Goal: Task Accomplishment & Management: Use online tool/utility

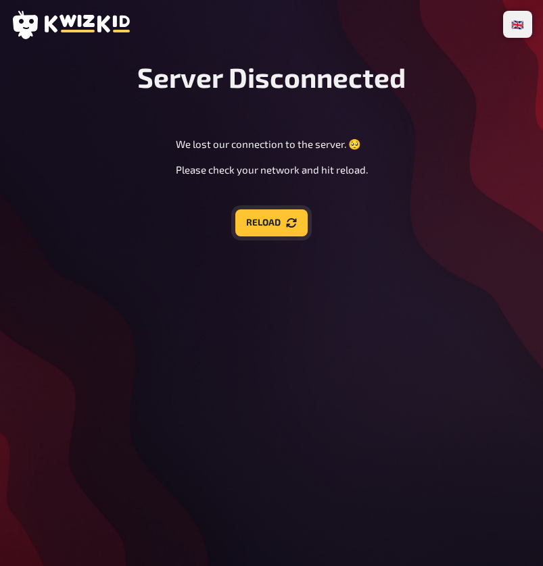
click at [268, 224] on button "Reload" at bounding box center [271, 222] width 72 height 27
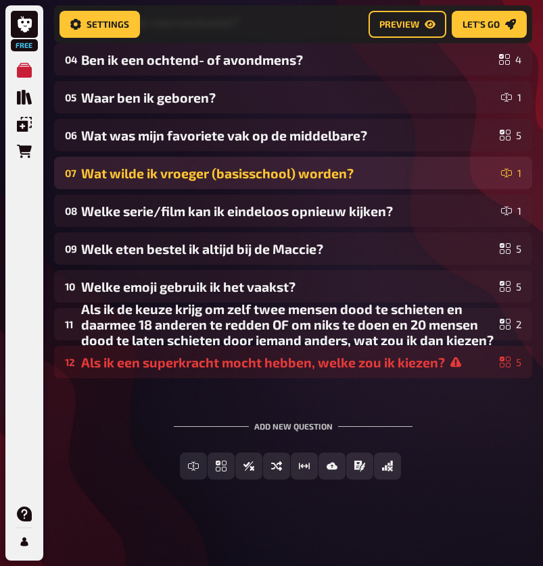
scroll to position [345, 0]
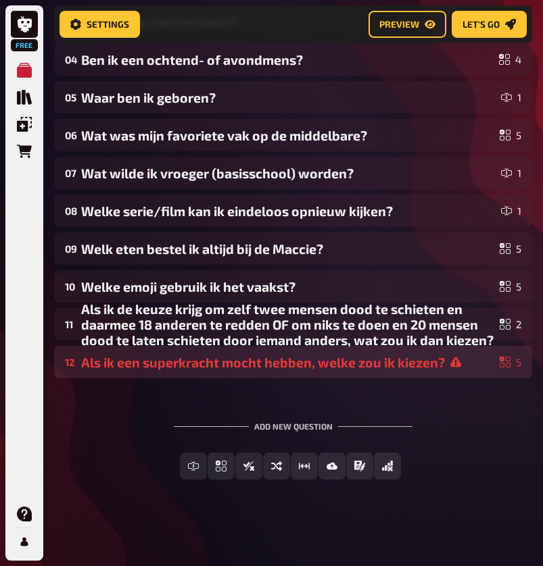
click at [284, 366] on div "Als ik een superkracht mocht hebben, welke zou ik kiezen?" at bounding box center [287, 363] width 413 height 16
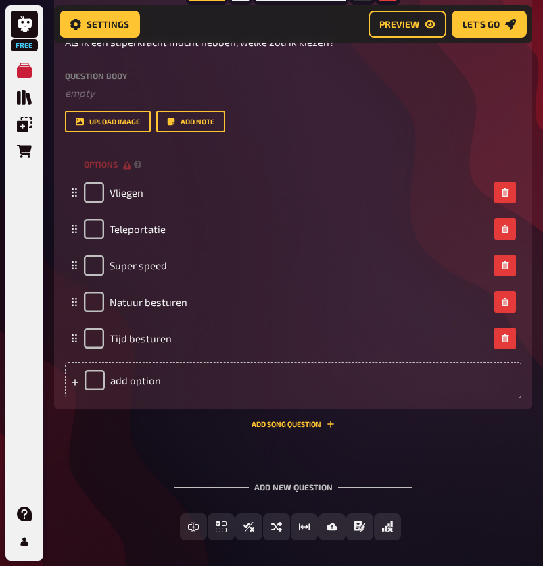
scroll to position [759, 0]
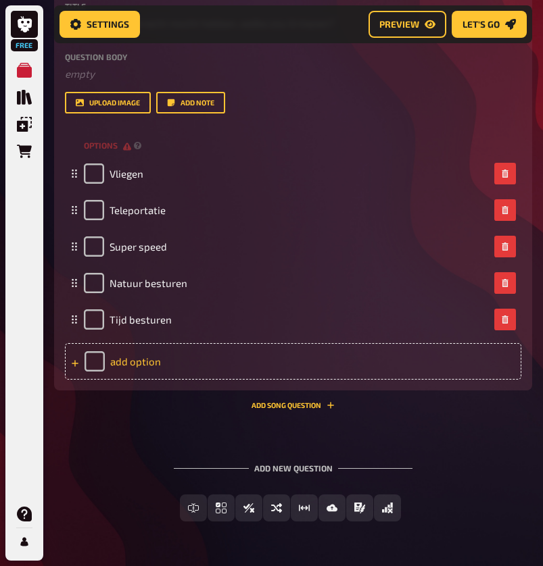
click at [164, 360] on div "add option" at bounding box center [293, 361] width 456 height 36
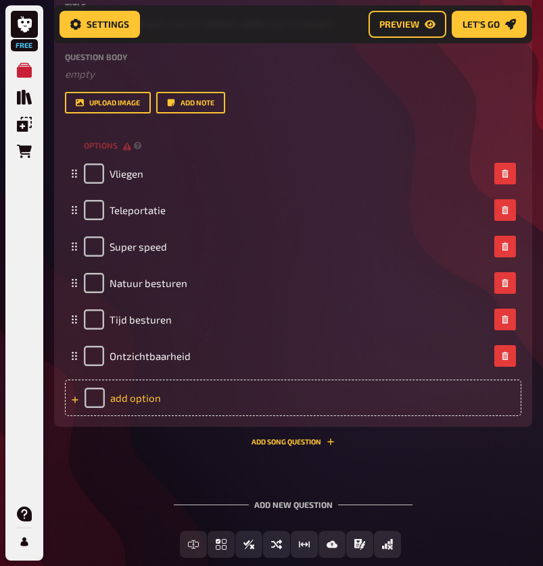
click at [145, 398] on div "add option" at bounding box center [293, 398] width 456 height 36
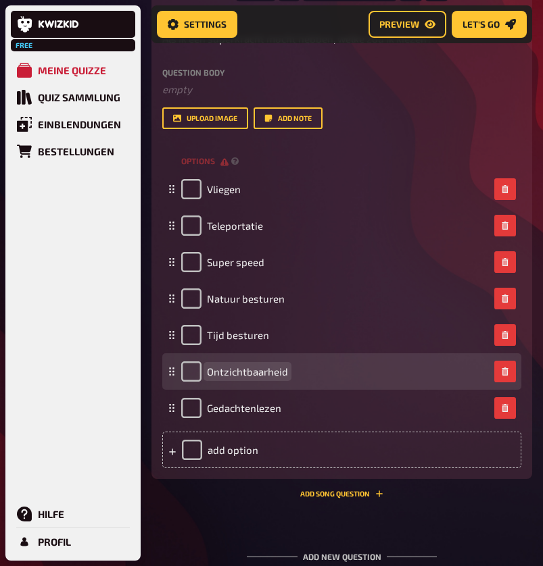
click at [317, 371] on div "Ontzichtbaarheid" at bounding box center [334, 371] width 307 height 20
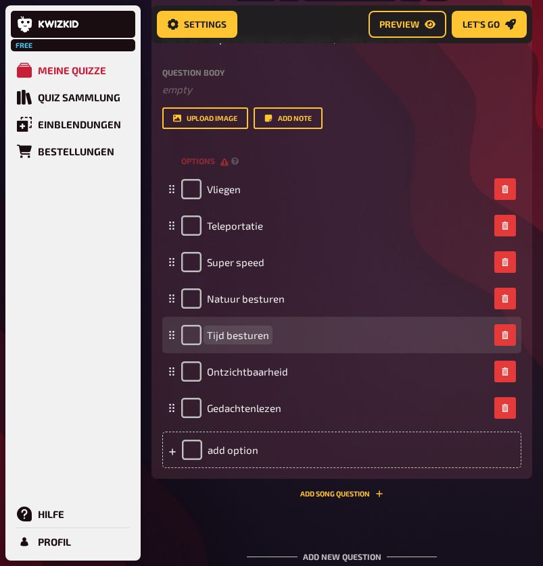
drag, startPoint x: 317, startPoint y: 371, endPoint x: 300, endPoint y: 335, distance: 39.6
click at [300, 335] on div "Tijd besturen" at bounding box center [334, 335] width 307 height 20
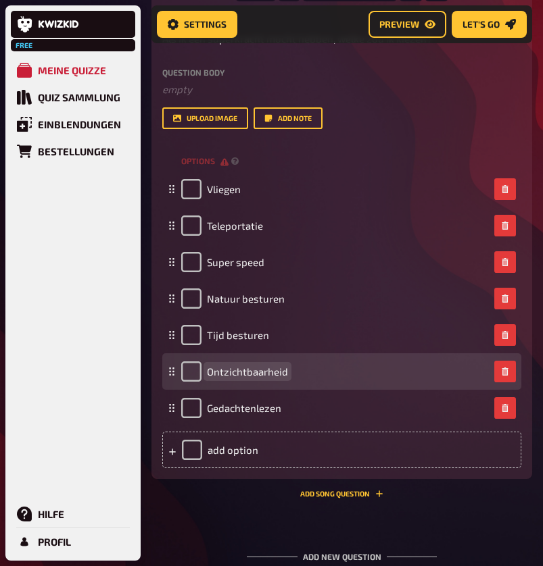
click at [273, 370] on span "Ontzichtbaarheid" at bounding box center [247, 372] width 81 height 12
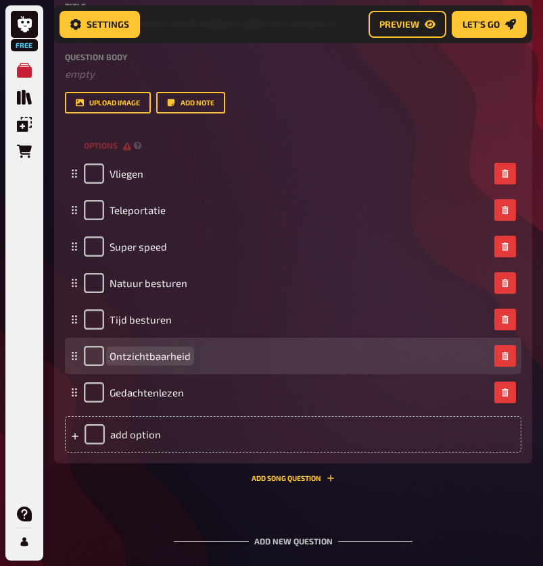
click at [157, 353] on span "Ontzichtbaarheid" at bounding box center [149, 356] width 81 height 12
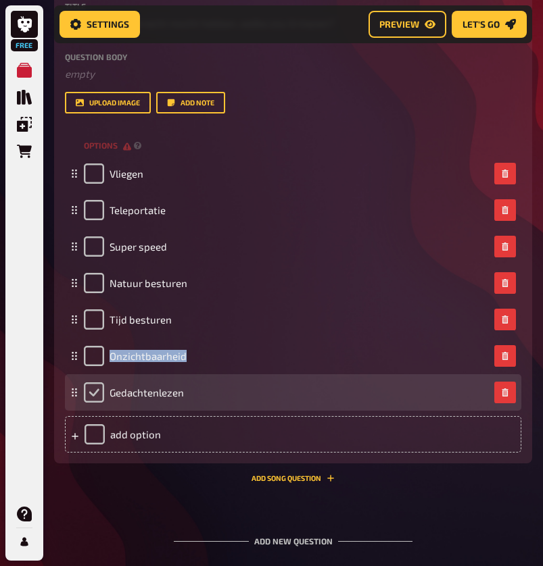
click at [93, 395] on input "checkbox" at bounding box center [94, 392] width 20 height 20
checkbox input "true"
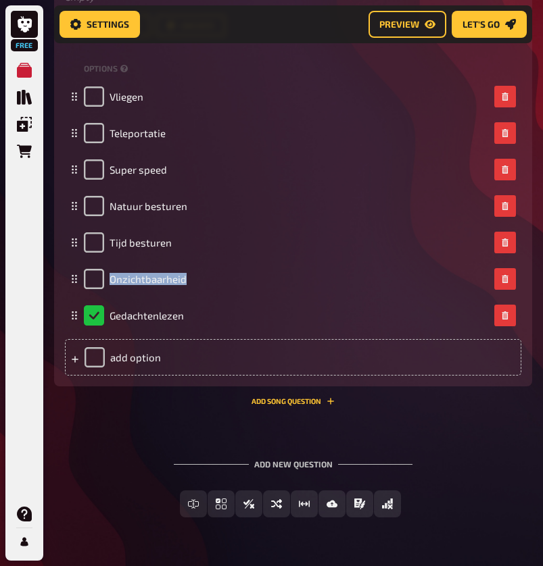
scroll to position [693, 0]
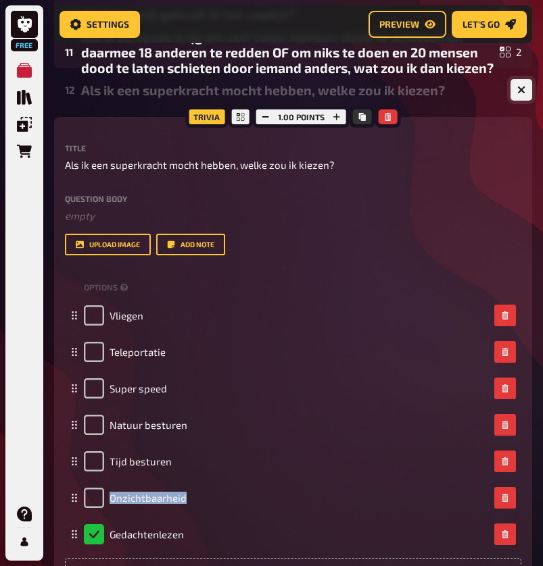
click at [517, 90] on icon "button" at bounding box center [521, 90] width 8 height 8
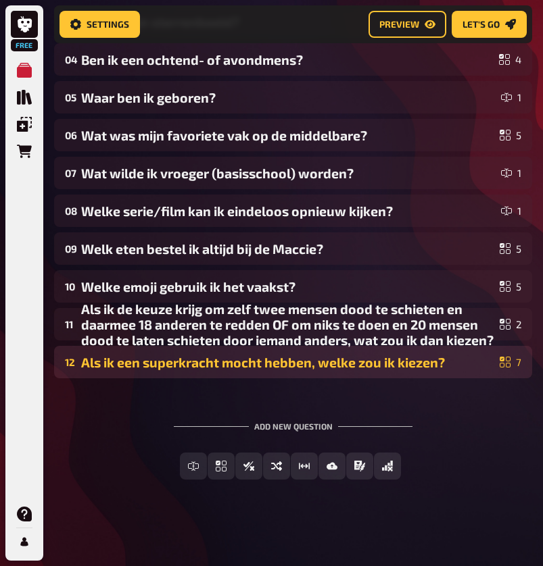
scroll to position [345, 0]
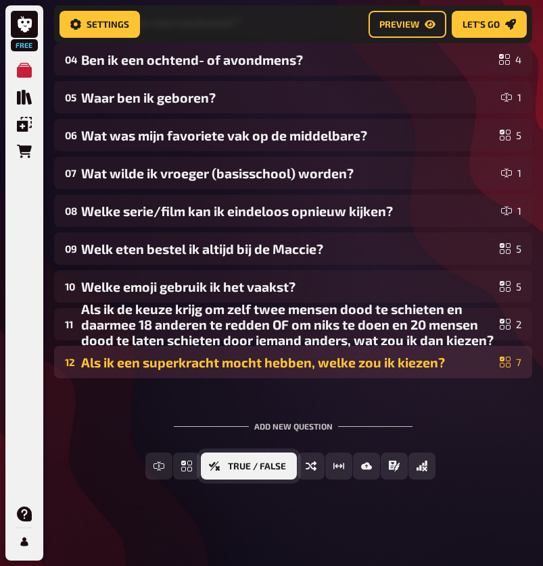
click at [247, 463] on span "True / False" at bounding box center [257, 466] width 58 height 9
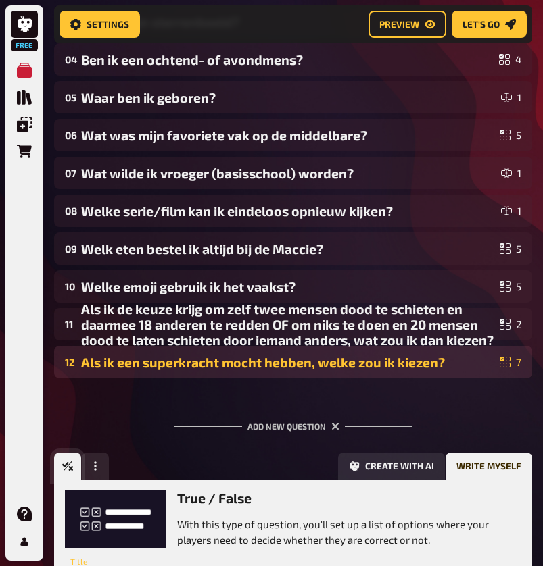
scroll to position [0, 0]
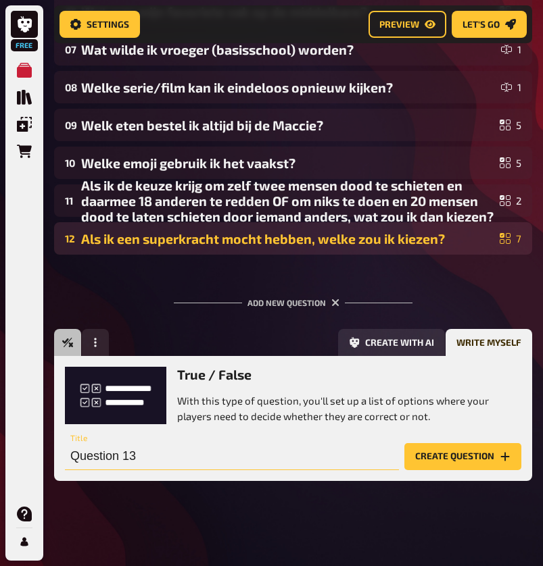
click at [204, 455] on input "Question 13" at bounding box center [232, 456] width 334 height 27
type input "Ik zou eerder te laat komen dan te vroeg"
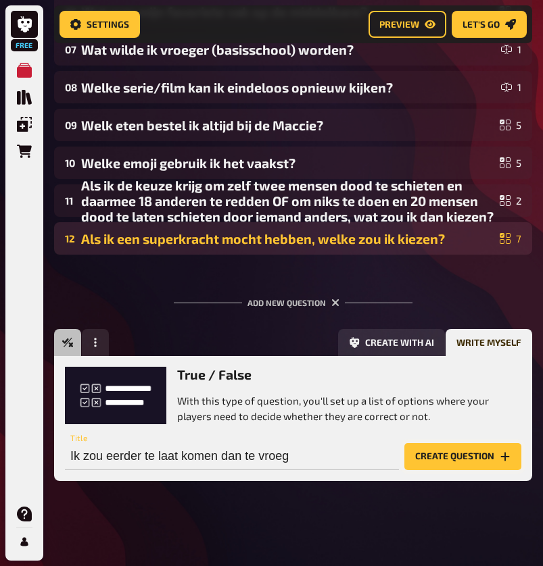
click at [443, 455] on button "Create question" at bounding box center [462, 456] width 117 height 27
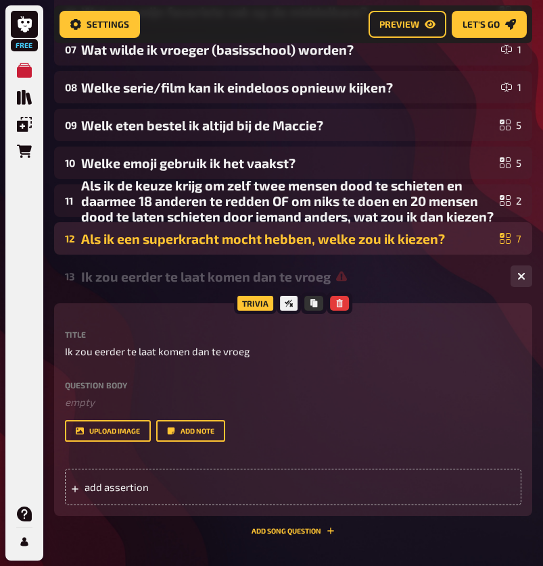
scroll to position [0, -1]
click at [199, 483] on span "add assertion" at bounding box center [150, 487] width 133 height 12
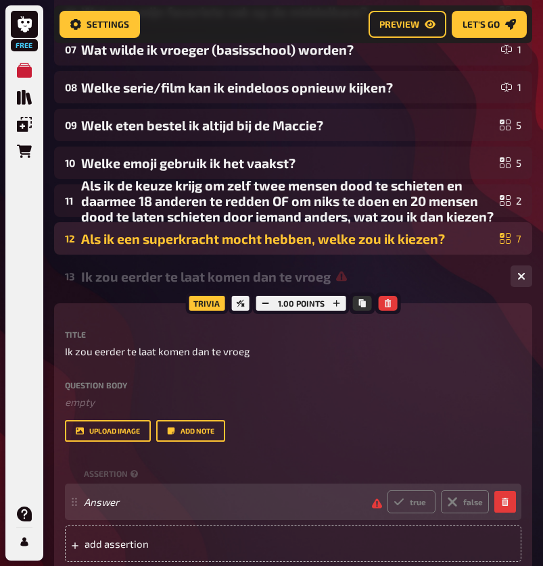
click at [201, 493] on div "Answer true false" at bounding box center [286, 502] width 405 height 23
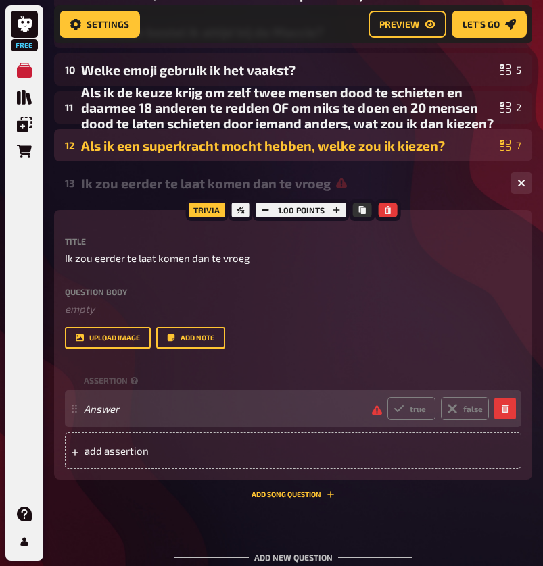
scroll to position [564, 0]
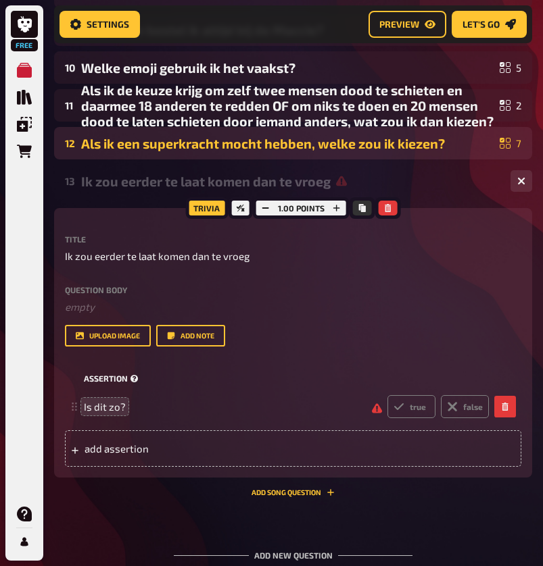
click at [353, 375] on div "assertion" at bounding box center [293, 378] width 456 height 20
click at [452, 406] on icon at bounding box center [451, 407] width 17 height 17
click at [387, 395] on input "false" at bounding box center [386, 395] width 1 height 1
radio input "true"
click at [522, 184] on icon "button" at bounding box center [521, 181] width 8 height 8
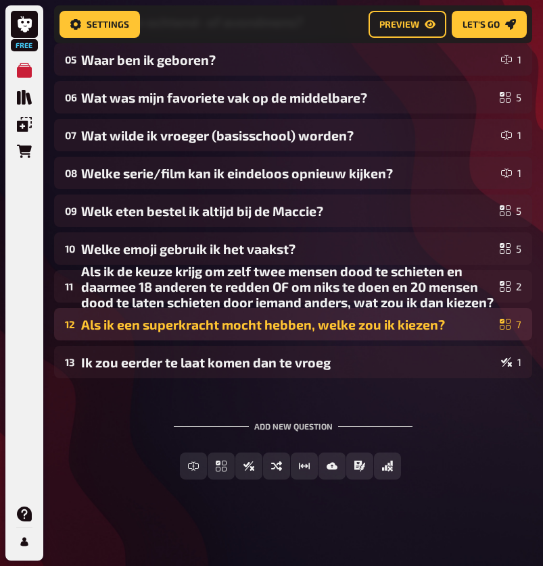
scroll to position [383, 0]
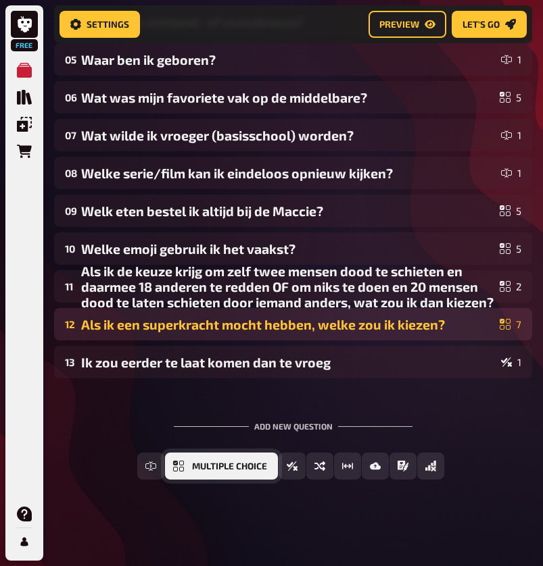
click at [252, 470] on span "Multiple Choice" at bounding box center [229, 466] width 75 height 9
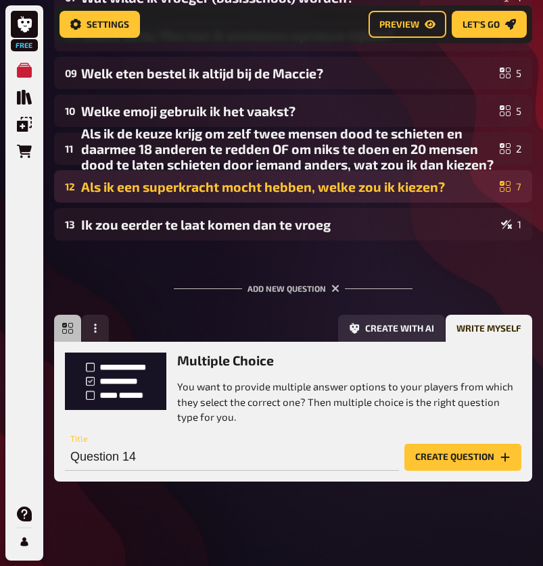
scroll to position [522, 0]
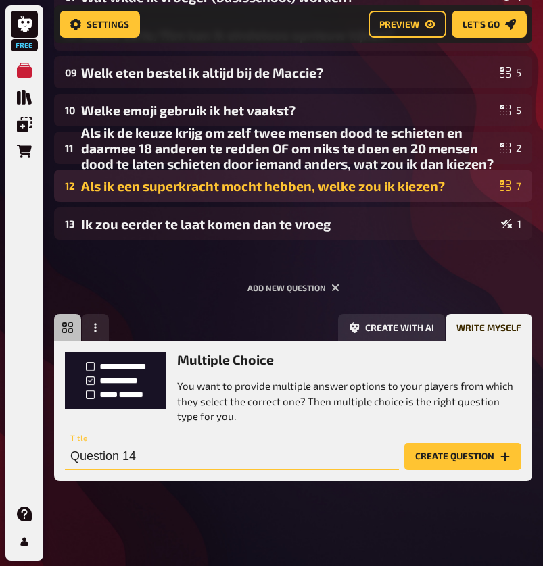
click at [151, 457] on input "Question 14" at bounding box center [232, 456] width 334 height 27
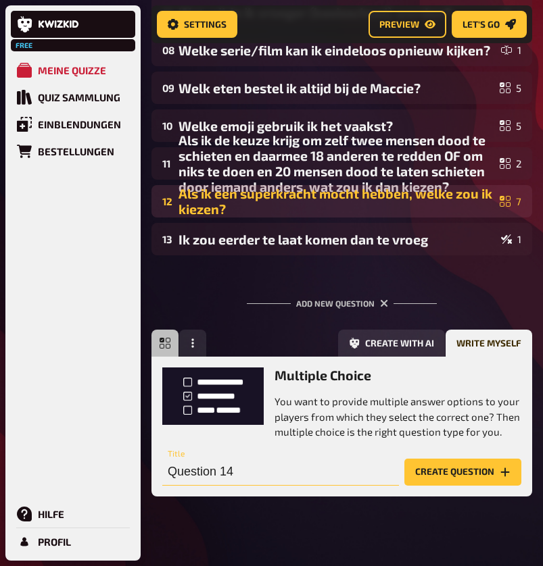
drag, startPoint x: 151, startPoint y: 457, endPoint x: 15, endPoint y: 453, distance: 136.5
click at [15, 453] on div "Free Meine Quizze Quiz Sammlung Einblendungen Bestellungen Hilfe Profil Home My…" at bounding box center [271, 30] width 543 height 1105
type input "Eet ik liever pizza of friet?"
click at [453, 472] on button "Create question" at bounding box center [462, 472] width 117 height 27
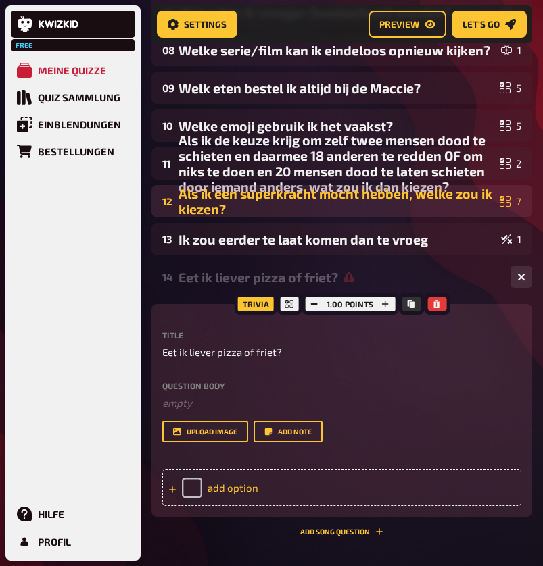
click at [305, 484] on div "add option" at bounding box center [341, 488] width 359 height 36
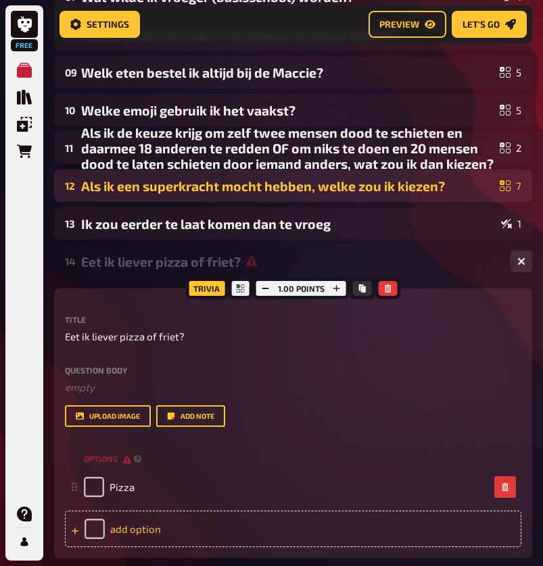
click at [182, 534] on div "add option" at bounding box center [293, 529] width 456 height 36
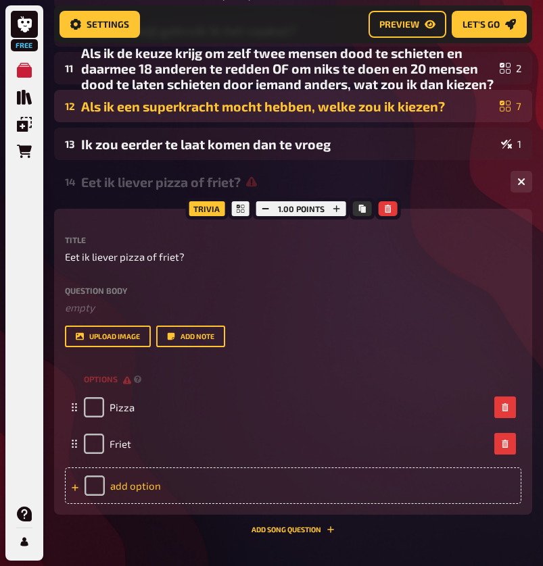
scroll to position [615, 0]
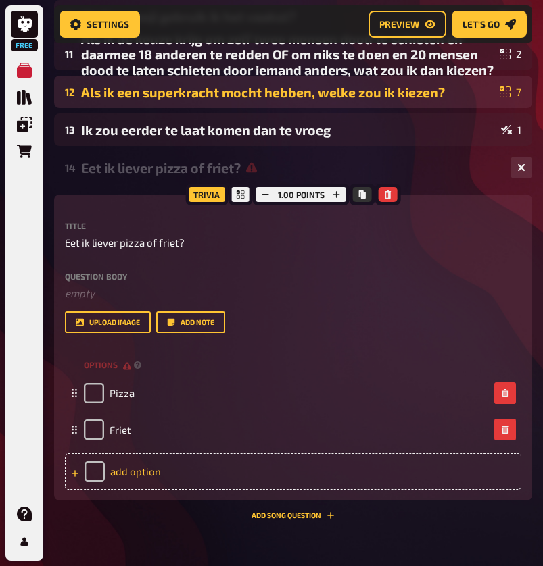
click at [121, 482] on div "add option" at bounding box center [293, 471] width 456 height 36
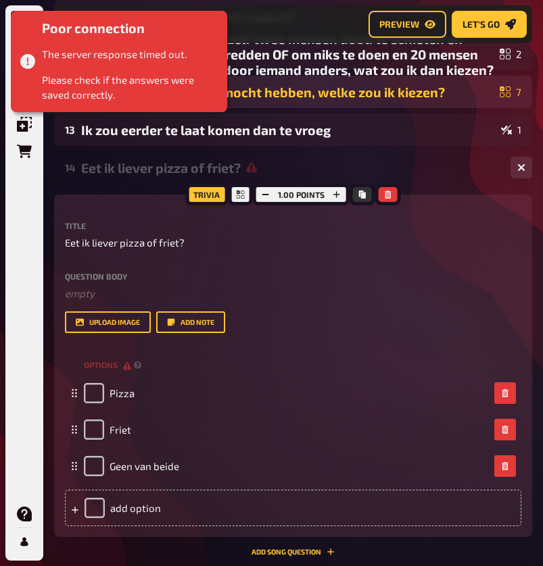
click at [155, 59] on p "The server response timed out." at bounding box center [130, 55] width 176 height 16
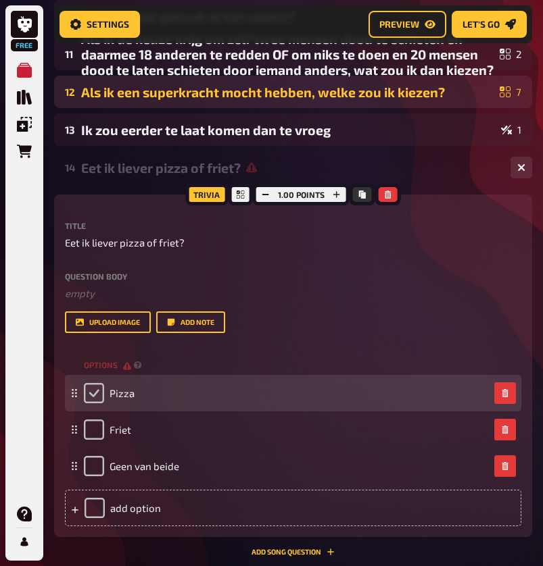
click at [90, 393] on input "checkbox" at bounding box center [94, 393] width 20 height 20
checkbox input "true"
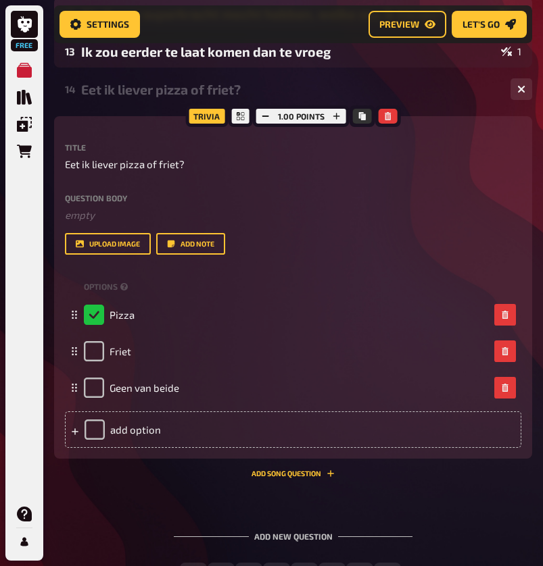
scroll to position [699, 0]
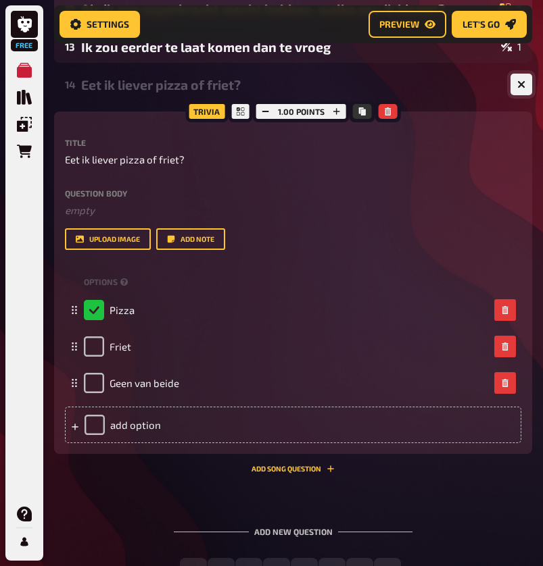
click at [523, 85] on icon "button" at bounding box center [521, 84] width 8 height 8
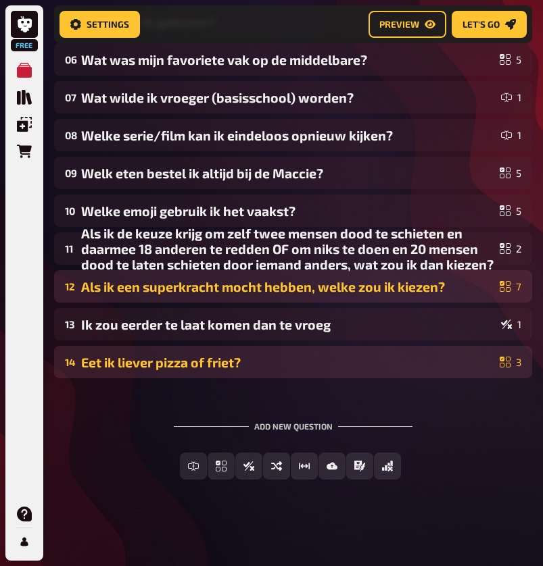
scroll to position [421, 0]
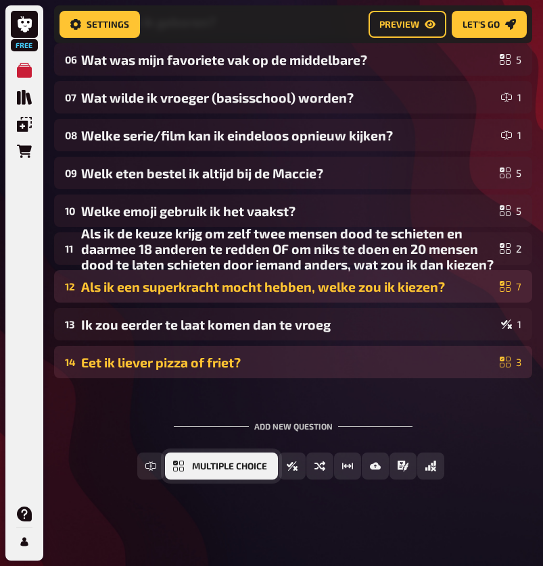
click at [222, 468] on span "Multiple Choice" at bounding box center [229, 466] width 75 height 9
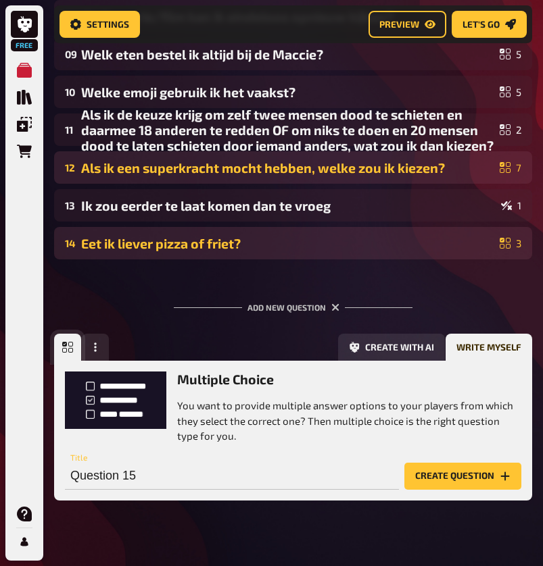
scroll to position [559, 0]
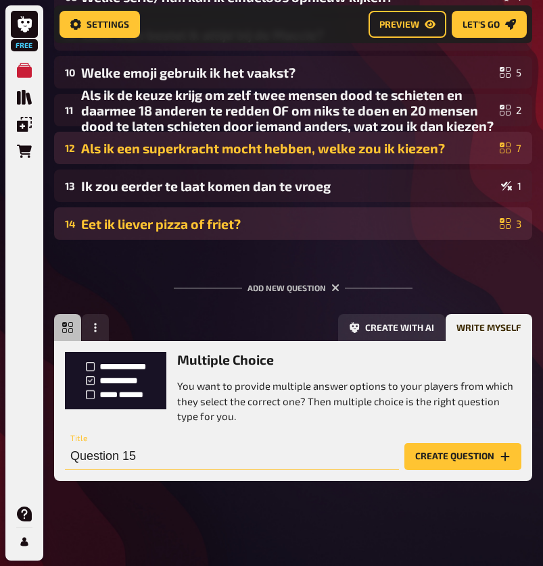
click at [199, 461] on input "Question 15" at bounding box center [232, 456] width 334 height 27
paste input "Ben ik sneller de dj of de danser op een feestje?"
type input "Ben ik sneller de dj of de danser op een feestje?"
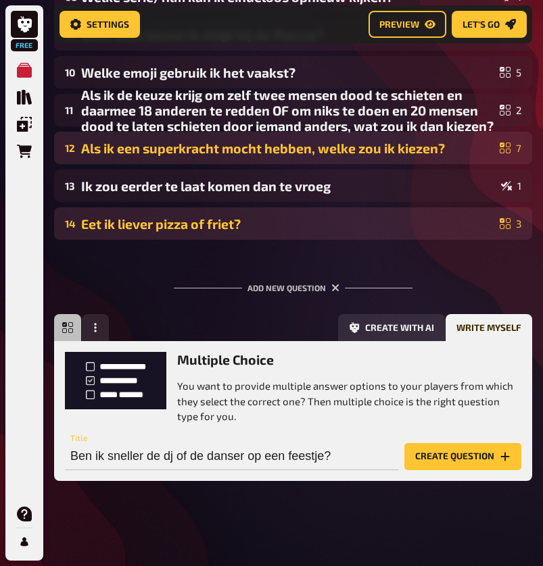
click at [467, 455] on button "Create question" at bounding box center [462, 456] width 117 height 27
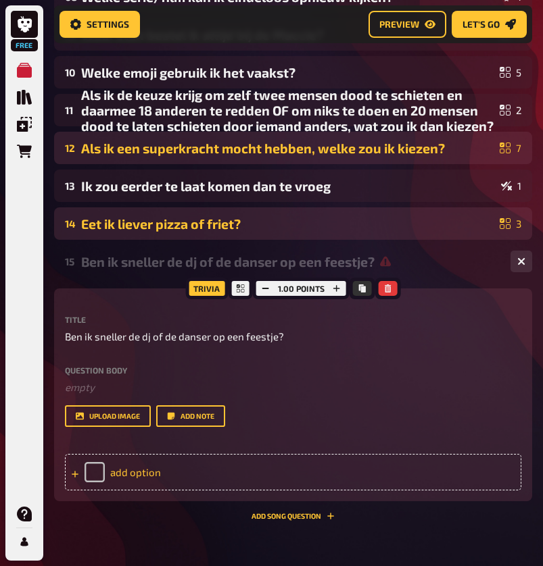
click at [363, 464] on div "add option" at bounding box center [293, 472] width 456 height 36
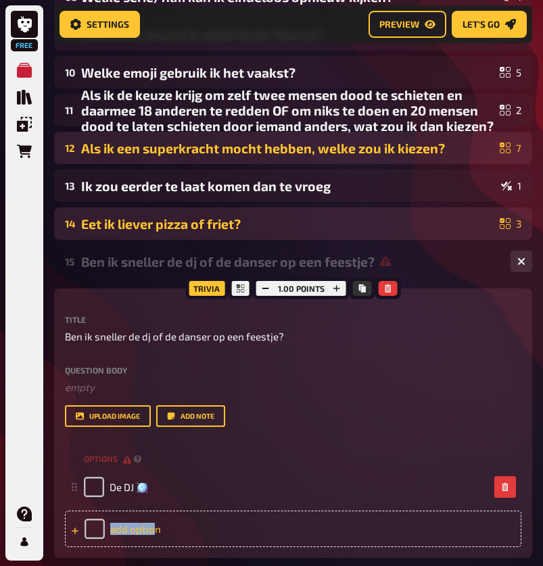
click at [151, 522] on div "add option" at bounding box center [293, 529] width 456 height 36
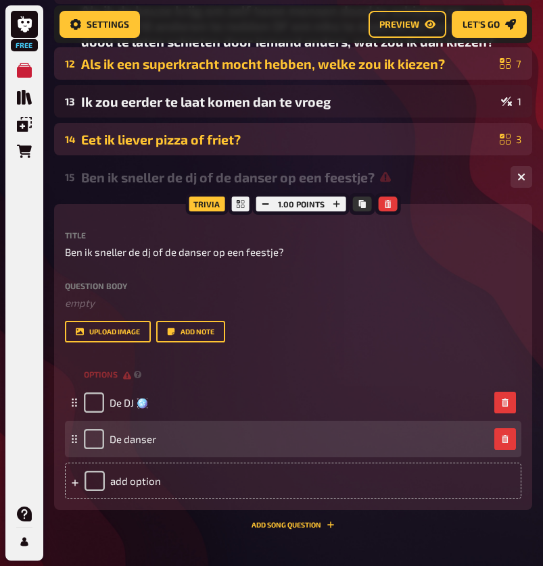
scroll to position [655, 0]
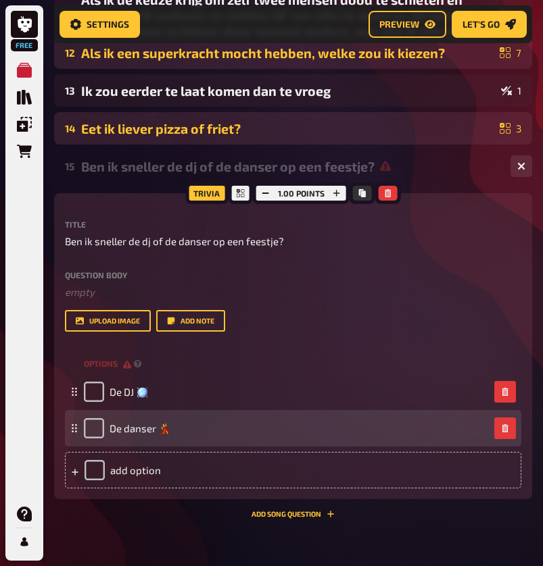
click at [157, 443] on div "De danser 💃" at bounding box center [293, 428] width 456 height 36
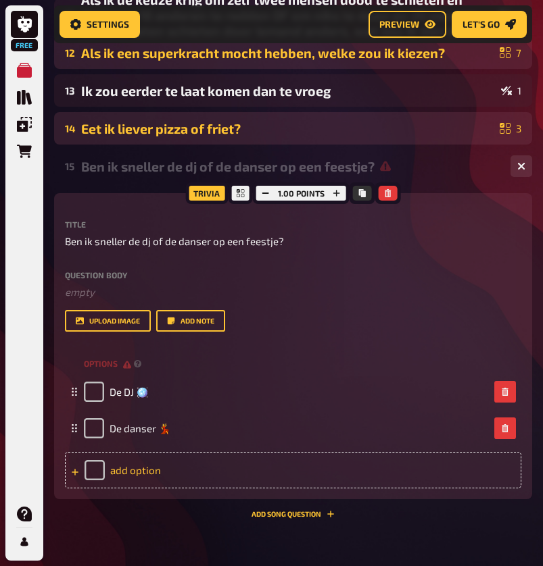
click at [211, 470] on div "add option" at bounding box center [293, 470] width 456 height 36
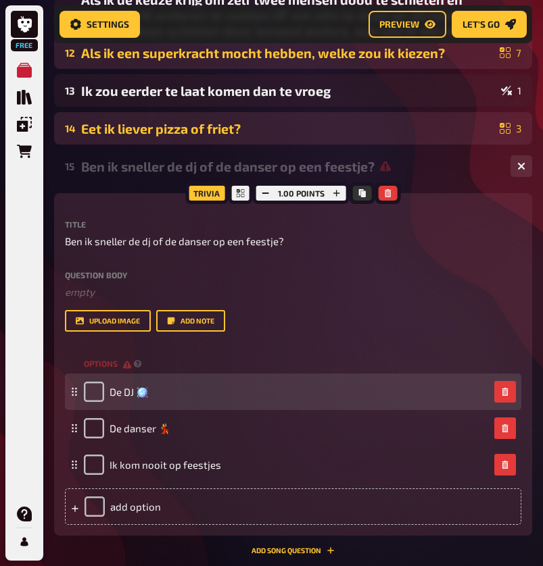
scroll to position [697, 0]
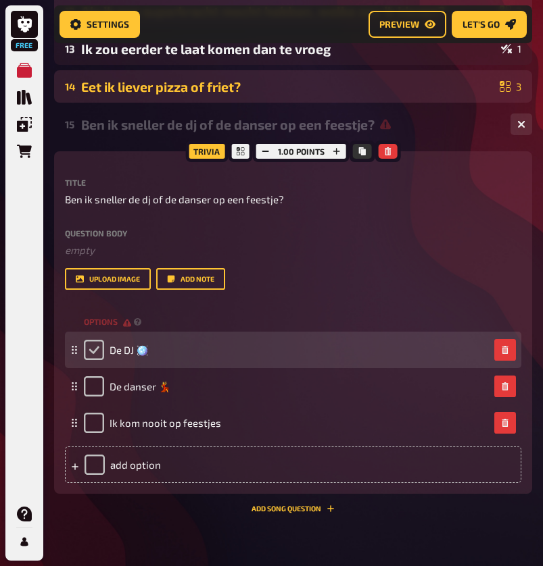
click at [97, 349] on input "checkbox" at bounding box center [94, 350] width 20 height 20
checkbox input "true"
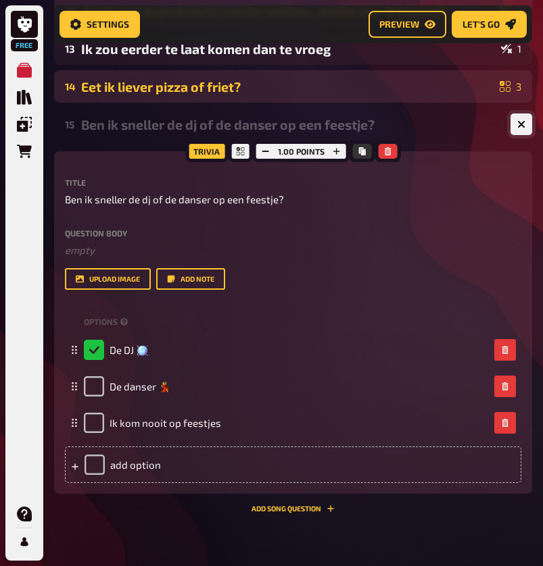
click at [524, 127] on icon "button" at bounding box center [521, 124] width 13 height 13
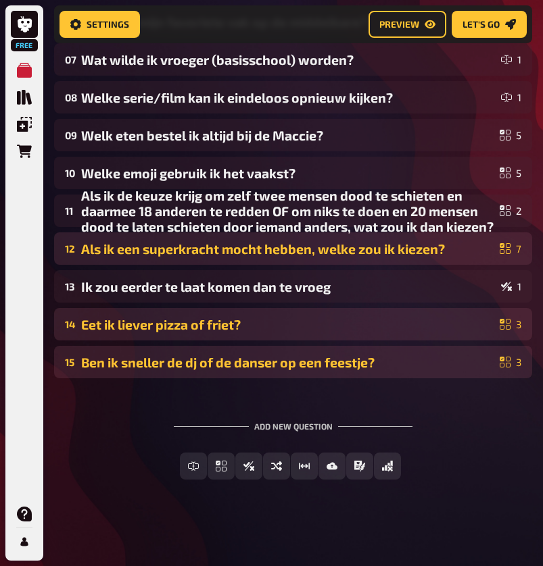
scroll to position [459, 0]
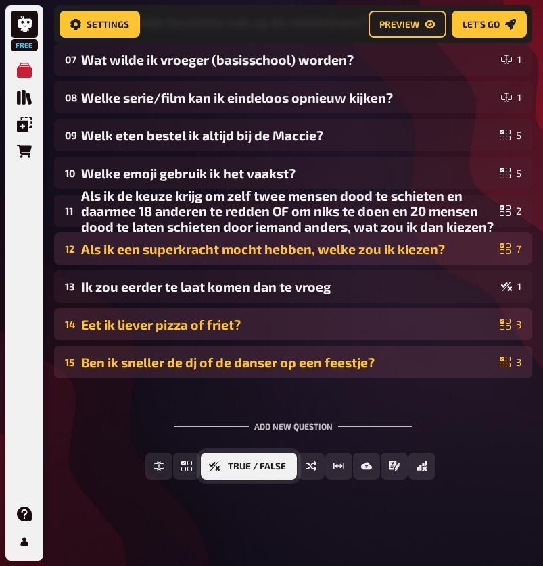
click at [285, 468] on span "True / False" at bounding box center [257, 466] width 58 height 9
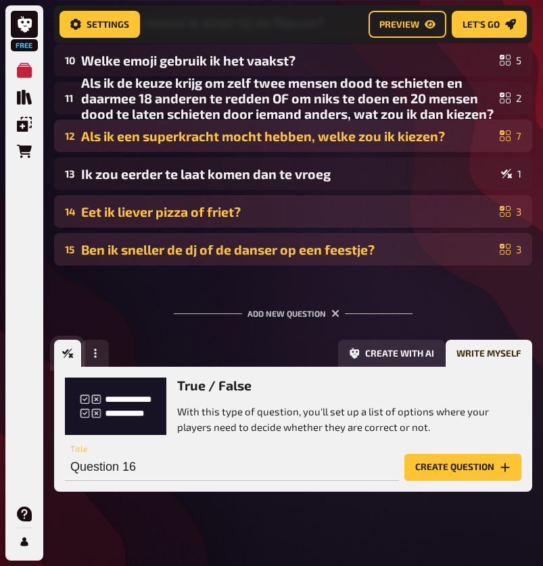
scroll to position [583, 0]
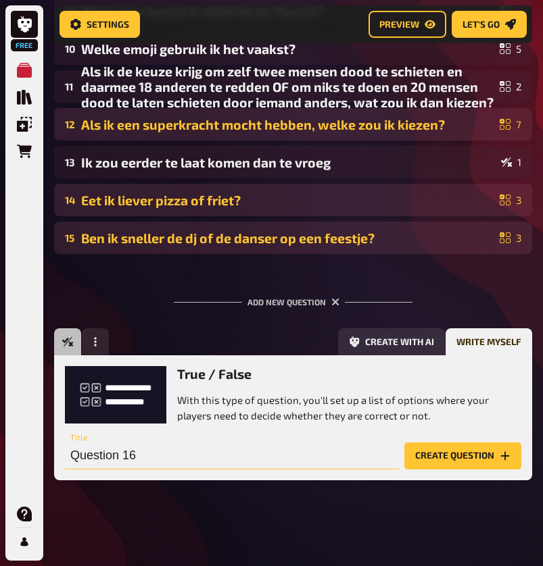
click at [251, 443] on input "Question 16" at bounding box center [232, 456] width 334 height 27
click at [251, 449] on input "Question 16" at bounding box center [232, 456] width 334 height 27
type input "Ik zou eerder in een bos verdwalen dan in een stad"
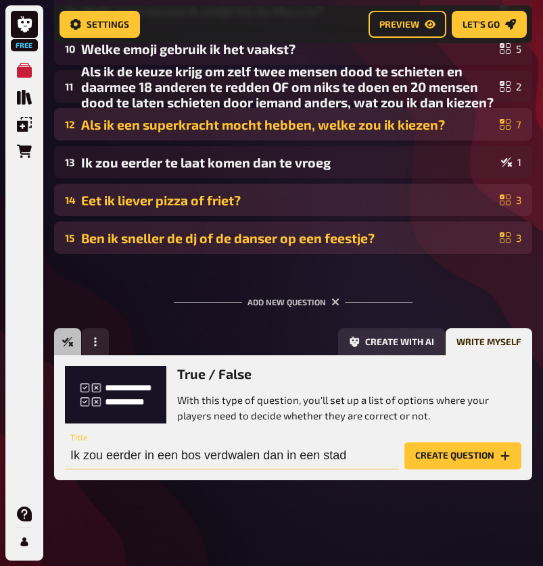
click at [462, 455] on button "Create question" at bounding box center [462, 456] width 117 height 27
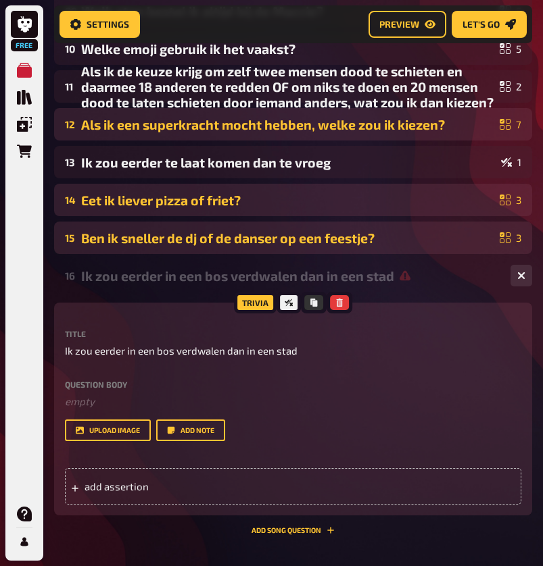
scroll to position [0, -1]
click at [244, 490] on div "add assertion" at bounding box center [293, 486] width 456 height 36
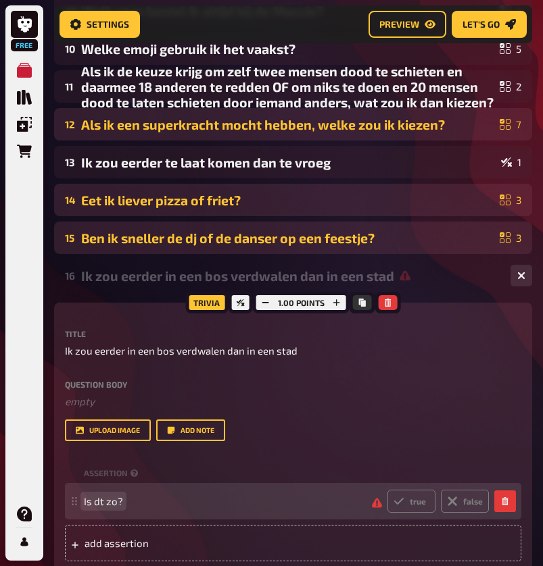
click at [100, 500] on span "Is dt zo?" at bounding box center [103, 501] width 39 height 12
click at [422, 499] on label "true" at bounding box center [411, 501] width 48 height 23
click at [387, 490] on input "true" at bounding box center [386, 489] width 1 height 1
radio input "true"
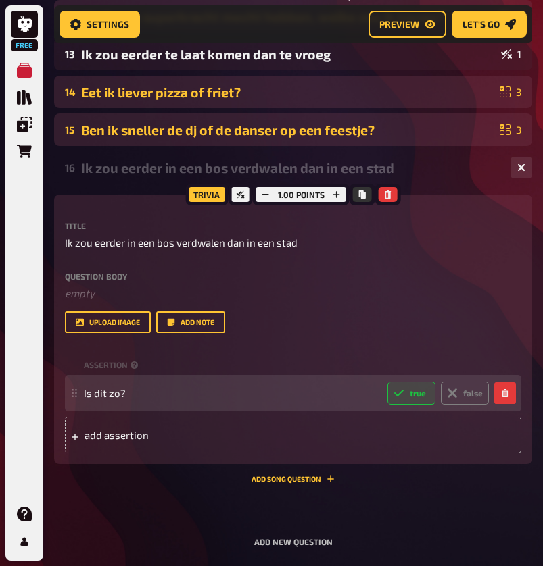
scroll to position [699, 0]
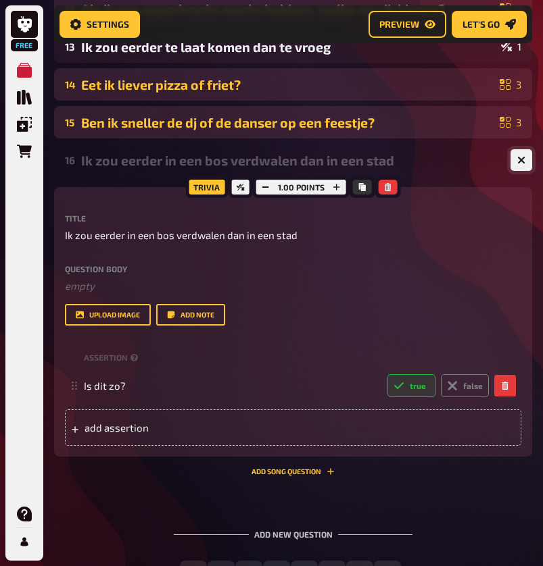
click at [525, 161] on button "button" at bounding box center [521, 160] width 22 height 22
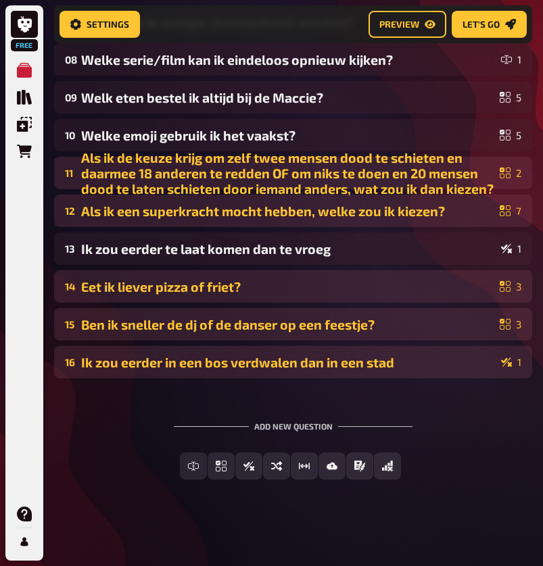
scroll to position [497, 0]
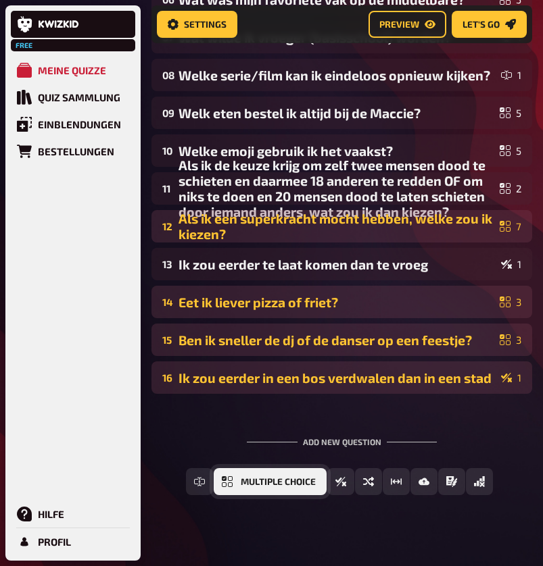
click at [306, 484] on span "Multiple Choice" at bounding box center [278, 482] width 75 height 9
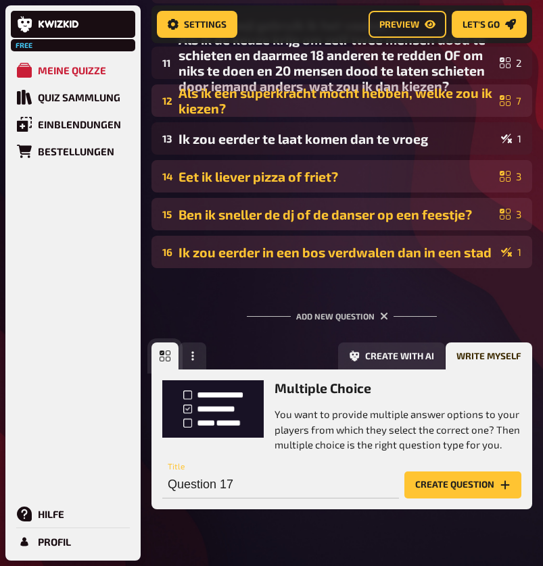
scroll to position [651, 0]
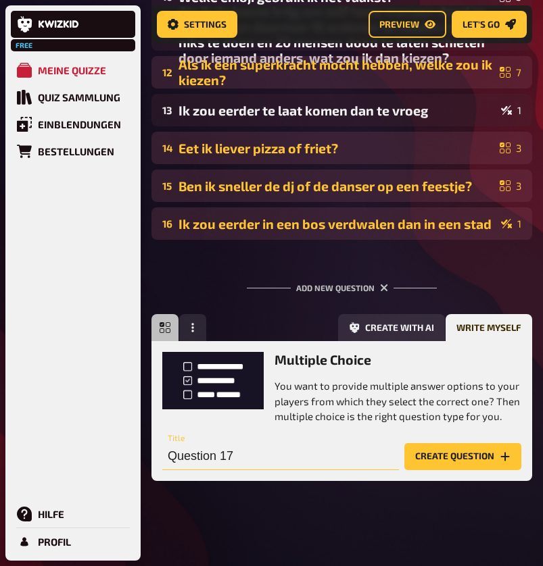
click at [271, 458] on input "Question 17" at bounding box center [280, 456] width 236 height 27
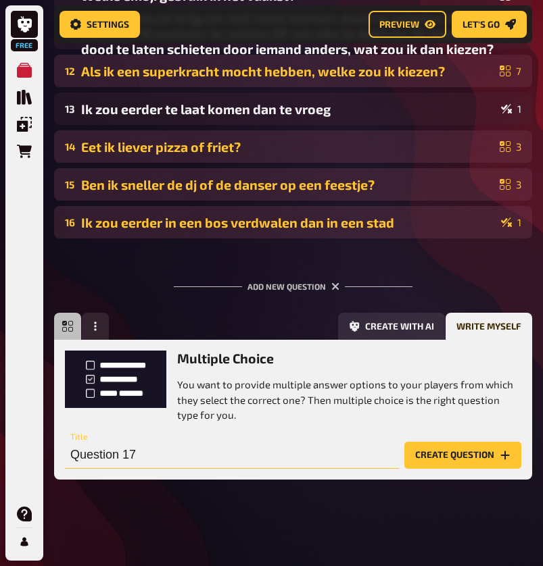
scroll to position [635, 0]
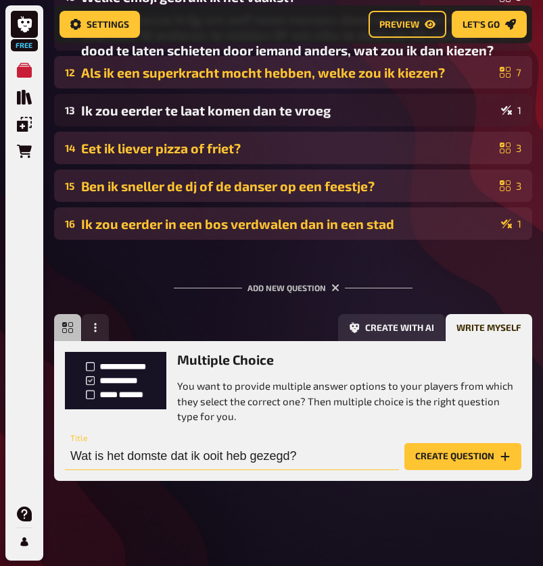
type input "Wat is het domste dat ik ooit heb gezegd?"
click at [462, 455] on button "Create question" at bounding box center [462, 456] width 117 height 27
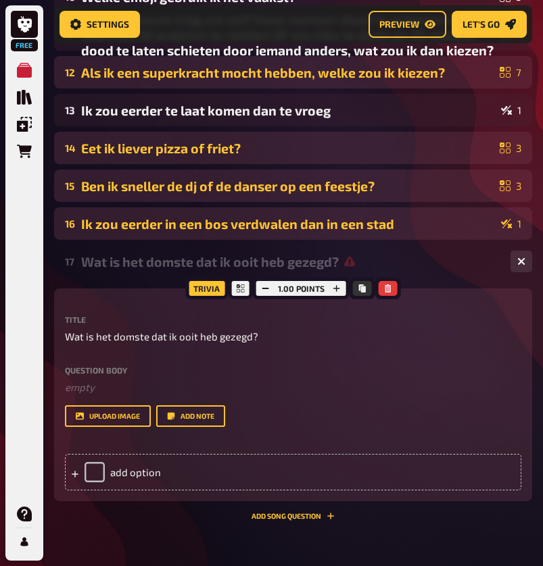
scroll to position [0, -1]
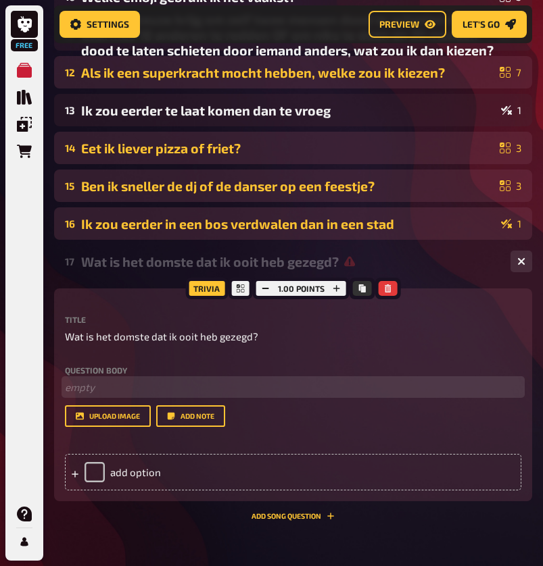
click at [82, 388] on p "﻿ empty" at bounding box center [293, 388] width 456 height 16
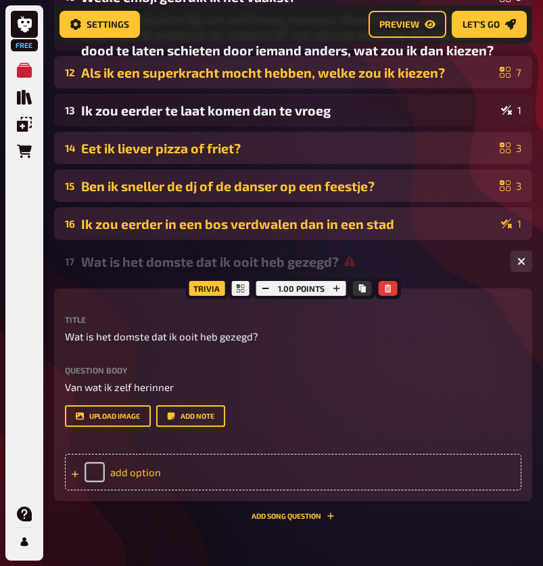
click at [135, 479] on div "add option" at bounding box center [293, 472] width 456 height 36
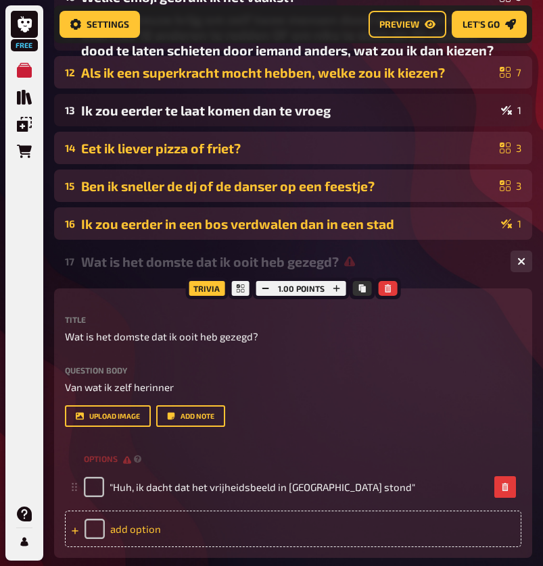
click at [213, 513] on div "add option" at bounding box center [293, 529] width 456 height 36
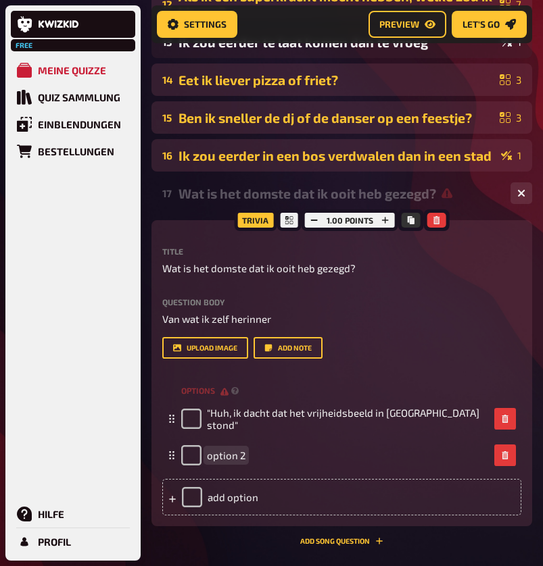
scroll to position [747, 0]
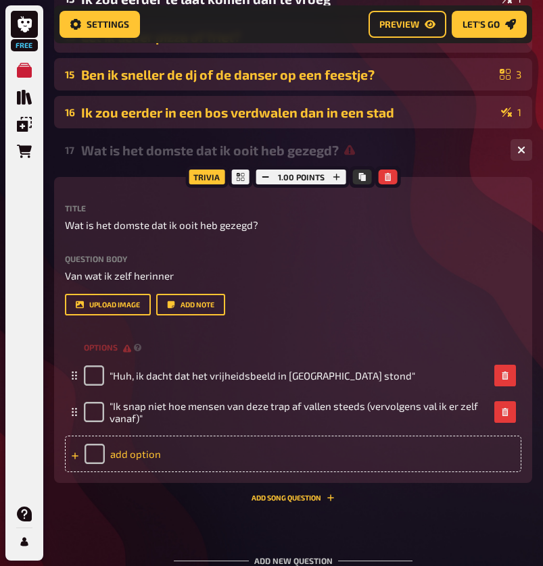
click at [142, 454] on div "add option" at bounding box center [293, 454] width 456 height 36
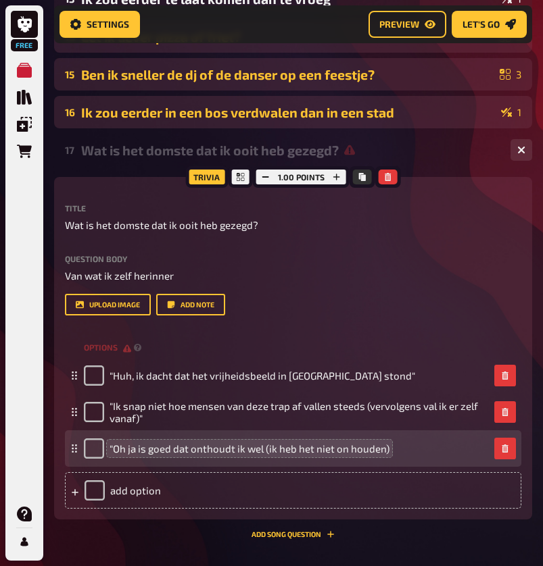
click at [349, 449] on span ""Oh ja is goed dat onthoudt ik wel (ik heb het niet on houden)" at bounding box center [249, 449] width 280 height 12
click at [401, 447] on div ""Oh ja is goed dat onthoudt ik wel (ik heb het niet onthouden)" at bounding box center [286, 448] width 405 height 20
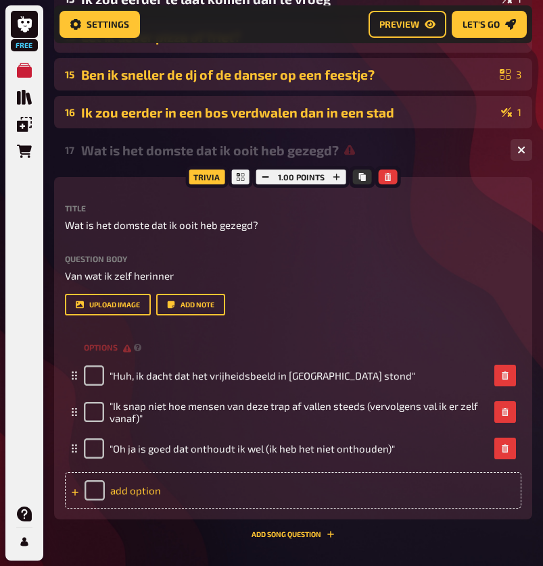
click at [249, 491] on div "add option" at bounding box center [293, 490] width 456 height 36
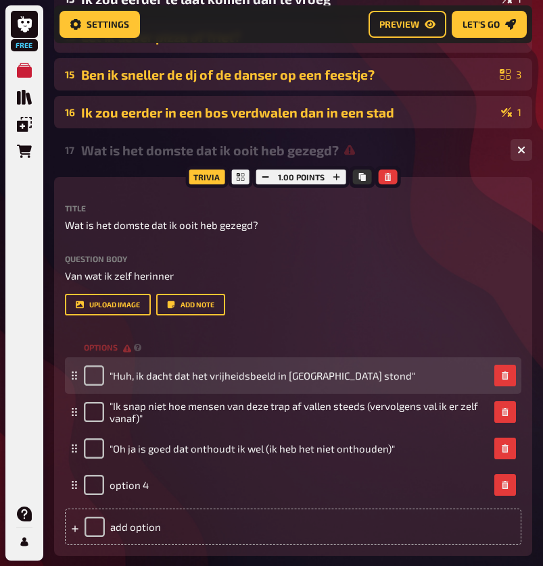
click at [361, 381] on div ""Huh, ik dacht dat het vrijheidsbeeld in [GEOGRAPHIC_DATA] stond"" at bounding box center [249, 376] width 331 height 20
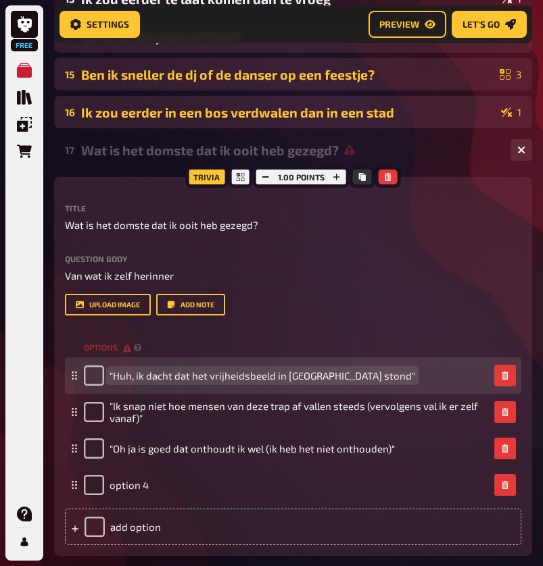
click at [359, 376] on span ""Huh, ik dacht dat het vrijheidsbeeld in [GEOGRAPHIC_DATA] stond"" at bounding box center [261, 376] width 305 height 12
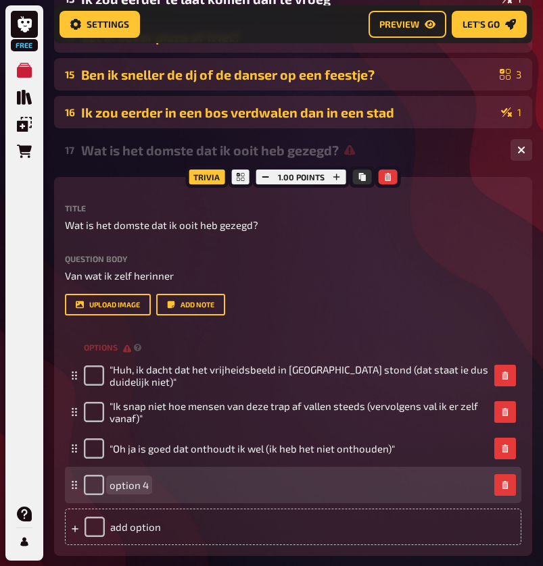
click at [307, 488] on div "option 4" at bounding box center [286, 485] width 405 height 20
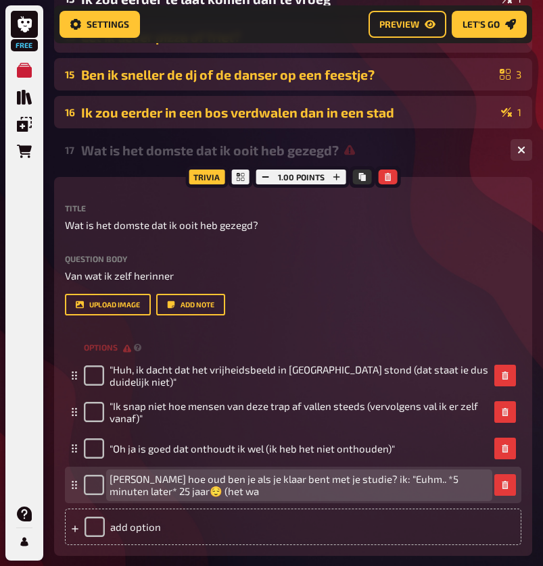
click at [395, 480] on span "[PERSON_NAME] hoe oud ben je als je klaar bent met je studie? ik: "Euhm.. *5 mi…" at bounding box center [298, 485] width 379 height 25
click at [398, 495] on span "[PERSON_NAME] hoe oud ben je als je klaar bent met je studie? ik: "*5 minuten l…" at bounding box center [298, 485] width 379 height 25
drag, startPoint x: 398, startPoint y: 495, endPoint x: 359, endPoint y: 482, distance: 41.2
click at [359, 482] on span "[PERSON_NAME] hoe oud ben je als je klaar bent met je studie? ik: "*5 minuten l…" at bounding box center [298, 485] width 379 height 25
click at [437, 482] on span "[PERSON_NAME] hoe oud ben je als je klaar bent met je studie? ik: *5 minuten la…" at bounding box center [298, 485] width 379 height 25
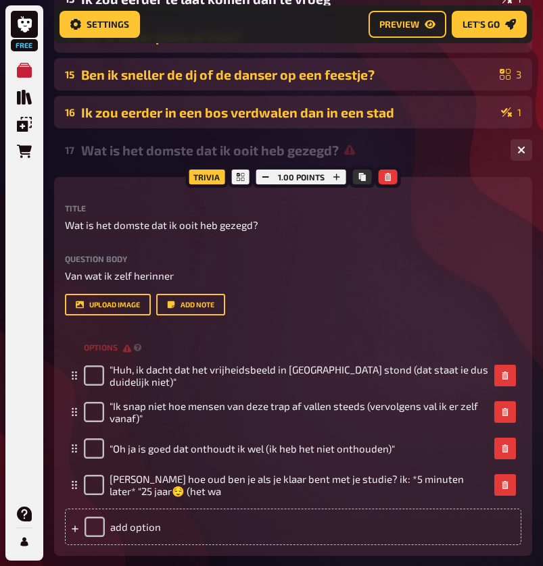
click at [212, 510] on div "options "Huh, ik dacht dat het vrijheidsbeeld in [GEOGRAPHIC_DATA] stond (dat s…" at bounding box center [293, 441] width 456 height 208
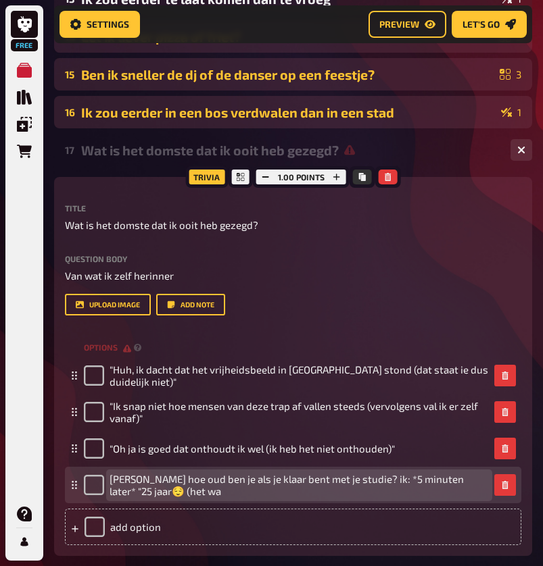
click at [212, 493] on span "[PERSON_NAME] hoe oud ben je als je klaar bent met je studie? ik: *5 minuten la…" at bounding box center [298, 485] width 379 height 25
click at [356, 480] on span "[PERSON_NAME] hoe oud ben je als je klaar bent met je studie? ik: *5 minuten la…" at bounding box center [298, 485] width 379 height 25
click at [332, 493] on span "[PERSON_NAME] hoe oud ben je als je klaar bent met je studie? ik:*5 minuten lat…" at bounding box center [298, 485] width 379 height 25
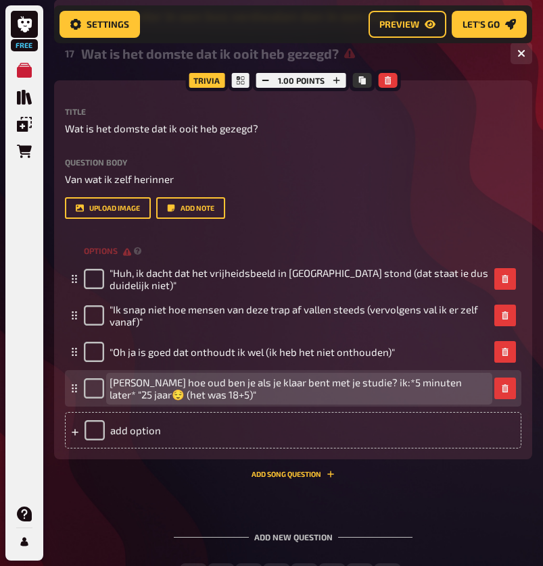
scroll to position [866, 0]
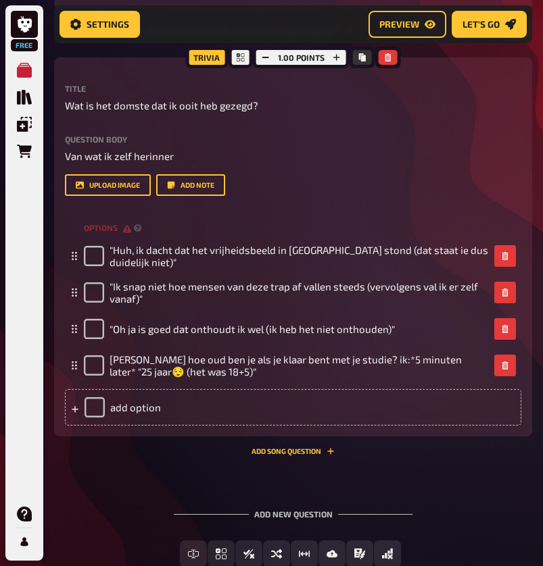
click at [168, 461] on div "17 Wat is het domste dat ik ooit heb gezegd? 4 Trivia 1.00 points Title Wat is …" at bounding box center [293, 240] width 478 height 452
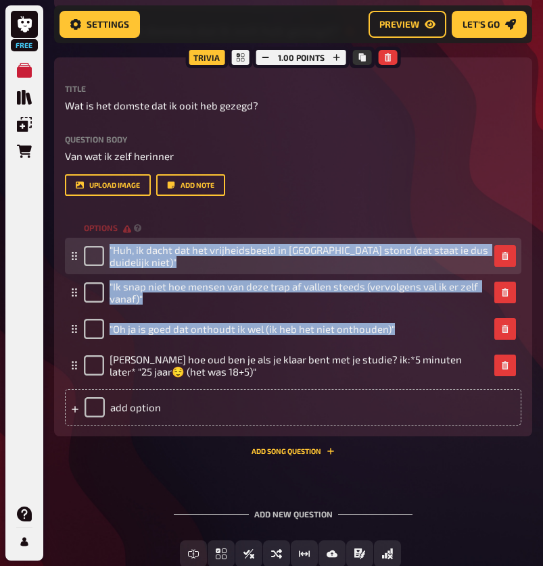
drag, startPoint x: 75, startPoint y: 372, endPoint x: 76, endPoint y: 272, distance: 100.0
click at [76, 272] on fieldset ""Huh, ik dacht dat het vrijheidsbeeld in [GEOGRAPHIC_DATA] stond (dat staat ie …" at bounding box center [293, 311] width 456 height 146
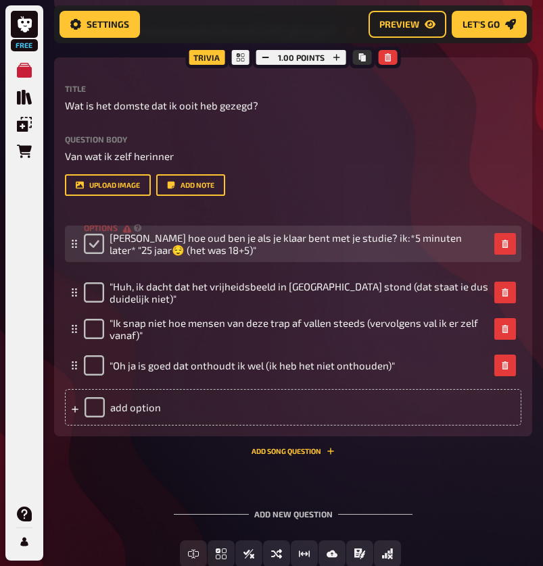
drag, startPoint x: 72, startPoint y: 366, endPoint x: 84, endPoint y: 244, distance: 122.2
click at [84, 244] on div "[PERSON_NAME] hoe oud ben je als je klaar bent met je studie? ik:*5 minuten lat…" at bounding box center [293, 244] width 456 height 36
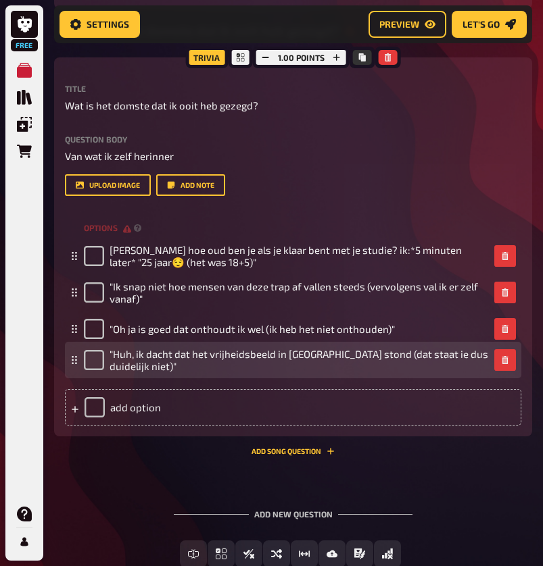
drag, startPoint x: 75, startPoint y: 294, endPoint x: 79, endPoint y: 360, distance: 66.3
click at [79, 361] on div ""Huh, ik dacht dat het vrijheidsbeeld in [GEOGRAPHIC_DATA] stond (dat staat ie …" at bounding box center [293, 360] width 456 height 36
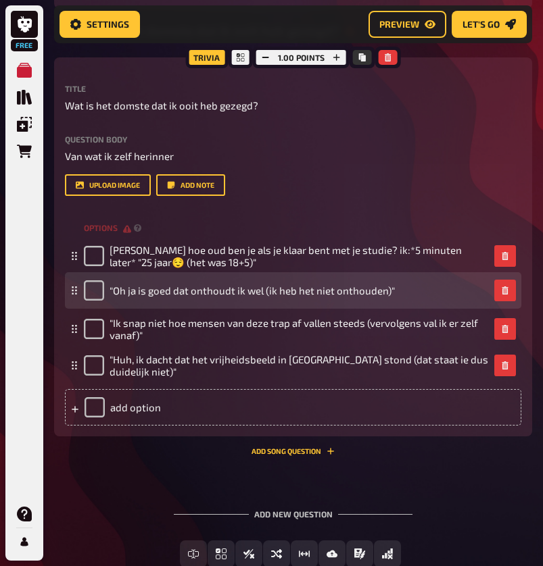
drag, startPoint x: 77, startPoint y: 333, endPoint x: 73, endPoint y: 295, distance: 38.7
click at [73, 295] on icon at bounding box center [74, 290] width 8 height 8
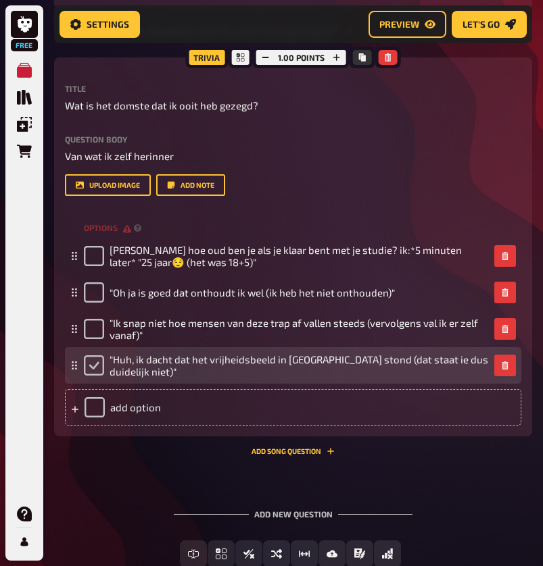
click at [89, 372] on input "checkbox" at bounding box center [94, 365] width 20 height 20
checkbox input "true"
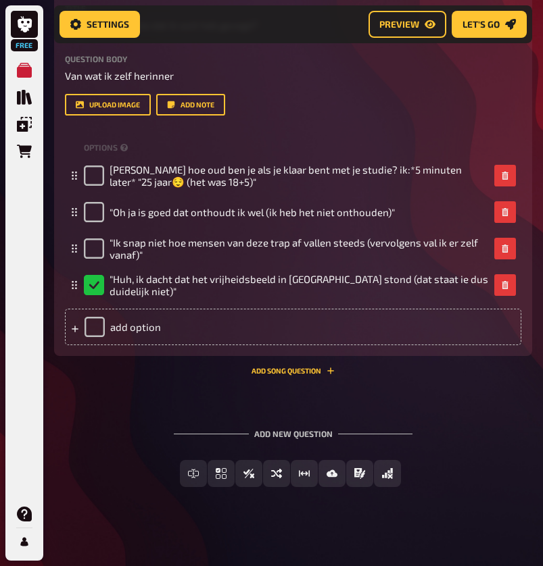
scroll to position [952, 0]
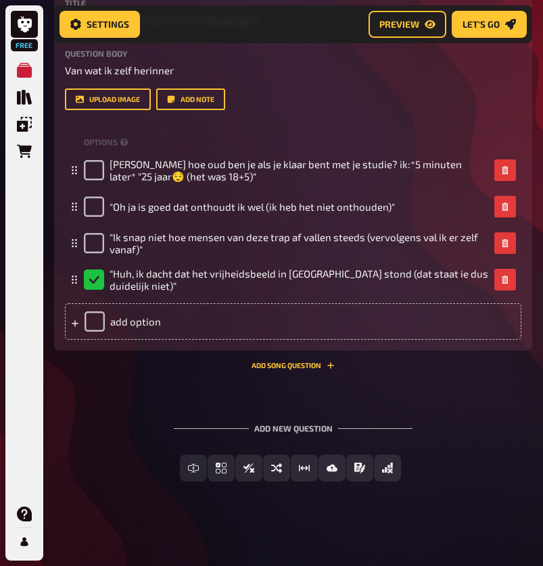
click at [104, 445] on div "Add new question Free Text Input Multiple Choice True / False Sorting Question …" at bounding box center [293, 452] width 478 height 101
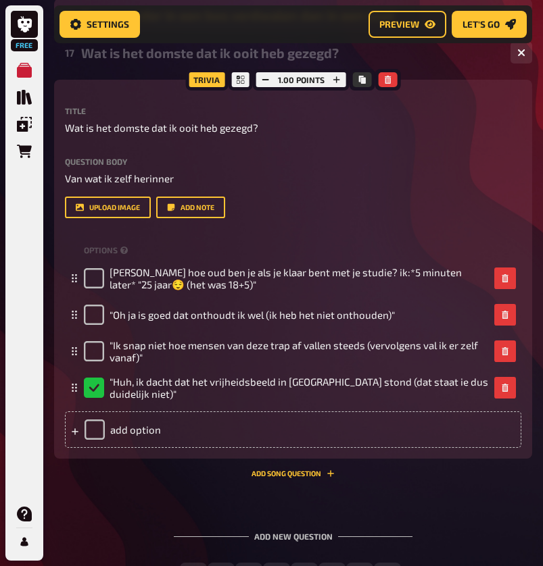
scroll to position [832, 0]
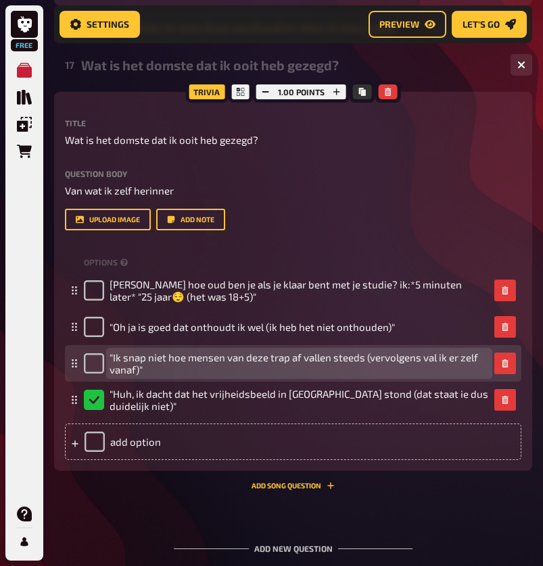
click at [146, 370] on span ""Ik snap niet hoe mensen van deze trap af vallen steeds (vervolgens val ik er z…" at bounding box center [298, 363] width 379 height 24
click at [154, 363] on span ""Ik snap niet hoe mensen van deze trap af vallen steeds (vervolgens val ik er z…" at bounding box center [298, 363] width 379 height 24
click at [152, 372] on span ""Ik snap niet hoe mensen van deze trap af vallen steeds (vervolgens val ik er z…" at bounding box center [298, 363] width 379 height 24
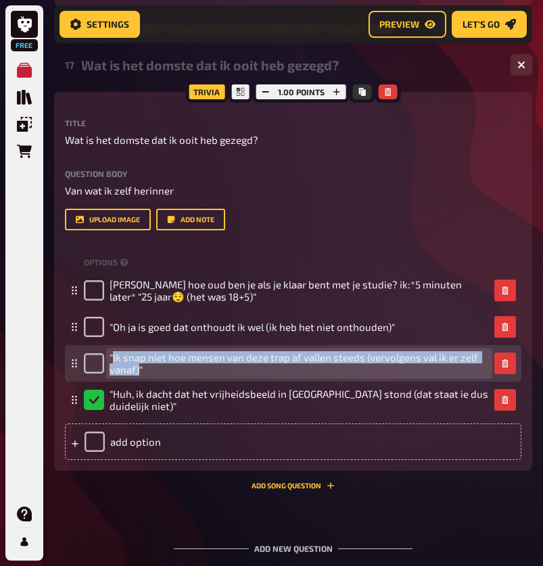
drag, startPoint x: 139, startPoint y: 373, endPoint x: 114, endPoint y: 362, distance: 27.2
click at [114, 362] on span ""Ik snap niet hoe mensen van deze trap af vallen steeds (vervolgens val ik er z…" at bounding box center [298, 363] width 379 height 24
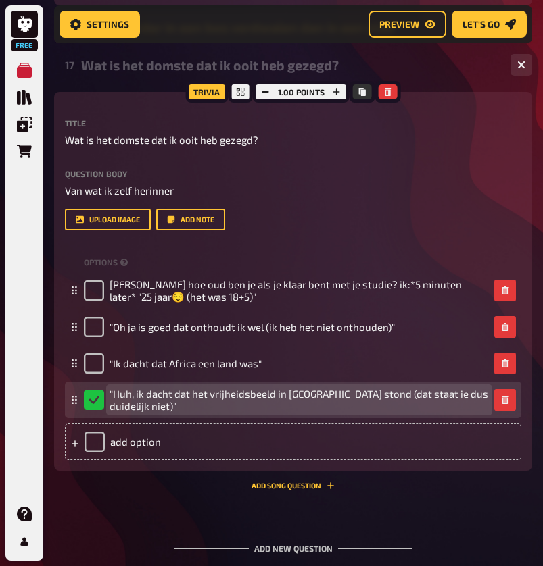
click at [193, 402] on span ""Huh, ik dacht dat het vrijheidsbeeld in [GEOGRAPHIC_DATA] stond (dat staat ie …" at bounding box center [298, 400] width 379 height 24
drag, startPoint x: 360, startPoint y: 399, endPoint x: 361, endPoint y: 416, distance: 16.3
click at [361, 416] on div ""Huh, ik dacht dat het vrijheidsbeeld in [GEOGRAPHIC_DATA] stond (dat staat ie …" at bounding box center [293, 400] width 456 height 36
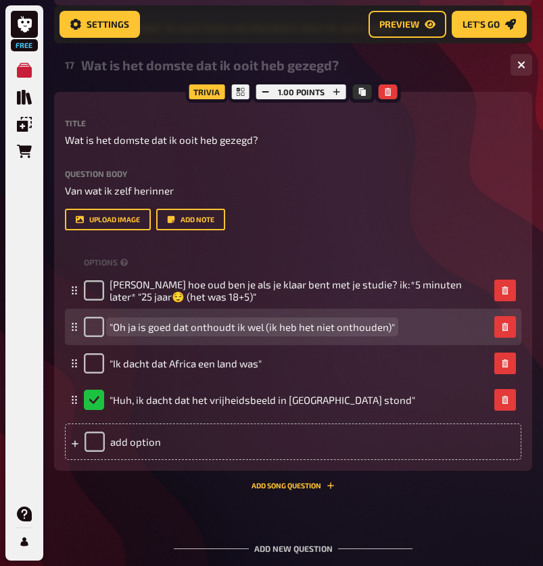
click at [315, 331] on span ""Oh ja is goed dat onthoudt ik wel (ik heb het niet onthouden)"" at bounding box center [251, 327] width 285 height 12
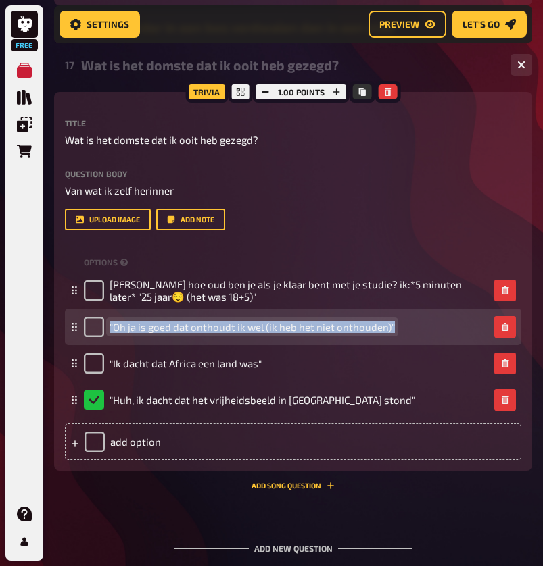
click at [315, 331] on span ""Oh ja is goed dat onthoudt ik wel (ik heb het niet onthouden)"" at bounding box center [251, 327] width 285 height 12
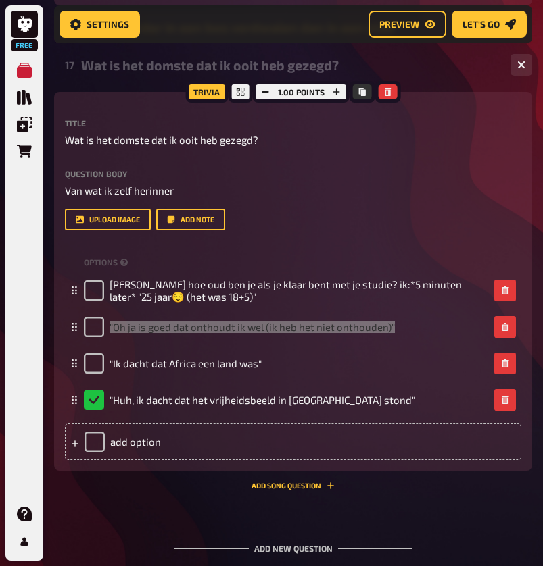
click at [167, 329] on span ""Oh ja is goed dat onthoudt ik wel (ik heb het niet onthouden)"" at bounding box center [251, 327] width 285 height 12
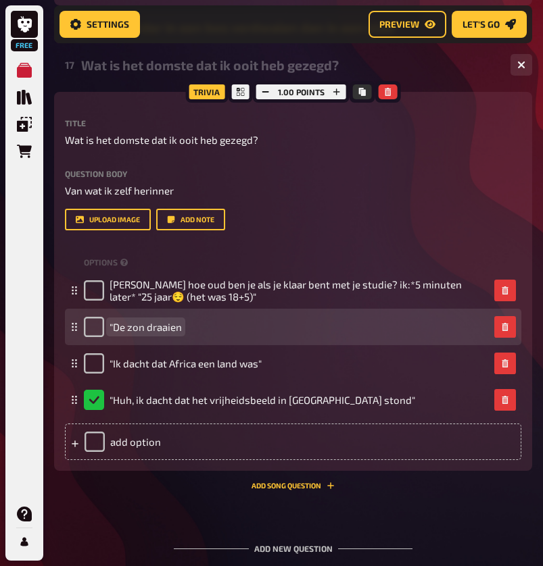
click at [145, 326] on span ""De zon draaien" at bounding box center [145, 327] width 72 height 12
click at [222, 333] on span ""De zon en maan draaien" at bounding box center [166, 327] width 114 height 12
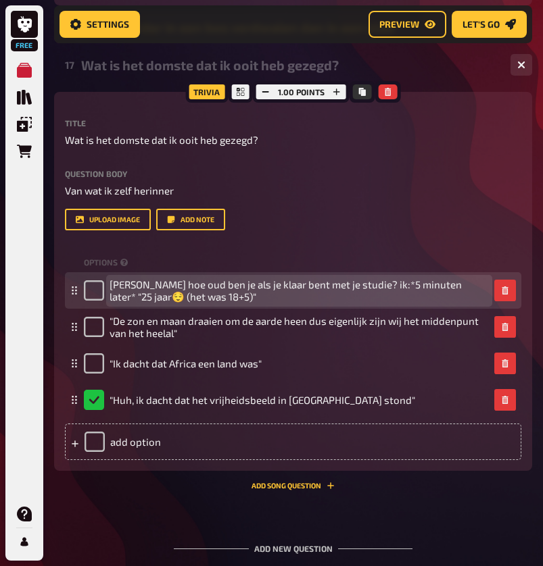
click at [192, 295] on span "[PERSON_NAME] hoe oud ben je als je klaar bent met je studie? ik:*5 minuten lat…" at bounding box center [298, 290] width 379 height 25
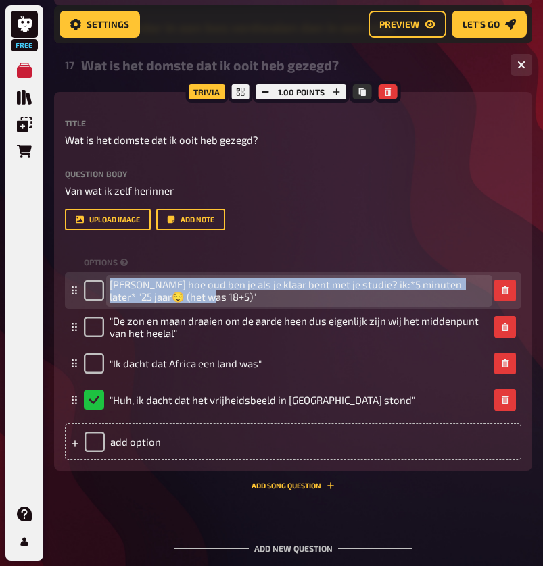
click at [192, 295] on span "[PERSON_NAME] hoe oud ben je als je klaar bent met je studie? ik:*5 minuten lat…" at bounding box center [298, 290] width 379 height 25
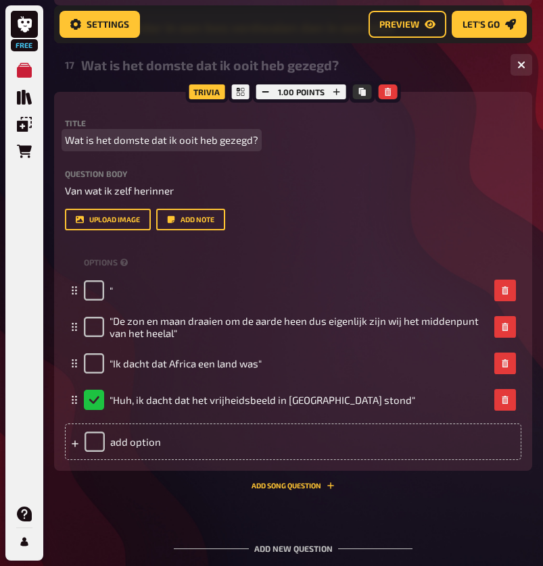
click at [257, 136] on p "Wat is het domste dat ik ooit heb gezegd?" at bounding box center [293, 140] width 456 height 16
click at [252, 136] on span "Wat is het domste dat ik ooit heb gezegd?" at bounding box center [161, 140] width 193 height 16
click at [258, 144] on p "Wat is het domste dat ik ooit heb gezegd?" at bounding box center [293, 140] width 456 height 16
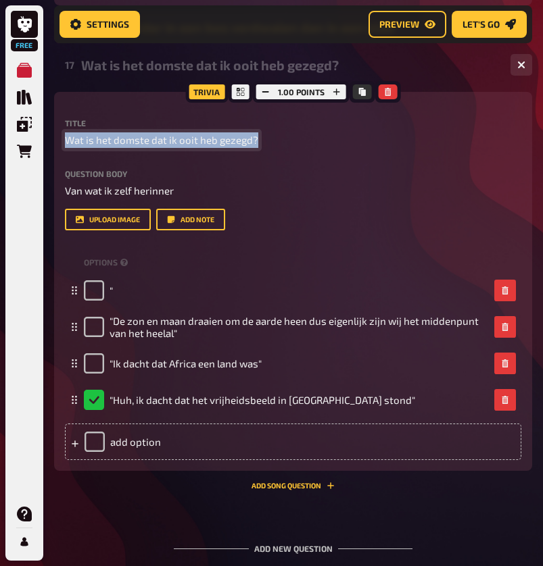
drag, startPoint x: 257, startPoint y: 141, endPoint x: 64, endPoint y: 133, distance: 193.4
click at [64, 133] on div "Trivia 1.00 points Title Wat is het domste dat ik ooit heb gezegd? Question bod…" at bounding box center [293, 281] width 478 height 379
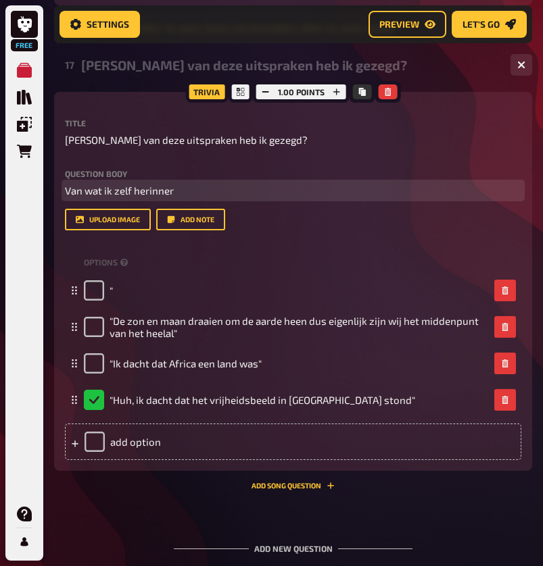
click at [195, 194] on p "Van wat ik zelf herinner" at bounding box center [293, 191] width 456 height 16
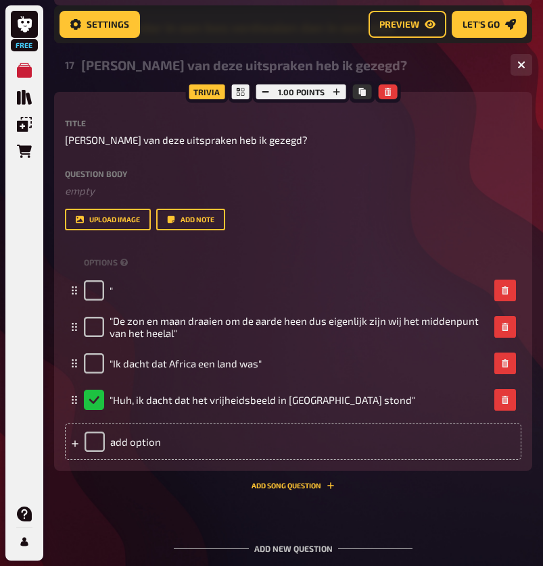
click at [288, 170] on label "Question body" at bounding box center [293, 174] width 456 height 8
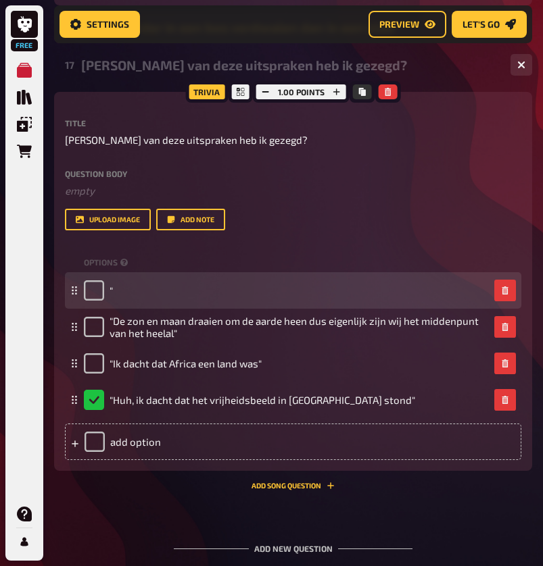
click at [260, 301] on div """ at bounding box center [293, 290] width 456 height 36
click at [256, 297] on div """ at bounding box center [286, 290] width 405 height 20
click at [247, 291] on div """ at bounding box center [286, 290] width 405 height 20
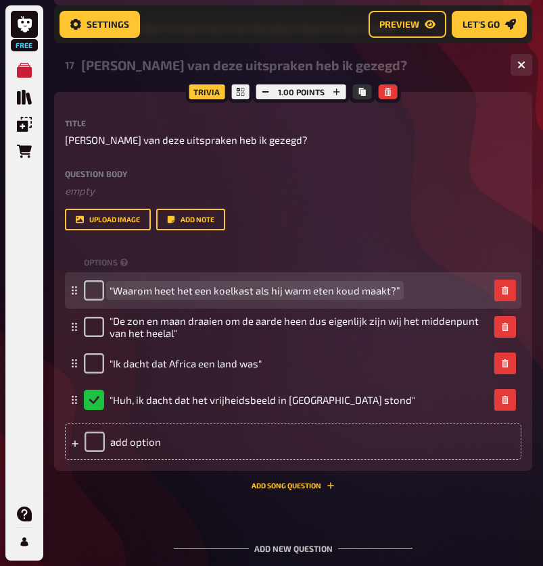
click at [195, 291] on span ""Waarom heet het een koelkast als hij warm eten koud maakt?”" at bounding box center [254, 290] width 291 height 12
click at [441, 292] on div ""Waarom heet het eigenlijk een koelkast als hij warm eten koud maakt?”" at bounding box center [286, 290] width 405 height 20
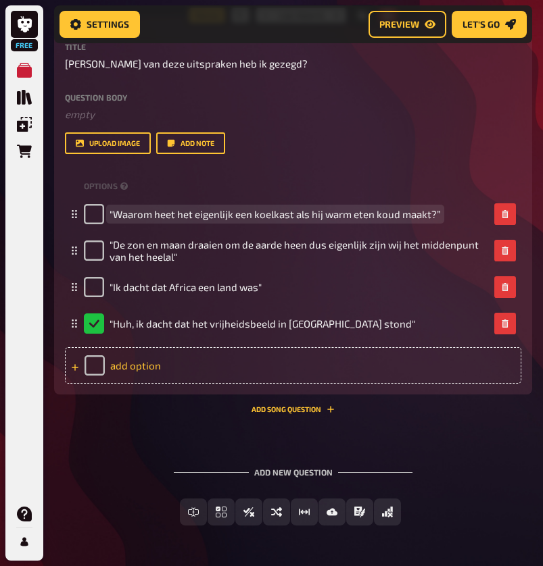
scroll to position [910, 0]
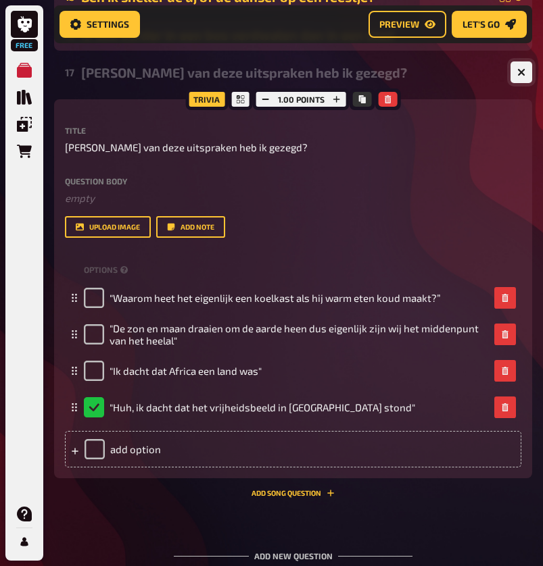
click at [522, 69] on icon "button" at bounding box center [521, 72] width 8 height 8
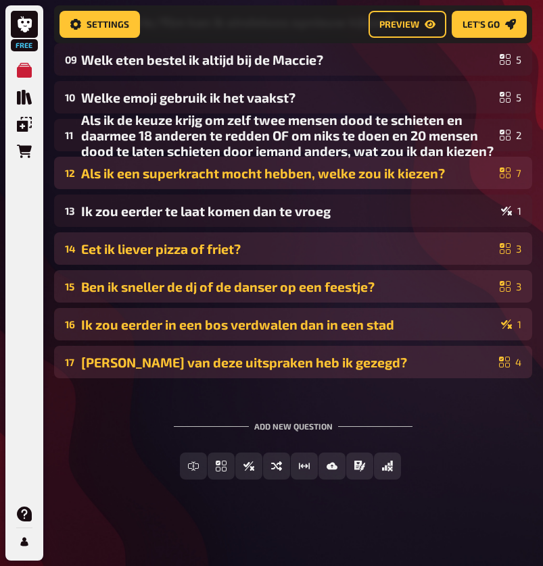
scroll to position [534, 0]
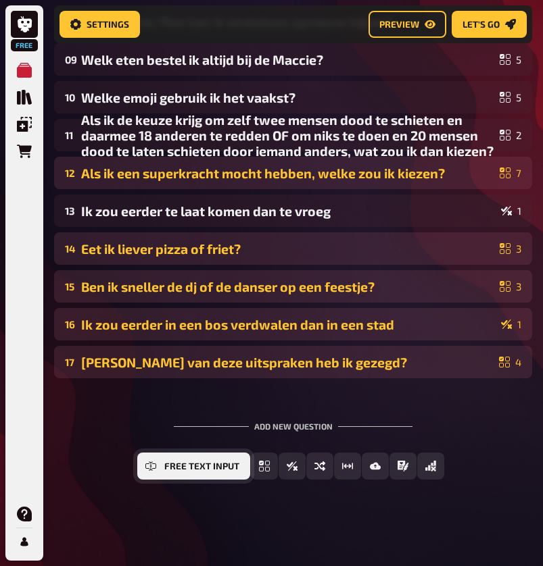
click at [178, 467] on span "Free Text Input" at bounding box center [201, 466] width 75 height 9
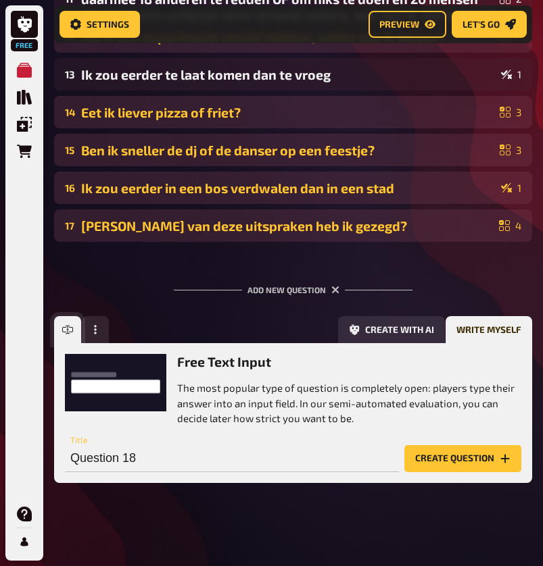
scroll to position [673, 0]
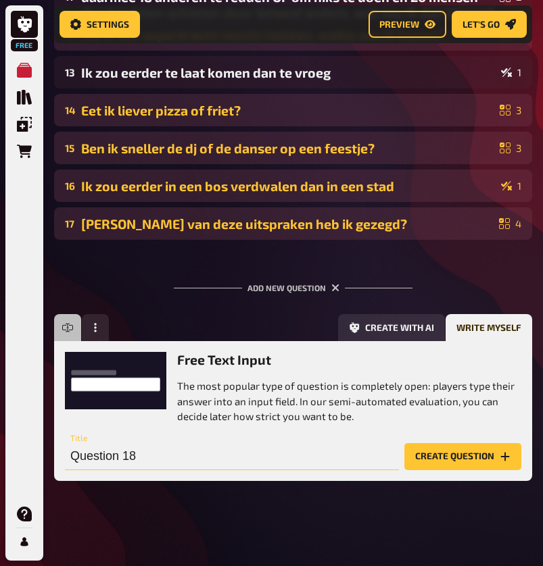
click at [210, 457] on input "Question 18" at bounding box center [232, 456] width 334 height 27
type input "Wat is mijn oogkleur?"
click at [462, 455] on button "Create question" at bounding box center [462, 456] width 117 height 27
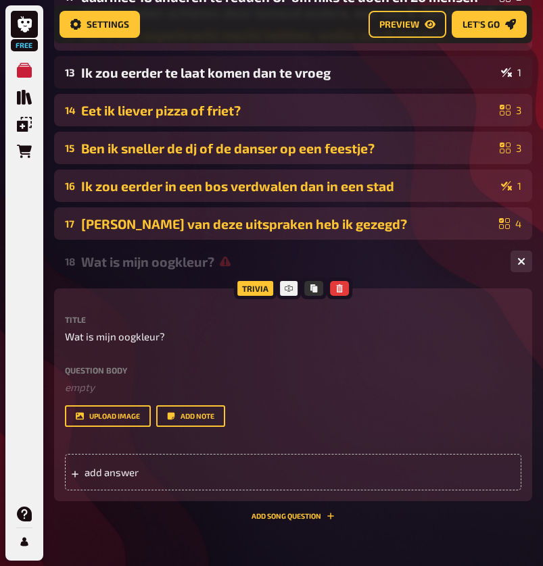
scroll to position [0, -1]
click at [180, 476] on span "add answer" at bounding box center [150, 472] width 133 height 12
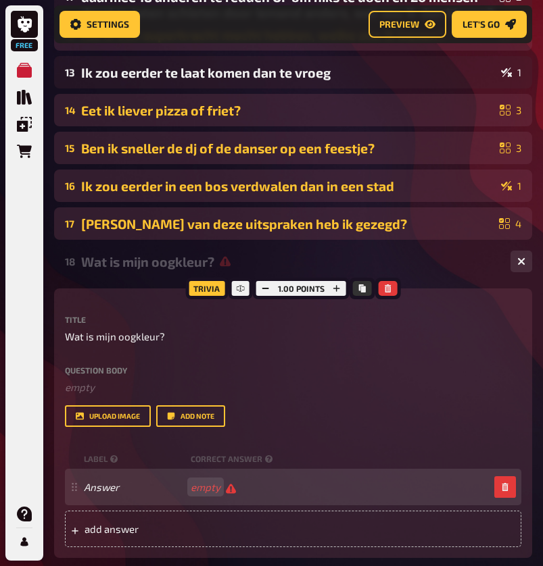
click at [112, 493] on div "Answer empty" at bounding box center [293, 487] width 456 height 36
click at [111, 492] on span at bounding box center [134, 487] width 101 height 12
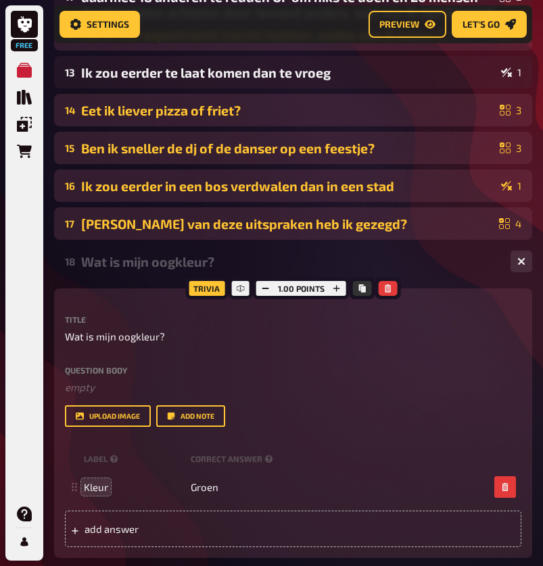
click at [318, 407] on div "upload image Add note" at bounding box center [293, 416] width 456 height 22
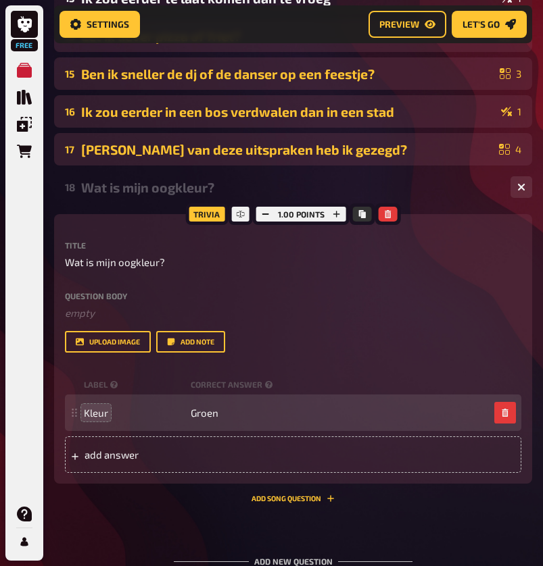
scroll to position [761, 0]
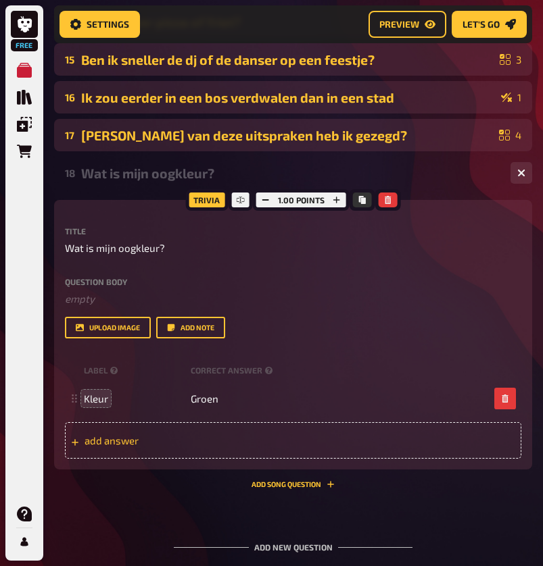
click at [121, 442] on span "add answer" at bounding box center [150, 440] width 133 height 12
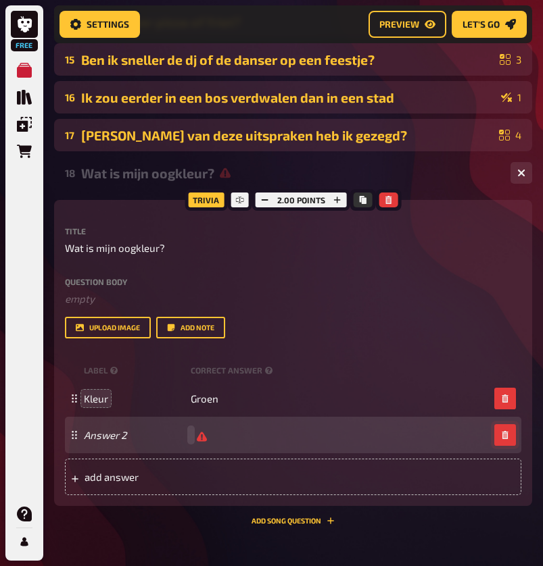
click at [513, 436] on button "button" at bounding box center [505, 435] width 22 height 22
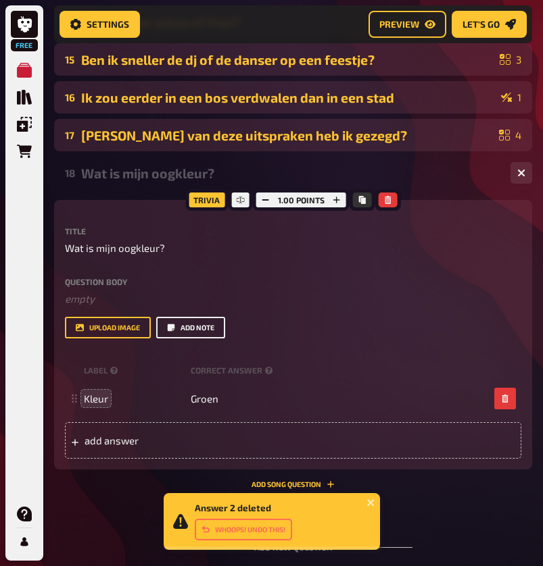
click at [188, 328] on button "Add note" at bounding box center [190, 328] width 69 height 22
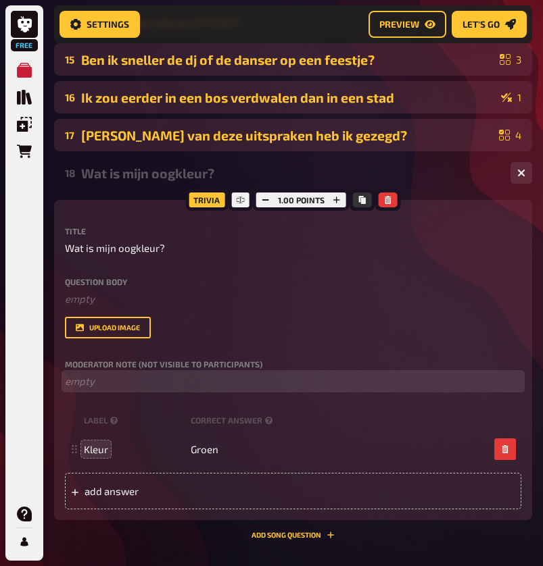
click at [116, 378] on p "﻿ empty" at bounding box center [293, 382] width 456 height 16
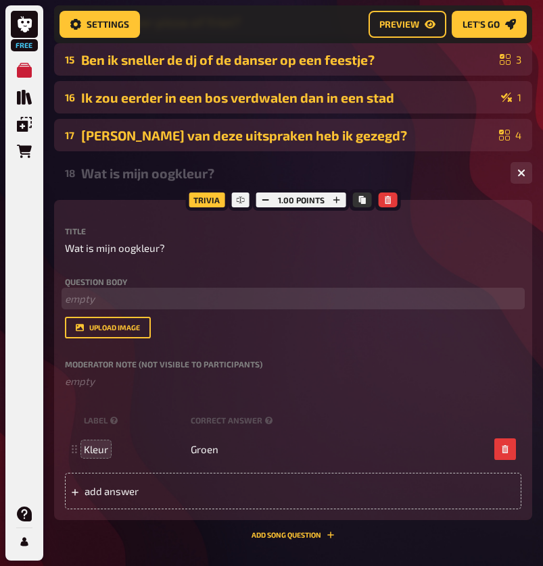
click at [84, 297] on p "﻿ empty" at bounding box center [293, 299] width 456 height 16
click at [348, 301] on span "alleen de standaard kleuren gebruiken niet gemengde kleur soorten" at bounding box center [221, 299] width 312 height 12
click at [261, 300] on span "alleen de standaard kleuren gebruiken niet gemengde kleur namen" at bounding box center [218, 299] width 307 height 12
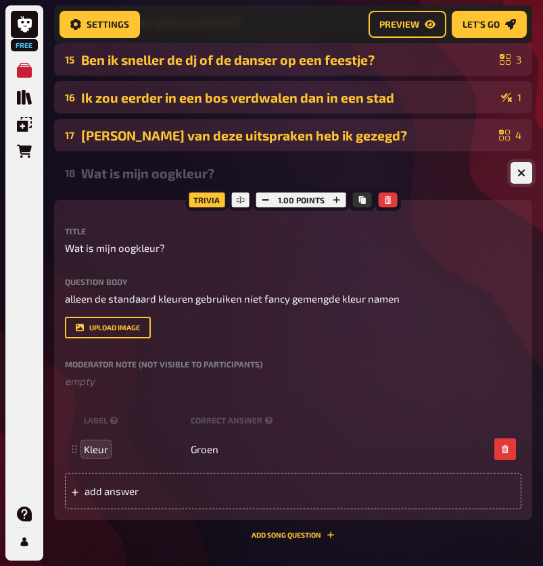
click at [522, 174] on icon "button" at bounding box center [521, 173] width 13 height 13
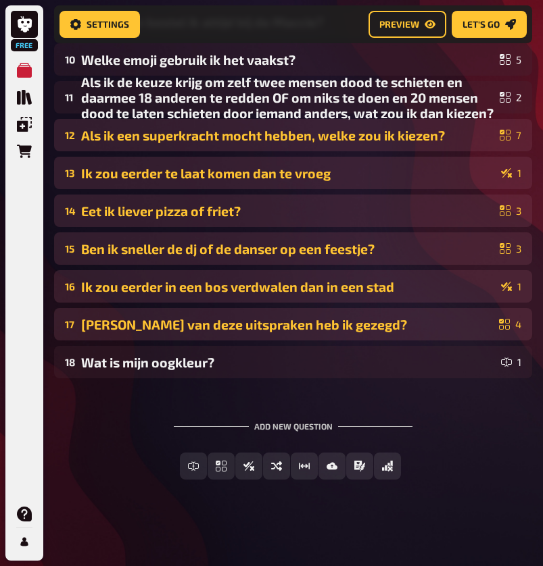
scroll to position [572, 0]
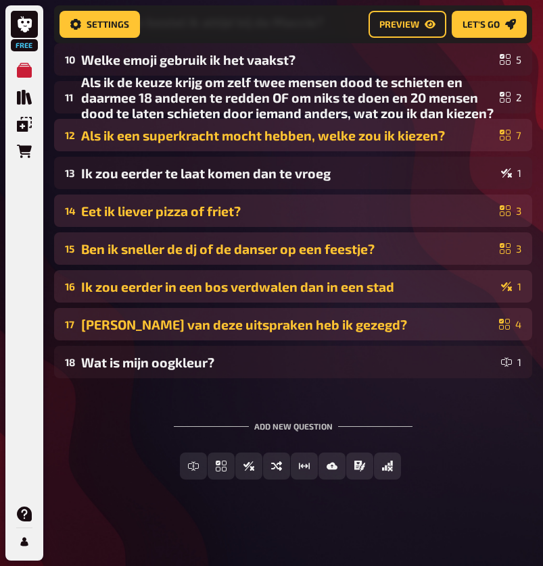
drag, startPoint x: 274, startPoint y: 365, endPoint x: 286, endPoint y: 211, distance: 153.8
click at [286, 207] on div "01 Wat is mijn lievelingseten? 5 02 Wat is mijn favoriete kleur? 11 03 Wat is m…" at bounding box center [293, 41] width 478 height 676
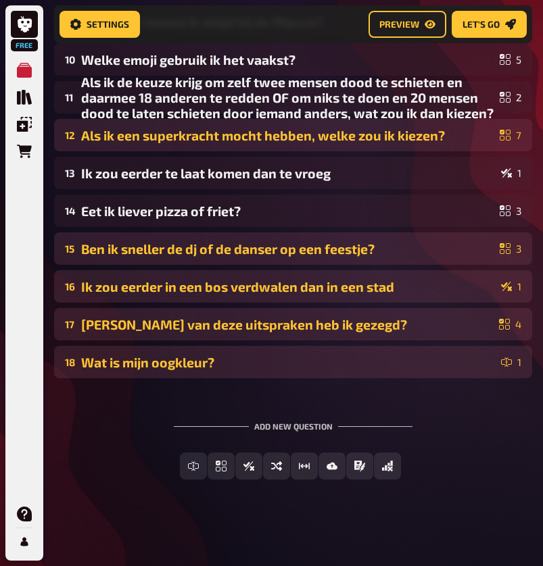
click at [132, 363] on div "Wat is mijn oogkleur?" at bounding box center [288, 363] width 414 height 16
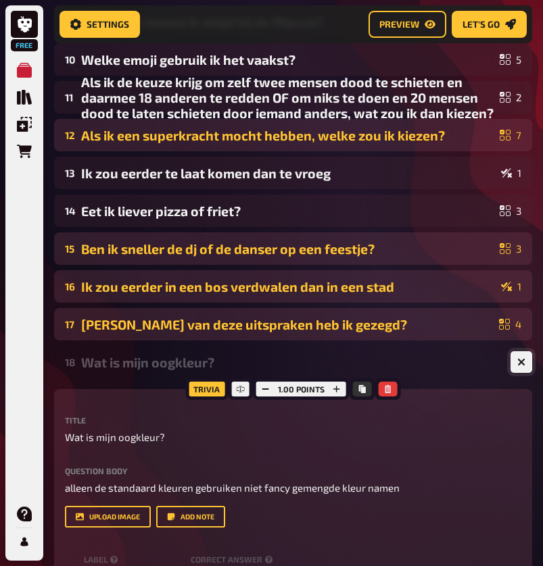
click at [528, 363] on button "button" at bounding box center [521, 362] width 22 height 22
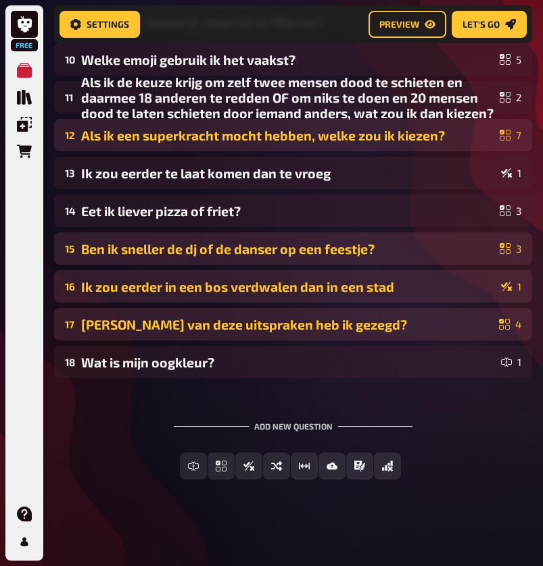
scroll to position [533, 0]
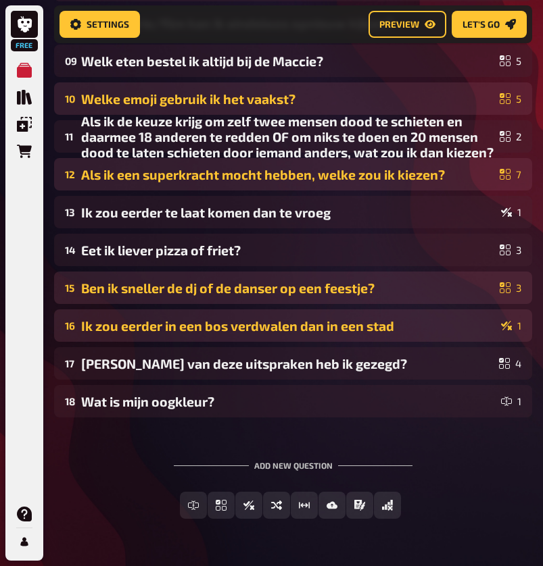
drag, startPoint x: 502, startPoint y: 401, endPoint x: 438, endPoint y: 99, distance: 308.7
click at [438, 100] on div "01 Wat is mijn lievelingseten? 5 02 Wat is mijn favoriete kleur? 11 03 Wat is m…" at bounding box center [293, 80] width 478 height 676
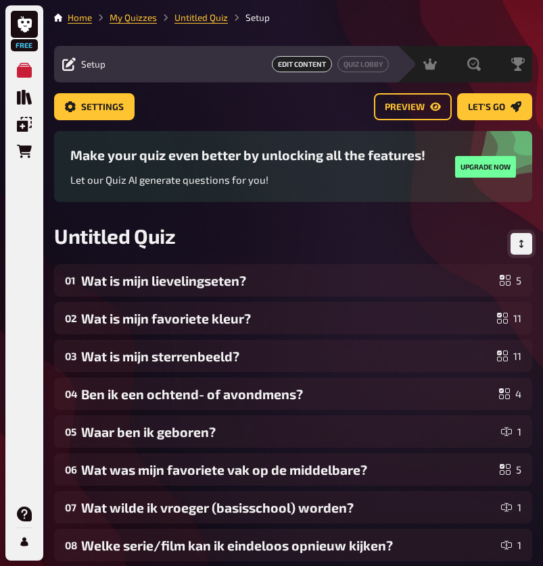
scroll to position [0, 0]
click at [520, 245] on icon "Change Order" at bounding box center [521, 244] width 8 height 8
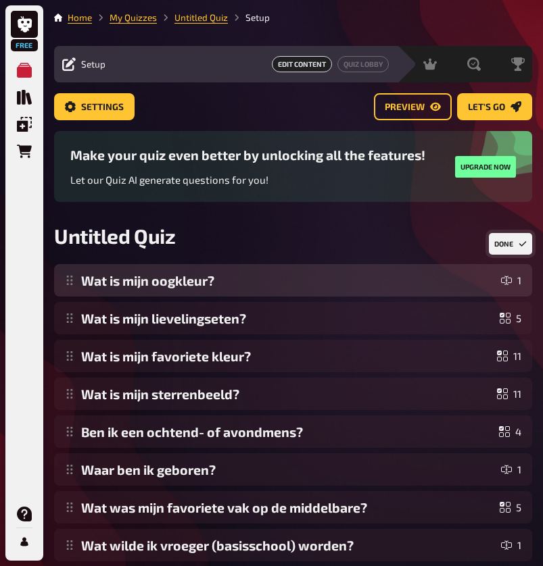
drag, startPoint x: 68, startPoint y: 509, endPoint x: 75, endPoint y: 255, distance: 253.4
click at [75, 255] on main "Home My Quizzes Untitled Quiz Setup Setup Edit Content Quiz Lobby Hosting undef…" at bounding box center [293, 475] width 478 height 929
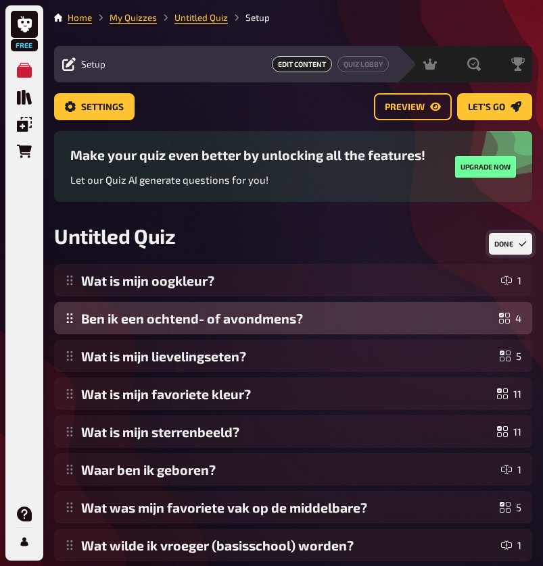
drag, startPoint x: 73, startPoint y: 434, endPoint x: 68, endPoint y: 313, distance: 121.1
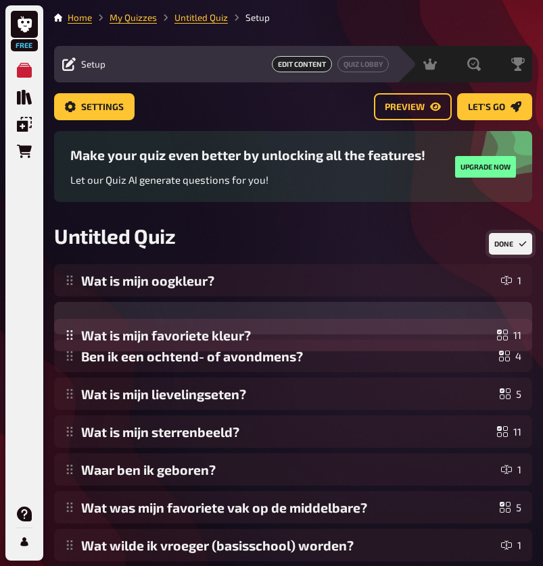
drag, startPoint x: 68, startPoint y: 392, endPoint x: 67, endPoint y: 333, distance: 58.8
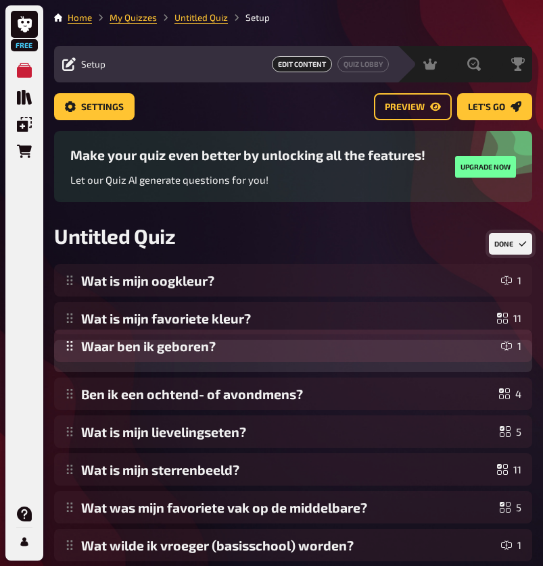
drag, startPoint x: 75, startPoint y: 468, endPoint x: 72, endPoint y: 339, distance: 129.1
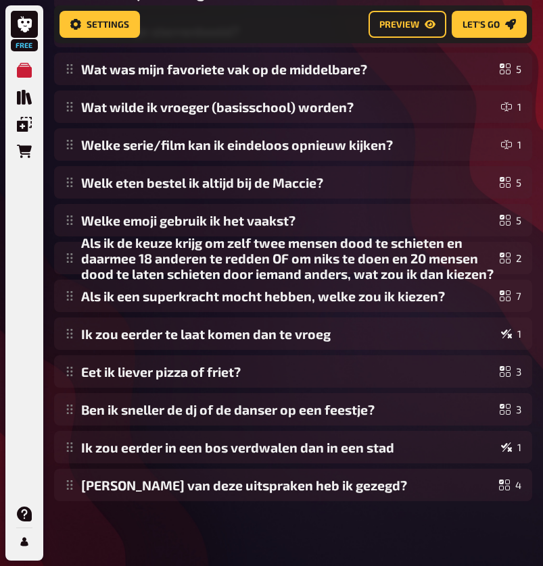
scroll to position [449, 0]
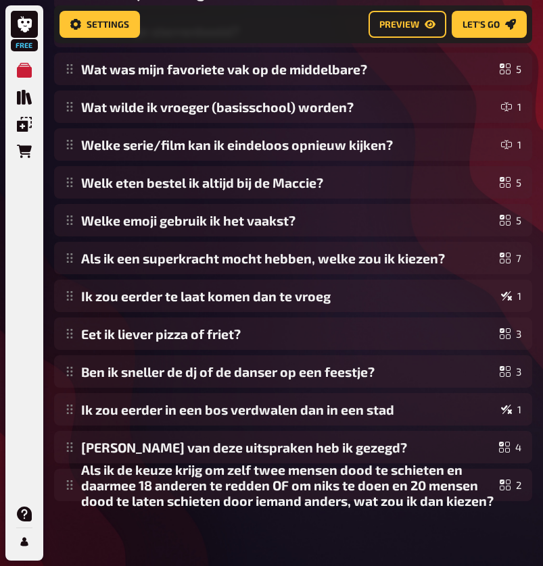
click at [213, 526] on div "Home My Quizzes Untitled Quiz Setup Setup Edit Content Quiz Lobby Hosting undef…" at bounding box center [292, 58] width 499 height 1015
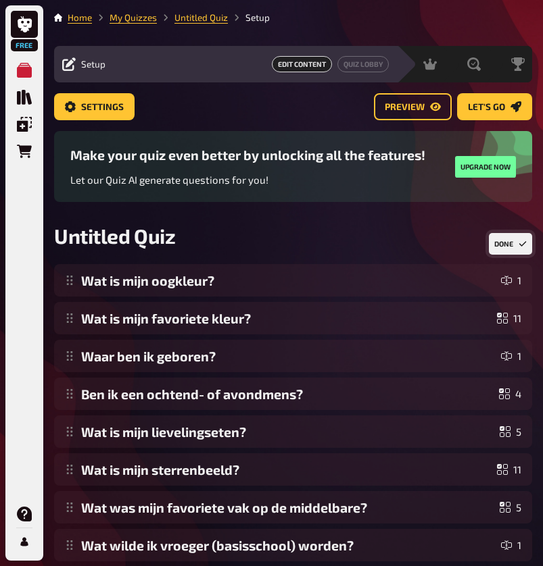
scroll to position [0, 0]
click at [513, 241] on button "Done" at bounding box center [509, 244] width 43 height 22
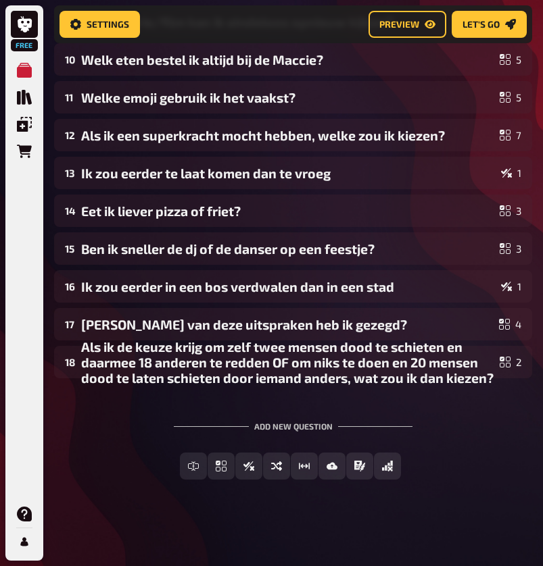
scroll to position [572, 0]
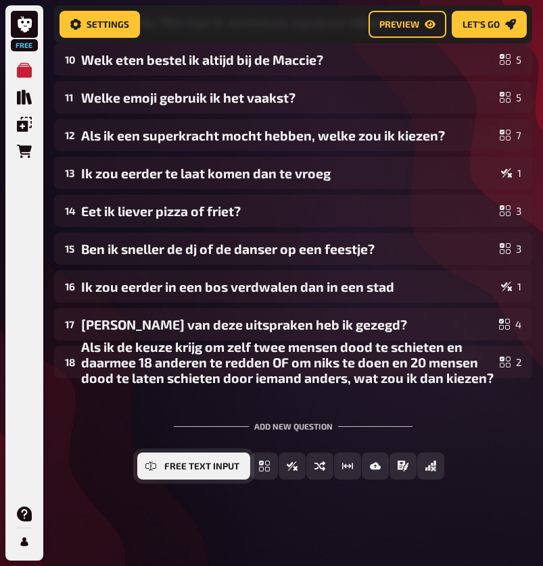
click at [209, 468] on span "Free Text Input" at bounding box center [201, 466] width 75 height 9
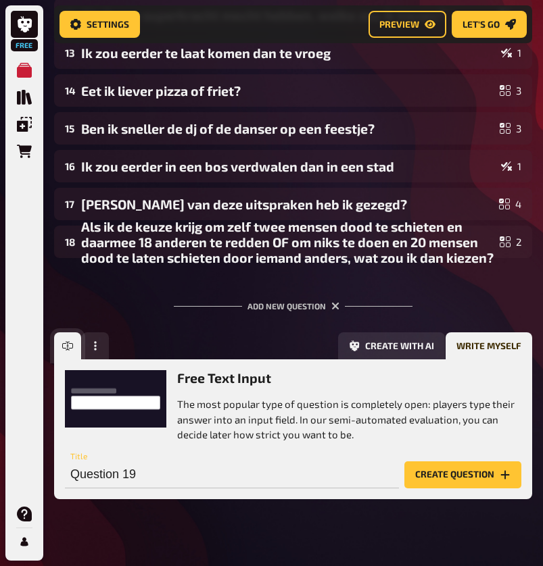
scroll to position [711, 0]
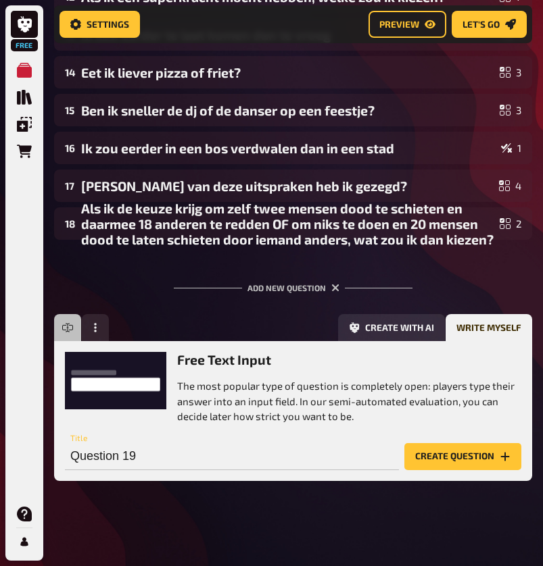
click at [225, 472] on div "Free Text Input The most popular type of question is completely open: players t…" at bounding box center [293, 411] width 478 height 140
click at [225, 463] on input "Question 19" at bounding box center [232, 456] width 334 height 27
type input "Wanneer ben ik jarig?"
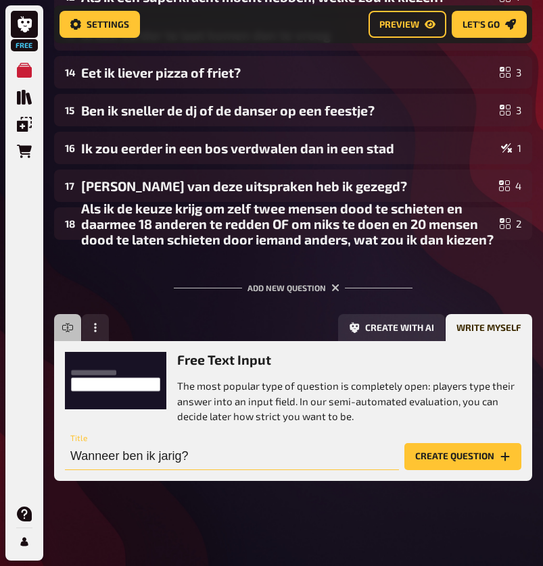
click at [462, 455] on button "Create question" at bounding box center [462, 456] width 117 height 27
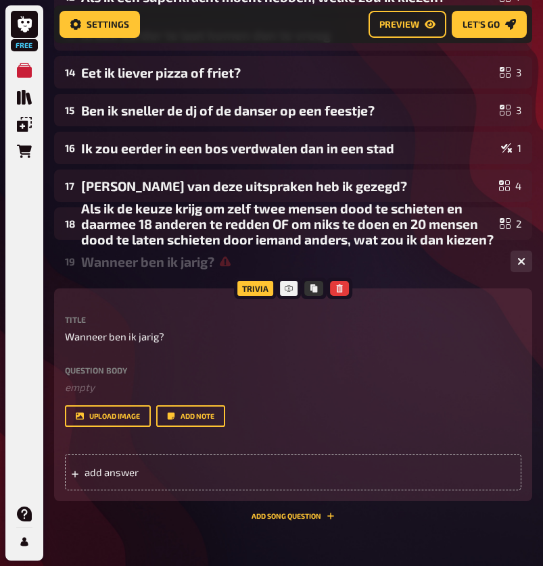
scroll to position [0, -1]
click at [106, 481] on div "add answer" at bounding box center [293, 472] width 456 height 36
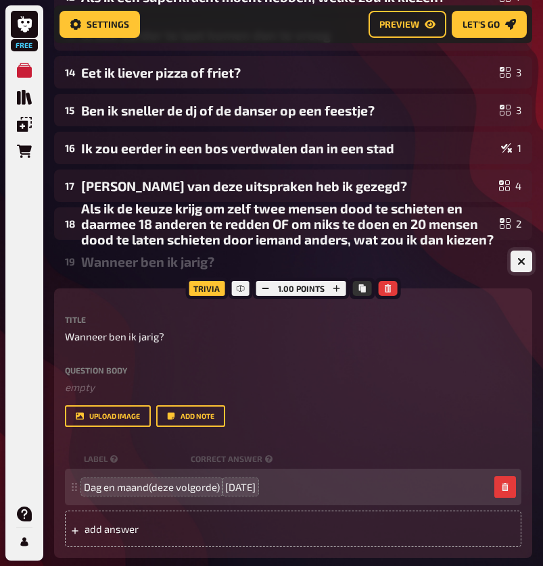
click at [517, 259] on icon "button" at bounding box center [521, 261] width 8 height 8
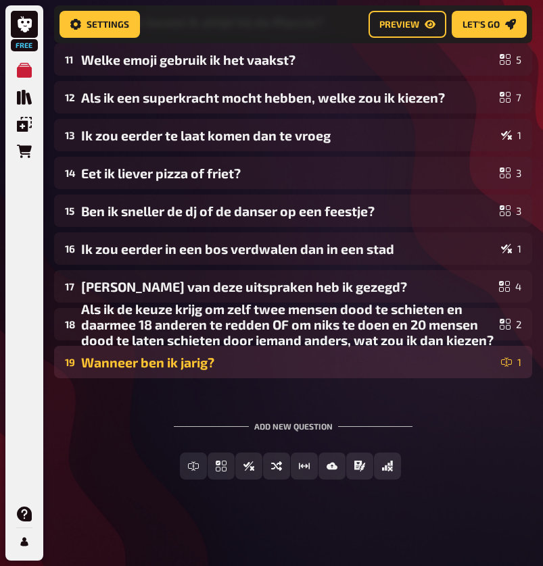
scroll to position [610, 0]
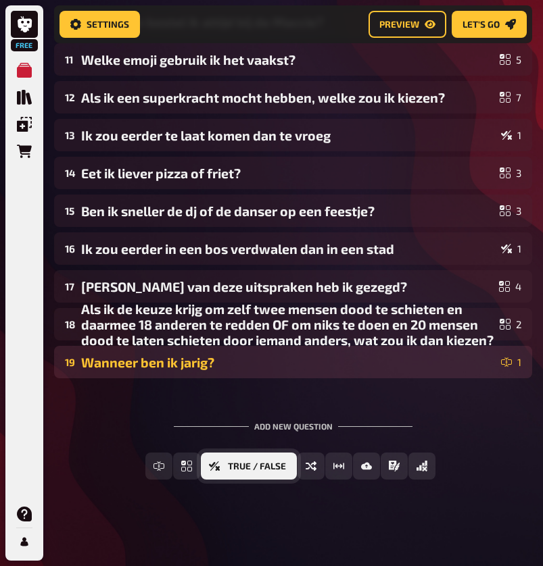
click at [247, 469] on span "True / False" at bounding box center [257, 466] width 58 height 9
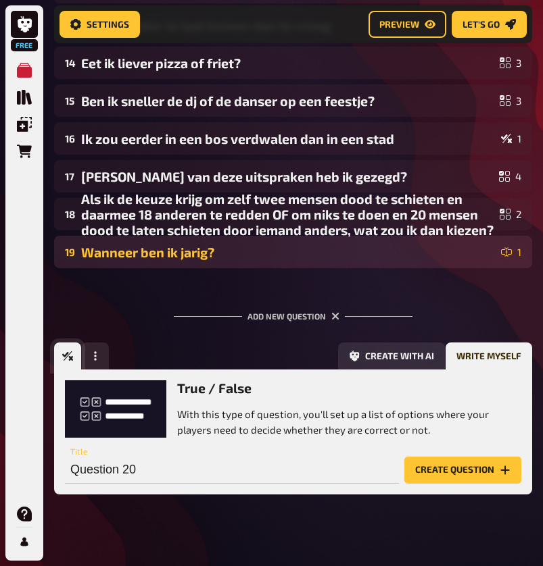
scroll to position [734, 0]
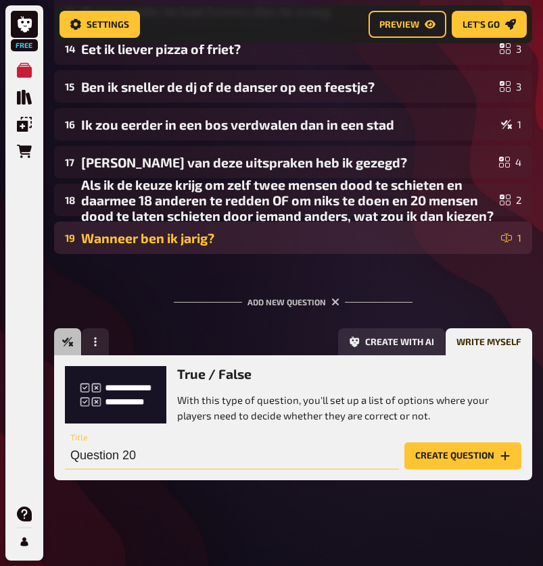
click at [205, 452] on input "Question 20" at bounding box center [232, 456] width 334 height 27
type input "Ik drink liever Fanta dan cola"
click at [462, 455] on button "Create question" at bounding box center [462, 456] width 117 height 27
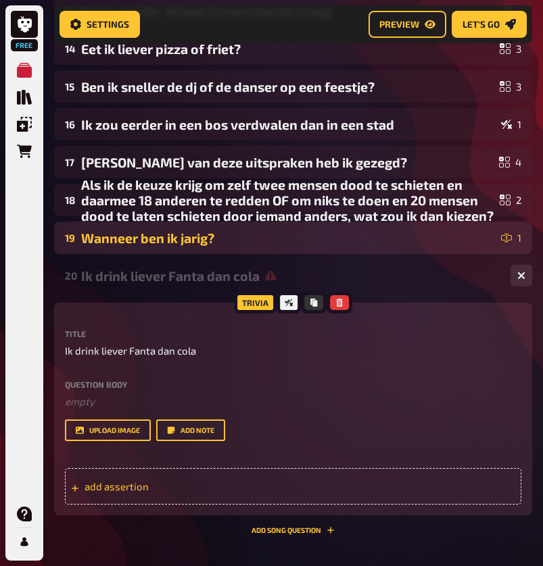
click at [195, 480] on span "add assertion" at bounding box center [150, 486] width 133 height 12
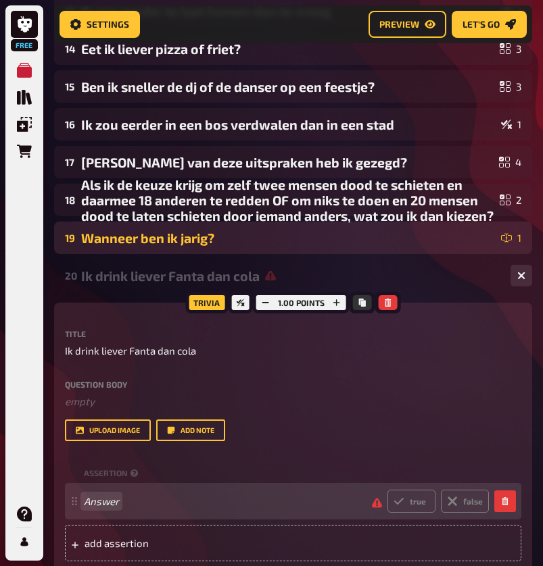
click at [142, 501] on span "Answer" at bounding box center [222, 501] width 277 height 12
click at [142, 501] on span at bounding box center [222, 501] width 277 height 12
click at [418, 497] on label "true" at bounding box center [411, 501] width 48 height 23
click at [387, 490] on input "true" at bounding box center [386, 489] width 1 height 1
radio input "true"
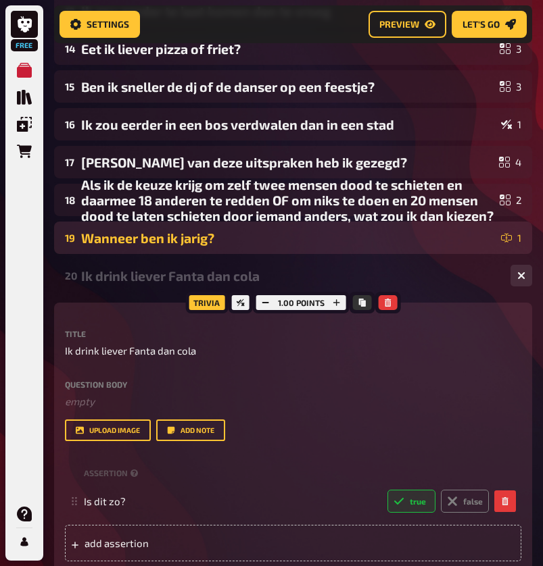
click at [183, 361] on div "Title Ik drink liever Fanta dan cola Question body ﻿ empty Drop here to upload …" at bounding box center [293, 385] width 456 height 111
click at [183, 353] on span "Ik drink liever Fanta dan cola" at bounding box center [130, 351] width 131 height 16
click at [182, 353] on span "Ik drink liever Fanta dan cola" at bounding box center [130, 351] width 131 height 16
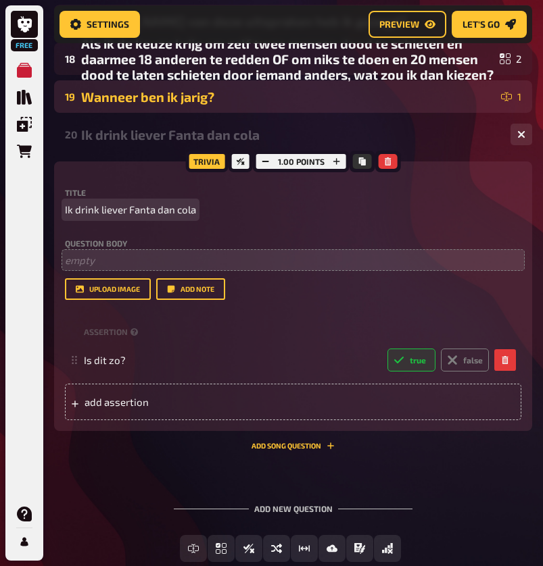
scroll to position [936, 0]
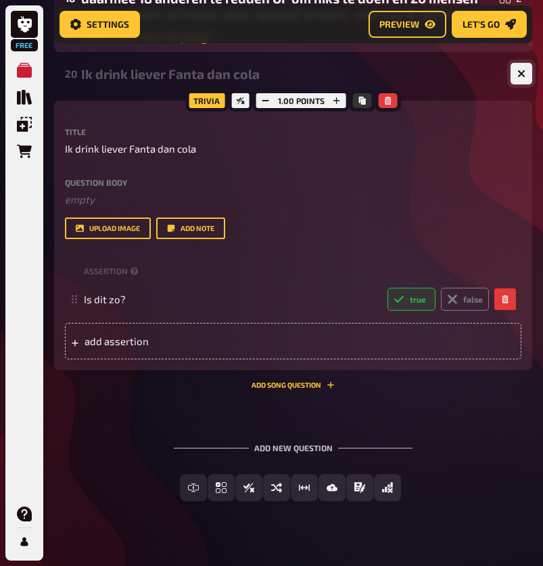
click at [524, 71] on icon "button" at bounding box center [521, 74] width 13 height 13
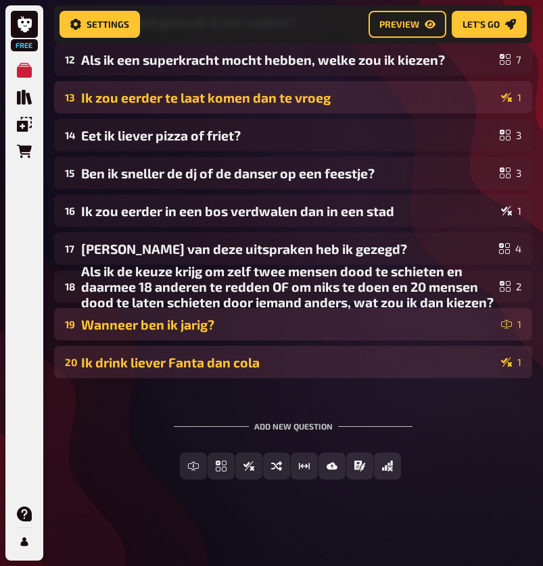
scroll to position [648, 0]
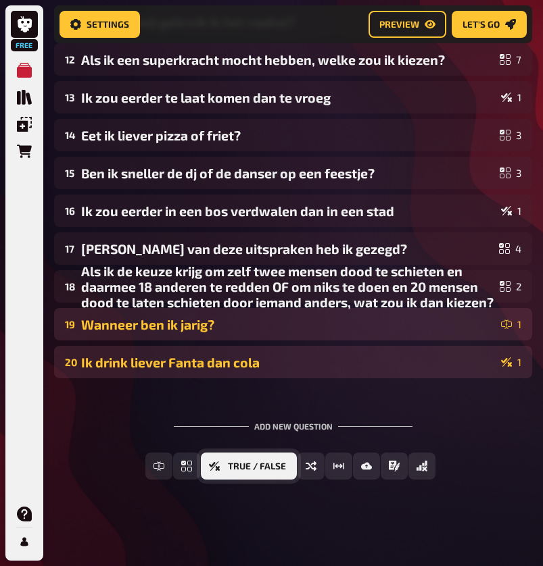
click at [282, 470] on span "True / False" at bounding box center [257, 466] width 58 height 9
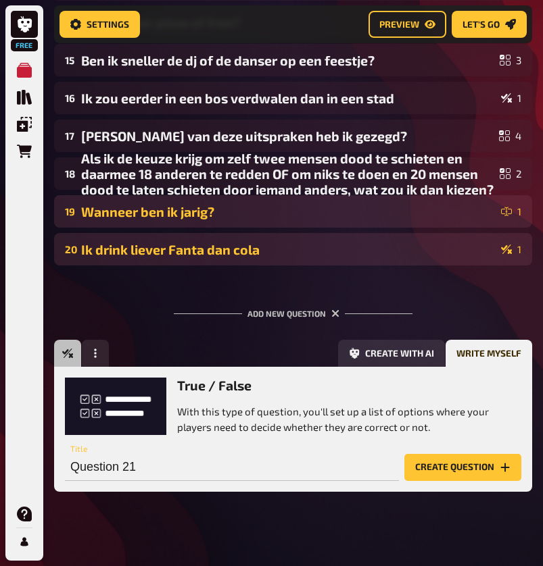
scroll to position [772, 0]
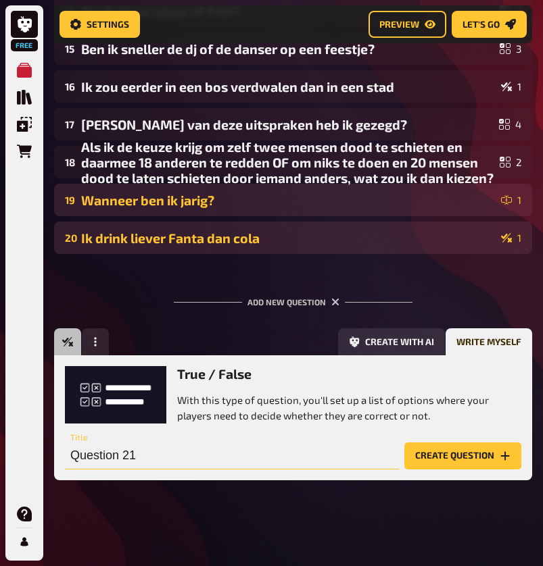
click at [201, 466] on input "Question 21" at bounding box center [232, 456] width 334 height 27
click at [201, 461] on input "Question 21" at bounding box center [232, 456] width 334 height 27
type input "Ik hou meer van hartig eten dan zoetig"
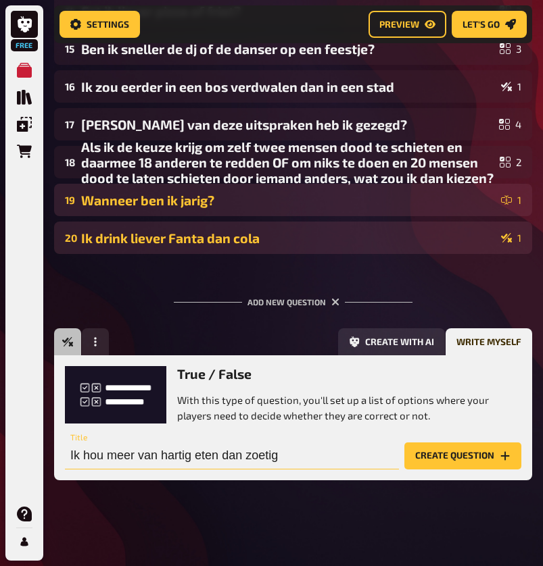
click at [462, 455] on button "Create question" at bounding box center [462, 456] width 117 height 27
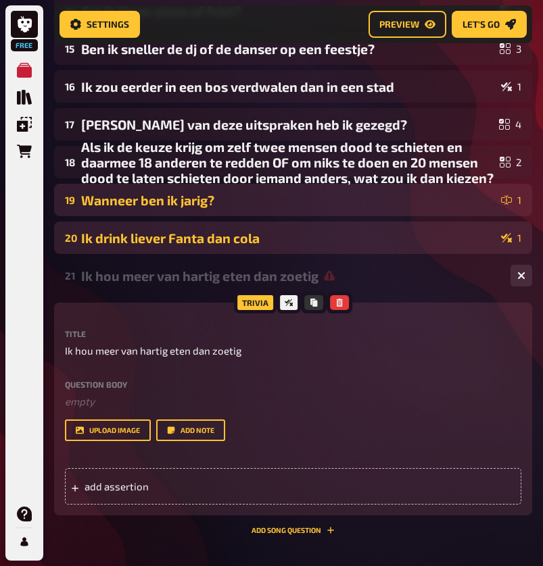
scroll to position [0, -1]
click at [128, 486] on span "add assertion" at bounding box center [150, 486] width 133 height 12
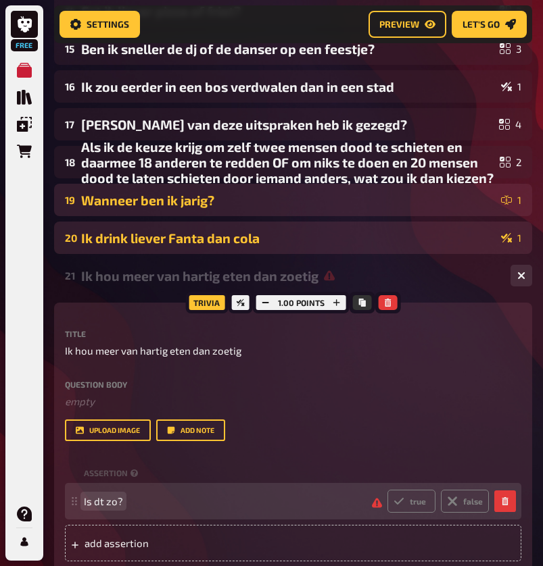
click at [99, 501] on span "Is dt zo?" at bounding box center [103, 501] width 39 height 12
click at [468, 507] on label "false" at bounding box center [465, 501] width 48 height 23
click at [387, 490] on input "false" at bounding box center [386, 489] width 1 height 1
radio input "true"
click at [208, 501] on span "Is dit zo?" at bounding box center [230, 501] width 293 height 12
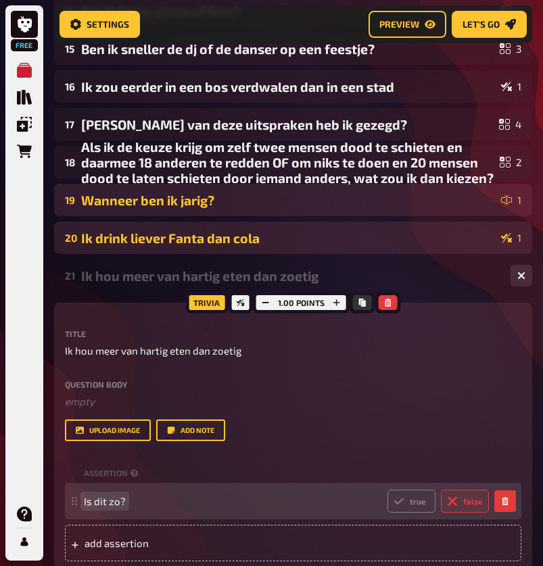
click at [208, 501] on span "Is dit zo?" at bounding box center [230, 501] width 293 height 12
click at [114, 502] on span "Is dit zo?" at bounding box center [105, 501] width 42 height 12
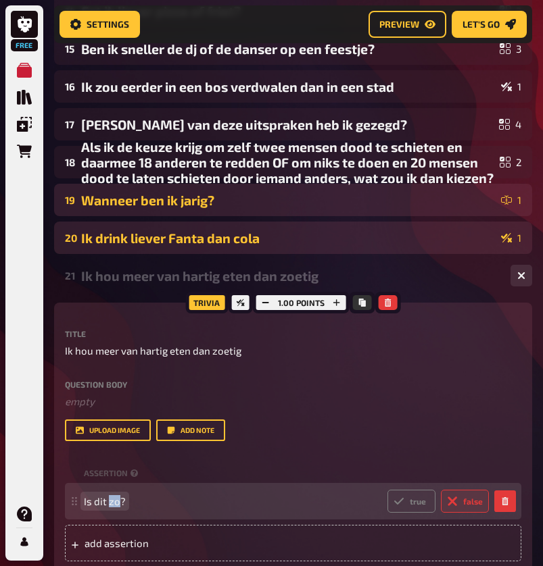
click at [114, 502] on span "Is dit zo?" at bounding box center [105, 501] width 42 height 12
copy span "Is dit zo?"
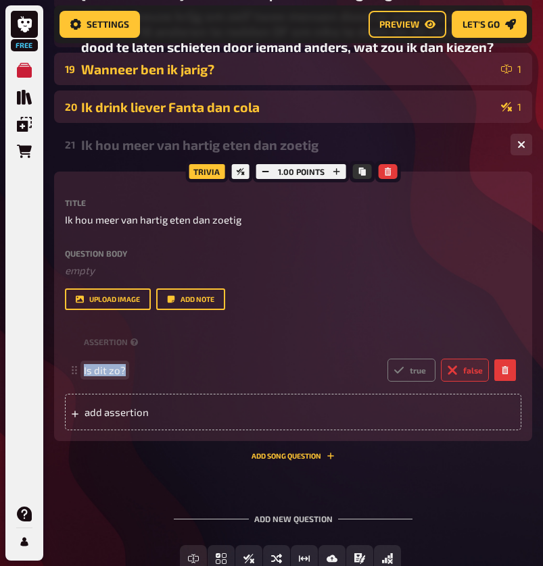
scroll to position [945, 0]
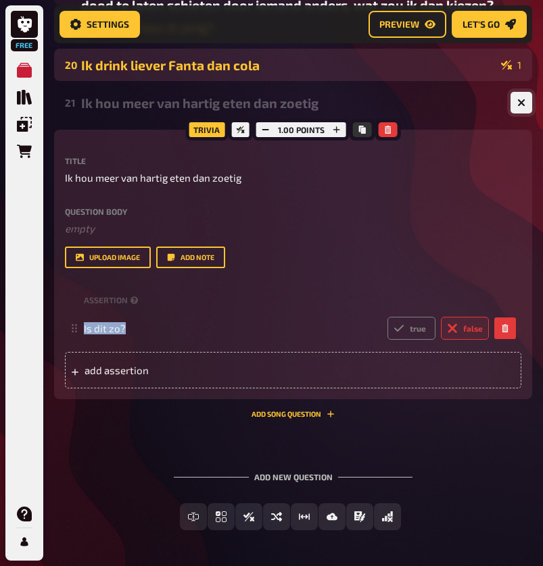
click at [524, 101] on icon "button" at bounding box center [521, 103] width 8 height 8
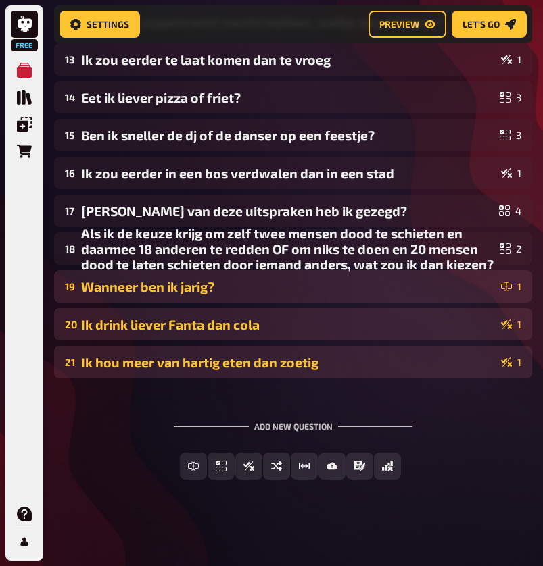
scroll to position [686, 0]
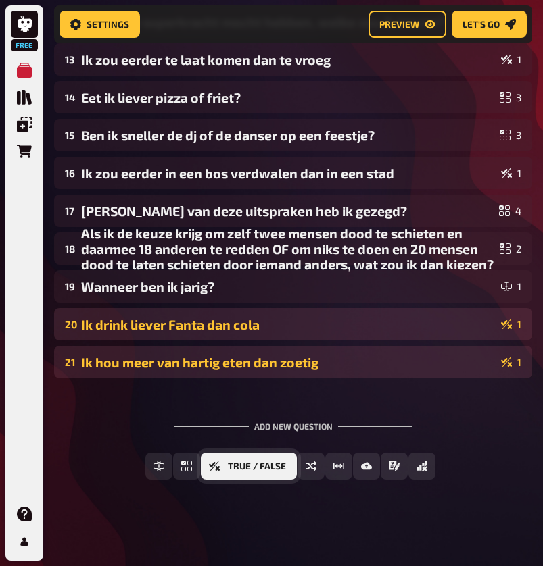
click at [205, 464] on button "True / False" at bounding box center [249, 466] width 96 height 27
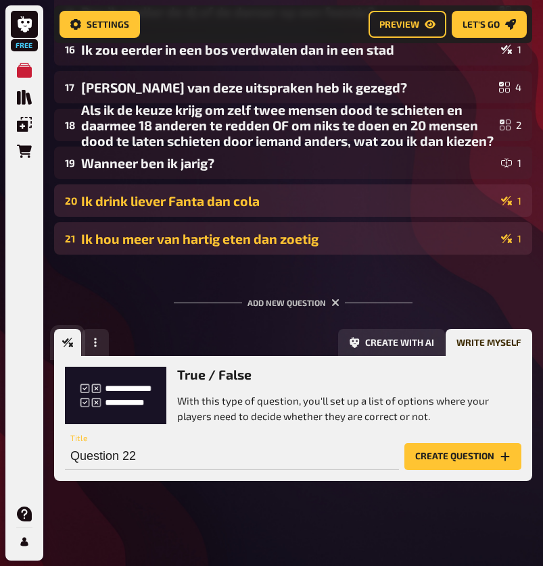
scroll to position [810, 0]
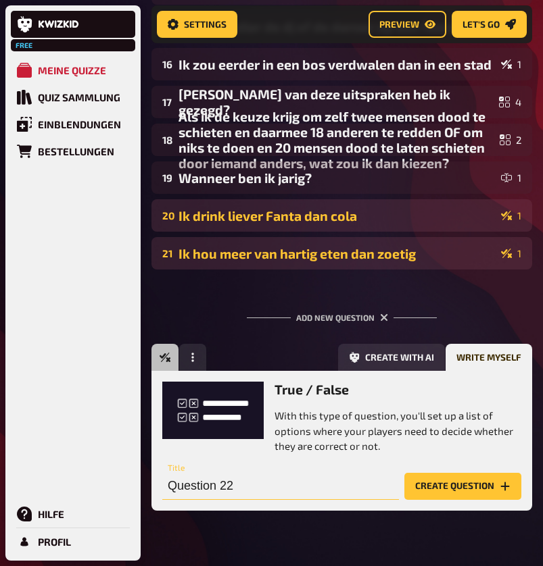
click at [272, 483] on input "Question 22" at bounding box center [280, 486] width 236 height 27
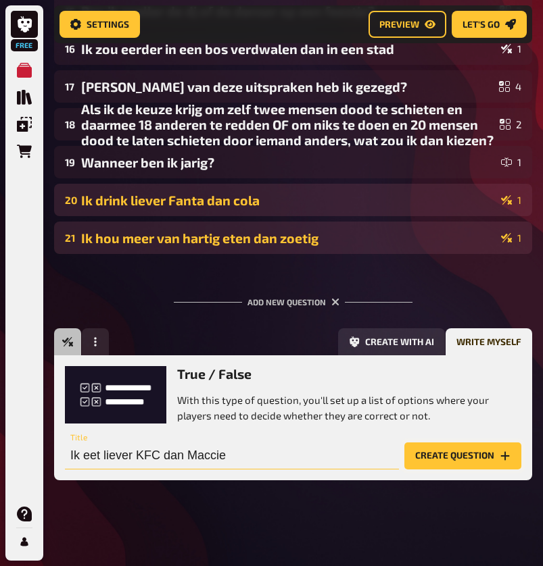
type input "Ik eet liever KFC dan Maccie"
click at [460, 453] on button "Create question" at bounding box center [462, 456] width 117 height 27
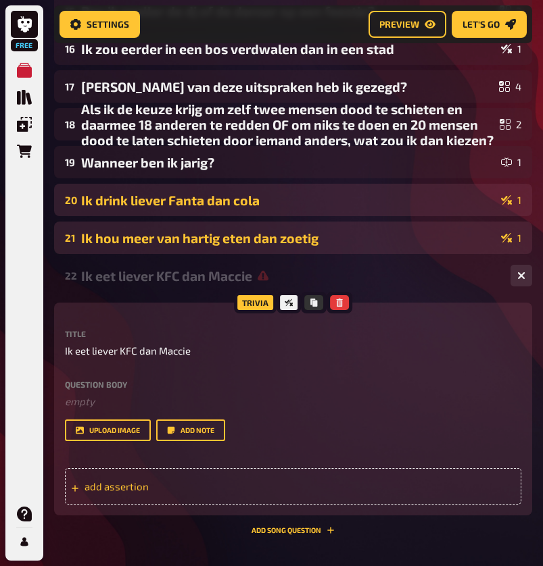
click at [199, 485] on span "add assertion" at bounding box center [150, 486] width 133 height 12
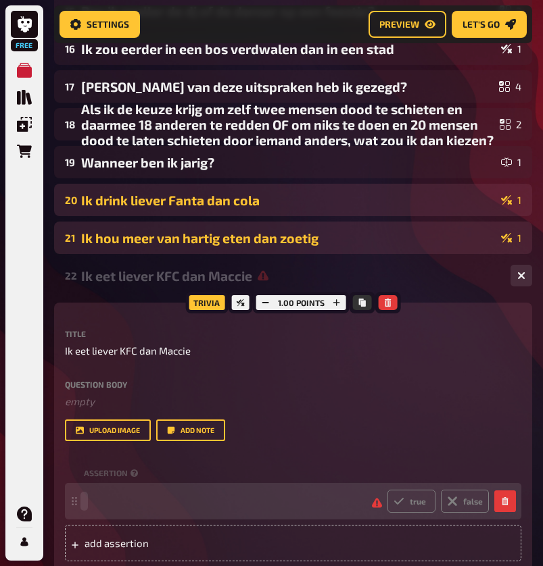
paste span
click at [475, 513] on div "Is dit zo? true false" at bounding box center [293, 501] width 456 height 36
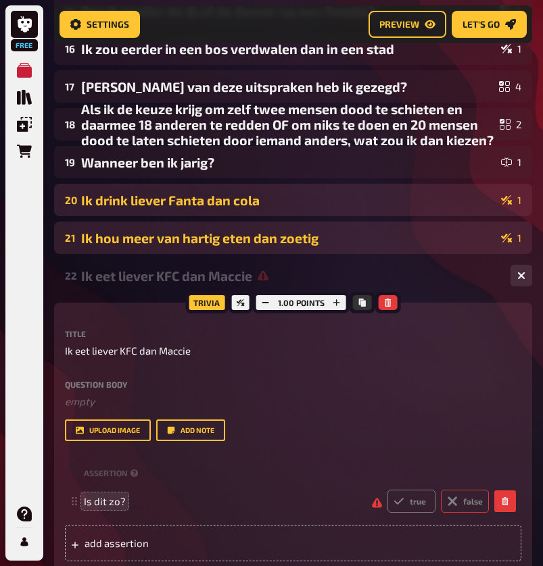
click at [472, 502] on label "false" at bounding box center [465, 501] width 48 height 23
click at [387, 490] on input "false" at bounding box center [386, 489] width 1 height 1
radio input "true"
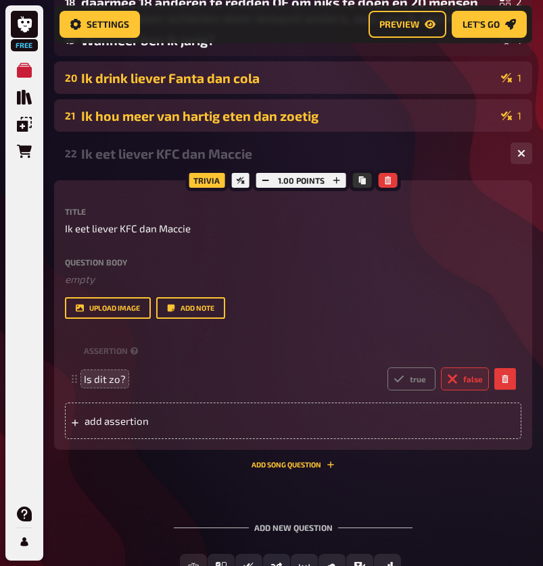
scroll to position [1011, 0]
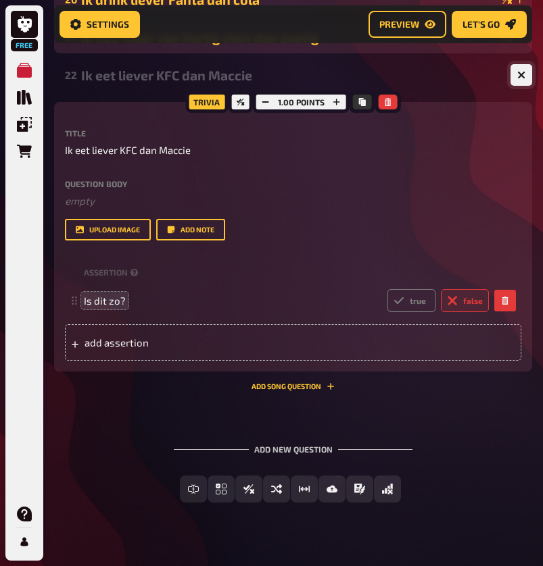
click at [529, 83] on button "button" at bounding box center [521, 75] width 22 height 22
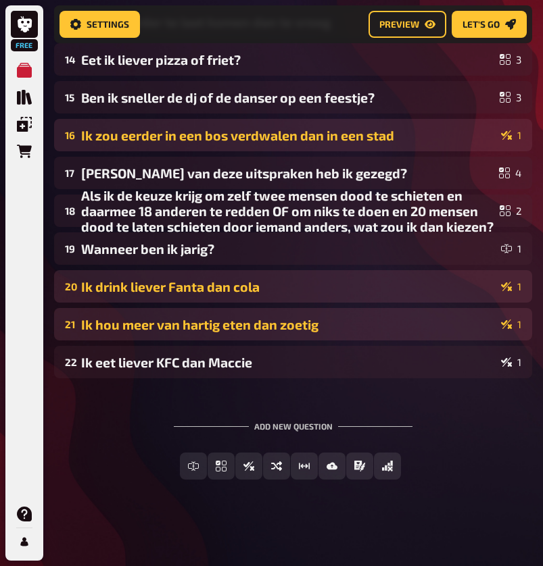
scroll to position [724, 0]
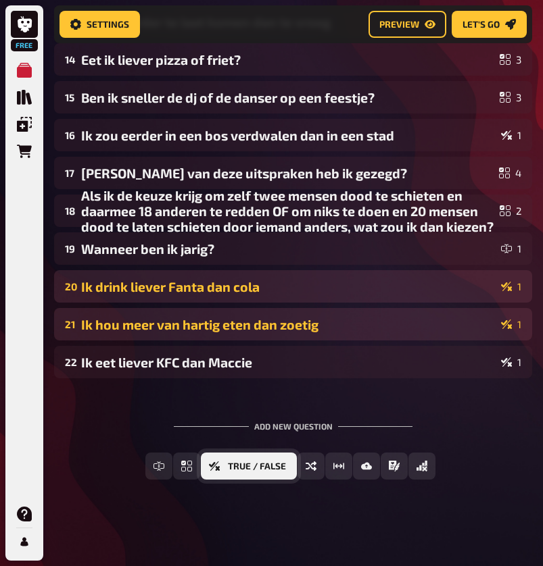
click at [240, 472] on button "True / False" at bounding box center [249, 466] width 96 height 27
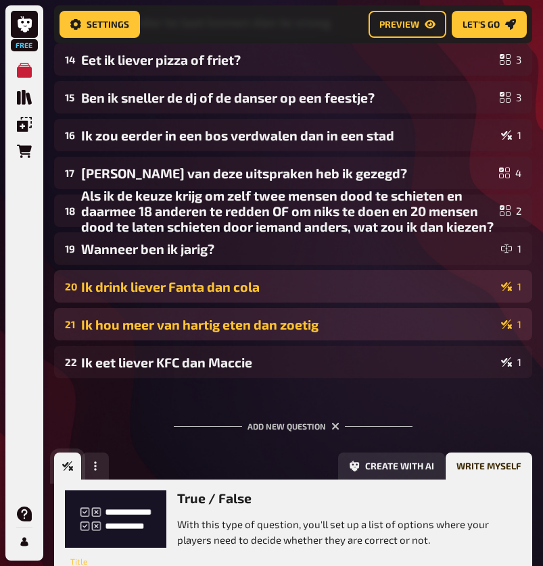
scroll to position [0, 0]
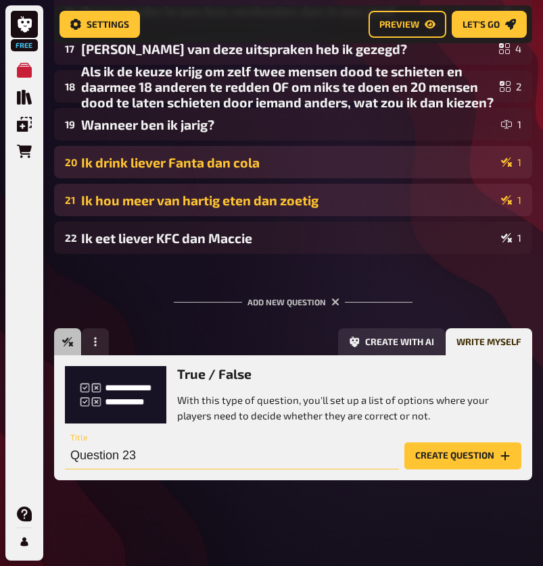
click at [191, 463] on input "Question 23" at bounding box center [232, 456] width 334 height 27
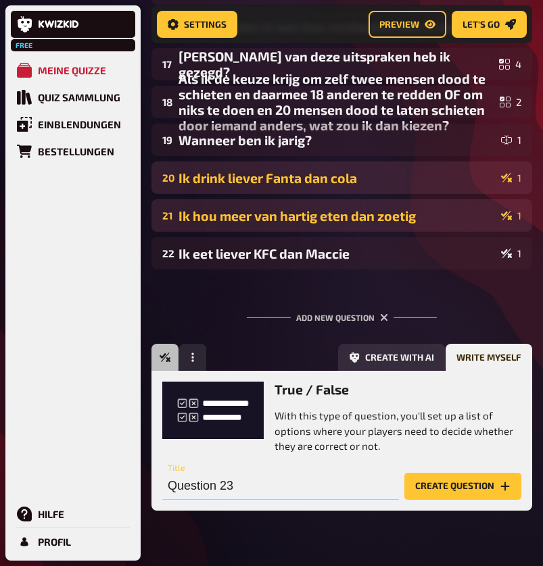
drag, startPoint x: 183, startPoint y: 462, endPoint x: 18, endPoint y: 459, distance: 164.9
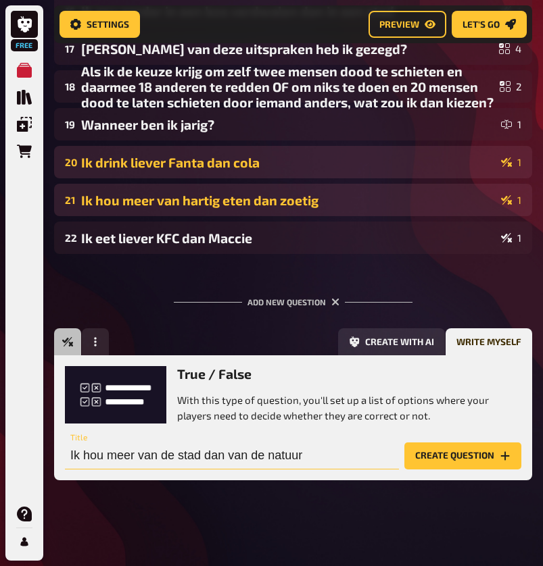
type input "Ik hou meer van de stad dan van de natuur"
click at [462, 455] on button "Create question" at bounding box center [462, 456] width 117 height 27
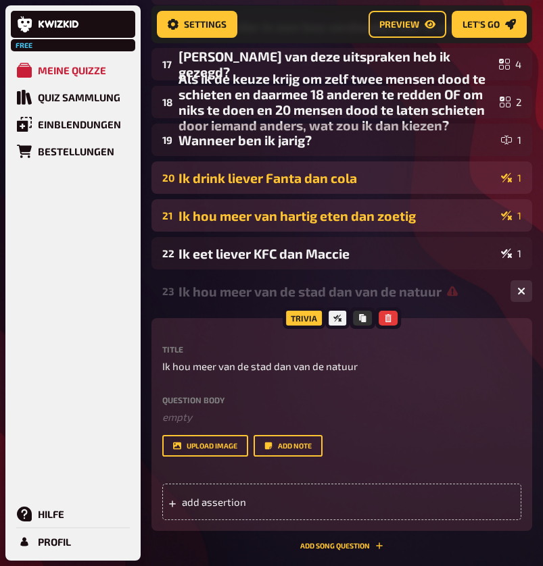
click at [179, 482] on div "add assertion" at bounding box center [341, 499] width 359 height 42
click at [179, 492] on div "add assertion" at bounding box center [341, 502] width 359 height 36
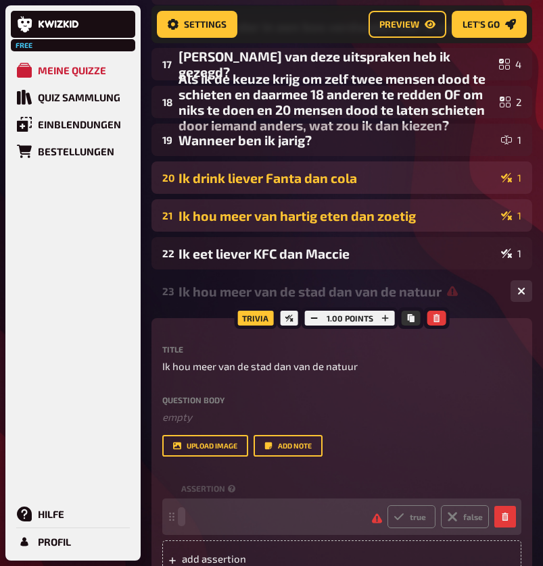
paste span
click at [466, 521] on label "false" at bounding box center [465, 516] width 48 height 23
click at [387, 505] on input "false" at bounding box center [386, 505] width 1 height 1
radio input "true"
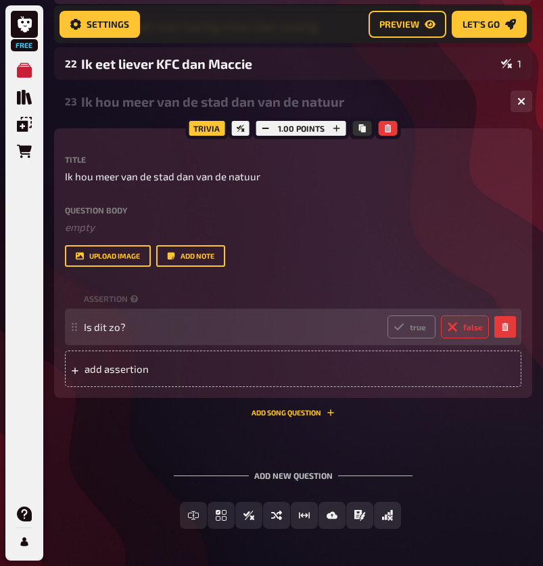
scroll to position [1030, 0]
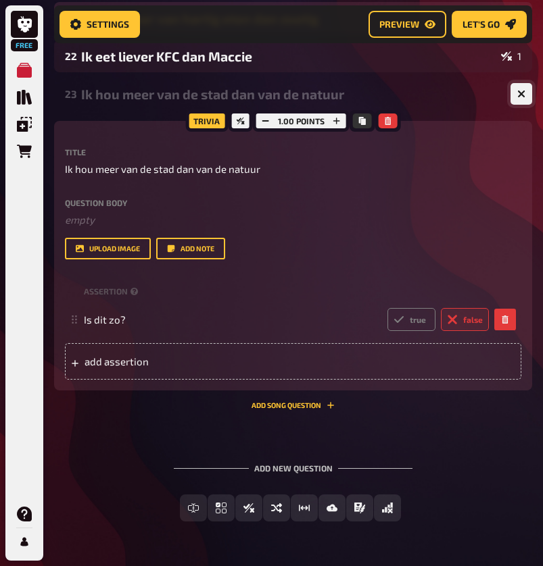
click at [520, 94] on icon "button" at bounding box center [521, 94] width 8 height 8
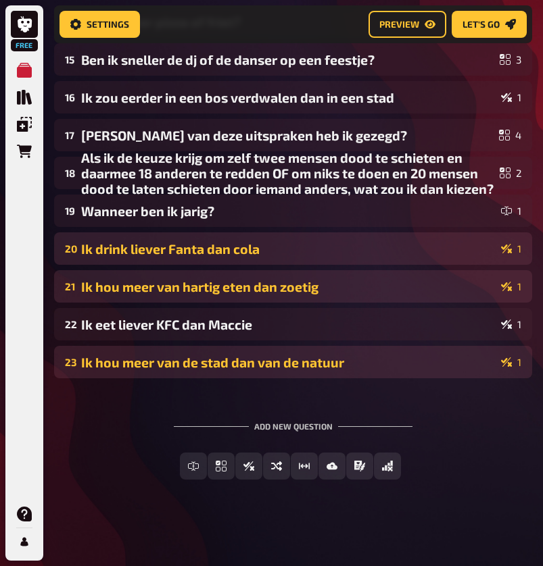
scroll to position [761, 0]
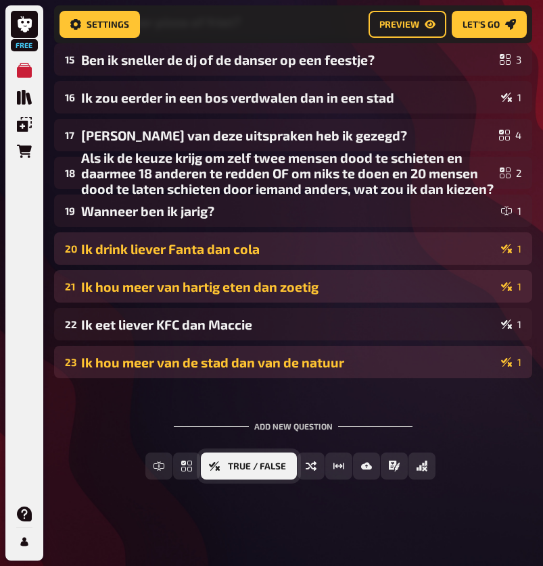
click at [281, 473] on button "True / False" at bounding box center [249, 466] width 96 height 27
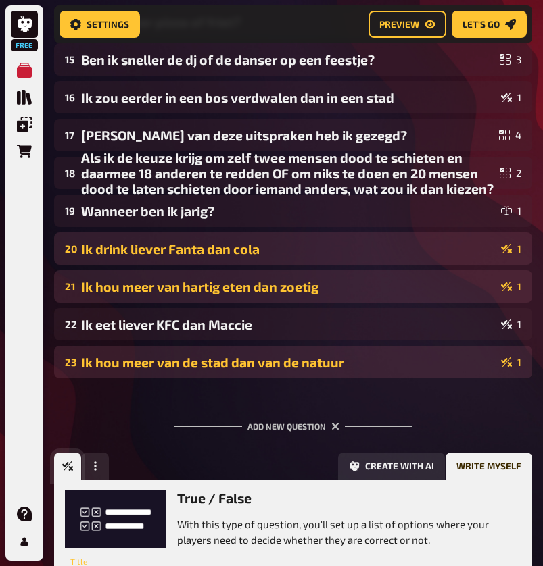
scroll to position [886, 0]
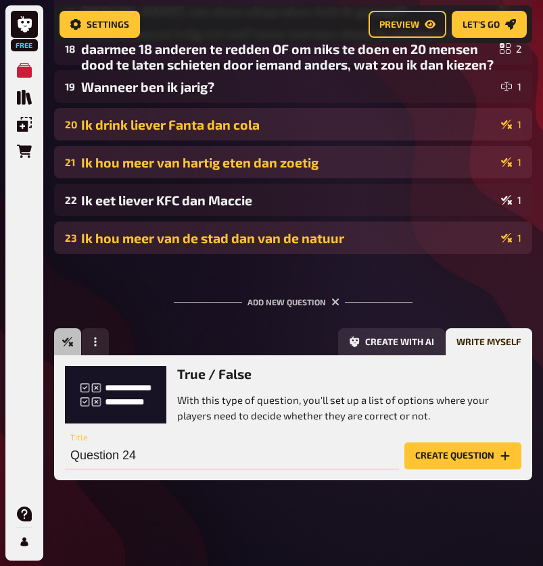
click at [176, 451] on input "Question 24" at bounding box center [232, 456] width 334 height 27
type input "Ik hou meer van de winter dan van de zomer"
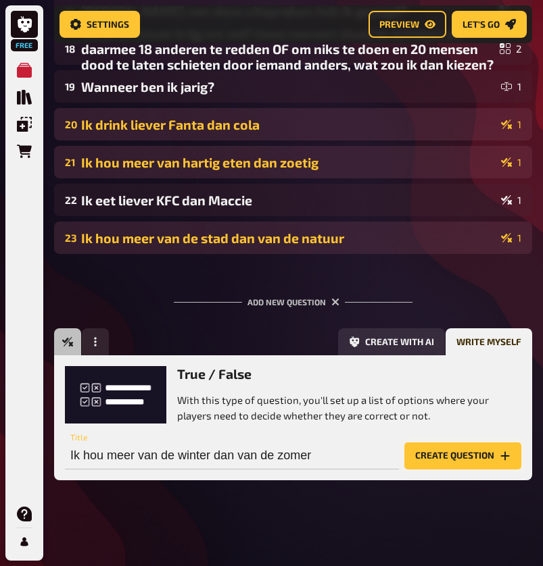
click at [432, 458] on button "Create question" at bounding box center [462, 456] width 117 height 27
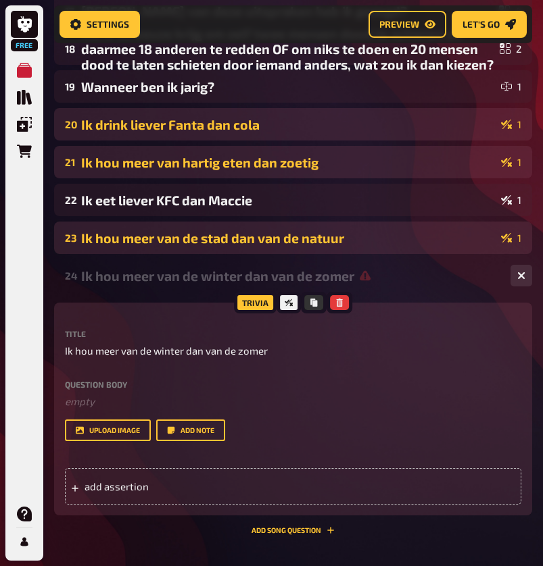
scroll to position [0, -1]
click at [206, 492] on div "add assertion" at bounding box center [293, 486] width 456 height 36
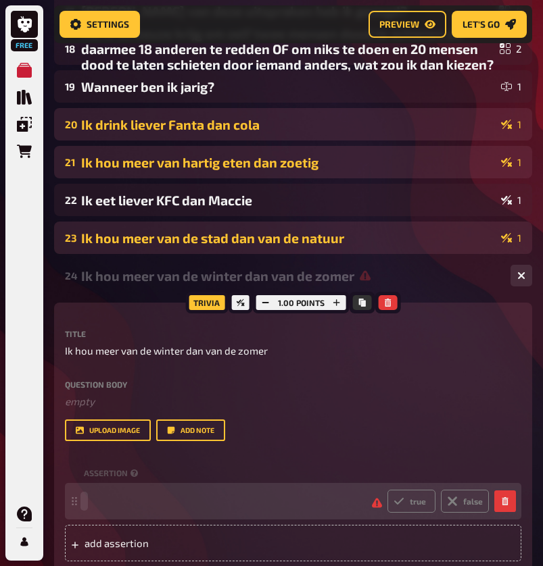
click at [149, 505] on span at bounding box center [222, 501] width 277 height 12
paste span
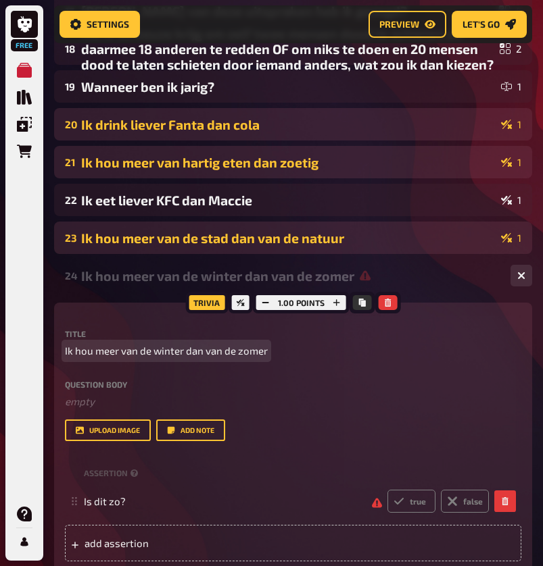
click at [175, 347] on span "Ik hou meer van de winter dan van de zomer" at bounding box center [166, 351] width 203 height 16
click at [148, 357] on span "Ik hou meer van de winter dan van de zomer" at bounding box center [166, 351] width 203 height 16
click at [163, 357] on span "Ik hou meer van de winter dan van de zomer" at bounding box center [166, 351] width 203 height 16
click at [163, 351] on span "Ik hou meer van de winter dan van de zomer" at bounding box center [166, 351] width 203 height 16
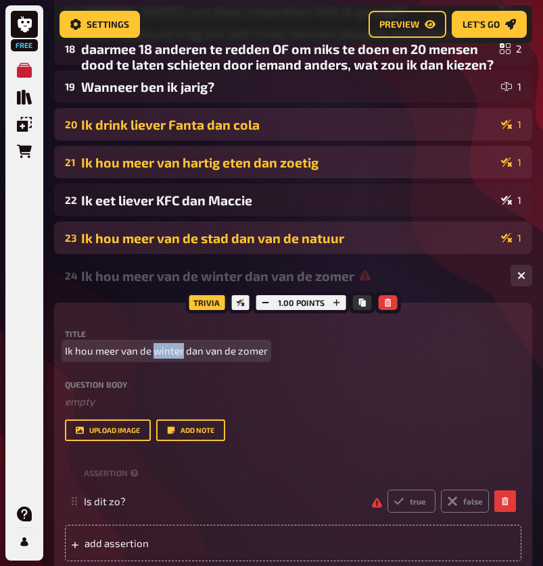
click at [163, 351] on span "Ik hou meer van de winter dan van de zomer" at bounding box center [166, 351] width 203 height 16
click at [241, 351] on span "Ik hou meer van de zomer dan van de zomer" at bounding box center [166, 351] width 202 height 16
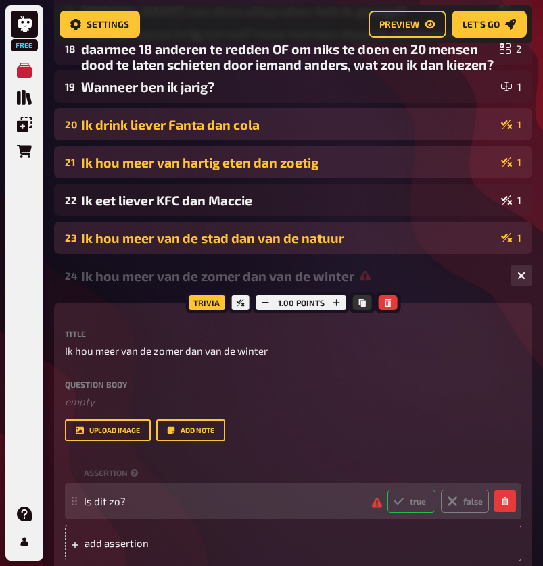
click at [401, 499] on icon at bounding box center [398, 501] width 11 height 11
click at [387, 490] on input "true" at bounding box center [386, 489] width 1 height 1
radio input "true"
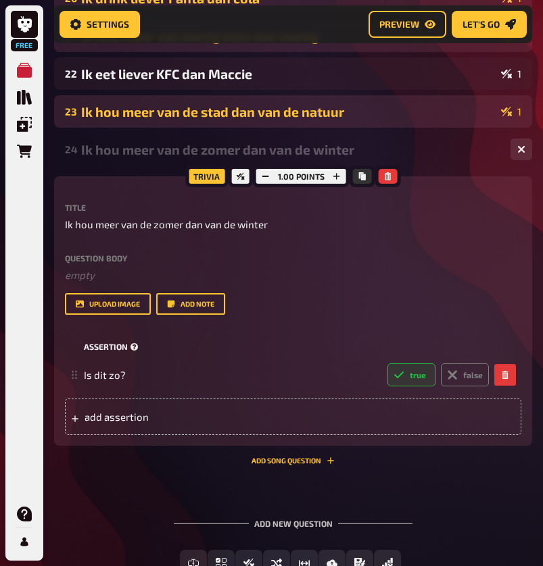
scroll to position [1020, 0]
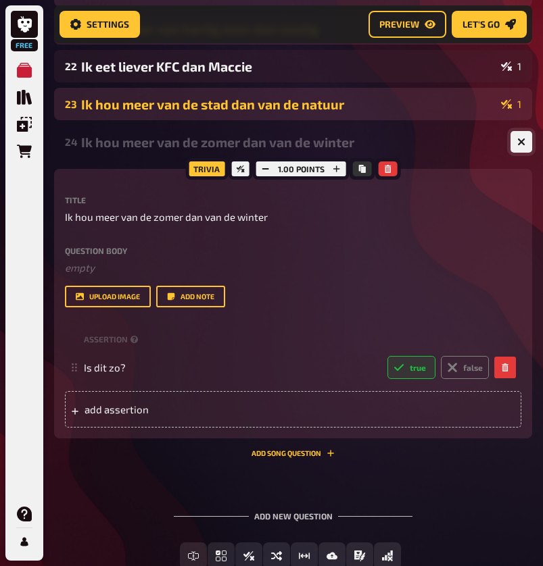
click at [520, 145] on icon "button" at bounding box center [521, 142] width 8 height 8
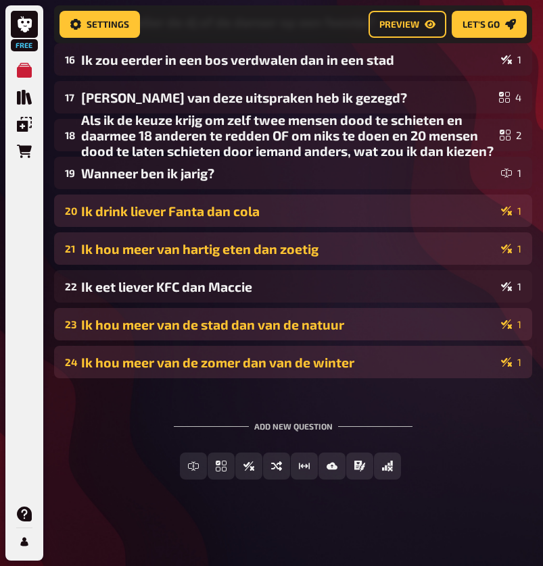
scroll to position [799, 0]
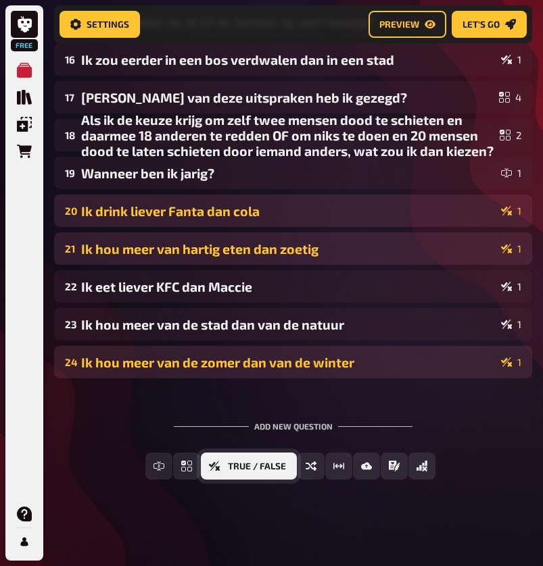
click at [229, 470] on span "True / False" at bounding box center [257, 466] width 58 height 9
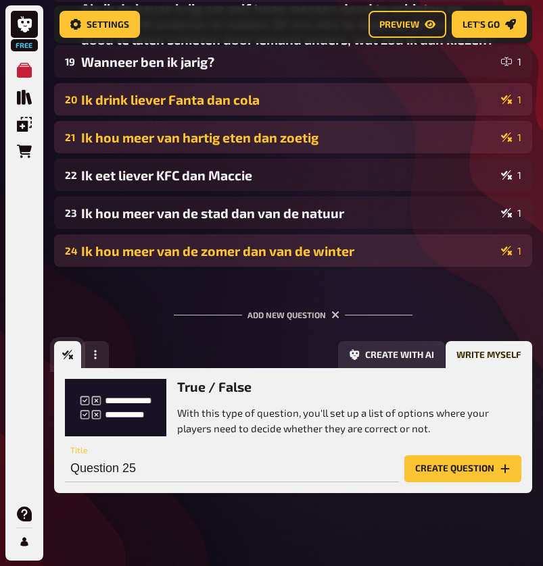
scroll to position [924, 0]
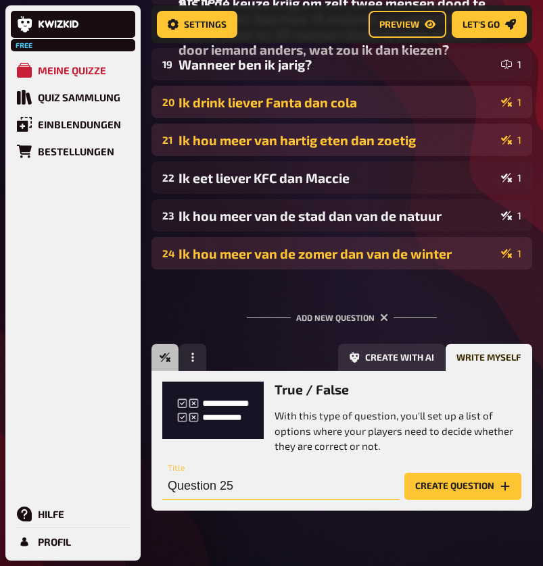
click at [286, 478] on input "Question 25" at bounding box center [280, 486] width 236 height 27
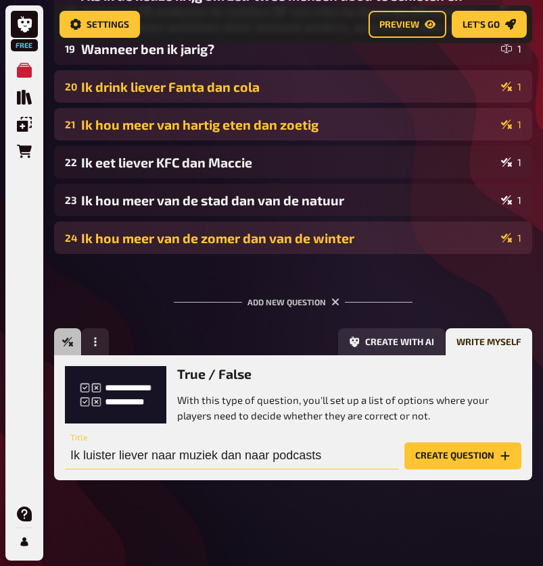
type input "Ik luister liever naar muziek dan naar podcasts"
click at [462, 455] on button "Create question" at bounding box center [462, 456] width 117 height 27
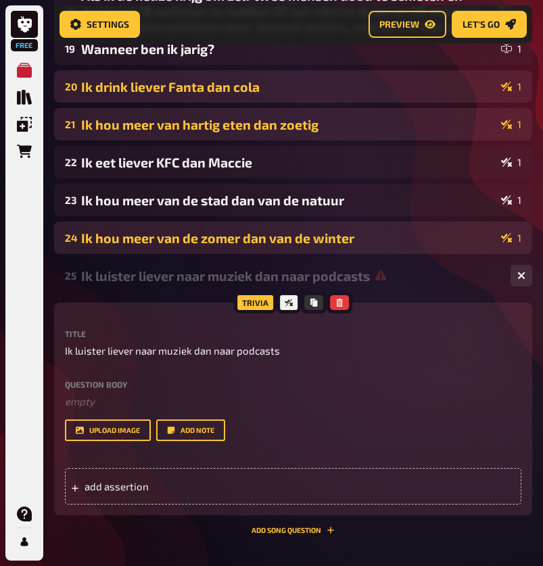
scroll to position [0, -1]
click at [241, 499] on div "add assertion" at bounding box center [293, 486] width 456 height 36
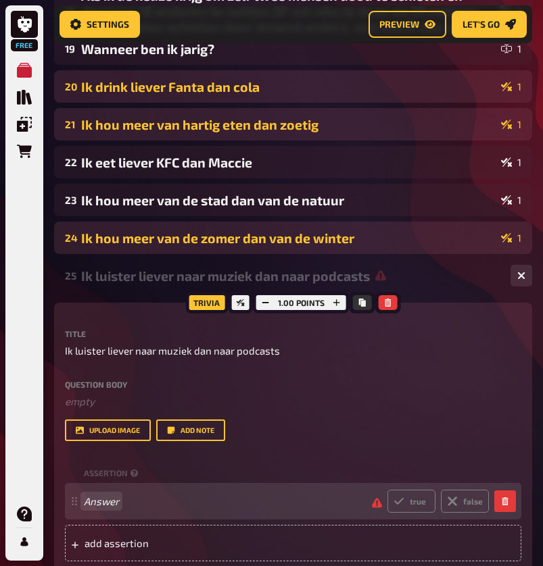
click at [128, 502] on span "Answer" at bounding box center [222, 501] width 277 height 12
paste span
click at [468, 509] on label "false" at bounding box center [465, 501] width 48 height 23
click at [387, 490] on input "false" at bounding box center [386, 489] width 1 height 1
radio input "true"
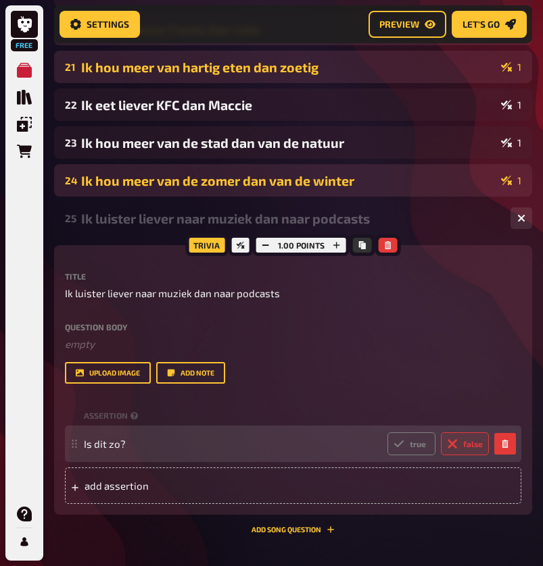
scroll to position [988, 0]
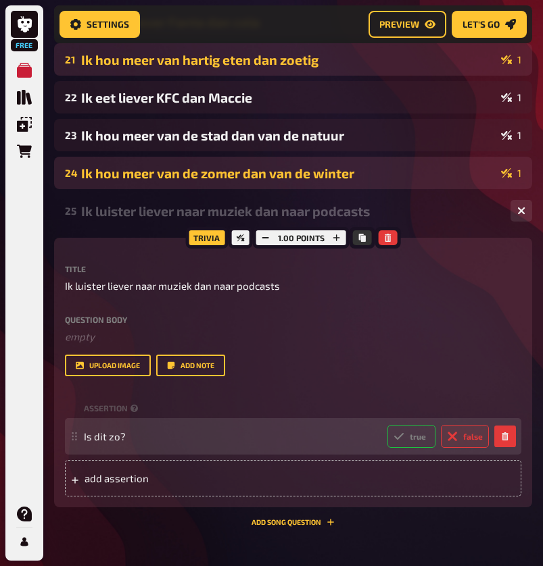
click at [422, 441] on label "true" at bounding box center [411, 436] width 48 height 23
click at [387, 425] on input "true" at bounding box center [386, 424] width 1 height 1
radio input "true"
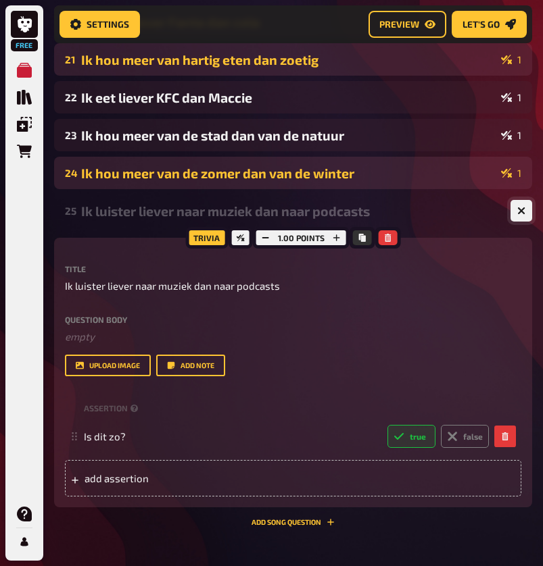
click at [524, 208] on icon "button" at bounding box center [521, 211] width 13 height 13
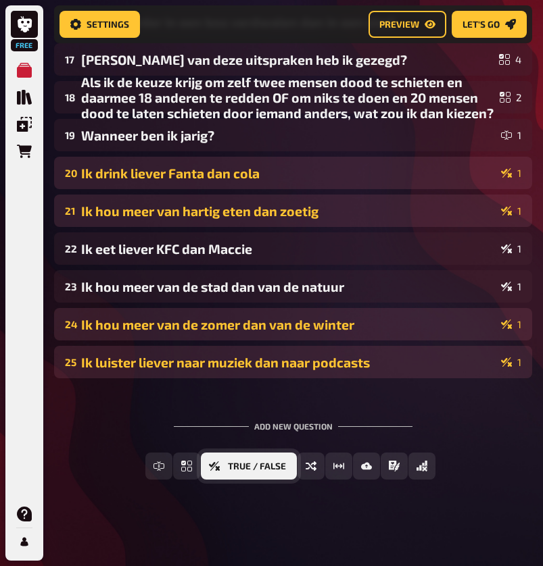
click at [242, 466] on span "True / False" at bounding box center [257, 466] width 58 height 9
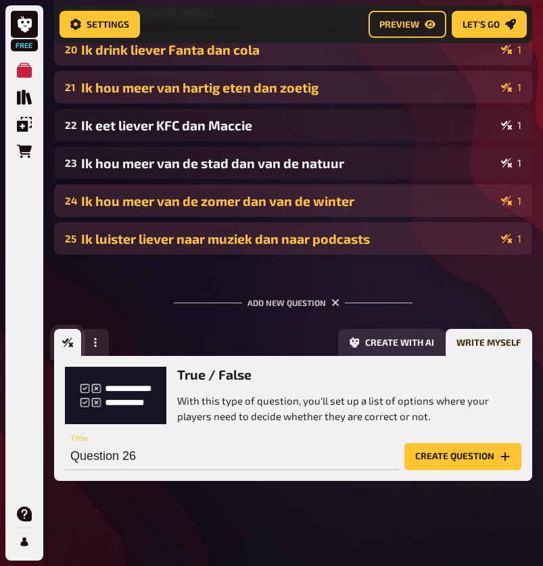
scroll to position [0, 0]
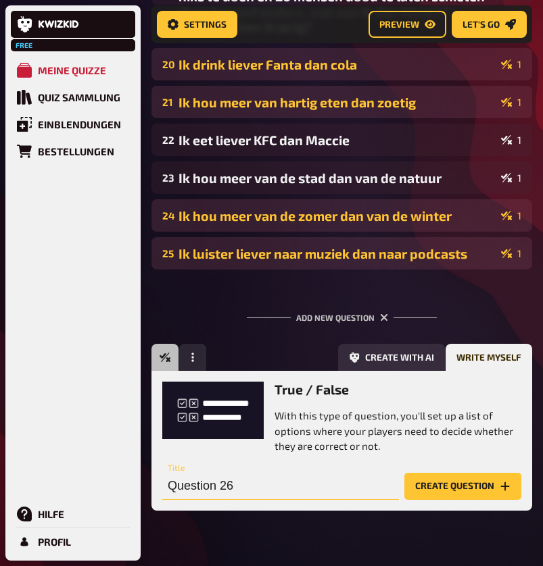
click at [283, 481] on input "Question 26" at bounding box center [280, 486] width 236 height 27
click at [284, 483] on input "Question 26" at bounding box center [280, 486] width 236 height 27
click at [284, 482] on input "Question 26" at bounding box center [280, 486] width 236 height 27
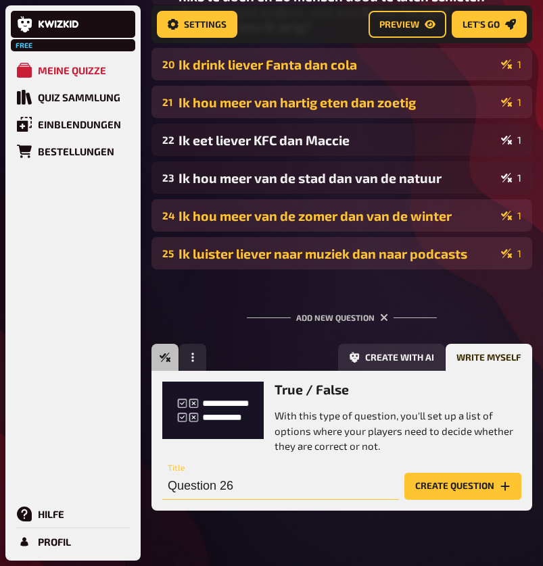
click at [284, 482] on input "Question 26" at bounding box center [280, 486] width 236 height 27
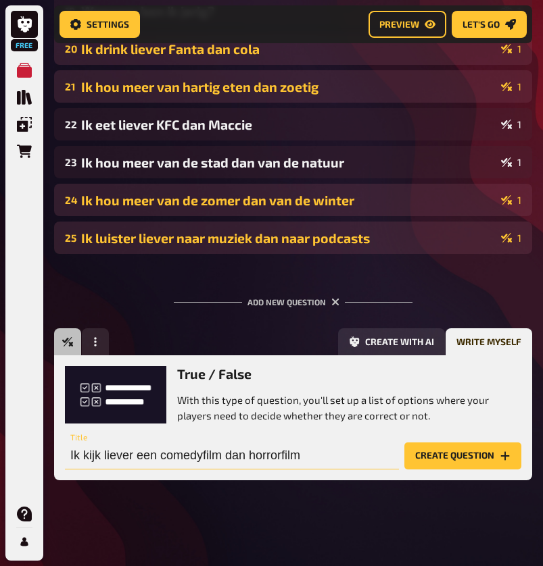
type input "Ik kijk liever een comedyfilm dan horrorfilm"
click at [462, 455] on button "Create question" at bounding box center [462, 456] width 117 height 27
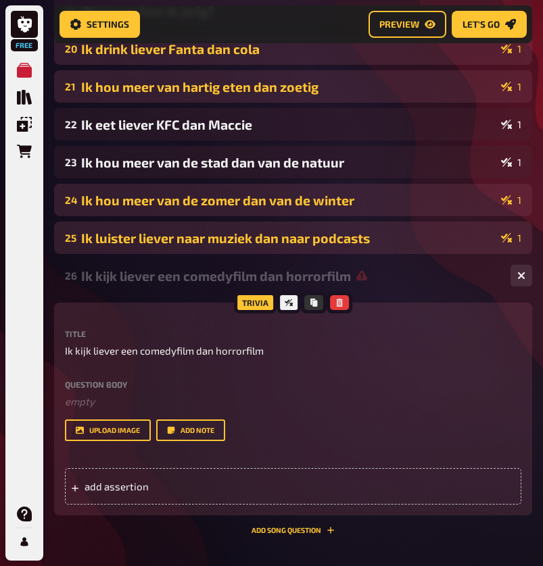
scroll to position [0, -1]
click at [258, 491] on div "add assertion" at bounding box center [293, 486] width 456 height 36
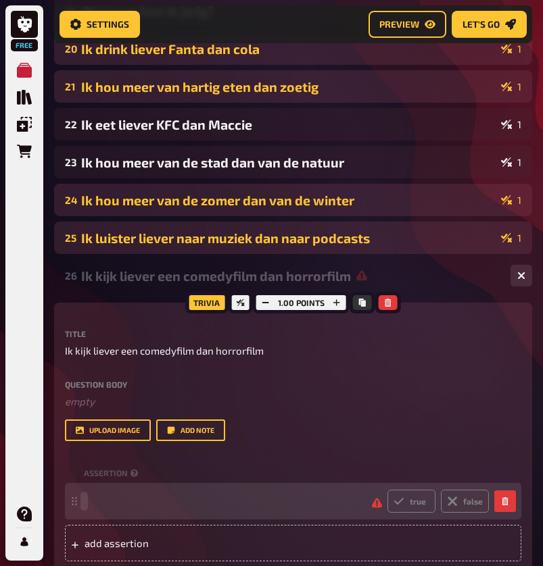
paste span
click at [477, 500] on label "false" at bounding box center [465, 501] width 48 height 23
click at [387, 490] on input "false" at bounding box center [386, 489] width 1 height 1
radio input "true"
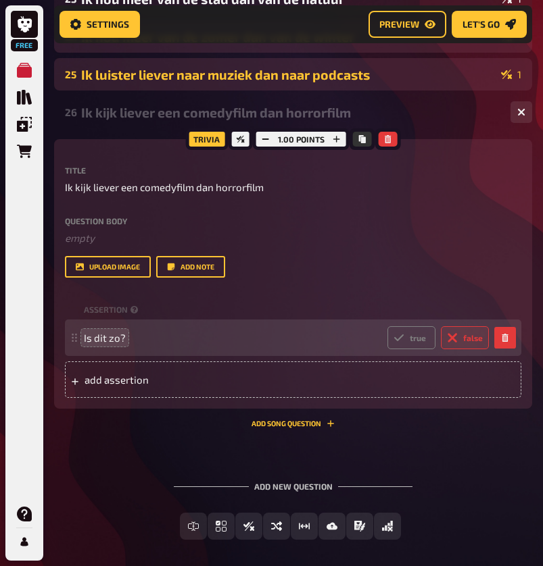
scroll to position [1165, 0]
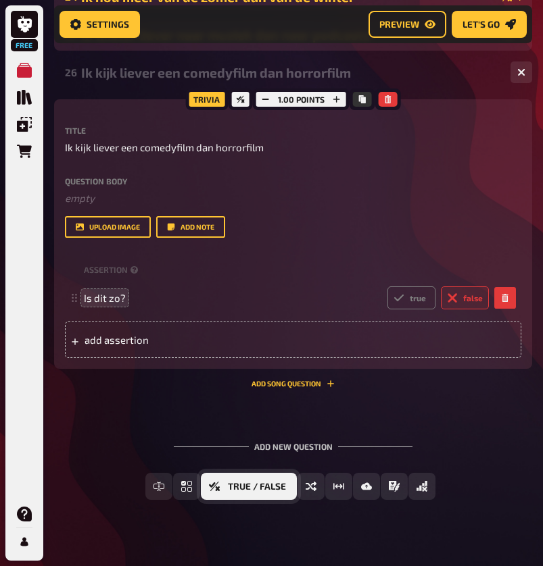
click at [205, 482] on button "True / False" at bounding box center [249, 486] width 96 height 27
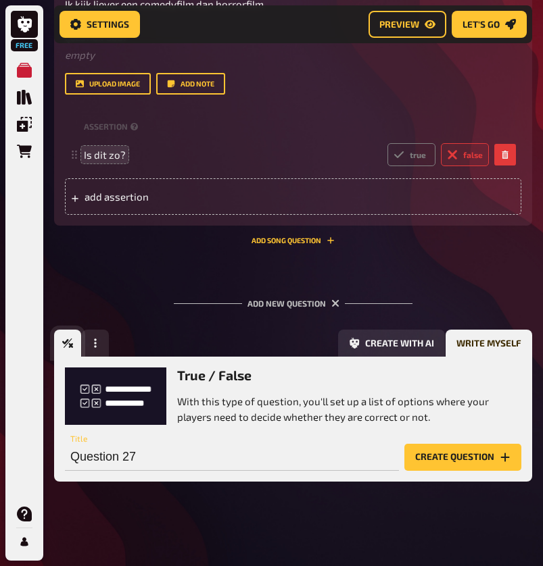
scroll to position [0, 0]
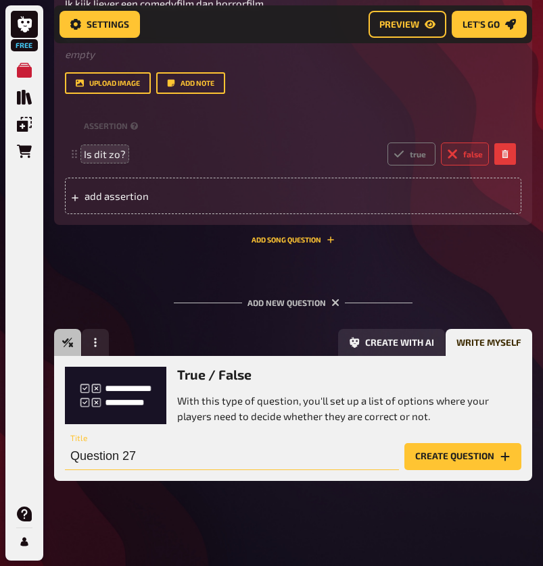
click at [203, 457] on input "Question 27" at bounding box center [232, 456] width 334 height 27
type input "Ik hou meer van een feest in de avond dan een filmavond"
click at [462, 455] on button "Create question" at bounding box center [462, 456] width 117 height 27
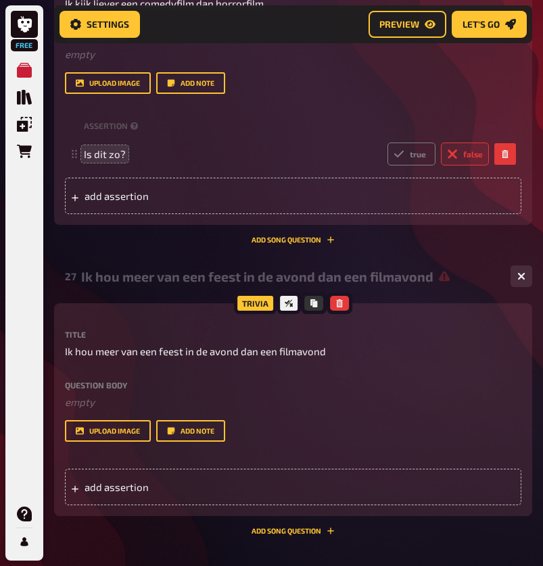
scroll to position [0, -1]
click at [155, 488] on span "add assertion" at bounding box center [150, 487] width 133 height 12
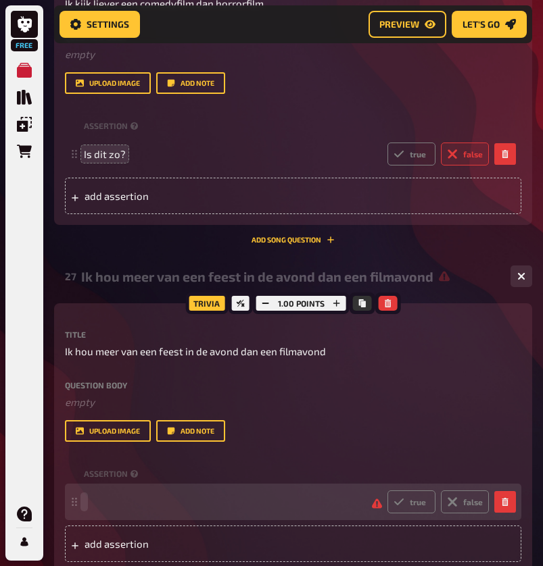
paste span
click at [404, 505] on icon at bounding box center [398, 502] width 11 height 11
click at [387, 491] on input "true" at bounding box center [386, 490] width 1 height 1
radio input "true"
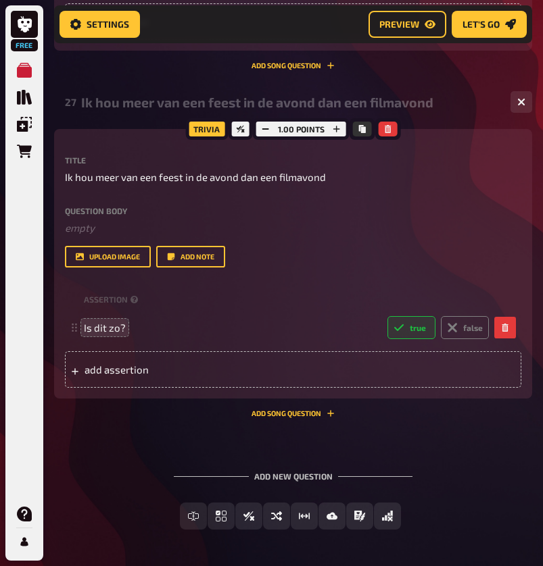
scroll to position [1511, 0]
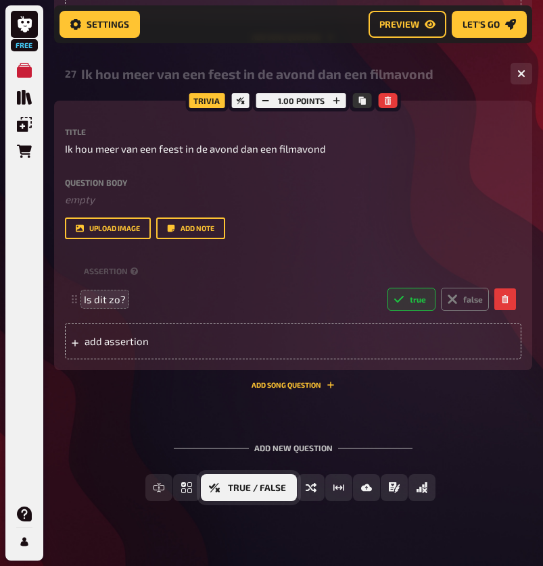
click at [217, 486] on icon "True / False" at bounding box center [214, 487] width 11 height 11
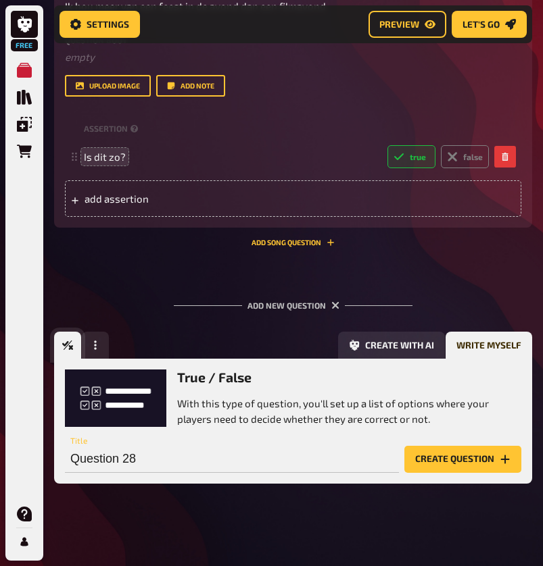
scroll to position [1656, 0]
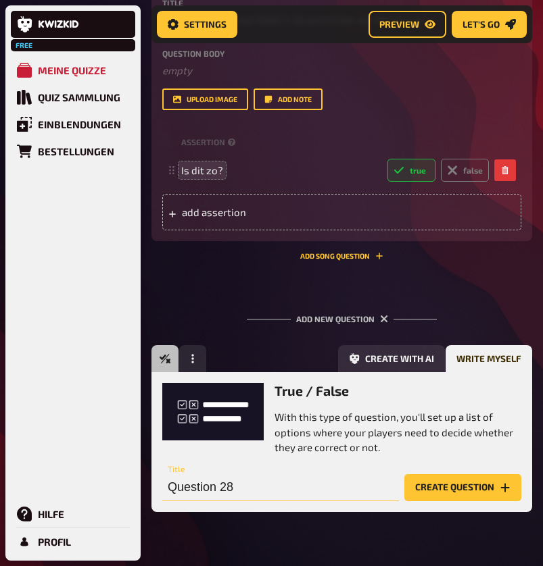
click at [270, 488] on input "Question 28" at bounding box center [280, 487] width 236 height 27
click at [270, 489] on input "Question 28" at bounding box center [280, 487] width 236 height 27
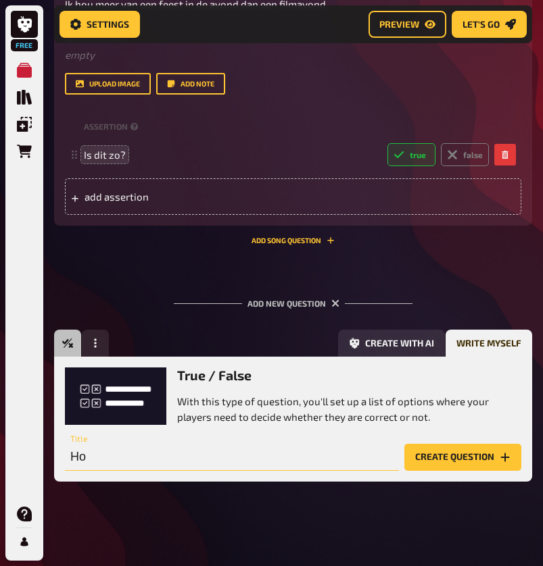
type input "H"
type input "Ik hou meer van katten dan honden"
click at [462, 455] on button "Create question" at bounding box center [462, 457] width 117 height 27
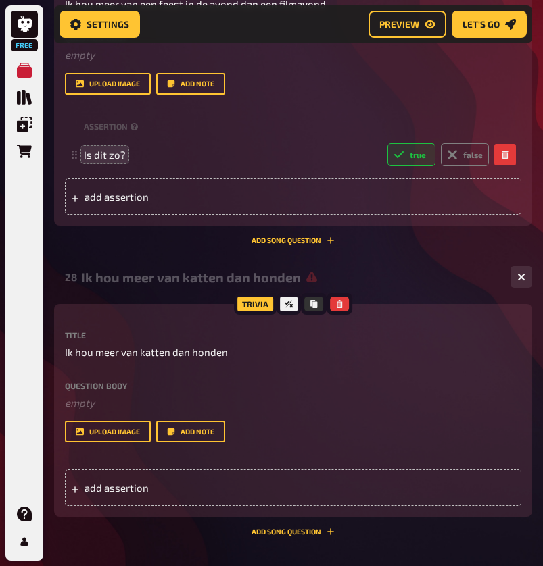
scroll to position [0, -1]
click at [225, 487] on div "add assertion" at bounding box center [293, 488] width 456 height 36
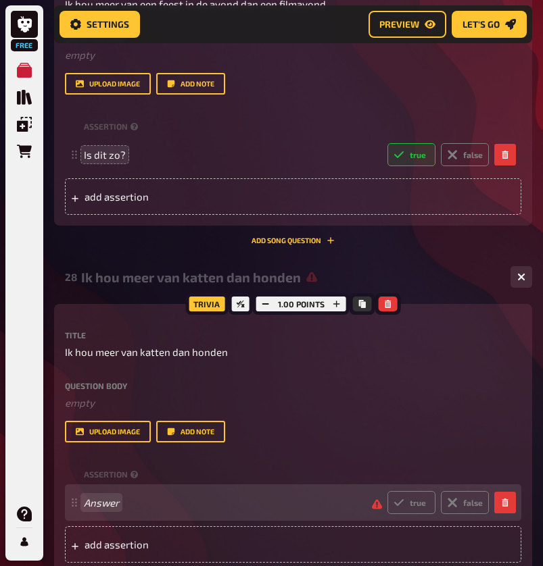
click at [130, 497] on span "Answer" at bounding box center [222, 503] width 277 height 12
paste span
click at [467, 501] on label "false" at bounding box center [465, 502] width 48 height 23
click at [387, 491] on input "false" at bounding box center [386, 491] width 1 height 1
radio input "true"
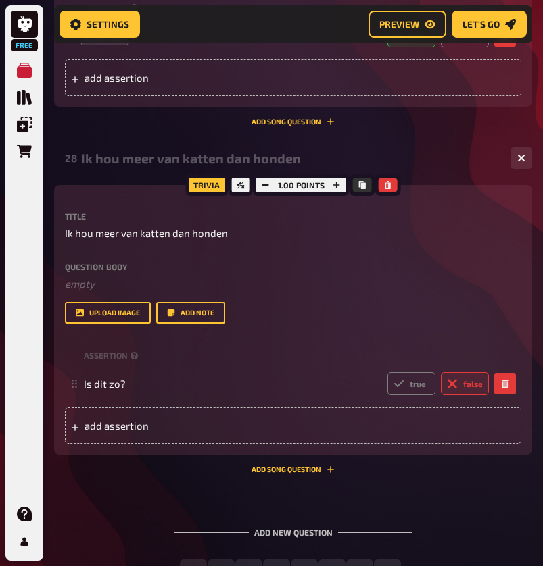
scroll to position [1778, 0]
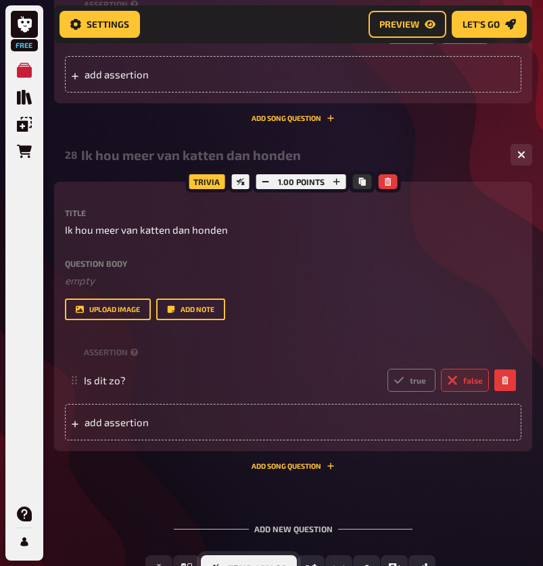
click at [236, 561] on button "True / False" at bounding box center [249, 568] width 96 height 27
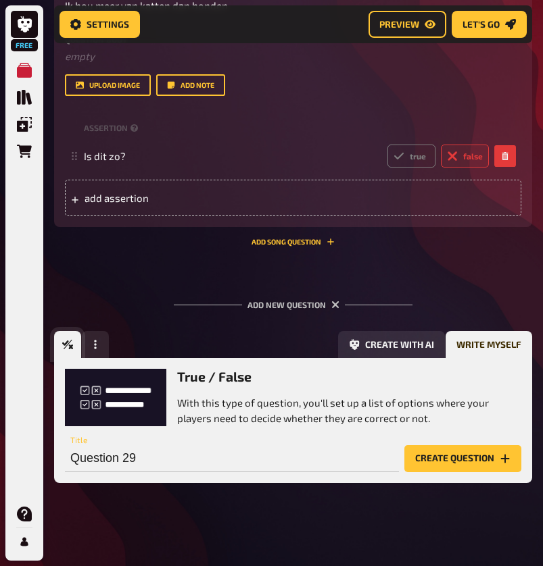
scroll to position [0, 0]
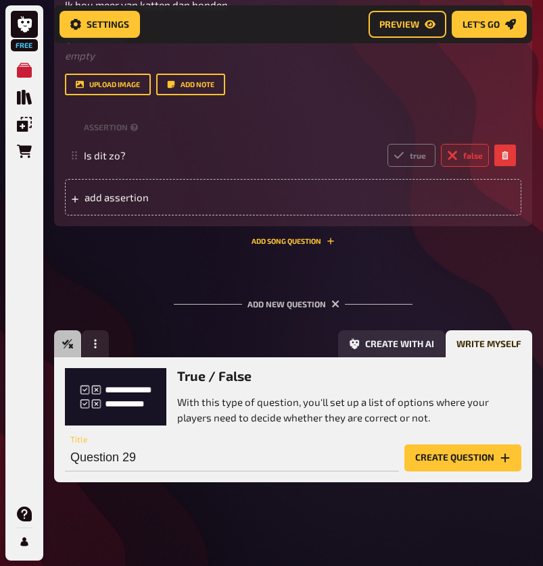
click at [134, 436] on div "Question 29 Title" at bounding box center [232, 451] width 334 height 41
click at [138, 454] on input "Question 29" at bounding box center [232, 458] width 334 height 27
type input "Ik hou meer van appen dan bellen"
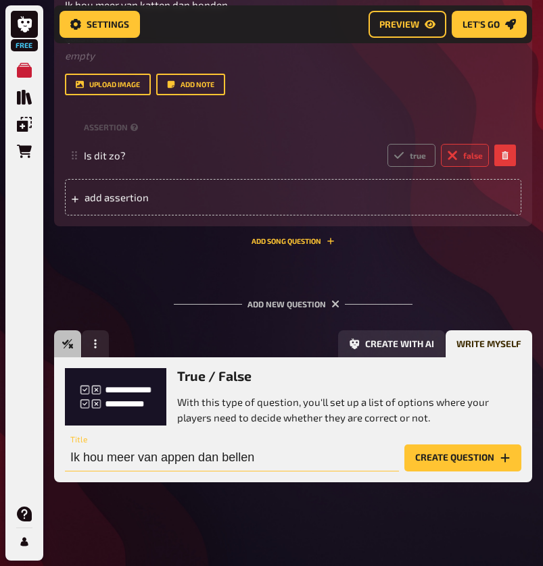
click at [462, 455] on button "Create question" at bounding box center [462, 458] width 117 height 27
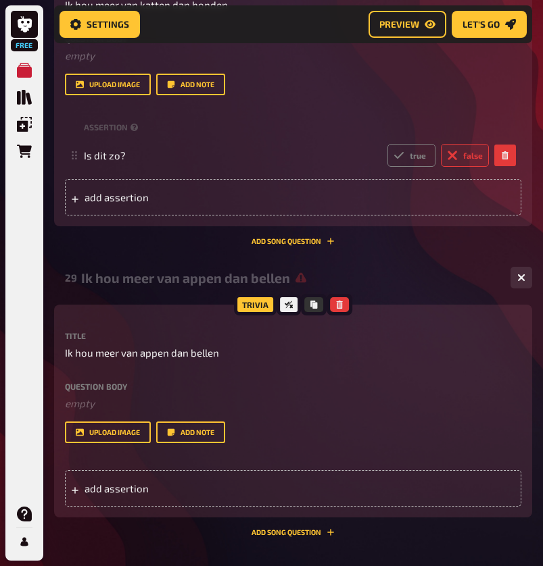
scroll to position [0, -1]
click at [109, 478] on div "add assertion" at bounding box center [293, 488] width 456 height 36
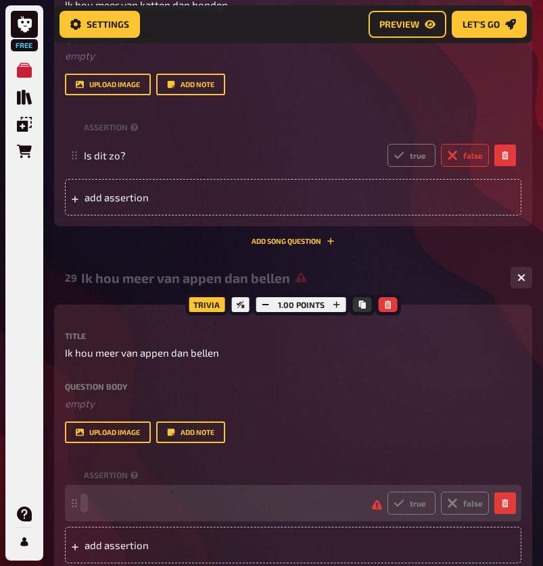
paste span
click at [432, 498] on label "true" at bounding box center [411, 503] width 48 height 23
click at [387, 492] on input "true" at bounding box center [386, 491] width 1 height 1
radio input "true"
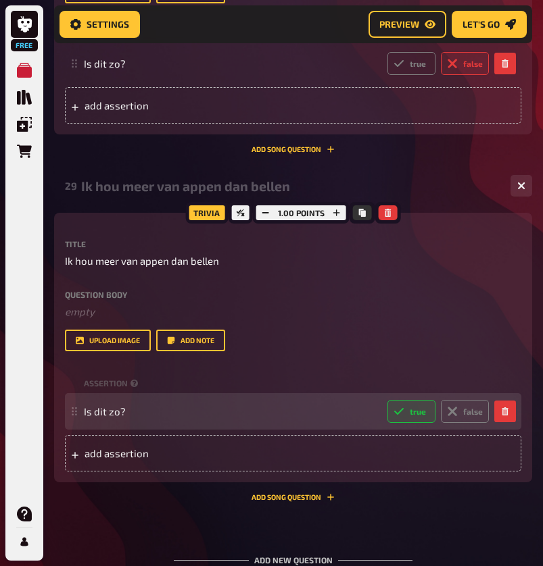
scroll to position [2166, 0]
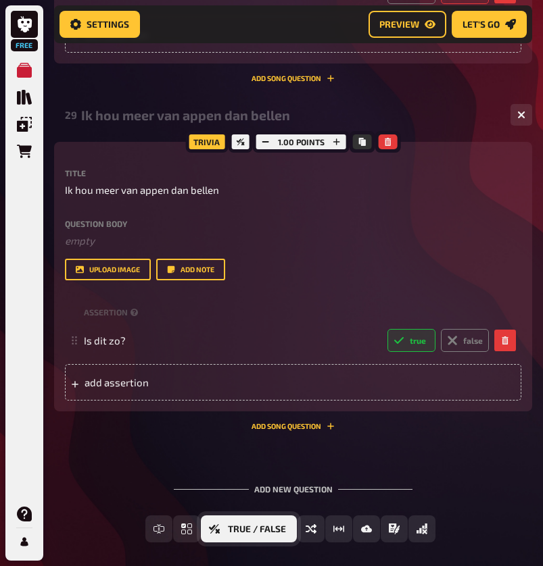
click at [219, 526] on icon "True / False" at bounding box center [214, 529] width 11 height 11
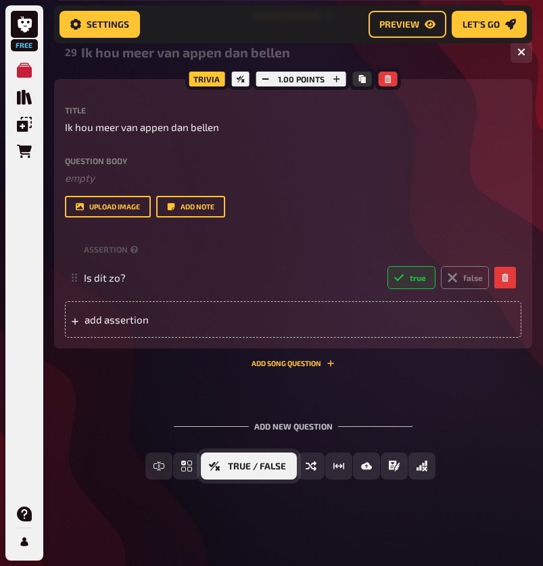
scroll to position [0, 0]
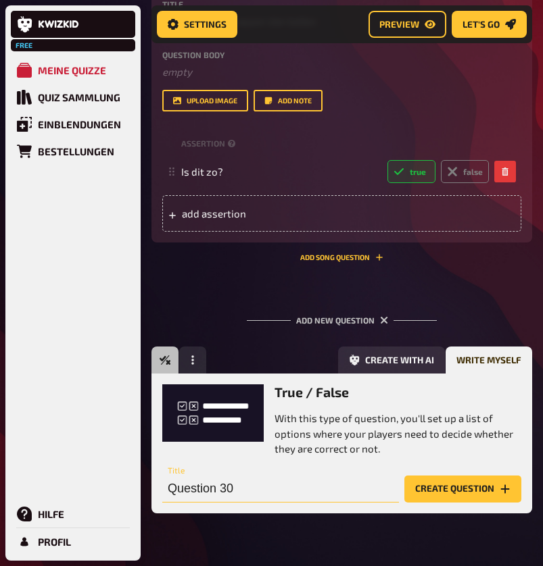
click at [216, 483] on input "Question 30" at bounding box center [280, 489] width 236 height 27
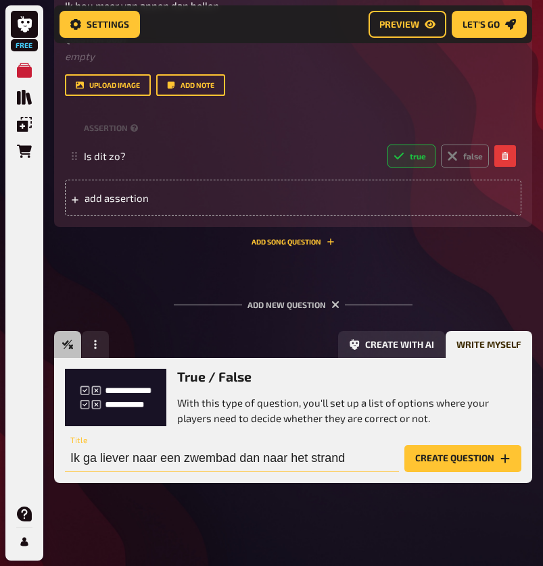
type input "Ik ga liever naar een zwembad dan naar het strand"
click at [462, 455] on button "Create question" at bounding box center [462, 458] width 117 height 27
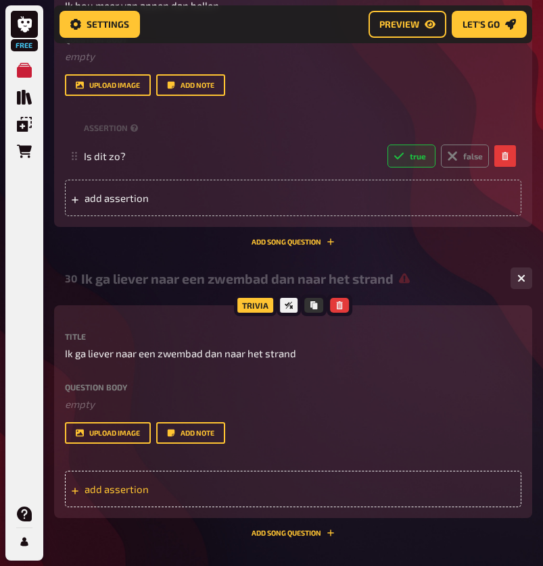
click at [111, 473] on div "add assertion" at bounding box center [293, 489] width 456 height 36
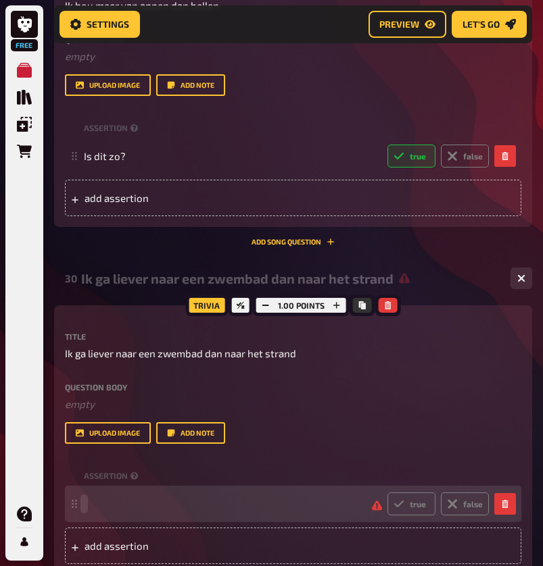
paste span
click at [471, 503] on label "false" at bounding box center [465, 504] width 48 height 23
click at [387, 493] on input "false" at bounding box center [386, 492] width 1 height 1
radio input "true"
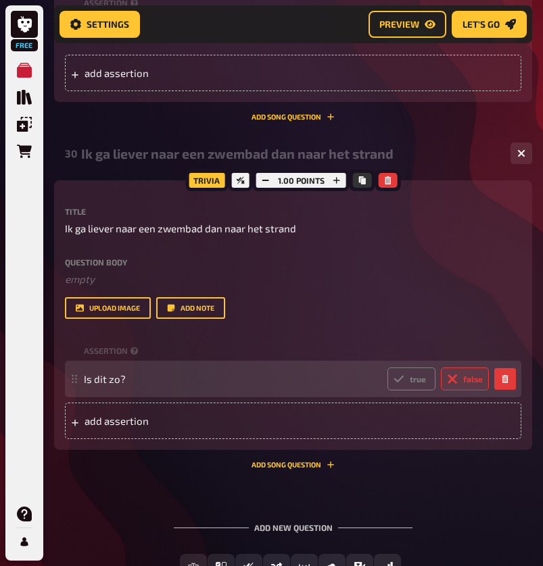
scroll to position [2481, 0]
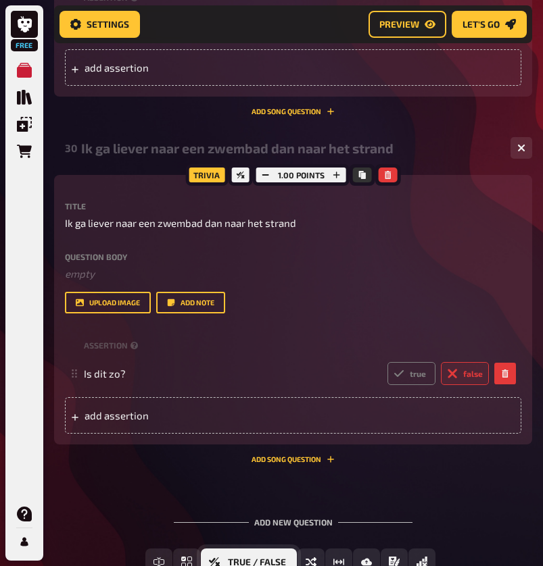
click at [250, 552] on button "True / False" at bounding box center [249, 562] width 96 height 27
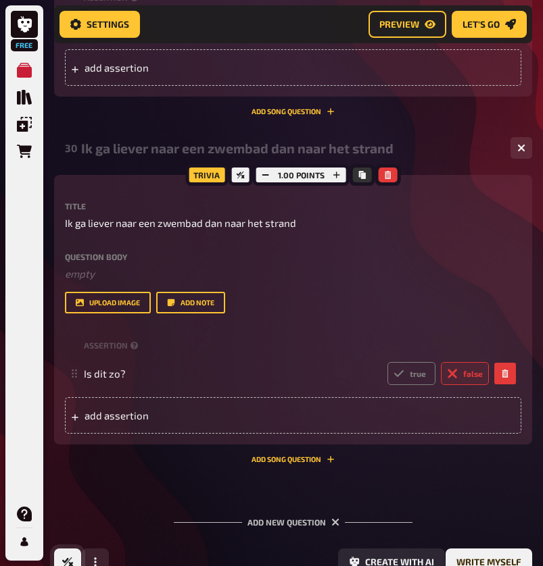
scroll to position [2698, 0]
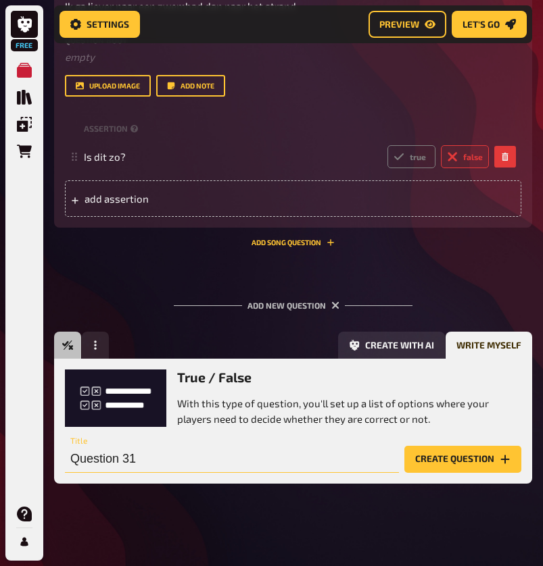
click at [222, 452] on input "Question 31" at bounding box center [232, 459] width 334 height 27
type input "Ik zou liever niet meer kunnen praten dan nooit meer kunnen lachen"
click at [462, 455] on button "Create question" at bounding box center [462, 459] width 117 height 27
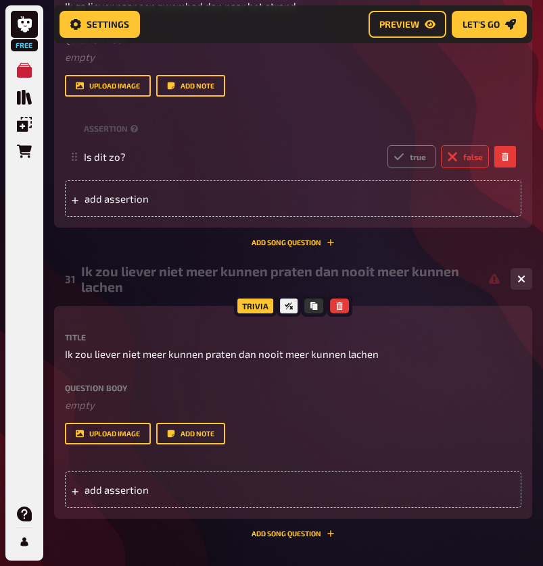
scroll to position [0, -1]
click at [170, 491] on span "add assertion" at bounding box center [150, 490] width 133 height 12
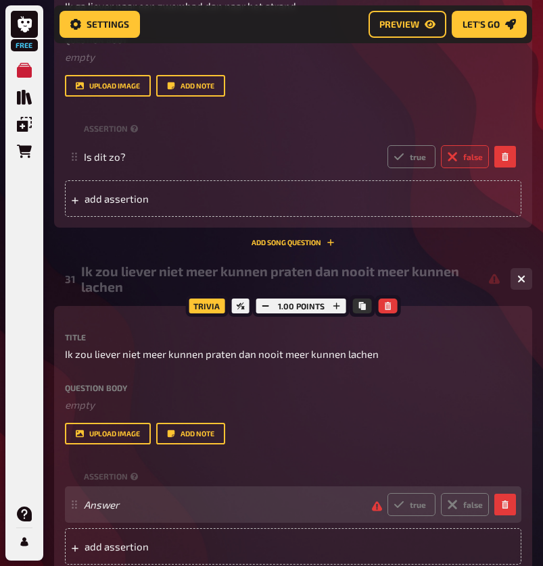
click at [103, 510] on div "Answer true false" at bounding box center [286, 504] width 405 height 23
paste span
click at [465, 503] on label "false" at bounding box center [465, 504] width 48 height 23
click at [387, 493] on input "false" at bounding box center [386, 493] width 1 height 1
radio input "true"
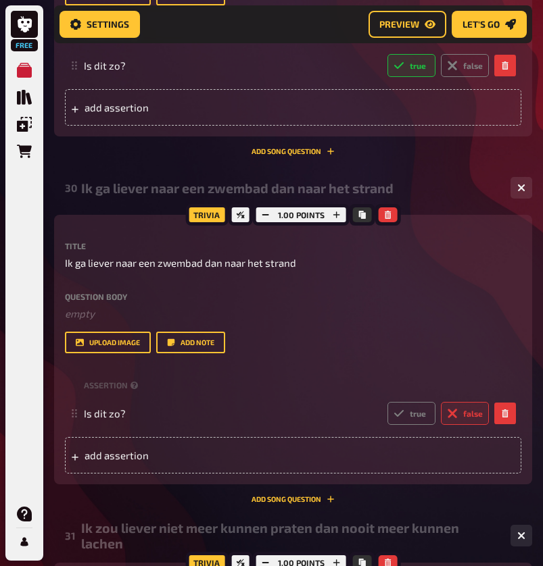
scroll to position [2490, 0]
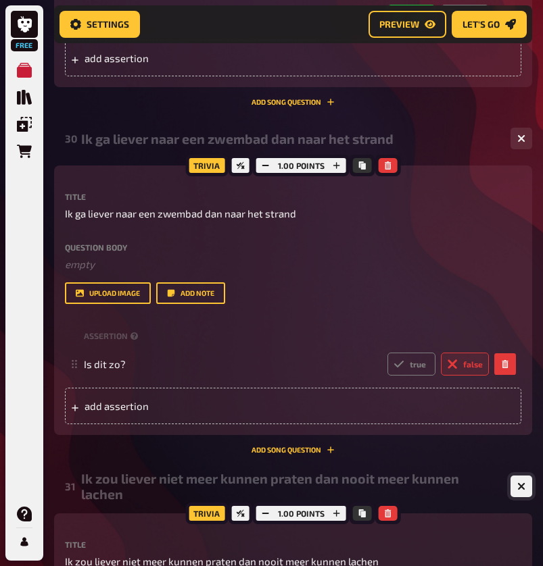
click at [522, 484] on icon "button" at bounding box center [521, 486] width 13 height 13
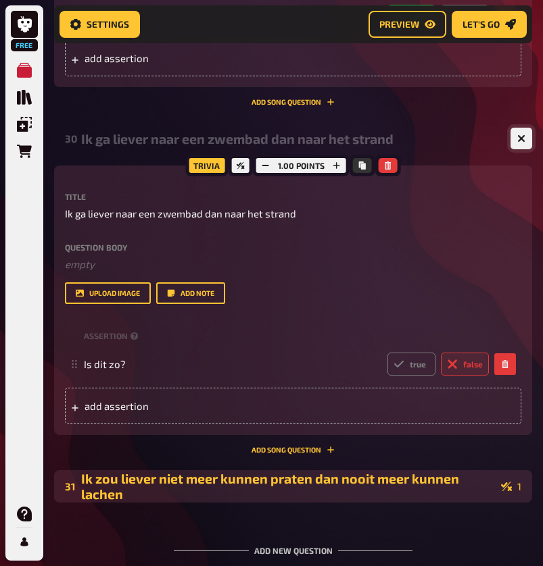
click at [523, 134] on icon "button" at bounding box center [521, 138] width 8 height 8
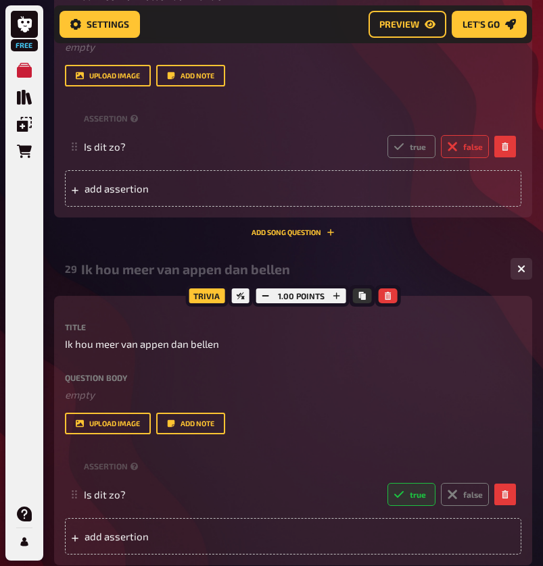
scroll to position [1990, 0]
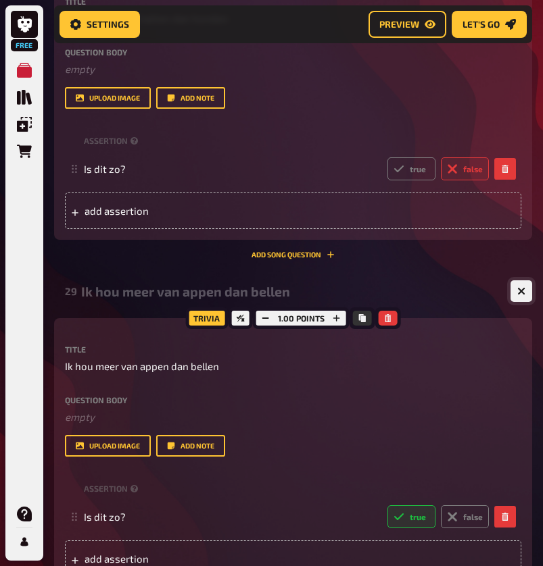
click at [519, 295] on button "button" at bounding box center [521, 291] width 22 height 22
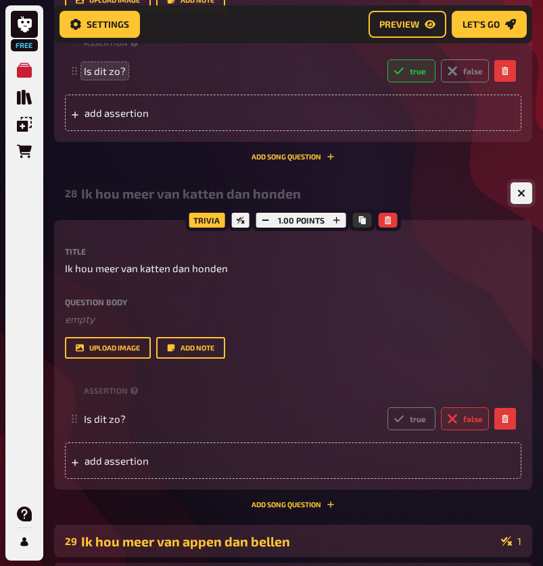
click at [518, 196] on icon "button" at bounding box center [521, 193] width 8 height 8
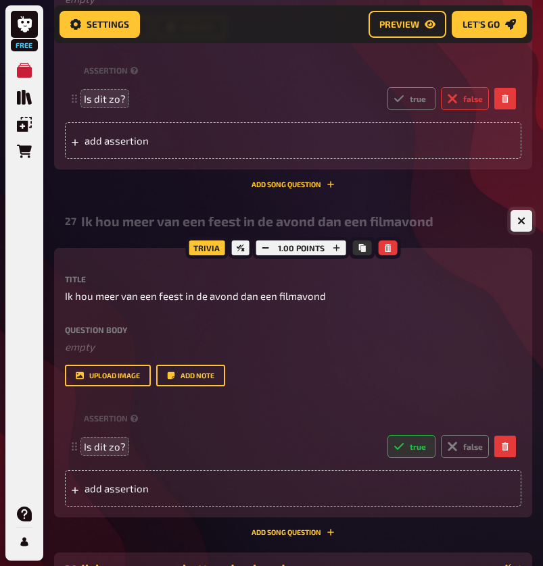
click at [517, 230] on button "button" at bounding box center [521, 221] width 22 height 22
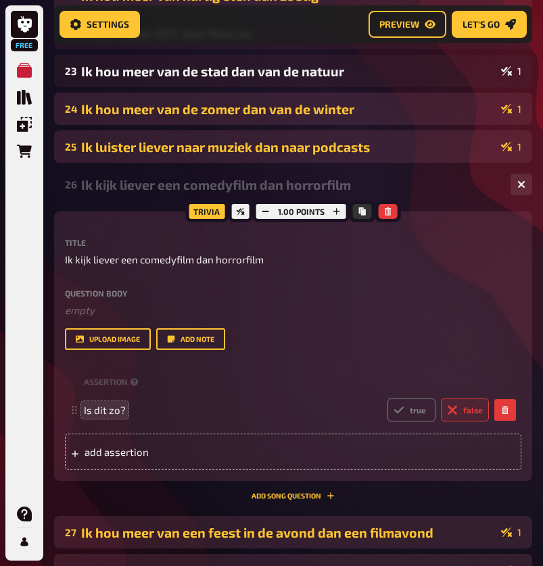
scroll to position [1051, 0]
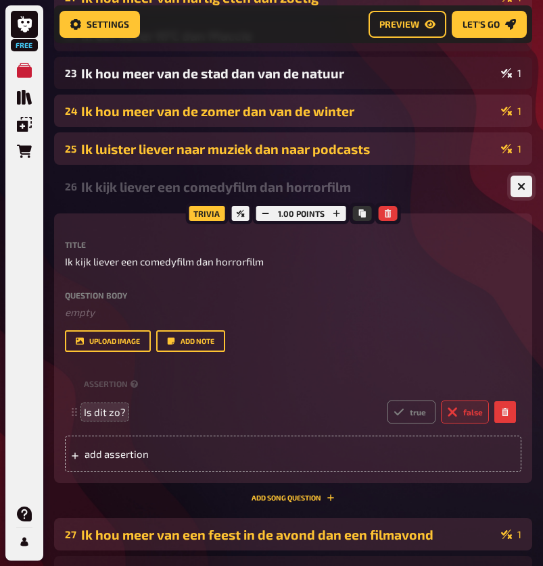
click at [518, 188] on icon "button" at bounding box center [521, 186] width 8 height 8
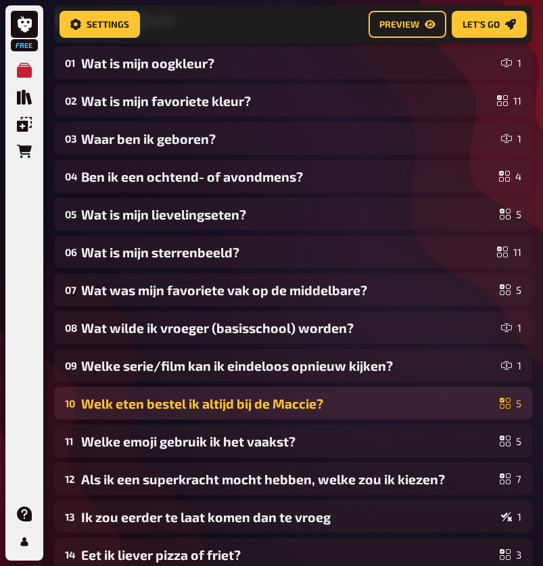
scroll to position [176, 0]
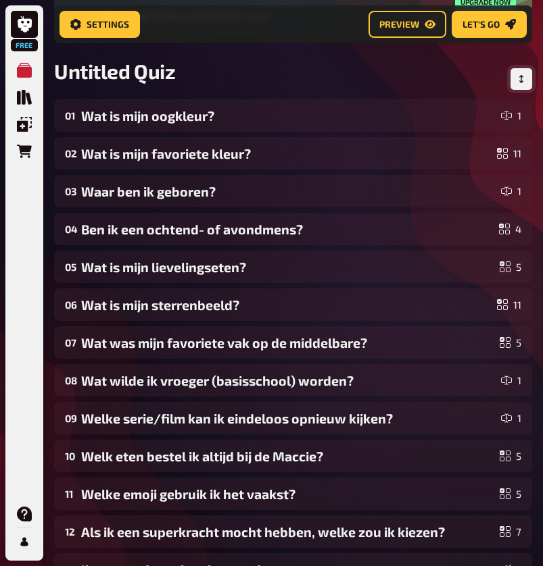
click at [514, 78] on button "Change Order" at bounding box center [521, 79] width 22 height 22
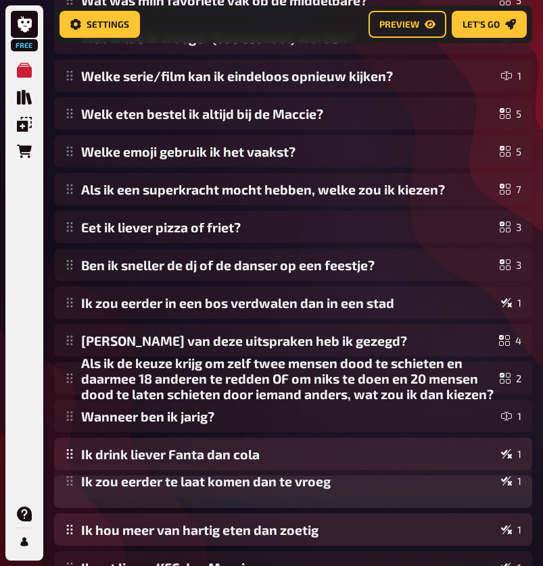
scroll to position [556, 0]
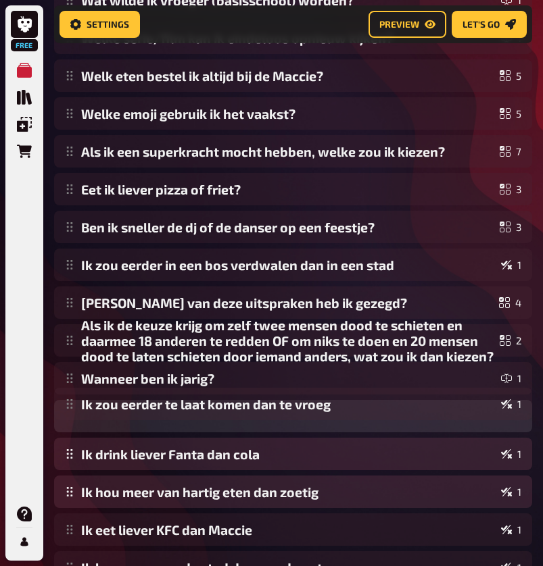
drag, startPoint x: 72, startPoint y: 257, endPoint x: 50, endPoint y: 406, distance: 151.0
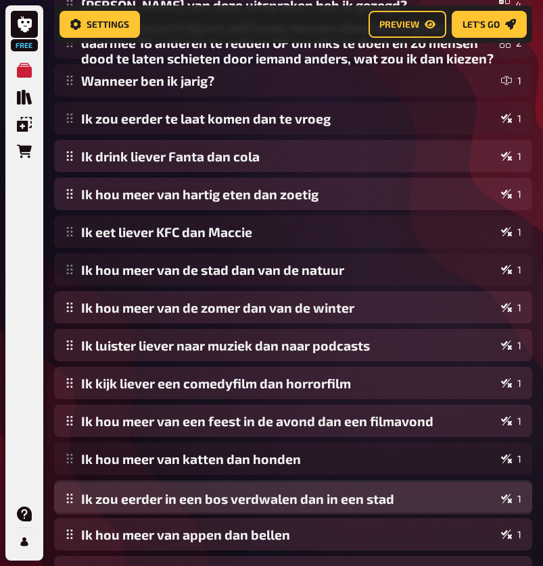
scroll to position [826, 0]
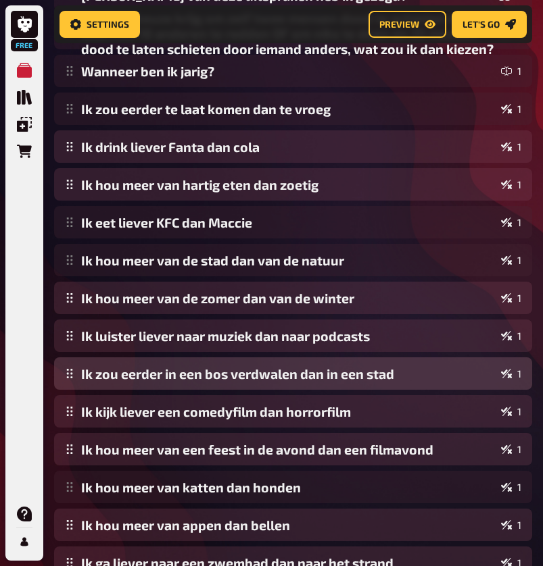
drag, startPoint x: 72, startPoint y: 267, endPoint x: 114, endPoint y: 393, distance: 132.3
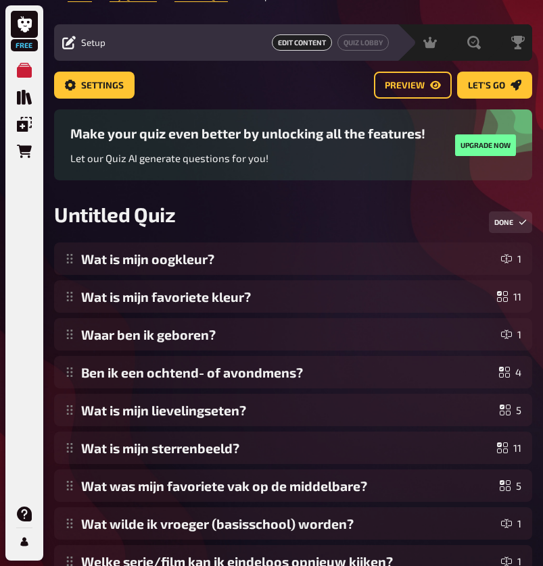
scroll to position [34, 0]
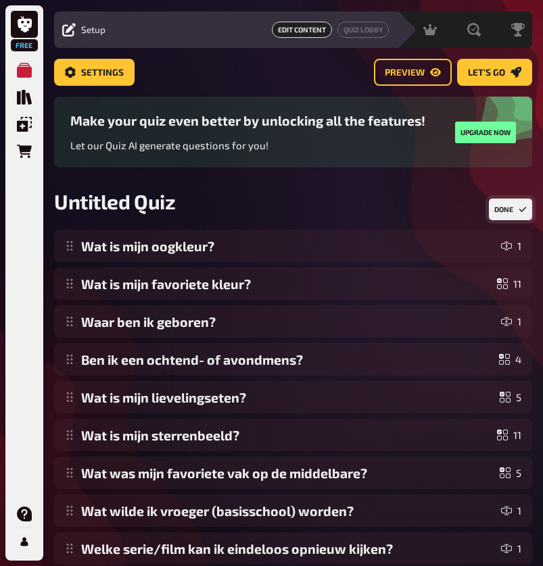
click at [505, 210] on button "Done" at bounding box center [509, 210] width 43 height 22
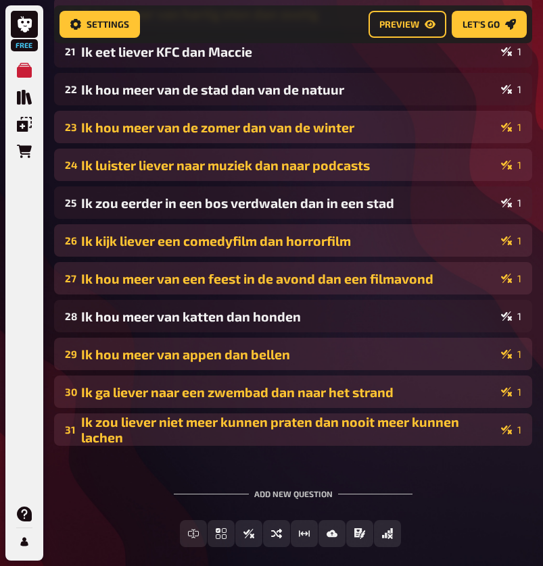
scroll to position [997, 0]
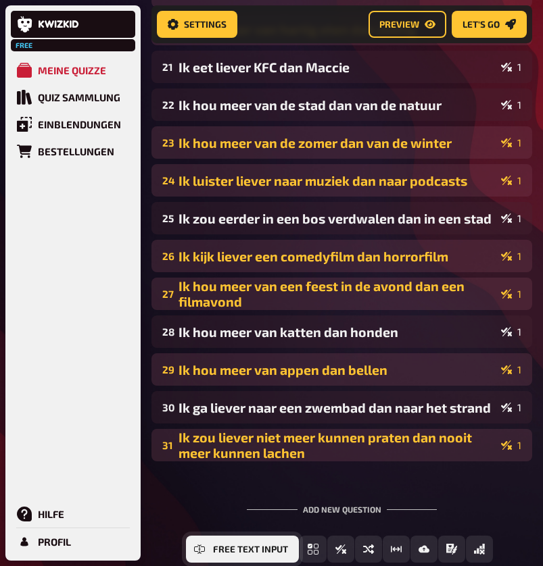
click at [250, 553] on span "Free Text Input" at bounding box center [250, 549] width 75 height 9
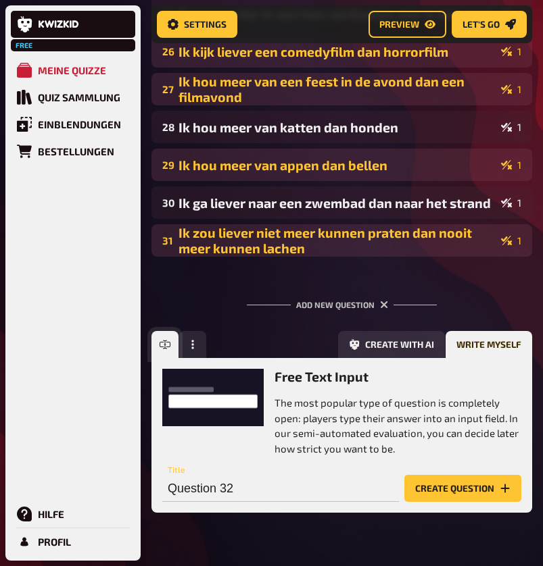
scroll to position [1233, 0]
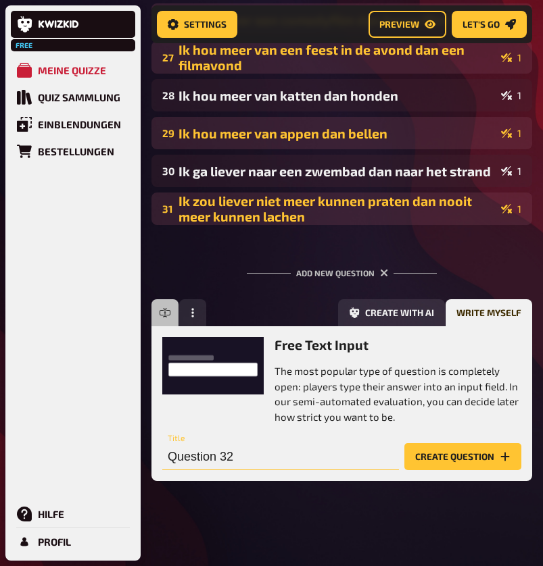
click at [263, 455] on input "Question 32" at bounding box center [280, 456] width 236 height 27
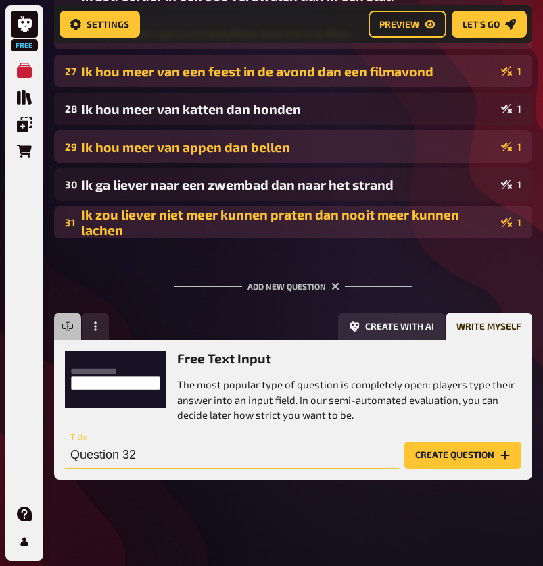
scroll to position [1203, 0]
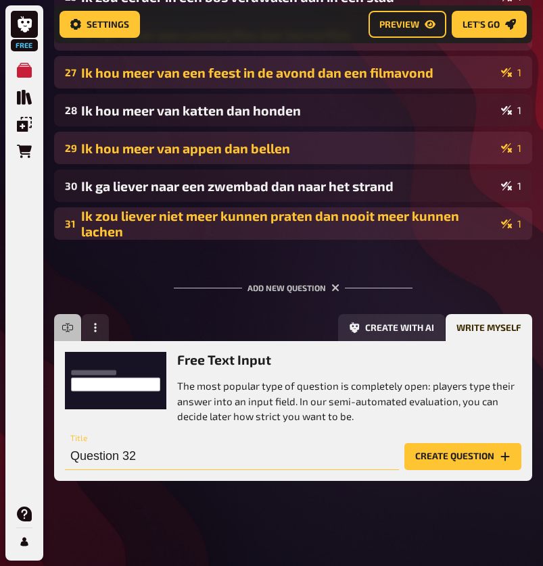
click at [263, 455] on input "Question 32" at bounding box center [232, 456] width 334 height 27
type input "H"
click at [384, 296] on div "Add new question" at bounding box center [293, 282] width 239 height 42
click at [331, 286] on icon "button" at bounding box center [335, 288] width 8 height 8
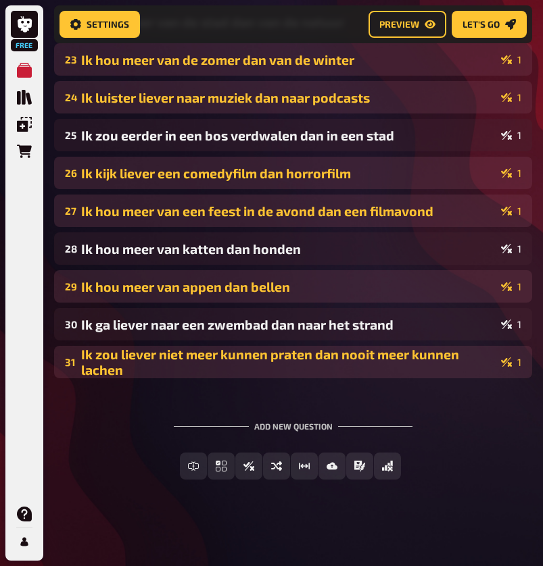
scroll to position [0, -1]
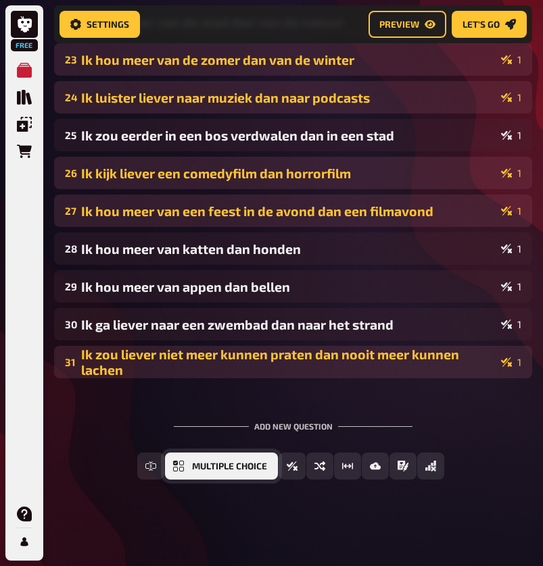
click at [180, 465] on icon "Multiple Choice" at bounding box center [178, 466] width 11 height 11
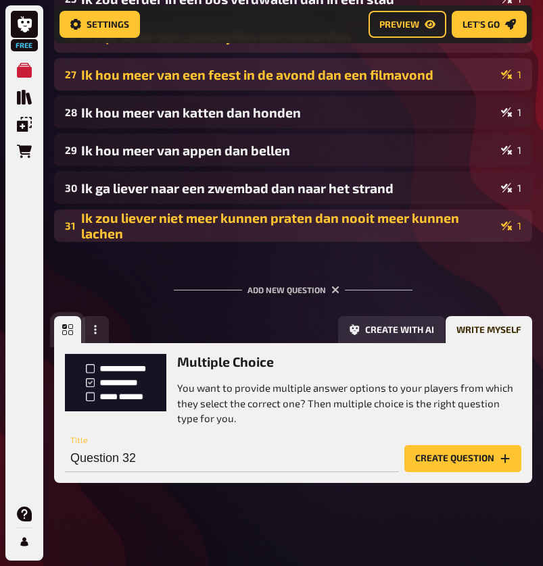
scroll to position [1203, 0]
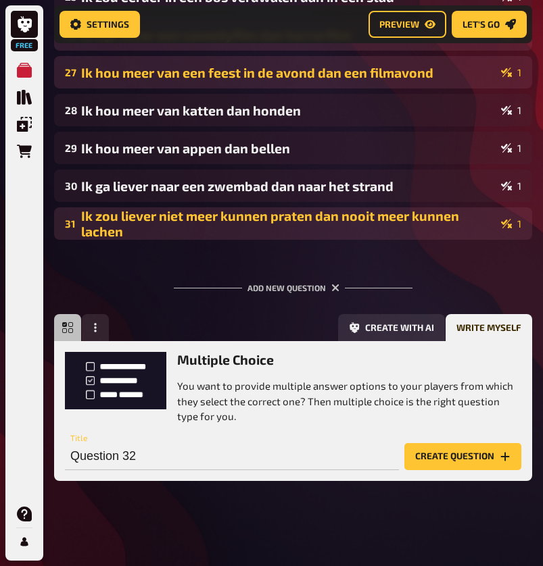
click at [178, 315] on div "Create with AI Write myself" at bounding box center [323, 327] width 418 height 27
click at [139, 451] on input "Question 32" at bounding box center [232, 456] width 334 height 27
type input "Hoeveel piercings heb ik?"
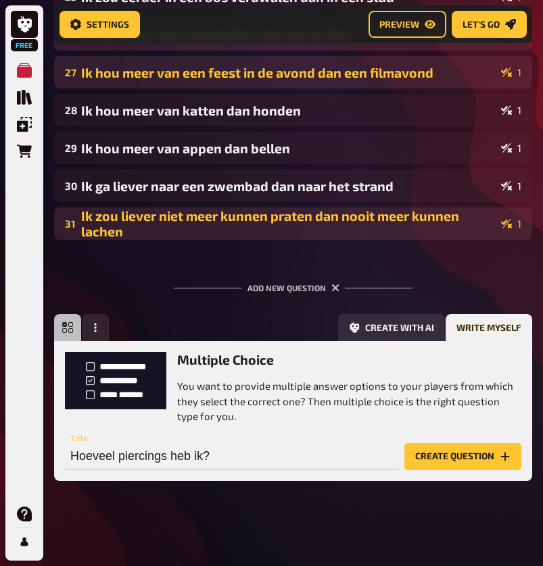
click at [462, 455] on button "Create question" at bounding box center [462, 456] width 117 height 27
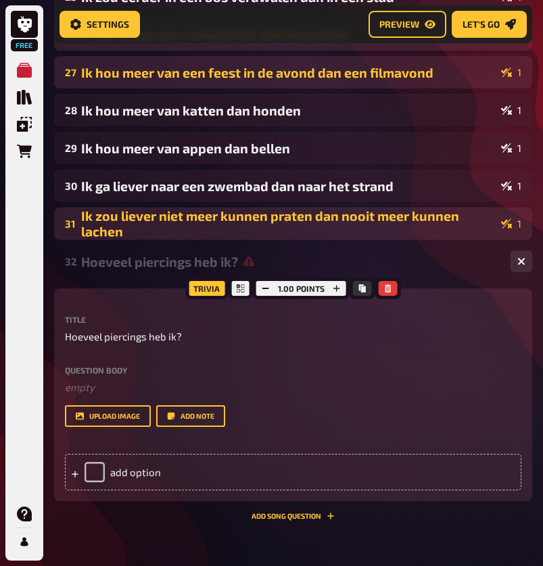
scroll to position [0, -1]
click at [140, 475] on div "add option" at bounding box center [293, 472] width 456 height 36
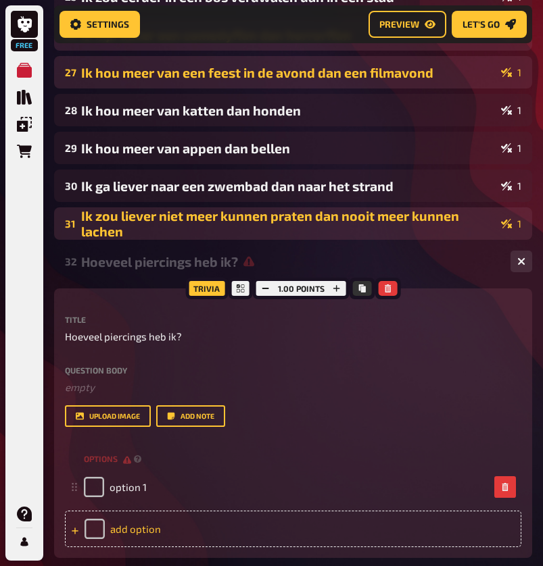
click at [152, 518] on div "add option" at bounding box center [293, 529] width 456 height 36
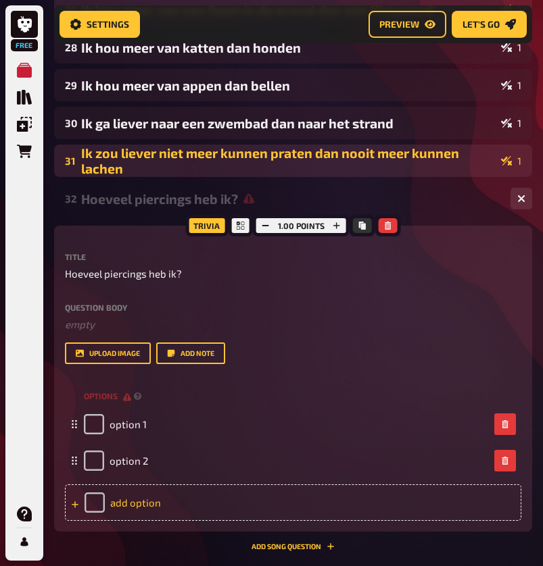
scroll to position [1270, 0]
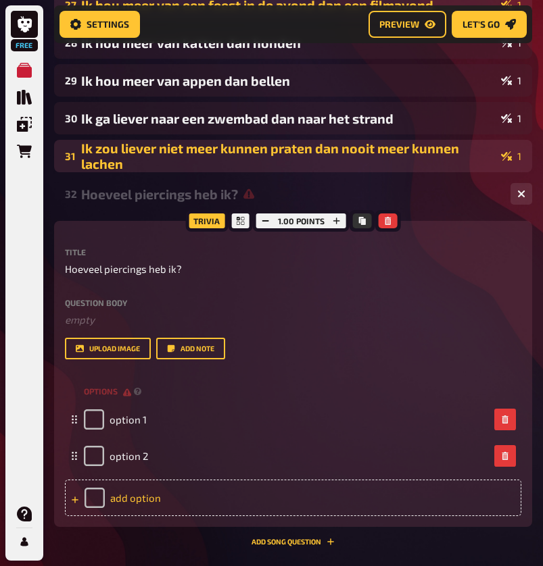
click at [150, 493] on div "add option" at bounding box center [293, 498] width 456 height 36
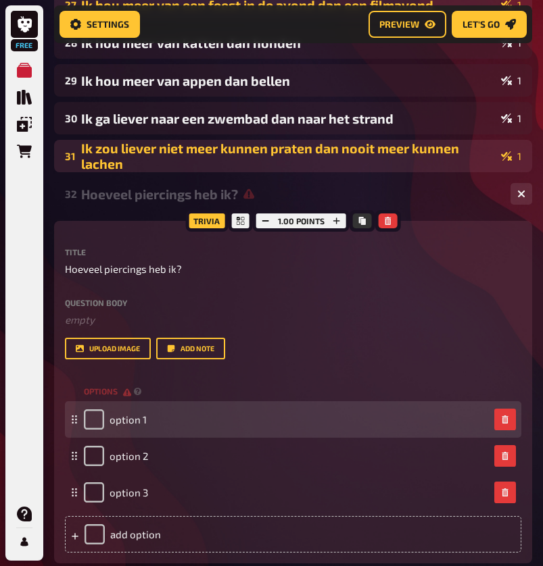
click at [138, 428] on div "option 1" at bounding box center [115, 419] width 63 height 20
click at [137, 422] on span "option 1" at bounding box center [127, 419] width 37 height 12
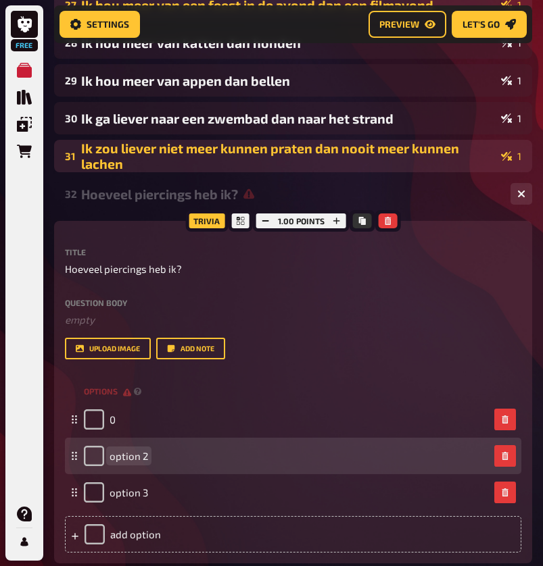
click at [142, 460] on span "option 2" at bounding box center [128, 456] width 39 height 12
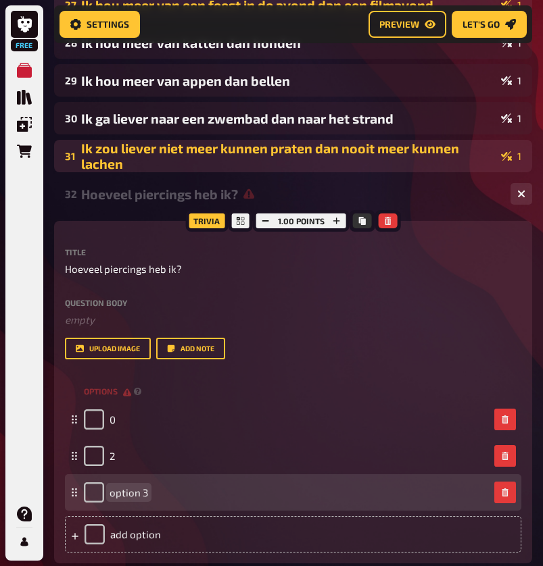
click at [139, 493] on span "option 3" at bounding box center [128, 492] width 39 height 12
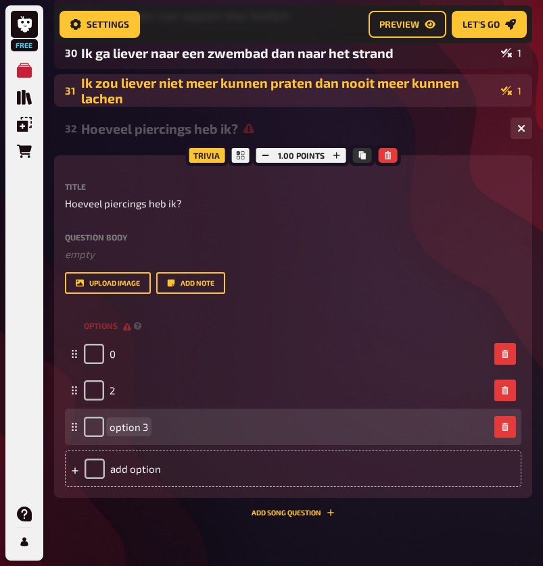
scroll to position [1337, 0]
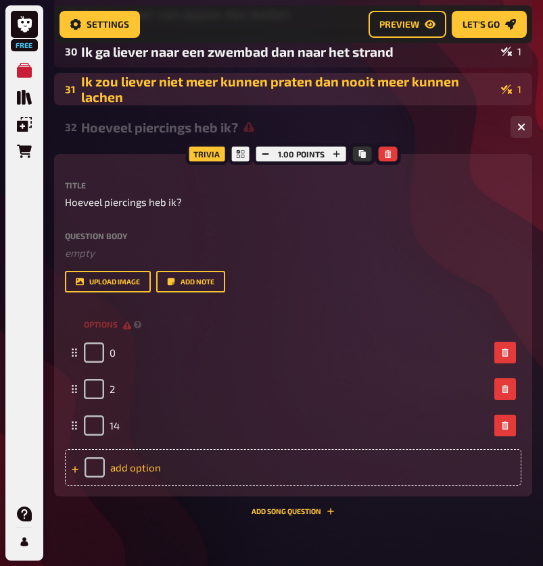
click at [165, 470] on div "add option" at bounding box center [293, 467] width 456 height 36
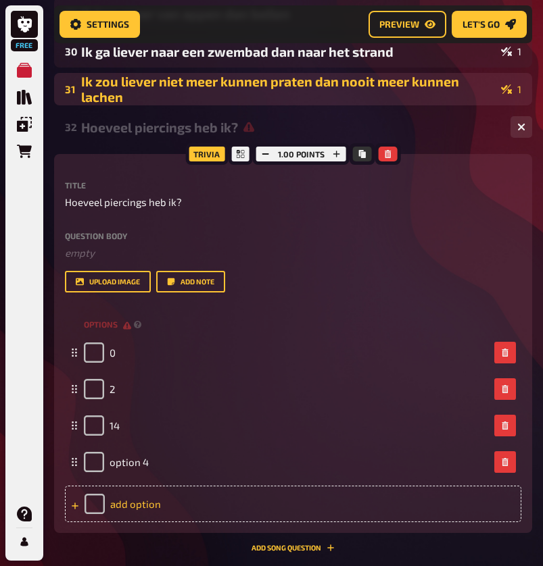
click at [164, 489] on div "add option" at bounding box center [293, 504] width 456 height 36
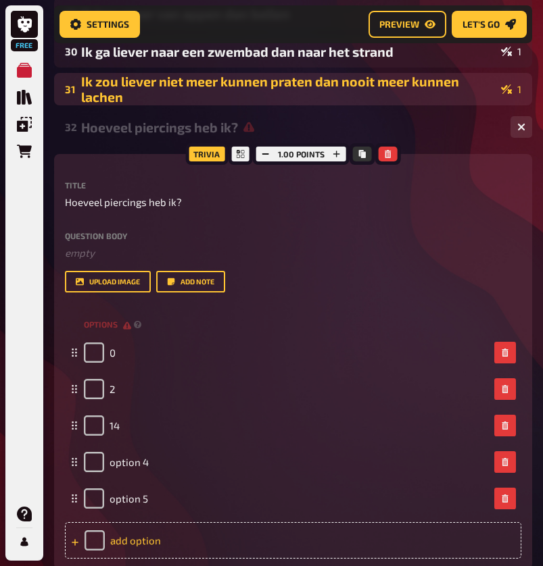
click at [166, 528] on div "add option" at bounding box center [293, 540] width 456 height 36
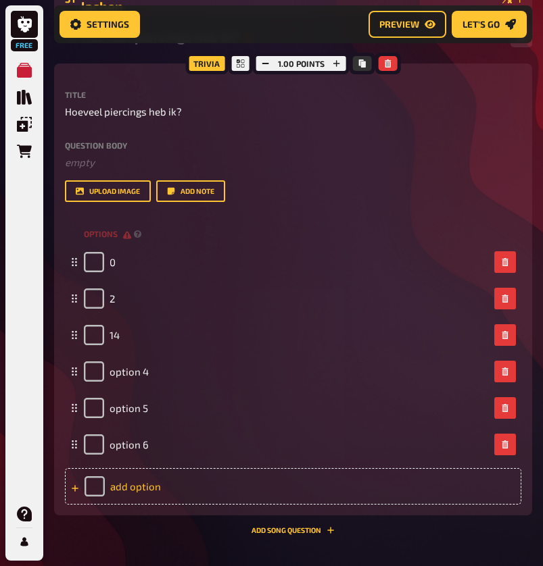
scroll to position [1429, 0]
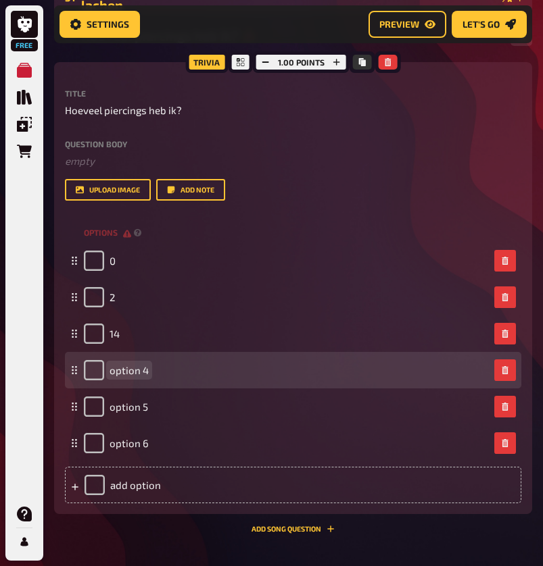
click at [155, 374] on div "option 4" at bounding box center [286, 370] width 405 height 20
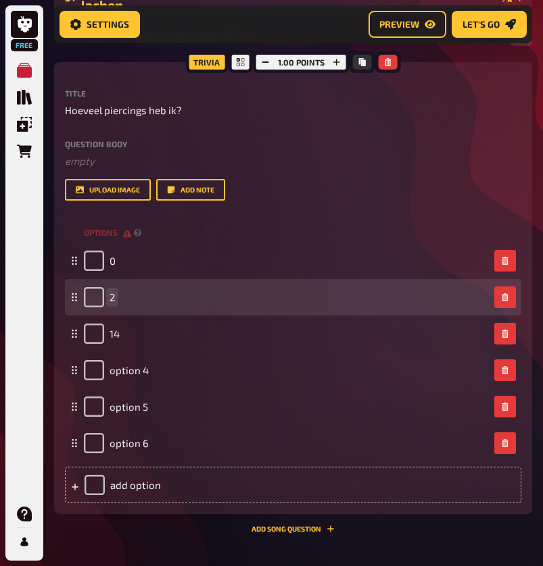
click at [118, 293] on div "2" at bounding box center [286, 297] width 405 height 20
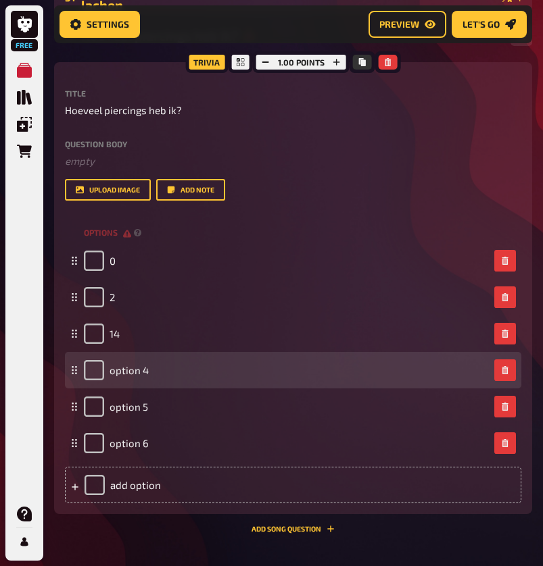
click at [134, 376] on div "option 4" at bounding box center [116, 370] width 65 height 20
click at [134, 373] on span "option 4" at bounding box center [128, 370] width 39 height 12
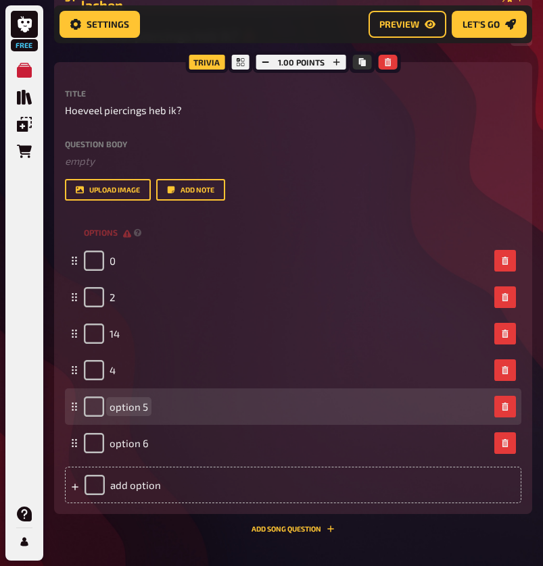
click at [141, 411] on span "option 5" at bounding box center [128, 407] width 39 height 12
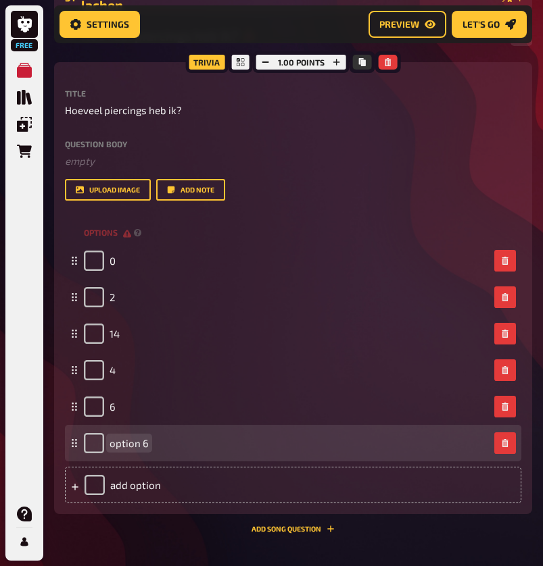
click at [141, 437] on span "option 6" at bounding box center [128, 443] width 39 height 12
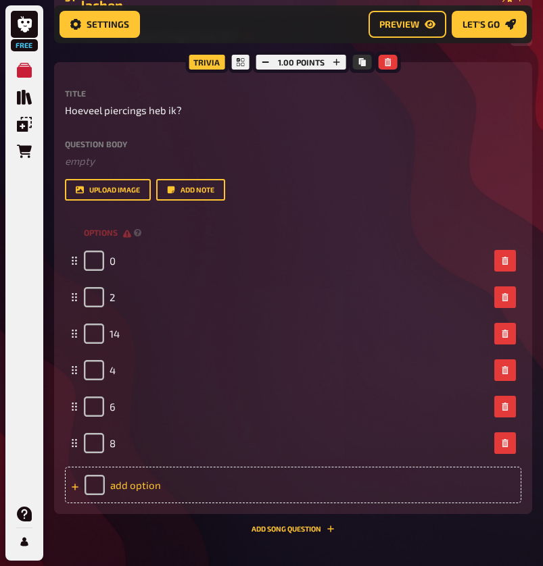
click at [135, 484] on div "add option" at bounding box center [293, 485] width 456 height 36
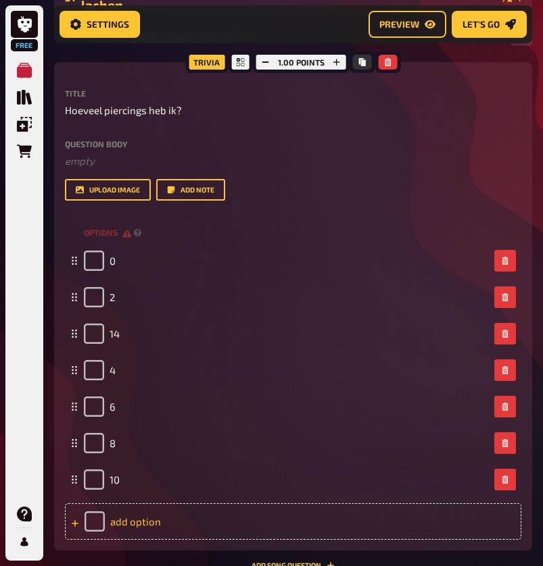
click at [126, 520] on div "add option" at bounding box center [293, 521] width 456 height 36
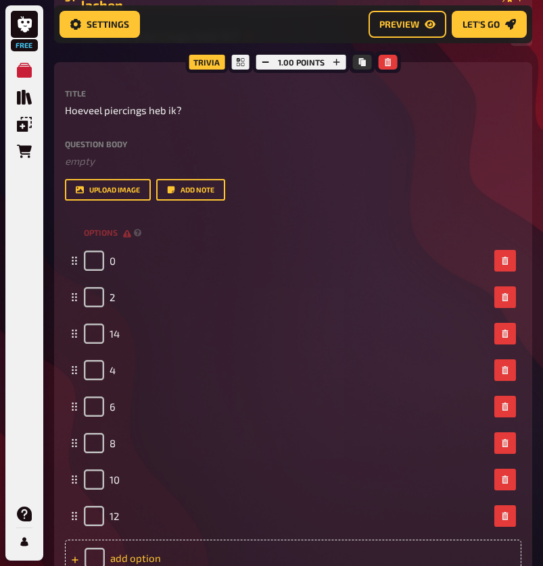
click at [143, 554] on div "add option" at bounding box center [293, 558] width 456 height 36
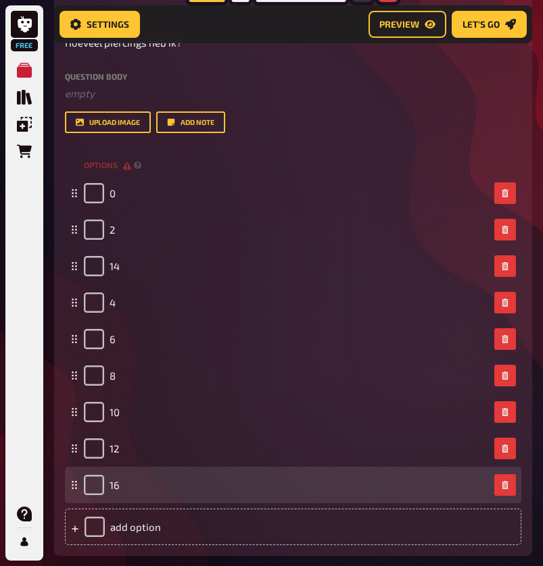
scroll to position [1498, 0]
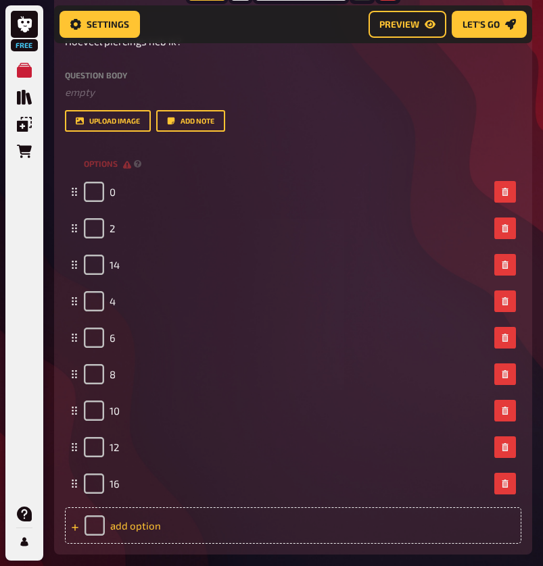
click at [130, 522] on div "add option" at bounding box center [293, 525] width 456 height 36
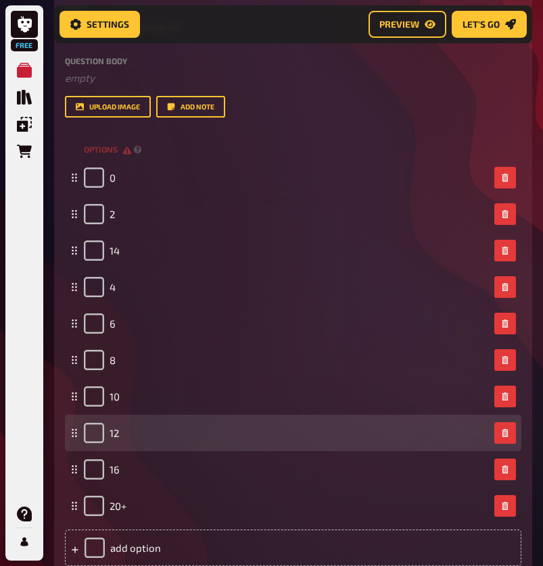
scroll to position [1524, 0]
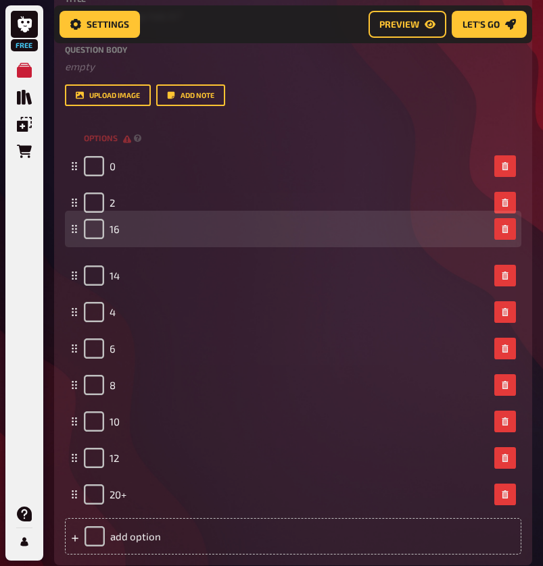
drag, startPoint x: 75, startPoint y: 454, endPoint x: 65, endPoint y: 228, distance: 225.9
click at [65, 228] on div "16" at bounding box center [293, 229] width 456 height 36
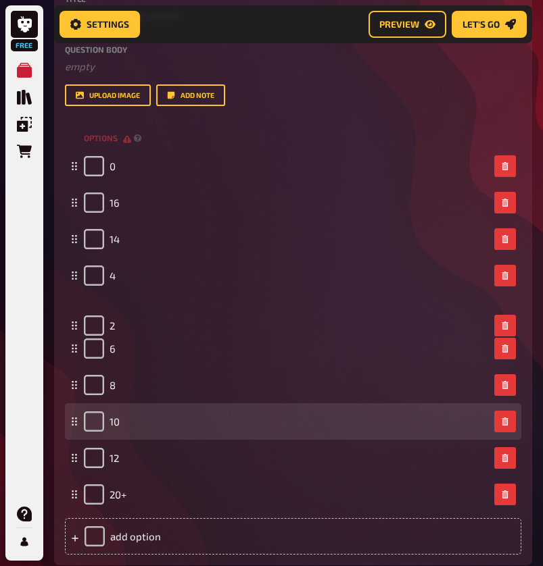
drag, startPoint x: 73, startPoint y: 199, endPoint x: 69, endPoint y: 410, distance: 211.5
click at [70, 411] on fieldset "0 2 16 14 4 6 8 10 12 20+ To pick up a draggable item, press the space bar. Whi…" at bounding box center [293, 330] width 456 height 365
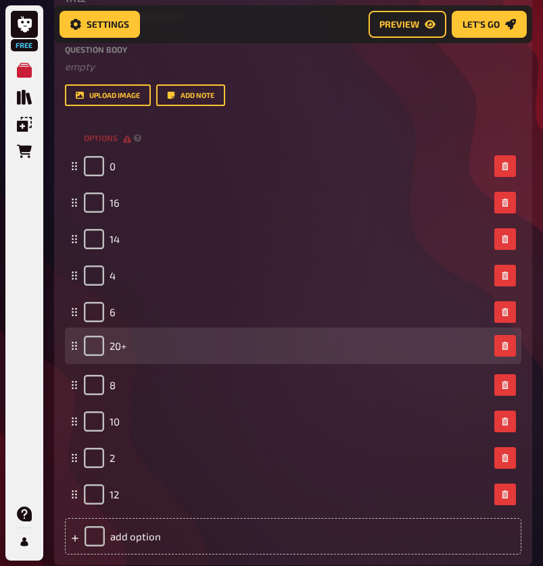
drag, startPoint x: 73, startPoint y: 493, endPoint x: 72, endPoint y: 343, distance: 150.0
click at [72, 343] on icon at bounding box center [74, 346] width 8 height 8
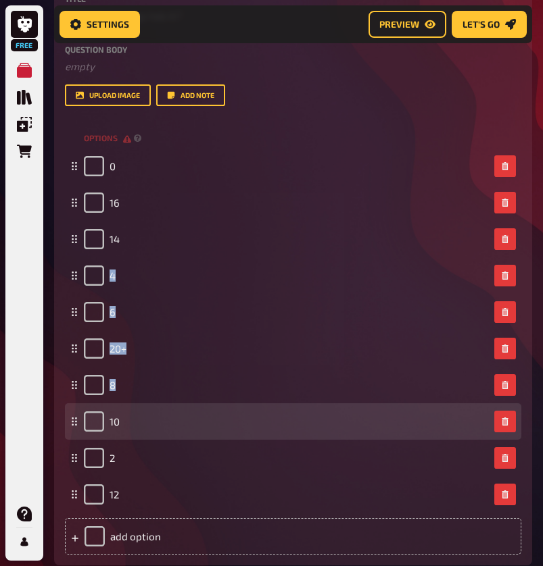
drag, startPoint x: 76, startPoint y: 281, endPoint x: 74, endPoint y: 431, distance: 150.0
click at [76, 426] on fieldset "0 16 14 4 6 20+ 8 10 2 12 To pick up a draggable item, press the space bar. Whi…" at bounding box center [293, 330] width 456 height 365
drag, startPoint x: 72, startPoint y: 276, endPoint x: 72, endPoint y: 451, distance: 174.3
click at [72, 451] on fieldset "0 16 14 4 6 20+ 8 10 2 12 To pick up a draggable item, press the space bar. Whi…" at bounding box center [293, 330] width 456 height 365
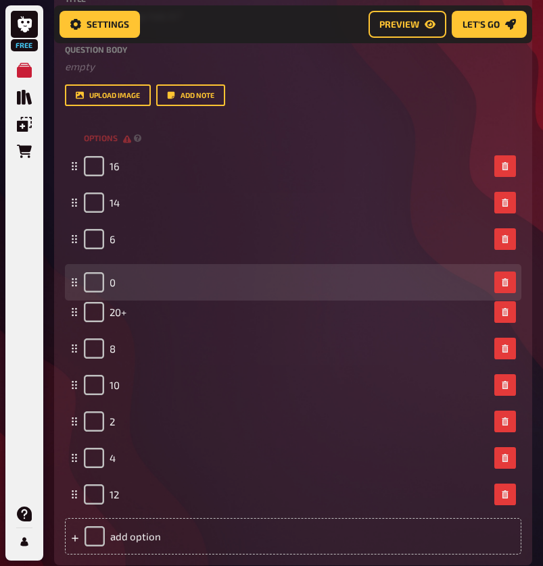
drag, startPoint x: 74, startPoint y: 165, endPoint x: 75, endPoint y: 287, distance: 122.3
click at [75, 286] on icon at bounding box center [74, 282] width 8 height 8
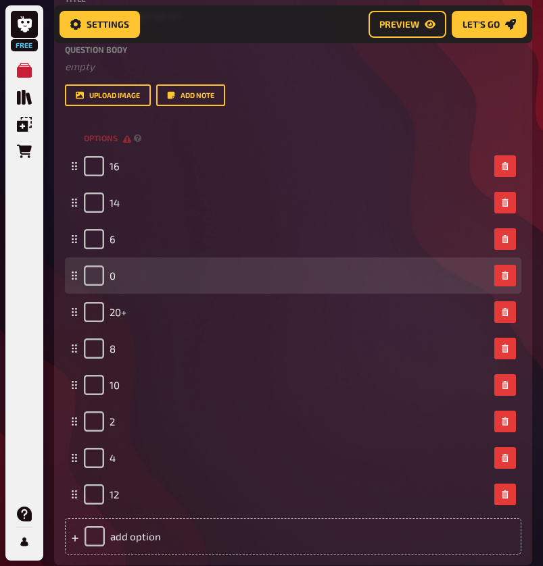
click at [230, 289] on div "0" at bounding box center [293, 275] width 456 height 36
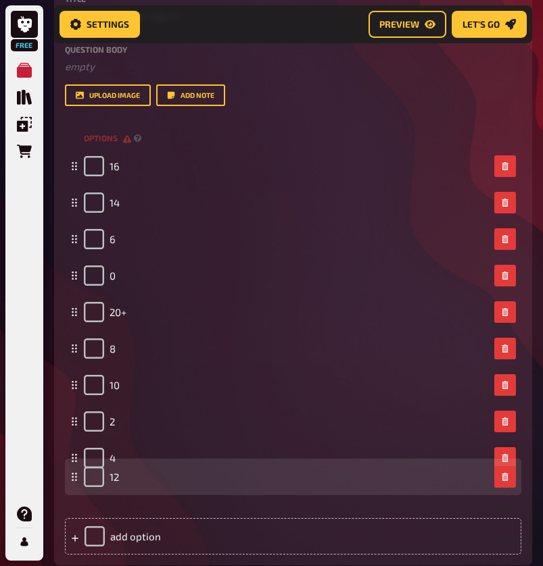
drag, startPoint x: 76, startPoint y: 494, endPoint x: 76, endPoint y: 463, distance: 30.4
click at [76, 476] on rect at bounding box center [75, 476] width 1 height 1
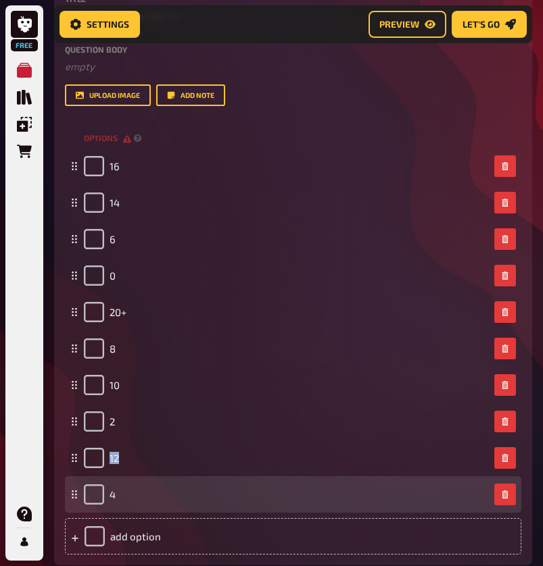
drag, startPoint x: 74, startPoint y: 463, endPoint x: 74, endPoint y: 489, distance: 25.7
click at [74, 489] on fieldset "16 14 6 0 20+ 8 10 2 12 4 To pick up a draggable item, press the space bar. Whi…" at bounding box center [293, 330] width 456 height 365
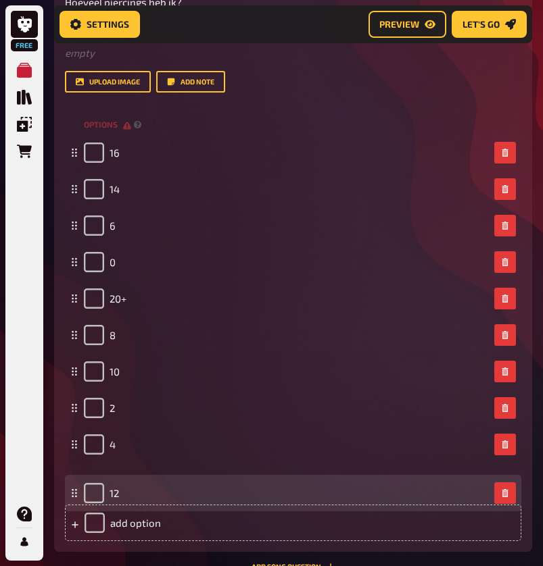
scroll to position [1561, 0]
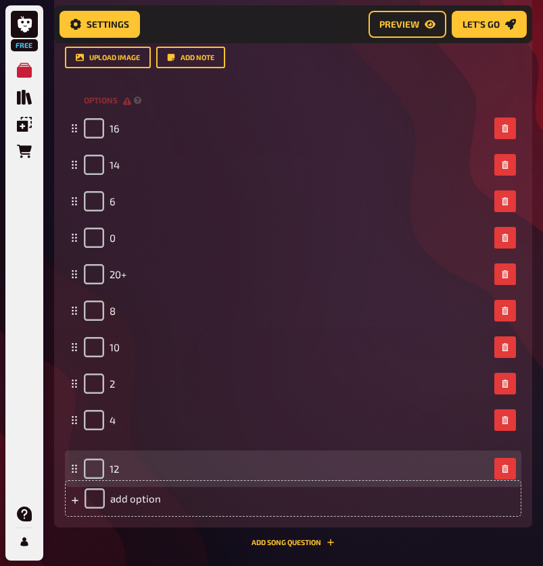
drag, startPoint x: 72, startPoint y: 459, endPoint x: 72, endPoint y: 484, distance: 24.3
click at [72, 473] on icon at bounding box center [74, 469] width 8 height 8
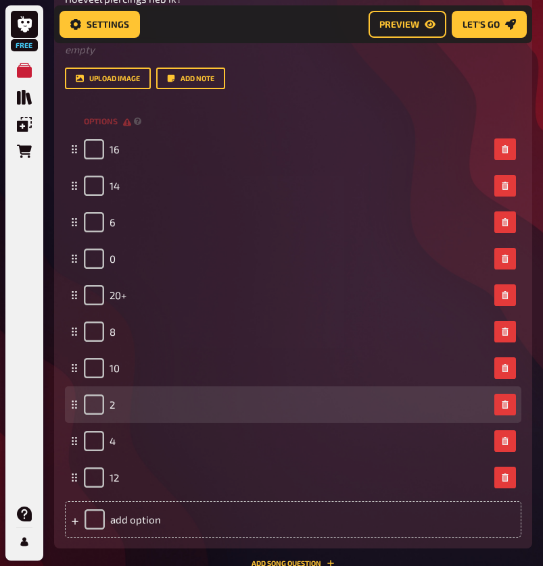
scroll to position [1527, 0]
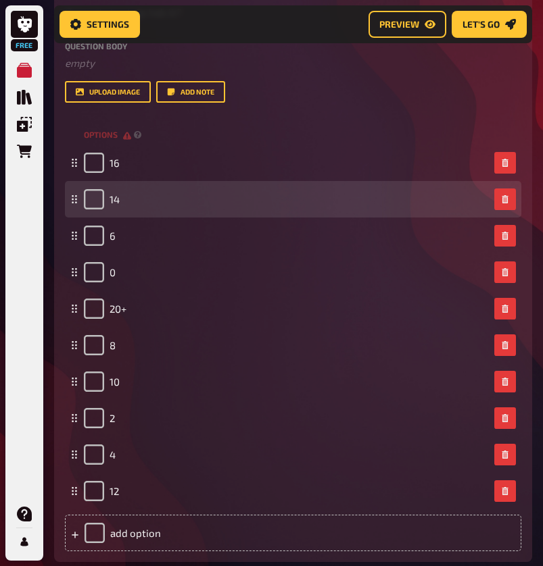
click at [103, 188] on div "14" at bounding box center [293, 199] width 456 height 36
click at [99, 193] on input "checkbox" at bounding box center [94, 199] width 20 height 20
checkbox input "true"
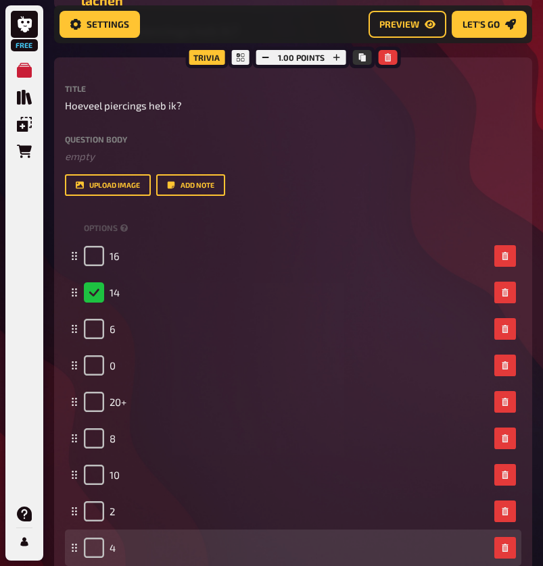
scroll to position [1376, 0]
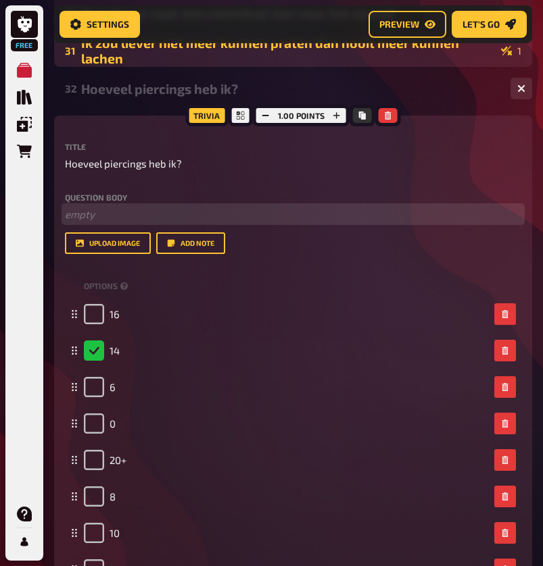
click at [114, 216] on p "﻿ empty" at bounding box center [293, 215] width 456 height 16
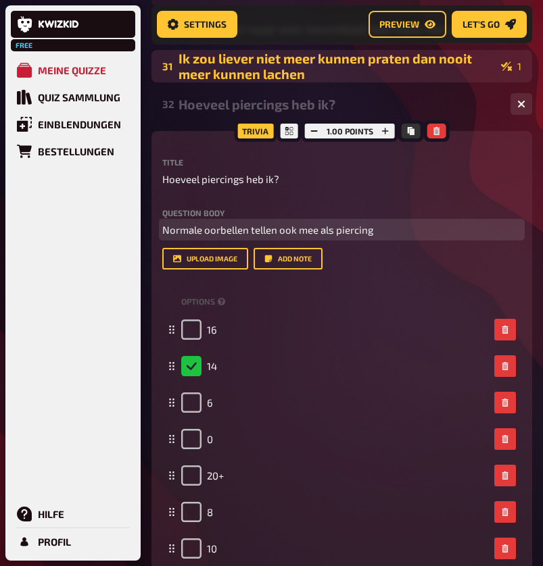
click at [220, 229] on span "Normale oorbellen tellen ook mee als piercing" at bounding box center [267, 230] width 211 height 12
click at [391, 234] on p "Normale gaatjes tellen ook mee als piercing" at bounding box center [341, 230] width 359 height 16
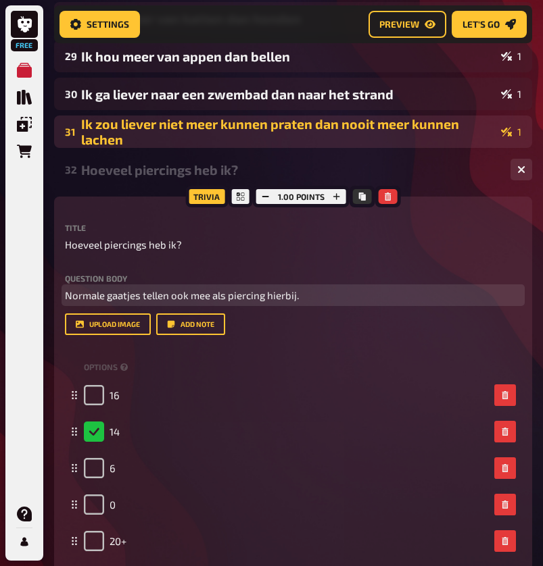
scroll to position [1234, 0]
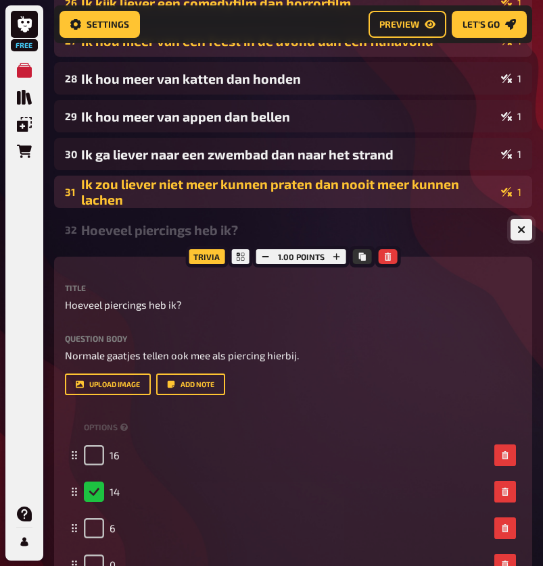
click at [520, 232] on icon "button" at bounding box center [521, 230] width 8 height 8
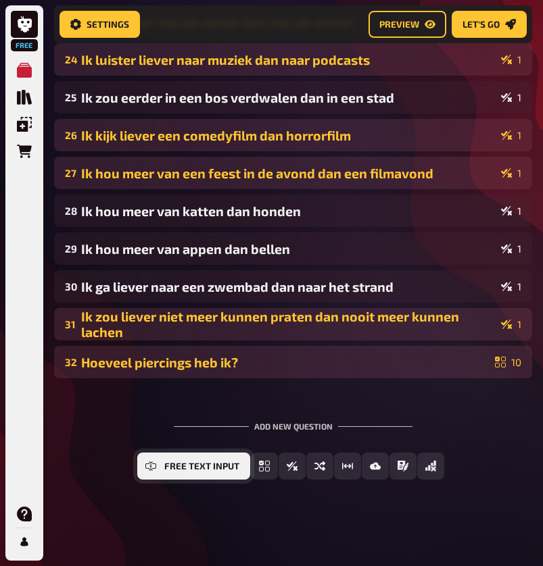
click at [155, 461] on icon "Free Text Input" at bounding box center [150, 466] width 11 height 11
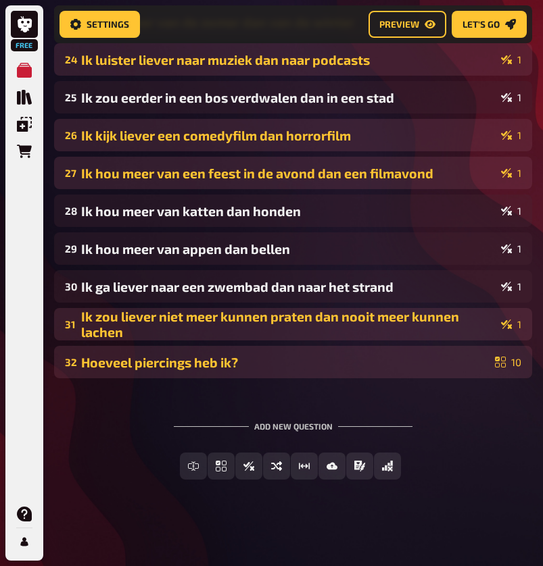
scroll to position [0, 0]
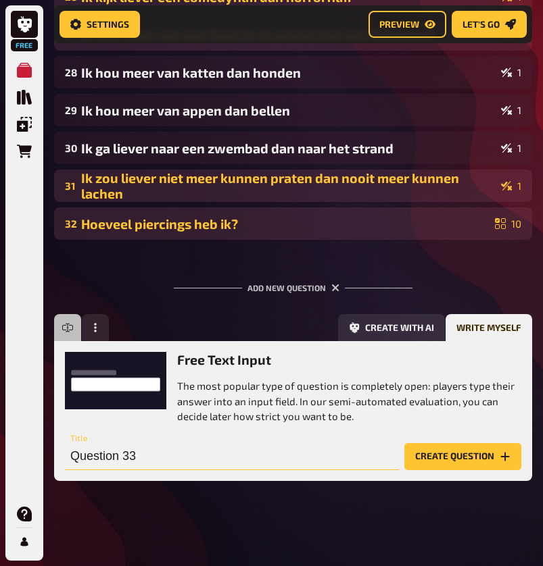
click at [158, 448] on input "Question 33" at bounding box center [232, 456] width 334 height 27
paste input "Hoeveel verschillende keren heb ik mijn haarstyle veranderd(kleur)?"
type input "Hoeveel verschillende keren heb ik mijn haarstyle veranderd(kleur)?"
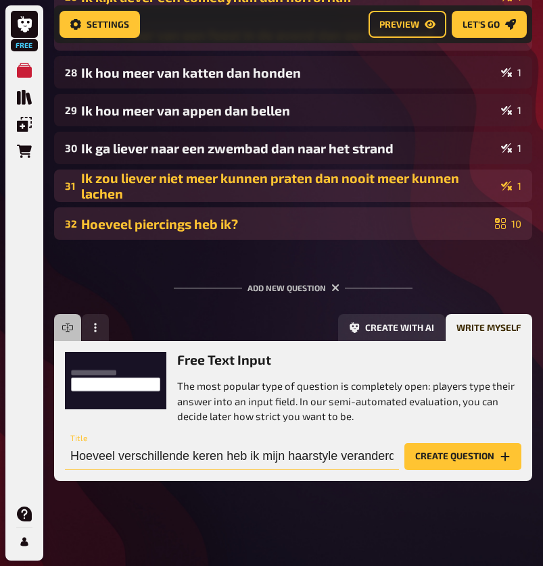
click at [462, 455] on button "Create question" at bounding box center [462, 456] width 117 height 27
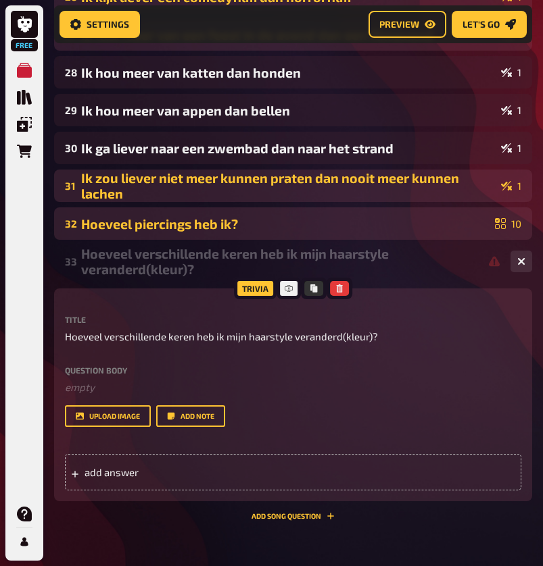
scroll to position [0, -1]
click at [164, 459] on div "add answer" at bounding box center [293, 472] width 456 height 36
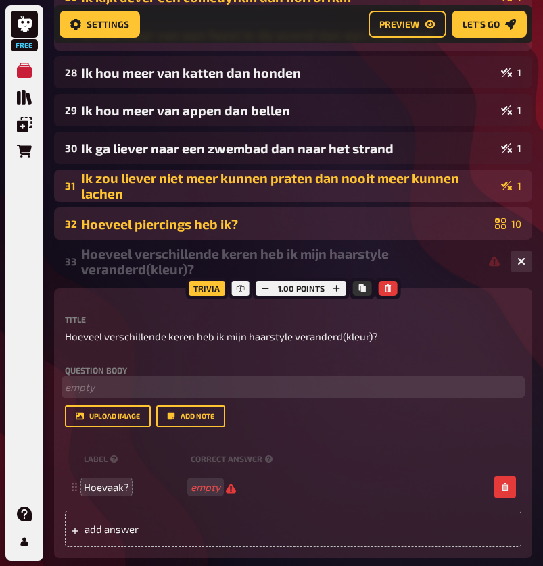
click at [129, 386] on p "﻿ empty" at bounding box center [293, 388] width 456 height 16
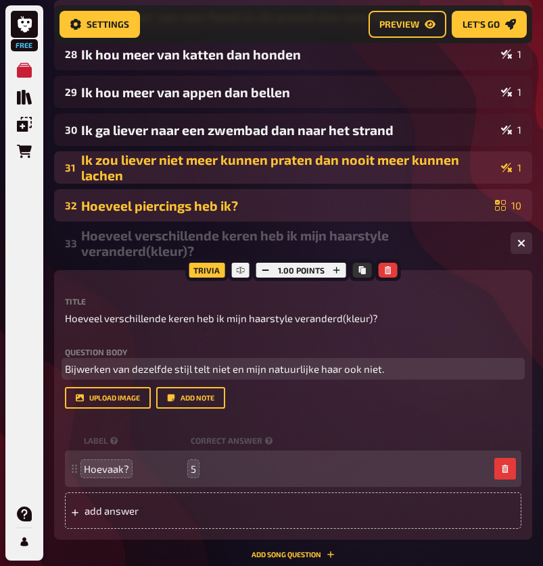
click at [392, 365] on p "Bijwerken van dezelfde stijl telt niet en mijn natuurlijke haar ook niet." at bounding box center [293, 369] width 456 height 16
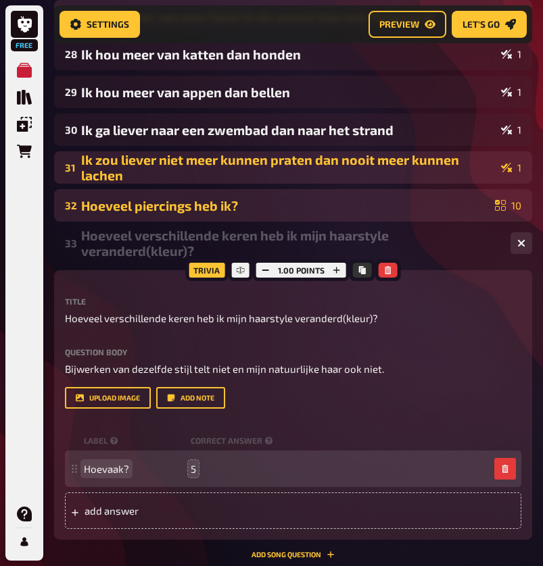
click at [126, 470] on span "Hoevaak?" at bounding box center [106, 469] width 45 height 12
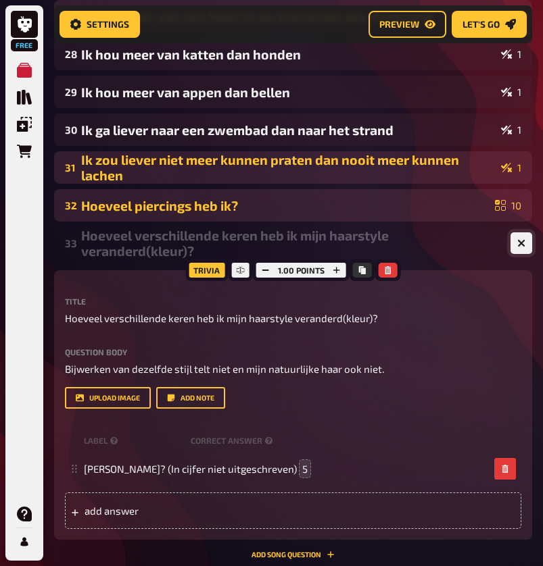
click at [514, 251] on button "button" at bounding box center [521, 243] width 22 height 22
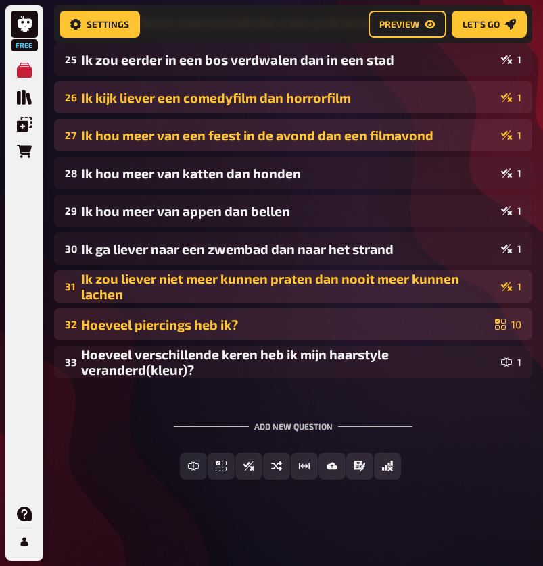
scroll to position [1140, 0]
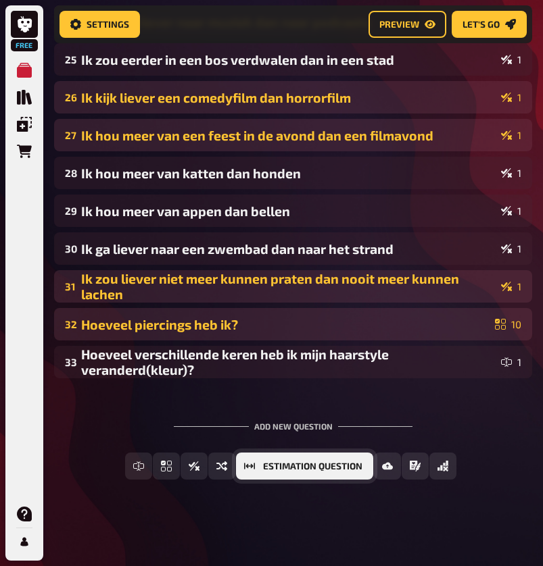
click at [343, 472] on button "Estimation Question" at bounding box center [304, 466] width 137 height 27
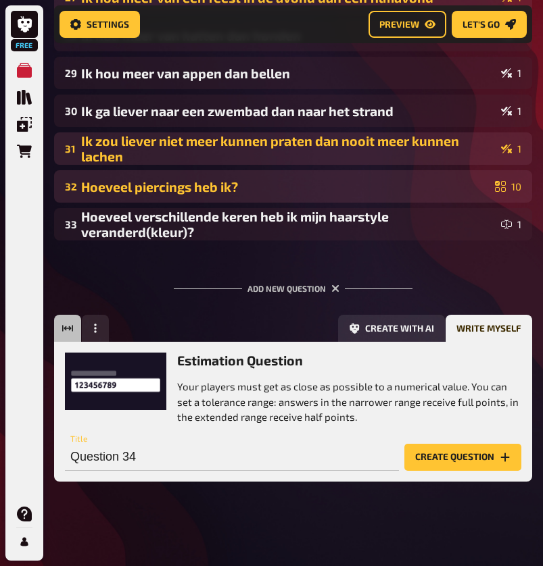
scroll to position [1278, 0]
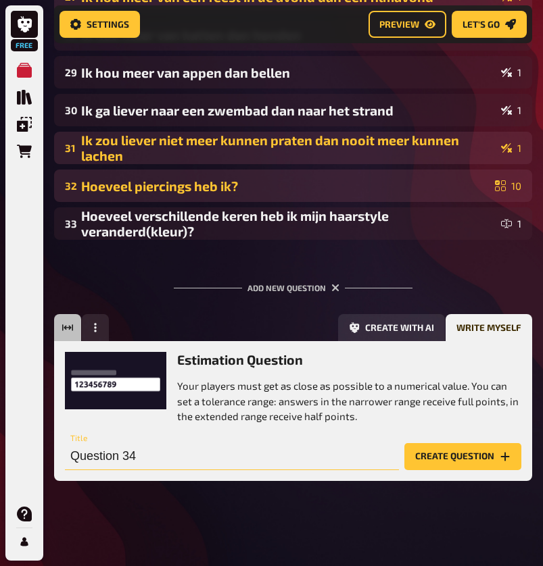
click at [158, 453] on input "Question 34" at bounding box center [232, 456] width 334 height 27
click at [160, 468] on input "Question 34" at bounding box center [232, 456] width 334 height 27
click at [160, 467] on input "Question 34" at bounding box center [232, 456] width 334 height 27
type input "Hoelang ben ik in cm?"
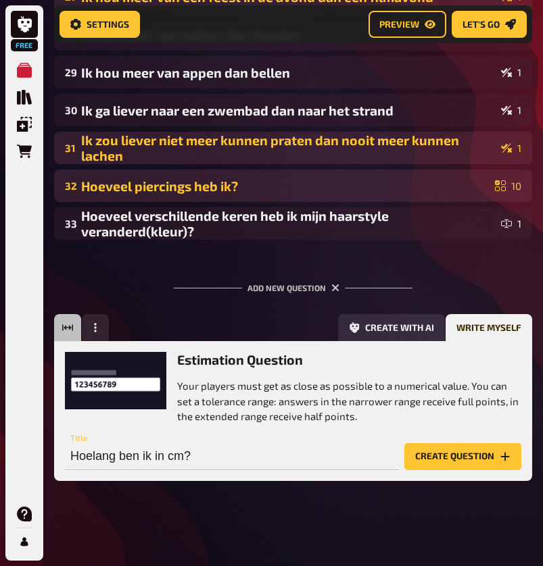
click at [462, 455] on button "Create question" at bounding box center [462, 456] width 117 height 27
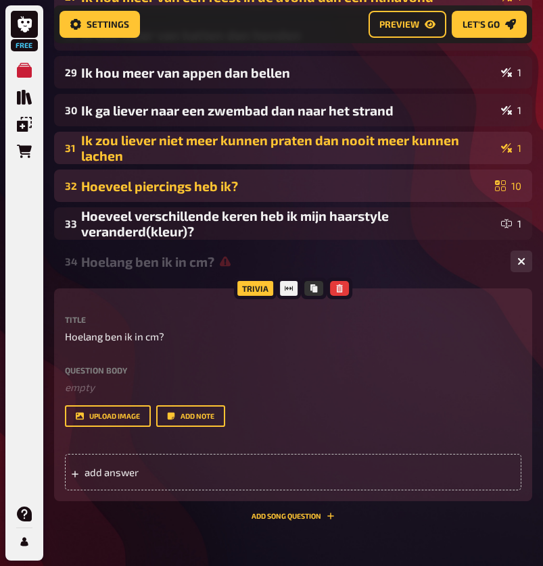
scroll to position [0, -1]
click at [161, 485] on div "add answer" at bounding box center [293, 472] width 456 height 36
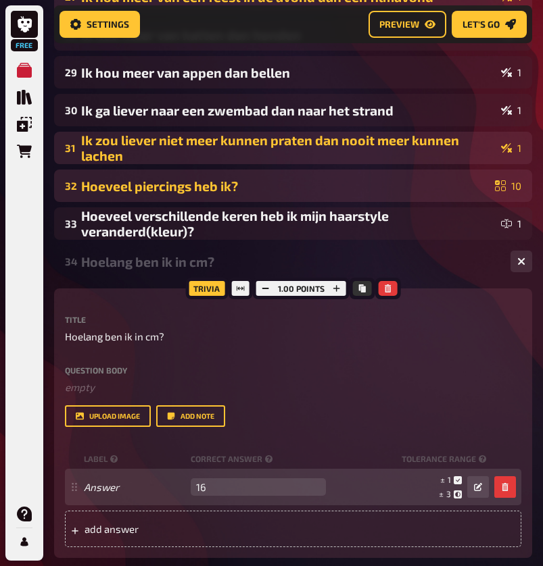
type input "163"
click at [311, 488] on input "162" at bounding box center [258, 487] width 135 height 18
type input "163"
click at [311, 481] on input "163" at bounding box center [258, 487] width 135 height 18
click at [481, 486] on icon "button" at bounding box center [478, 487] width 8 height 8
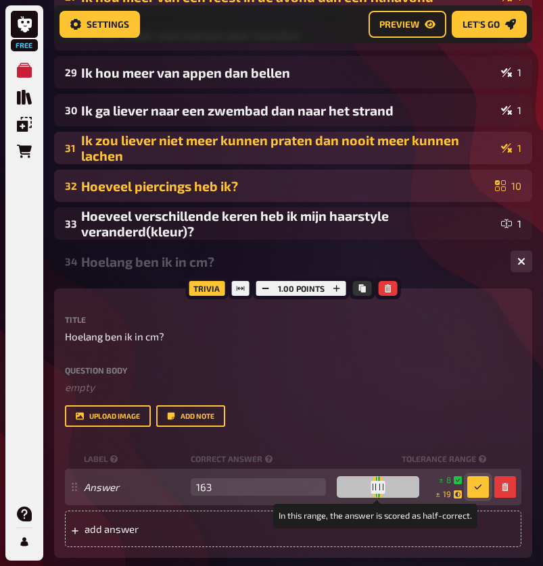
click at [381, 488] on div at bounding box center [382, 487] width 5 height 13
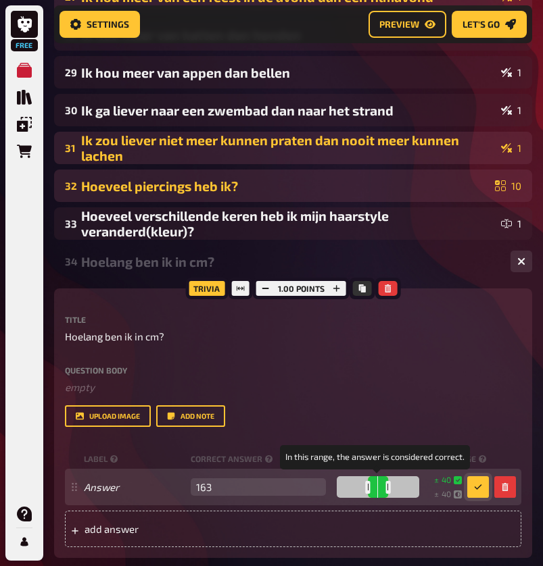
drag, startPoint x: 378, startPoint y: 488, endPoint x: 386, endPoint y: 488, distance: 8.1
click at [386, 488] on div at bounding box center [387, 487] width 5 height 13
drag, startPoint x: 386, startPoint y: 487, endPoint x: 376, endPoint y: 488, distance: 9.6
click at [376, 488] on div at bounding box center [378, 487] width 5 height 13
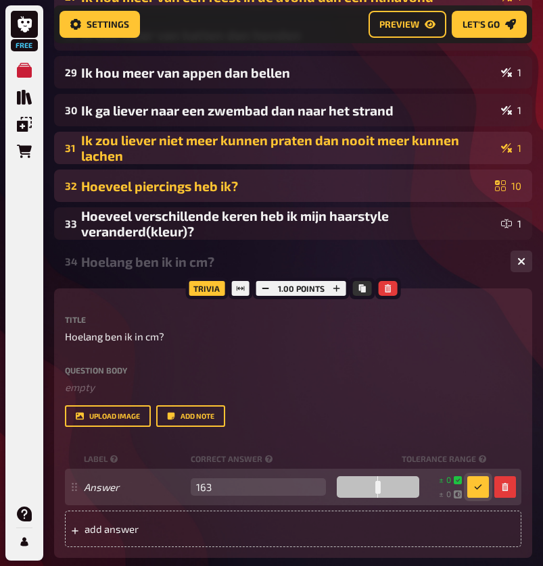
drag, startPoint x: 386, startPoint y: 489, endPoint x: 372, endPoint y: 491, distance: 14.3
click at [372, 491] on div at bounding box center [377, 487] width 82 height 22
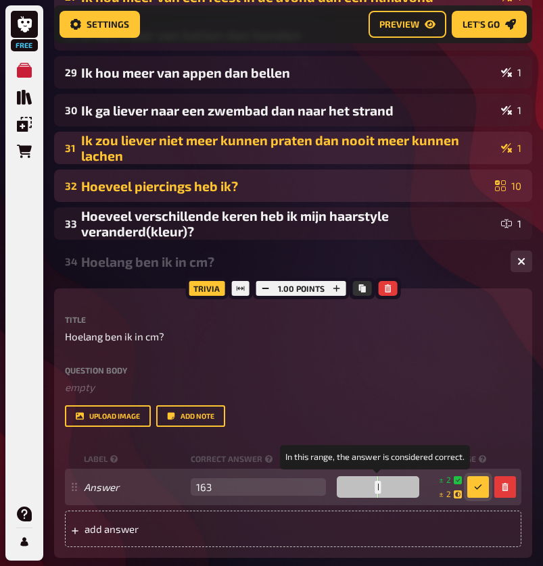
click at [376, 486] on div at bounding box center [378, 487] width 5 height 13
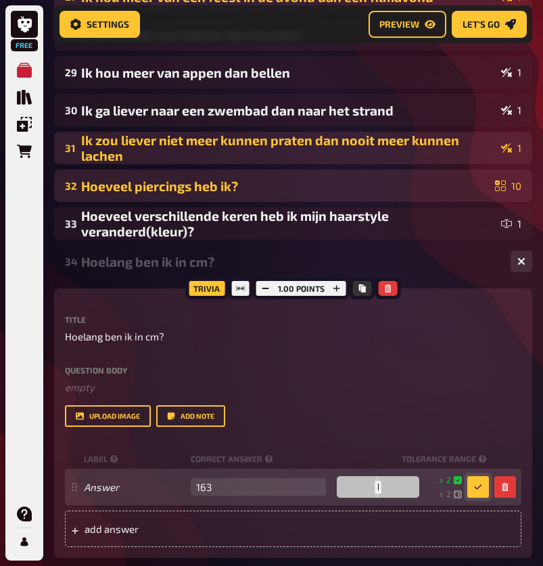
click at [428, 484] on div "± 2 ± 2" at bounding box center [442, 487] width 37 height 26
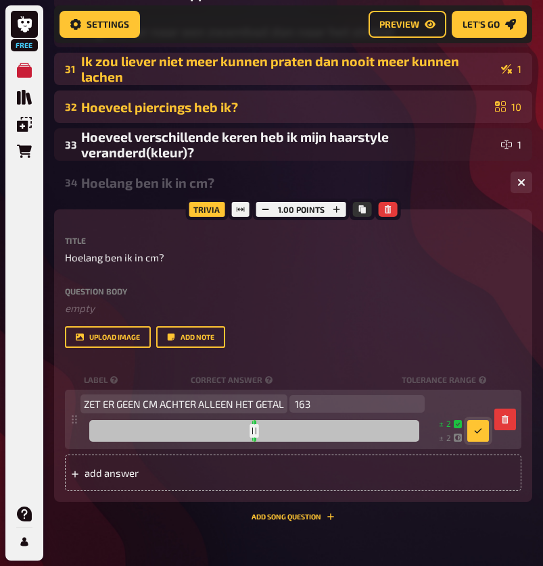
scroll to position [1359, 0]
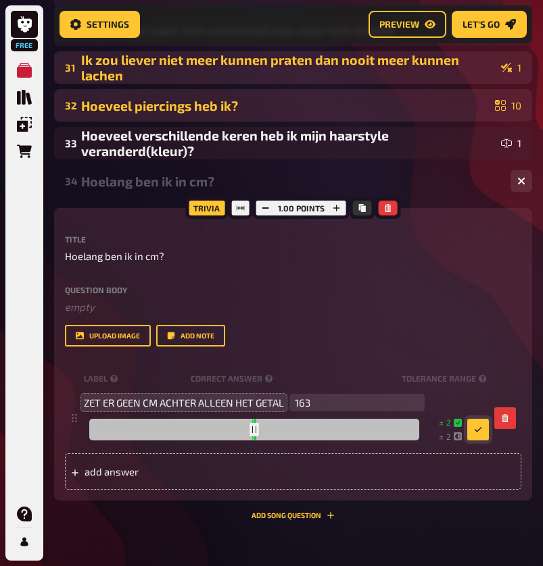
click at [480, 428] on icon "button" at bounding box center [477, 429] width 7 height 5
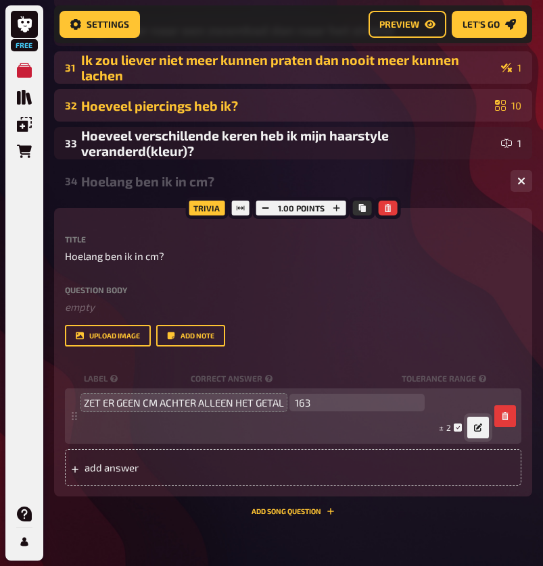
click at [462, 426] on div "± 2 ± 163" at bounding box center [286, 428] width 405 height 22
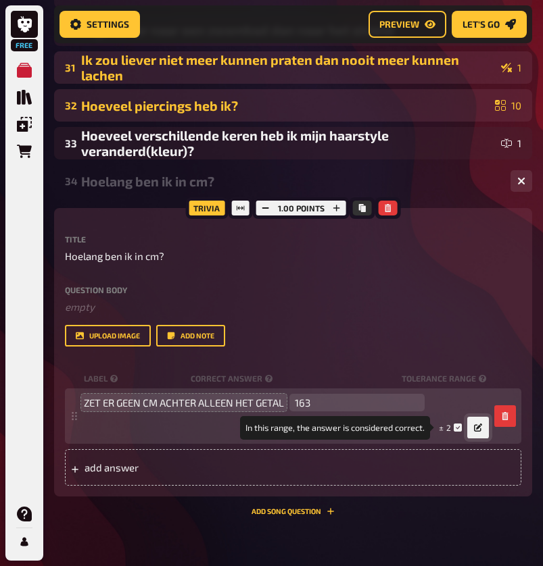
click at [457, 427] on icon at bounding box center [457, 428] width 8 height 8
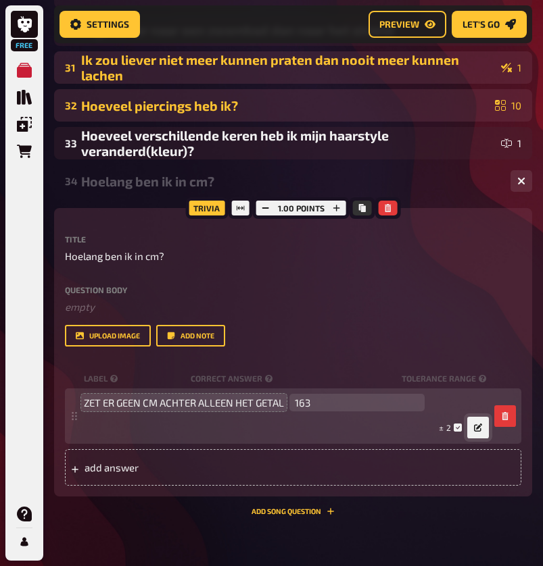
click at [351, 422] on div "± 2 ± 163" at bounding box center [286, 428] width 405 height 22
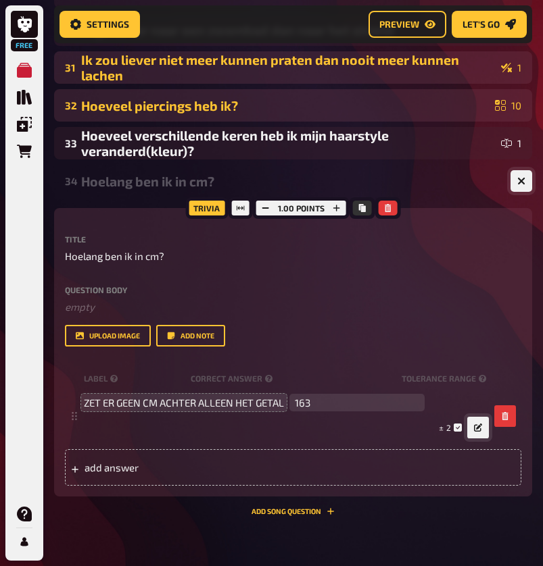
click at [525, 181] on button "button" at bounding box center [521, 181] width 22 height 22
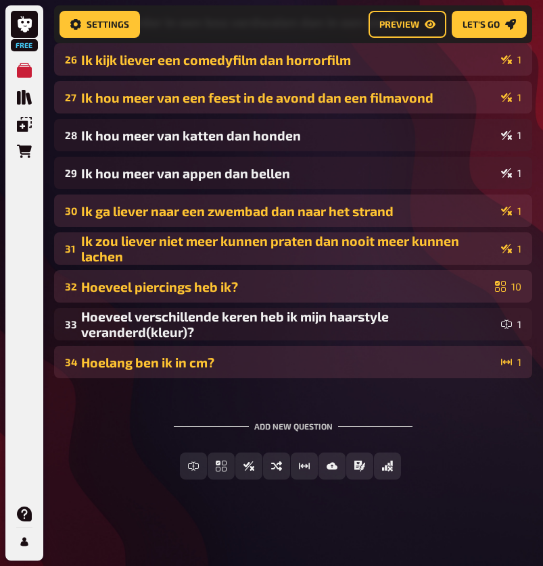
scroll to position [1178, 0]
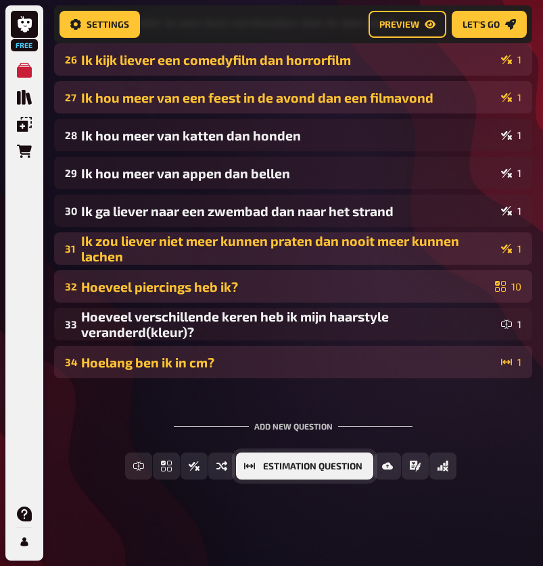
click at [338, 472] on button "Estimation Question" at bounding box center [304, 466] width 137 height 27
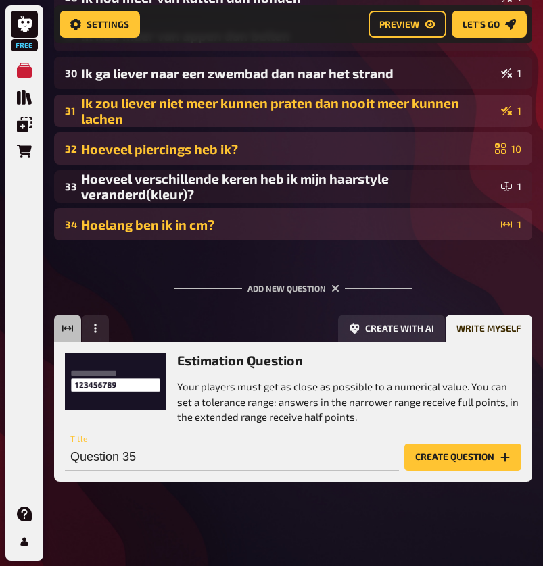
scroll to position [1316, 0]
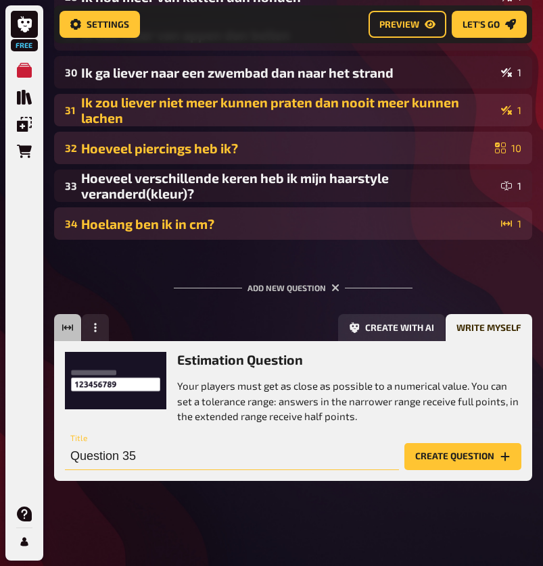
click at [240, 454] on input "Question 35" at bounding box center [232, 456] width 334 height 27
type input "Hoe lang ski ik al?"
click at [462, 455] on button "Create question" at bounding box center [462, 456] width 117 height 27
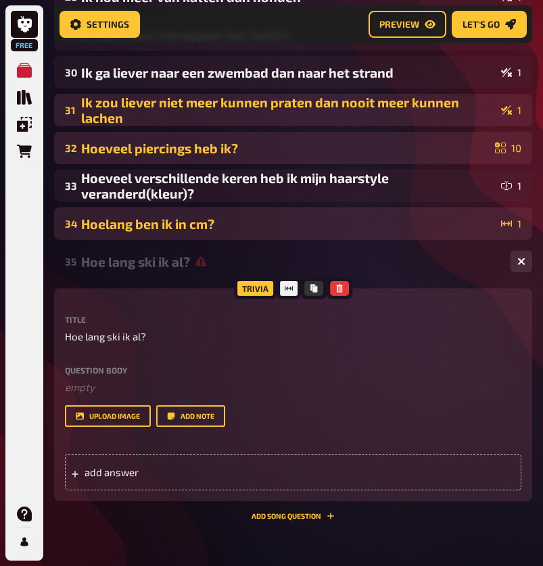
scroll to position [0, -1]
click at [220, 473] on div "add answer" at bounding box center [293, 472] width 456 height 36
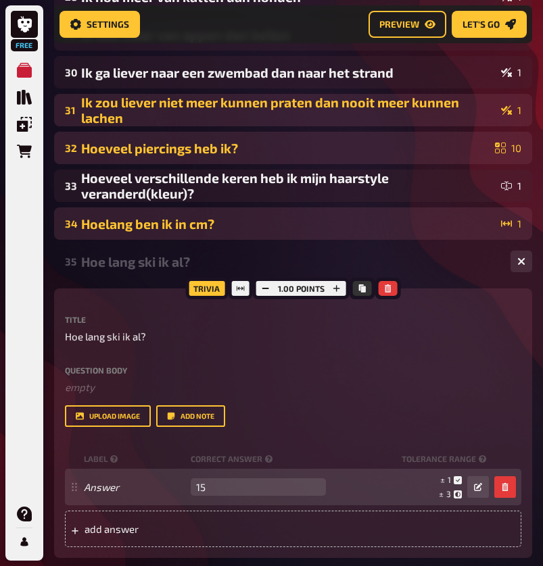
type input "15"
click at [120, 478] on div "Answer 15 empty ± 1 ± 3 ± 15" at bounding box center [286, 487] width 405 height 26
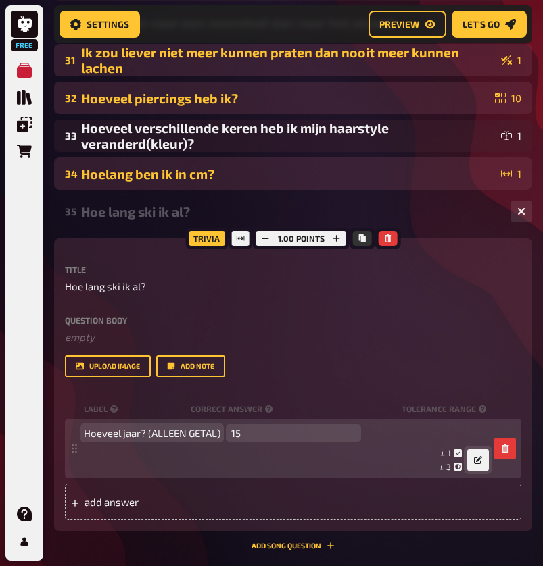
scroll to position [1367, 0]
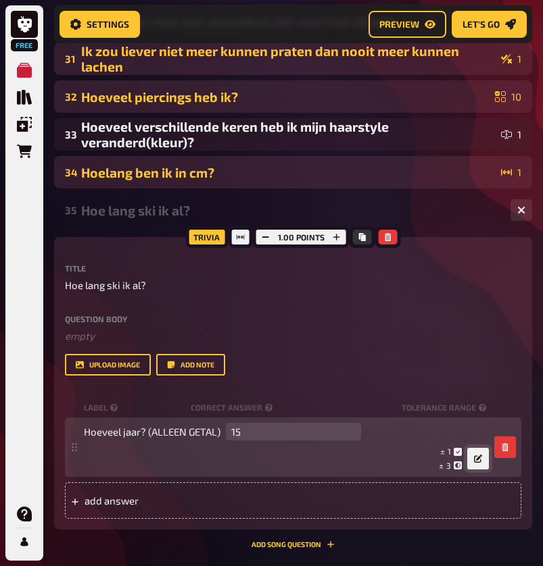
click at [480, 463] on button "button" at bounding box center [478, 459] width 22 height 22
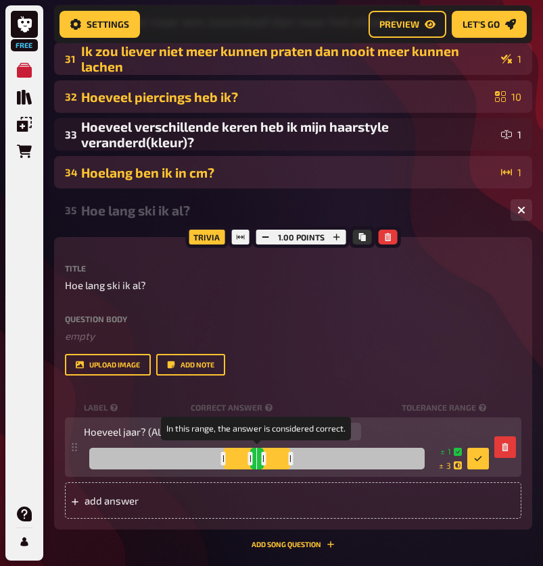
click at [263, 457] on div at bounding box center [263, 458] width 5 height 13
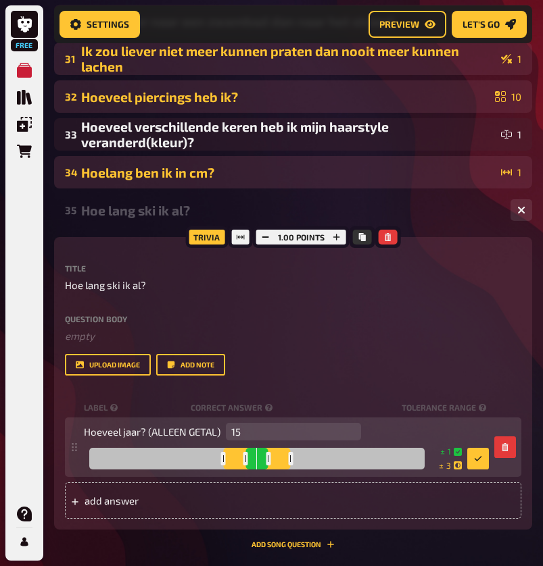
click at [280, 456] on div at bounding box center [256, 459] width 335 height 22
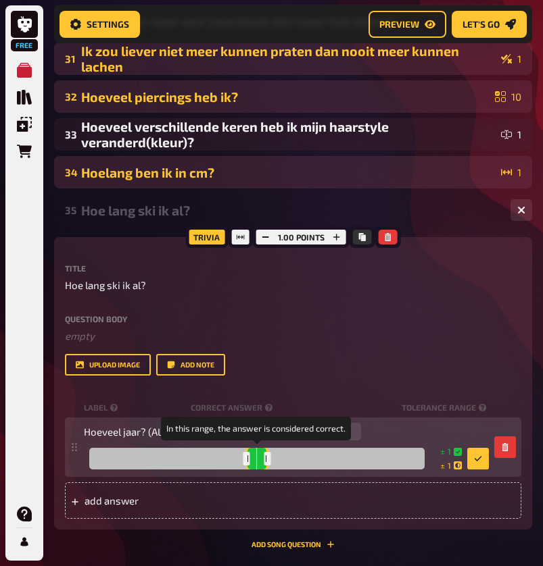
drag, startPoint x: 291, startPoint y: 456, endPoint x: 268, endPoint y: 456, distance: 23.0
click at [268, 456] on div at bounding box center [256, 459] width 335 height 22
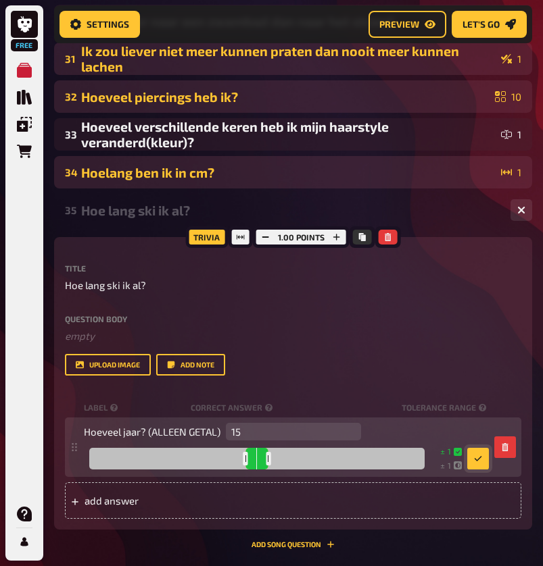
click at [481, 458] on icon "button" at bounding box center [478, 459] width 8 height 8
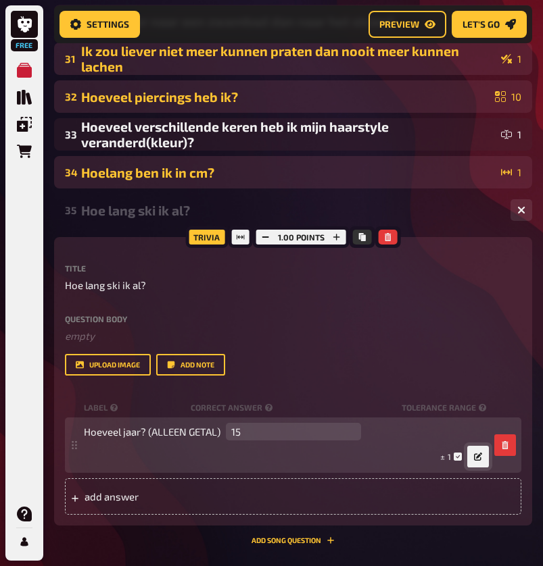
click at [475, 462] on button "button" at bounding box center [478, 457] width 22 height 22
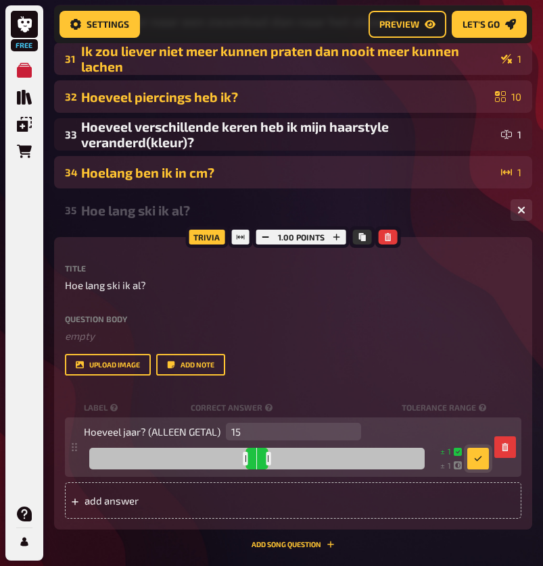
click at [478, 460] on icon "button" at bounding box center [478, 459] width 8 height 8
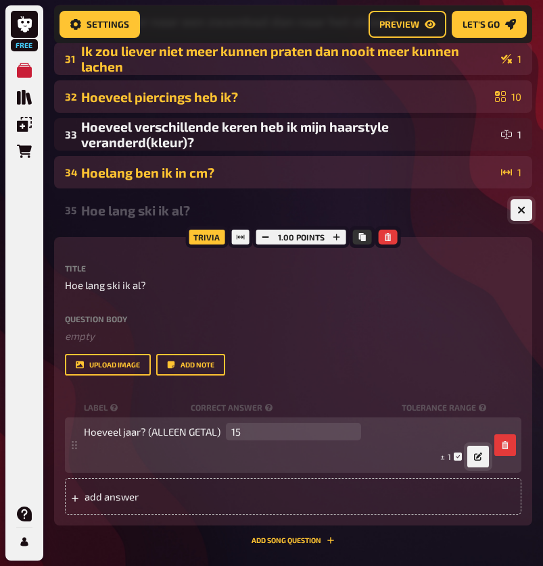
click at [519, 213] on icon "button" at bounding box center [521, 210] width 8 height 8
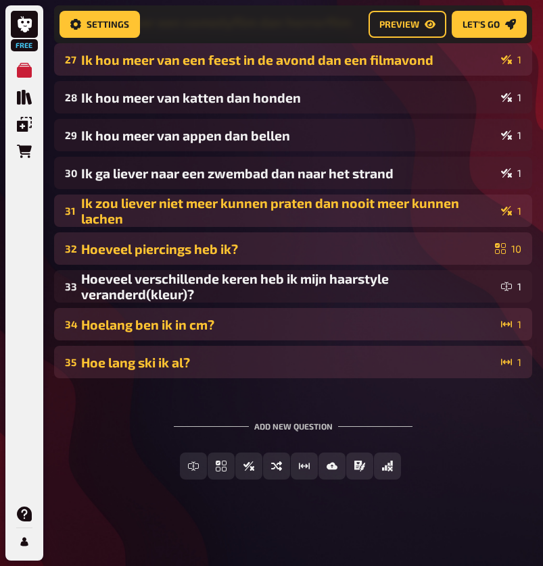
scroll to position [1215, 0]
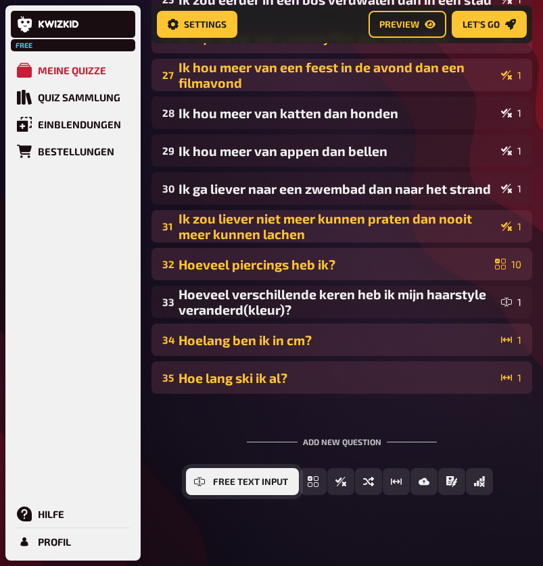
click at [236, 486] on span "Free Text Input" at bounding box center [250, 482] width 75 height 9
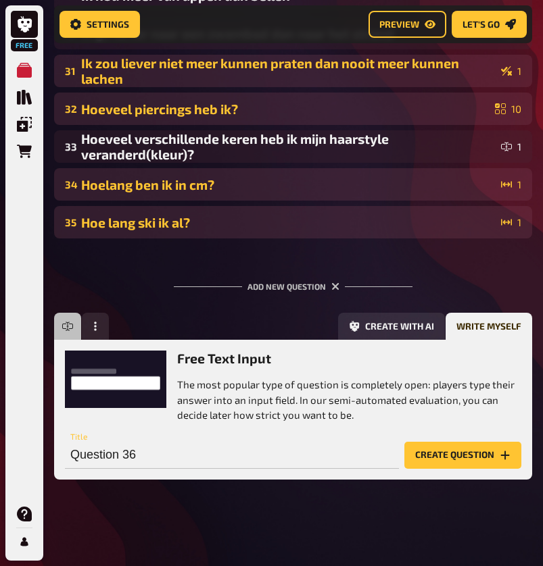
scroll to position [1354, 0]
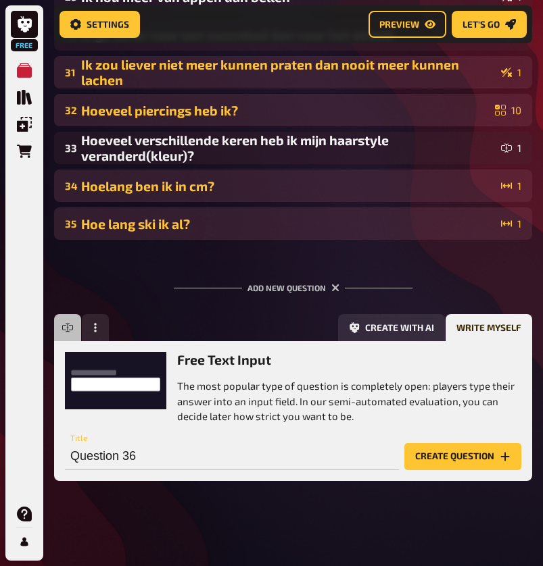
click at [334, 292] on div "Add new question" at bounding box center [293, 282] width 239 height 42
click at [334, 290] on icon "button" at bounding box center [335, 288] width 8 height 8
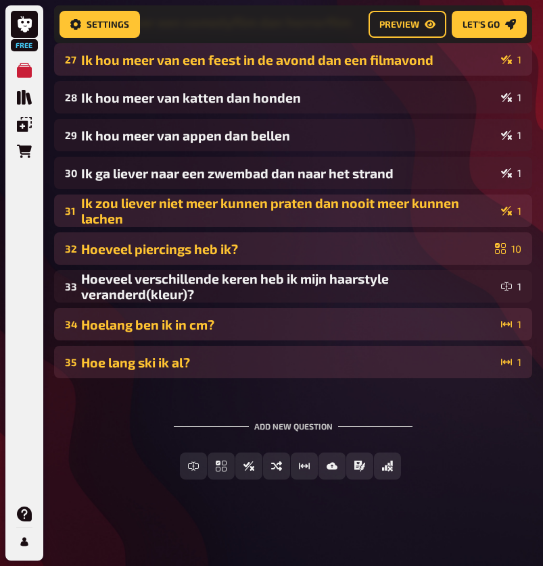
scroll to position [0, -1]
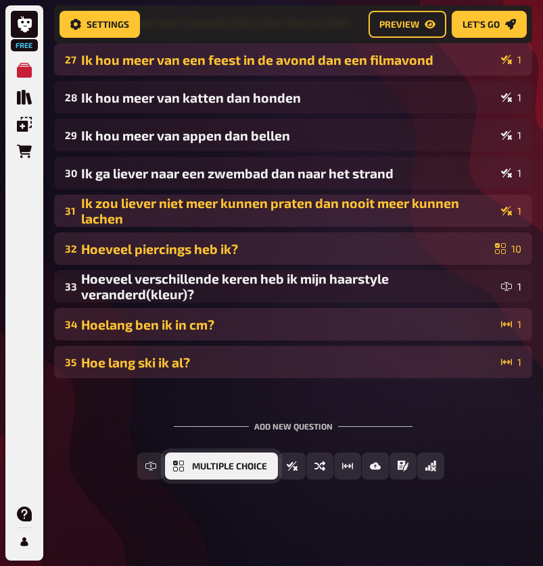
click at [248, 468] on span "Multiple Choice" at bounding box center [229, 466] width 75 height 9
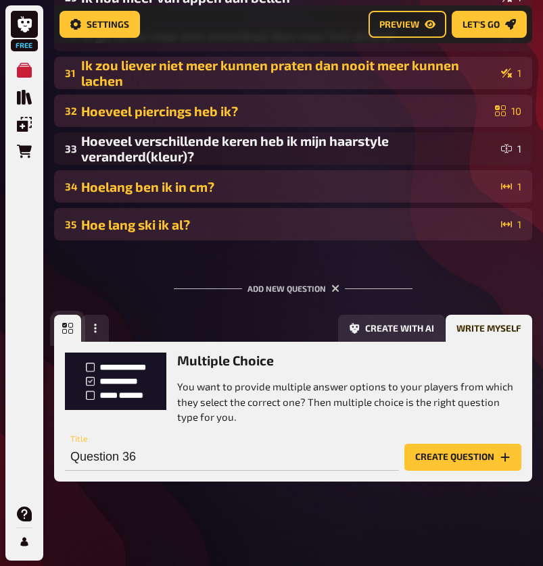
scroll to position [1354, 0]
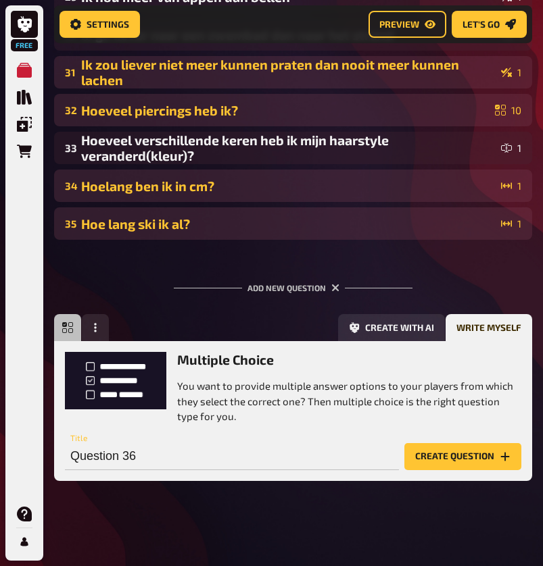
click at [205, 472] on div "Multiple Choice You want to provide multiple answer options to your players fro…" at bounding box center [293, 411] width 478 height 140
click at [202, 453] on input "Question 36" at bounding box center [232, 456] width 334 height 27
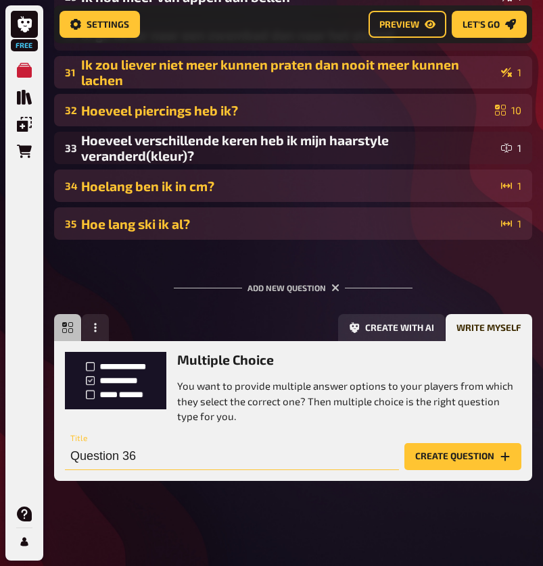
click at [202, 453] on input "Question 36" at bounding box center [232, 456] width 334 height 27
type input "Hoe heette mijn hamster?"
click at [462, 455] on button "Create question" at bounding box center [462, 456] width 117 height 27
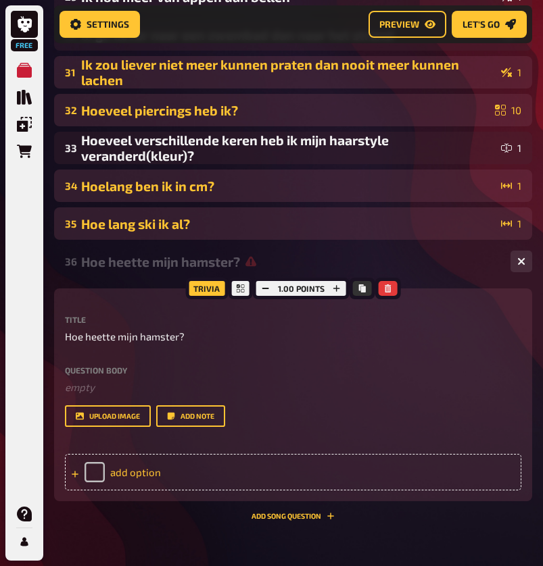
click at [181, 468] on div "add option" at bounding box center [293, 472] width 456 height 36
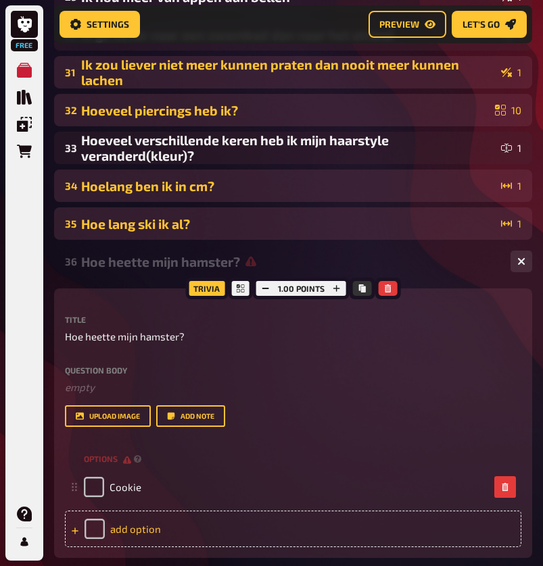
click at [137, 529] on div "add option" at bounding box center [293, 529] width 456 height 36
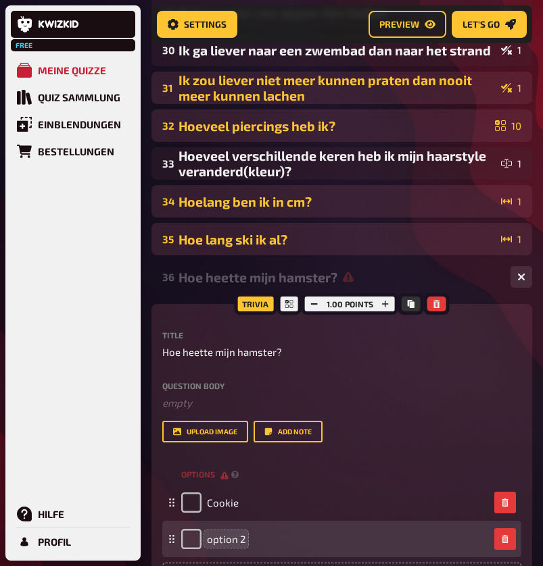
click at [243, 544] on span "option 2" at bounding box center [226, 539] width 39 height 12
click at [227, 533] on span "option 2" at bounding box center [226, 539] width 39 height 12
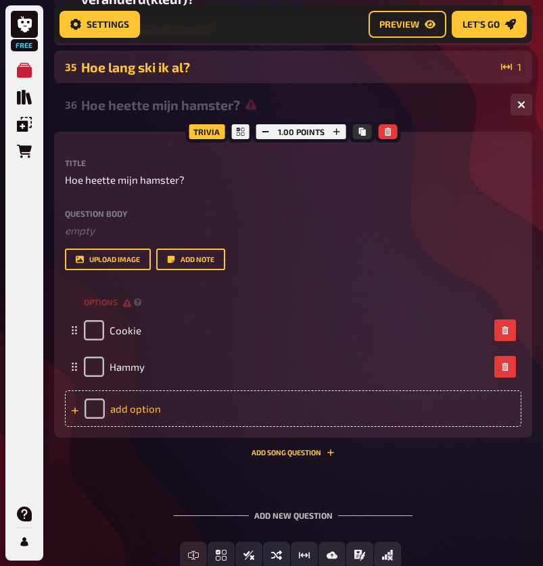
scroll to position [1513, 0]
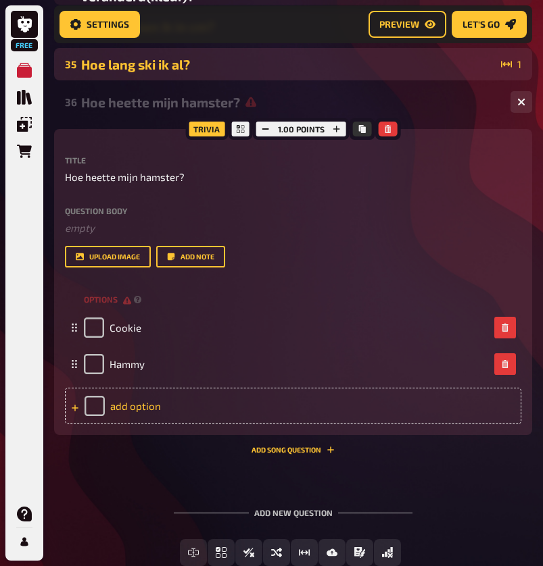
click at [156, 402] on div "add option" at bounding box center [293, 406] width 456 height 36
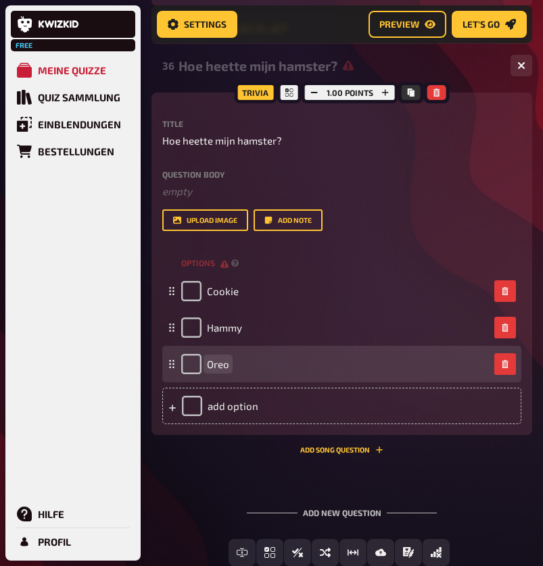
scroll to position [1566, 0]
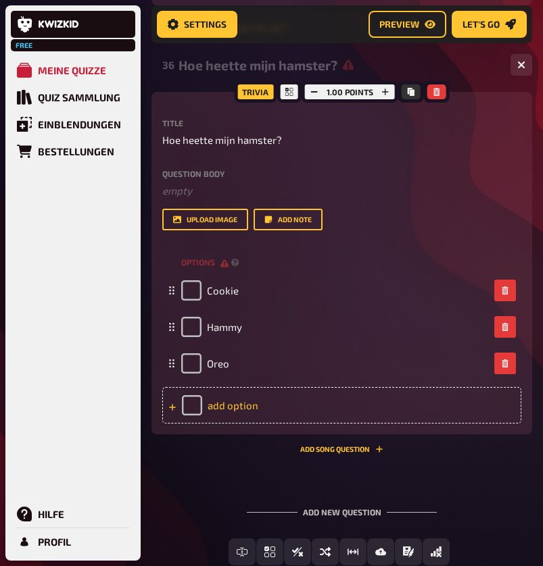
click at [245, 404] on div "add option" at bounding box center [341, 405] width 359 height 36
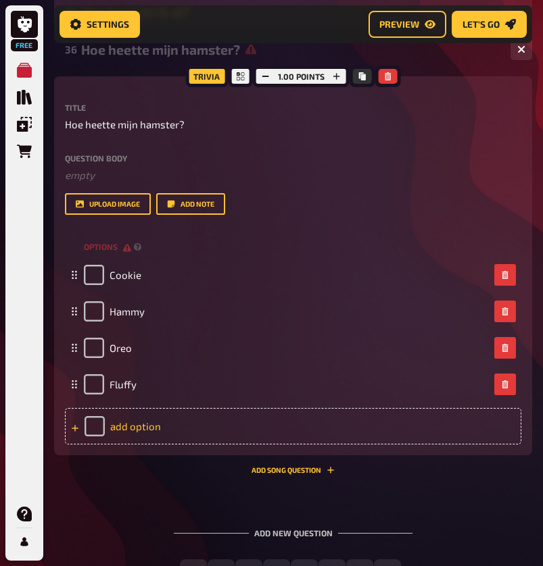
click at [251, 431] on div "add option" at bounding box center [293, 426] width 456 height 36
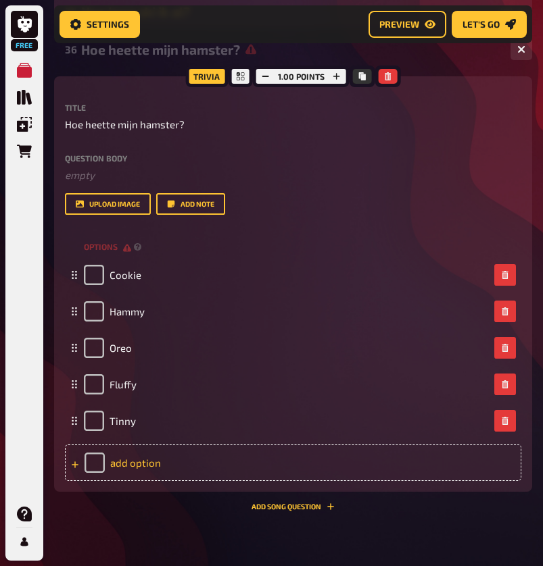
click at [205, 462] on div "add option" at bounding box center [293, 463] width 456 height 36
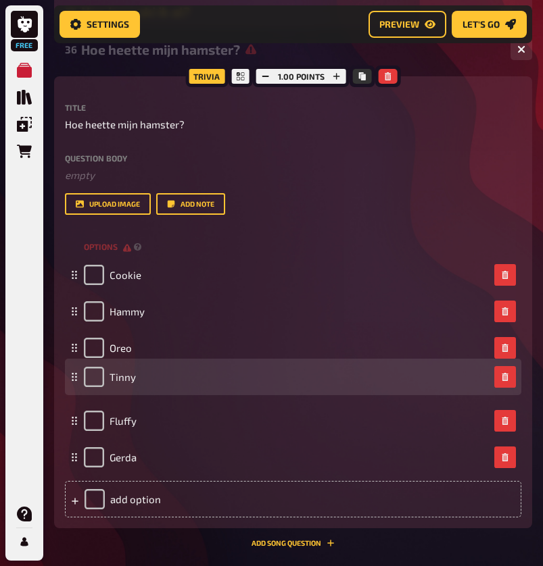
drag, startPoint x: 71, startPoint y: 419, endPoint x: 66, endPoint y: 375, distance: 44.2
click at [66, 375] on div "Tinny" at bounding box center [293, 377] width 456 height 36
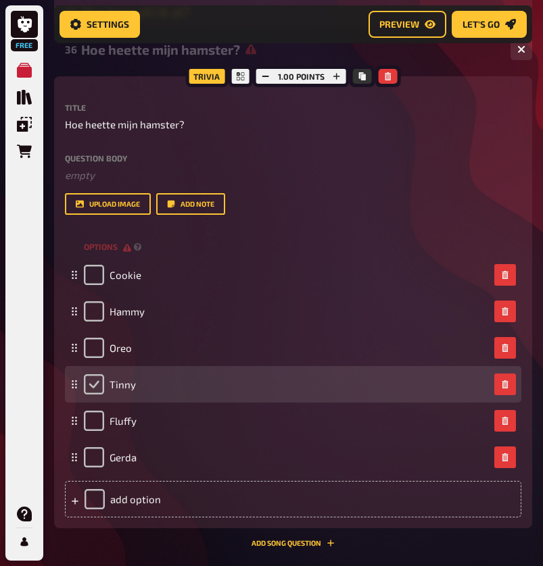
click at [96, 382] on input "checkbox" at bounding box center [94, 384] width 20 height 20
checkbox input "true"
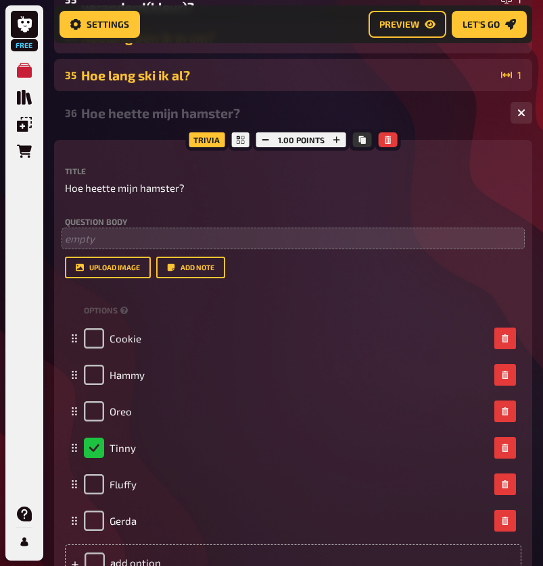
scroll to position [1501, 0]
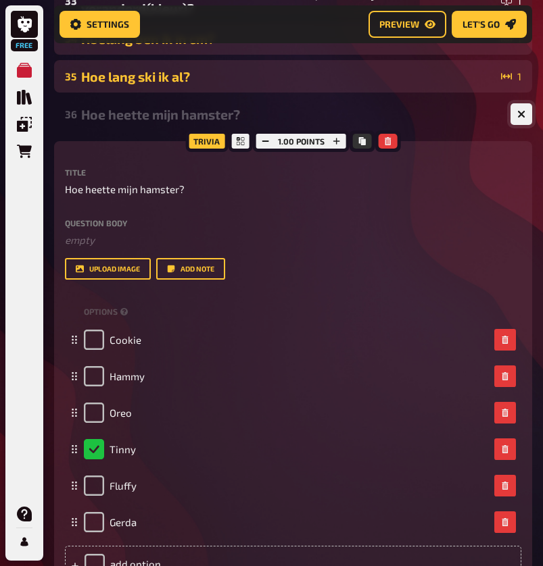
click at [520, 119] on button "button" at bounding box center [521, 114] width 22 height 22
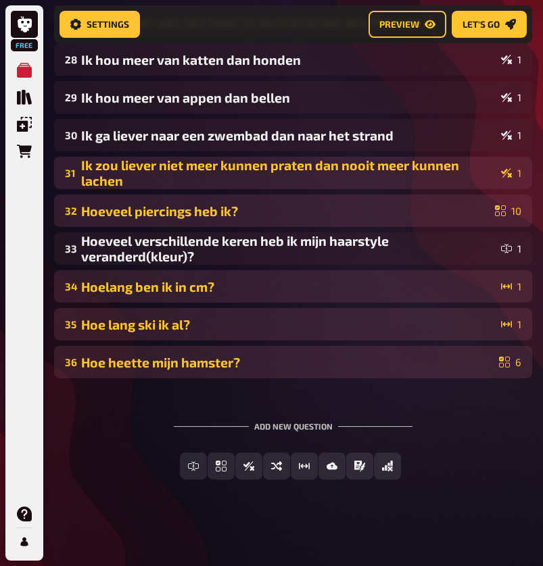
scroll to position [1253, 0]
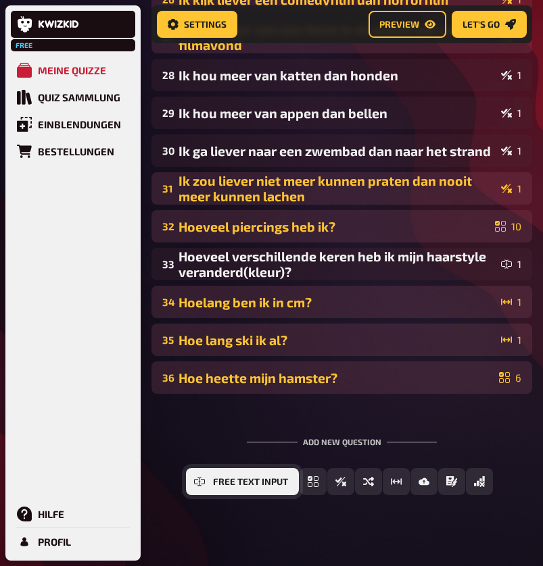
click at [209, 481] on button "Free Text Input" at bounding box center [242, 481] width 113 height 27
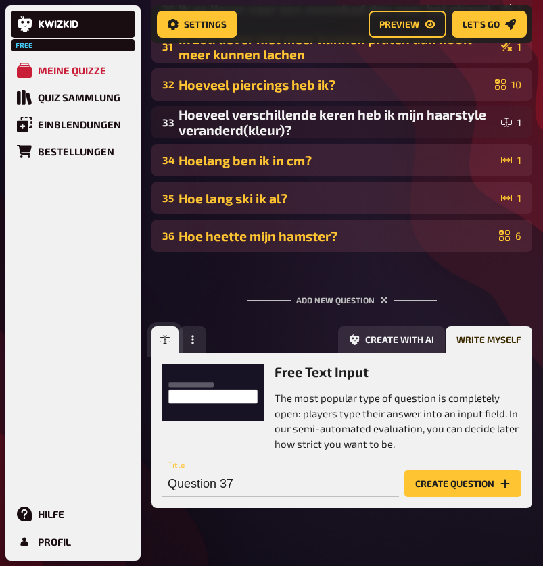
scroll to position [1422, 0]
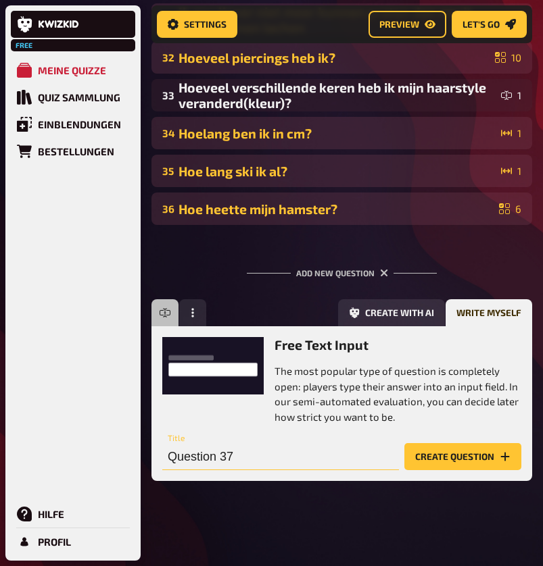
click at [244, 456] on input "Question 37" at bounding box center [280, 456] width 236 height 27
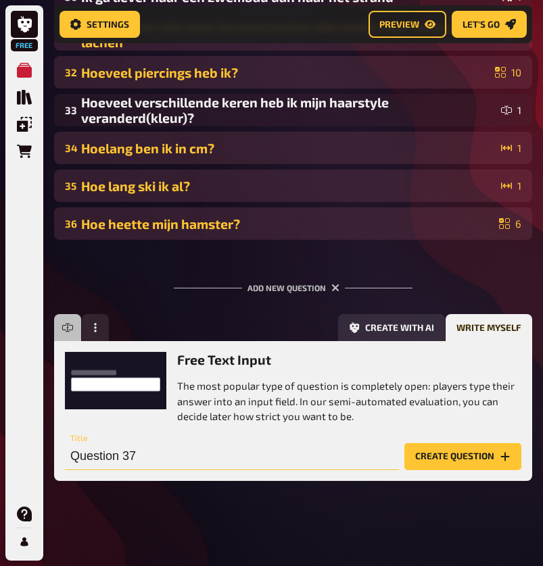
drag, startPoint x: 244, startPoint y: 457, endPoint x: 61, endPoint y: 460, distance: 183.1
click at [59, 460] on div "Free Text Input The most popular type of question is completely open: players t…" at bounding box center [293, 411] width 478 height 140
type input "Wie op dit feest kent mij het langste?"
click at [462, 455] on button "Create question" at bounding box center [462, 456] width 117 height 27
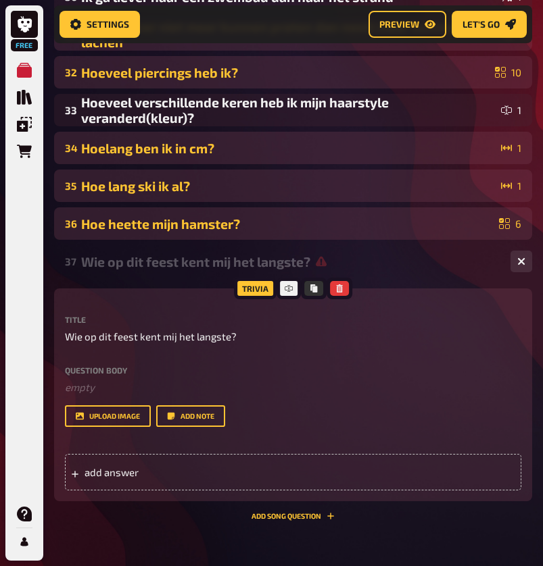
scroll to position [0, -1]
click at [94, 478] on div "add answer" at bounding box center [293, 472] width 456 height 36
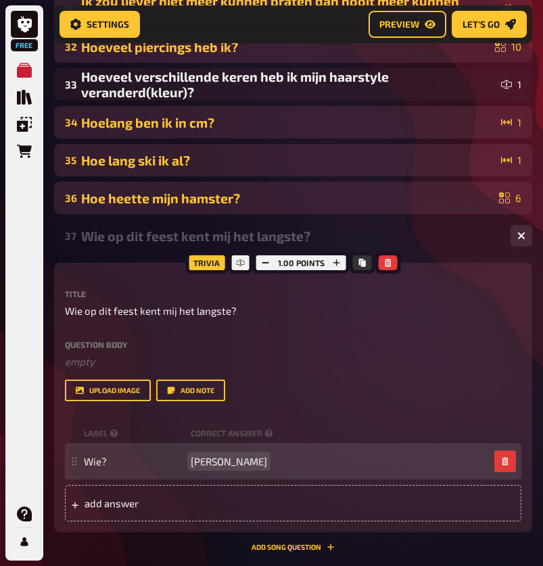
scroll to position [1423, 0]
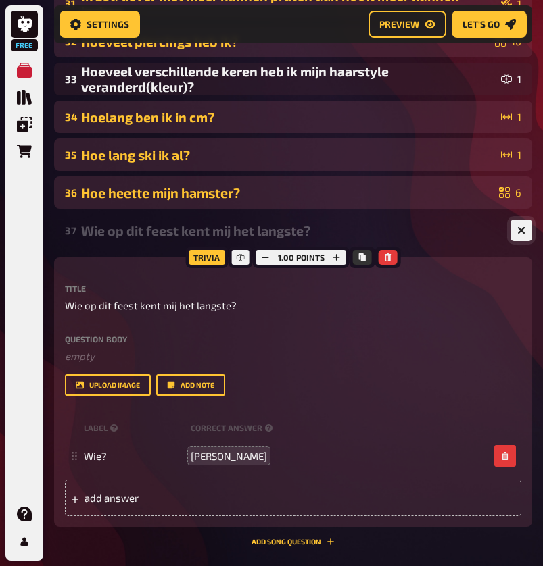
click at [524, 231] on icon "button" at bounding box center [521, 230] width 8 height 8
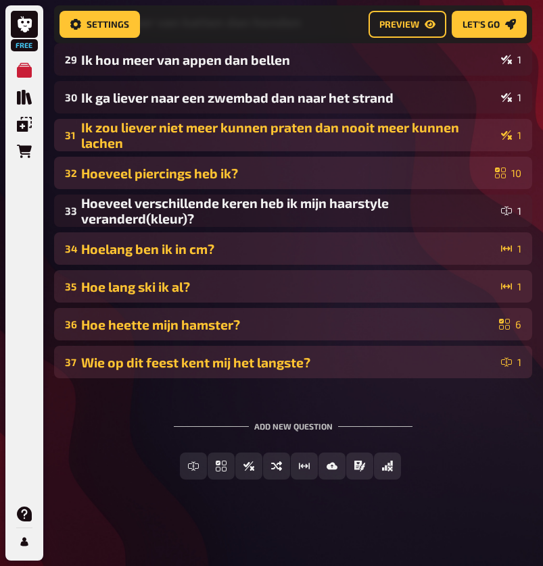
scroll to position [1291, 0]
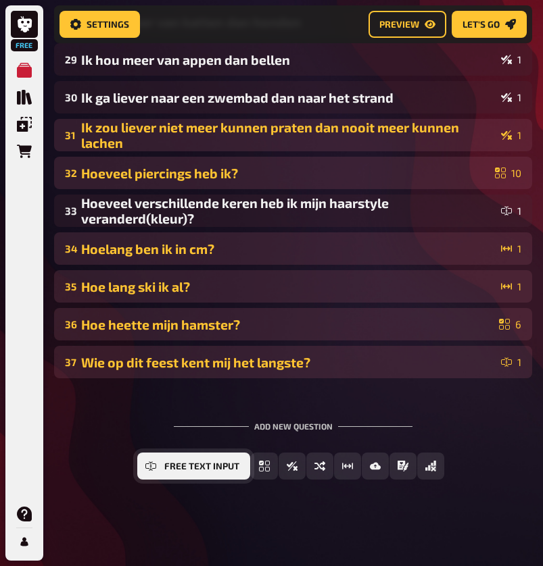
click at [159, 464] on button "Free Text Input" at bounding box center [193, 466] width 113 height 27
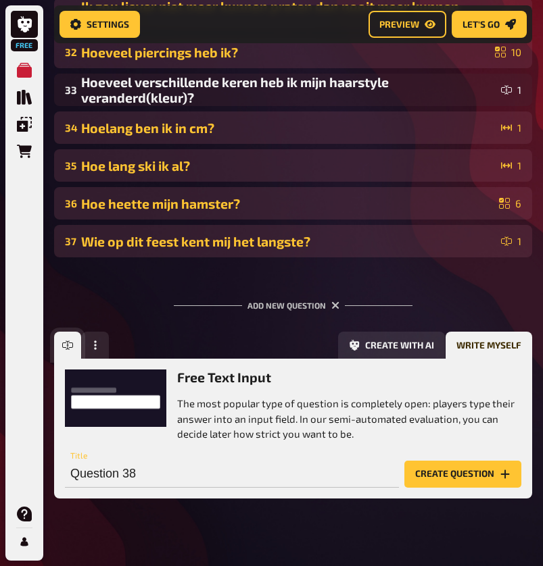
scroll to position [1430, 0]
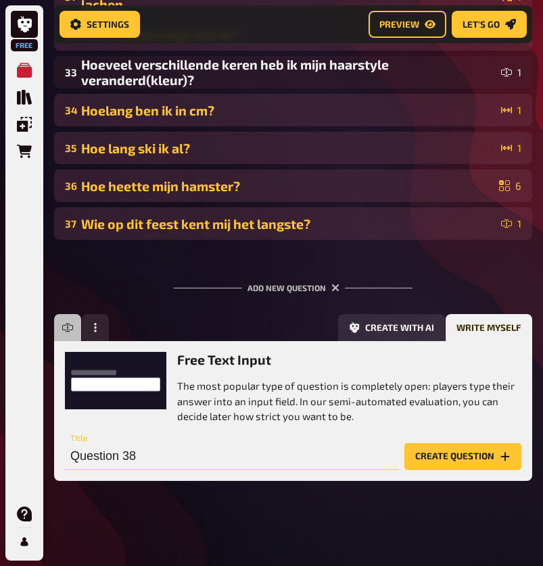
click at [157, 451] on input "Question 38" at bounding box center [232, 456] width 334 height 27
click at [157, 454] on input "Question 38" at bounding box center [232, 456] width 334 height 27
click at [157, 458] on input "Question 38" at bounding box center [232, 456] width 334 height 27
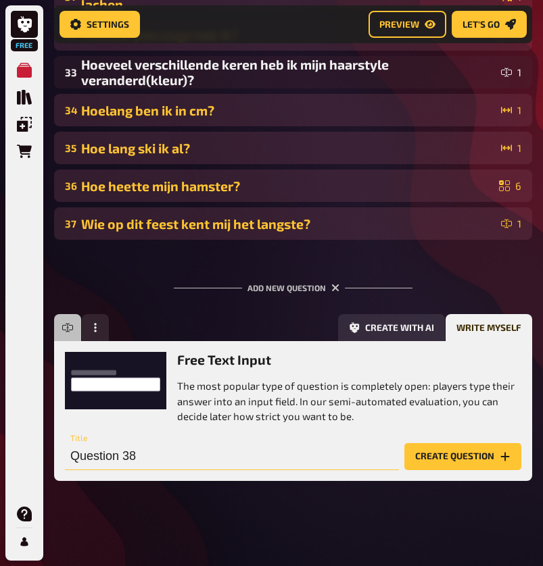
click at [157, 458] on input "Question 38" at bounding box center [232, 456] width 334 height 27
type input "Hoeveel broers/ zussen heb ik?"
click at [462, 455] on button "Create question" at bounding box center [462, 456] width 117 height 27
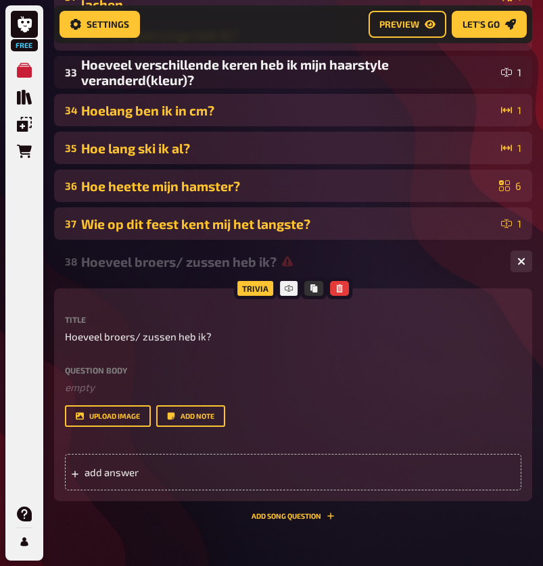
scroll to position [0, -1]
click at [223, 478] on div "add answer" at bounding box center [293, 472] width 456 height 36
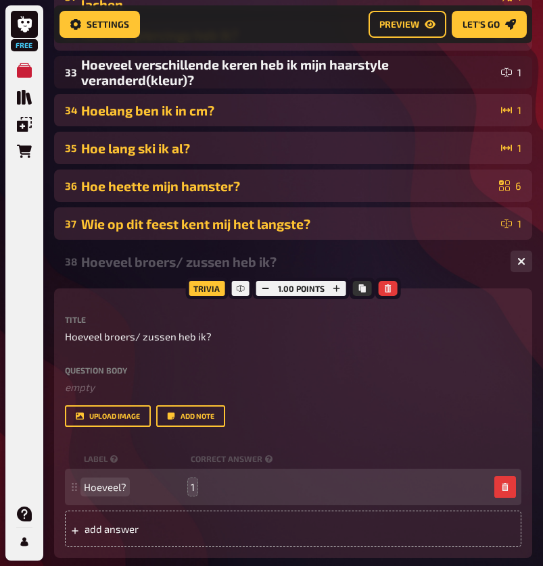
click at [126, 486] on span "Hoeveel?" at bounding box center [134, 487] width 101 height 12
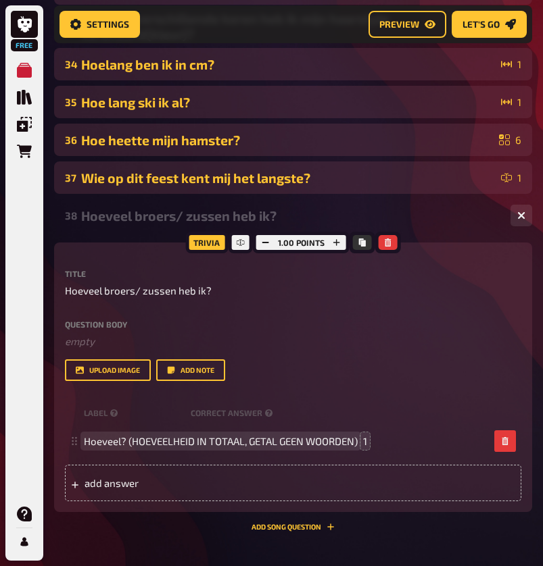
scroll to position [1482, 0]
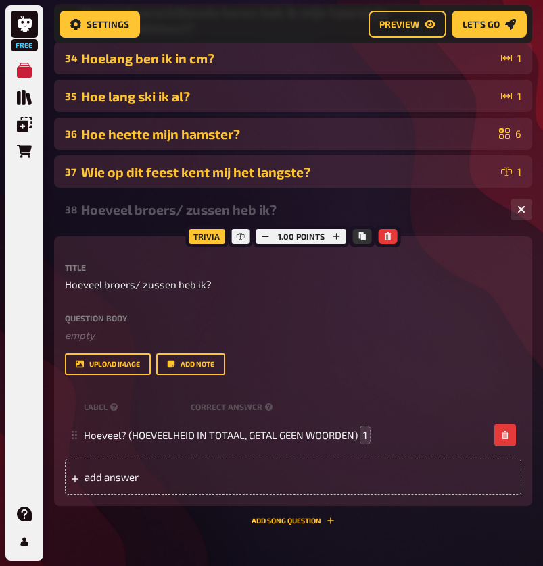
click at [421, 521] on div "Trivia 1.00 points Title Hoeveel broers/ zussen heb ik? Question body ﻿ empty D…" at bounding box center [293, 380] width 478 height 288
click at [524, 212] on icon "button" at bounding box center [521, 209] width 13 height 13
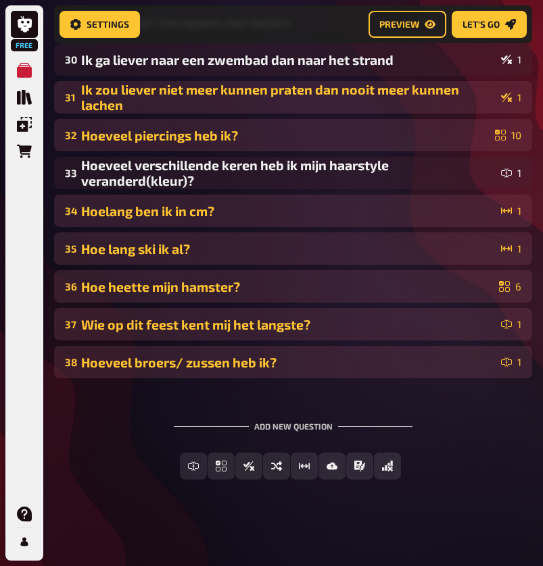
scroll to position [1329, 0]
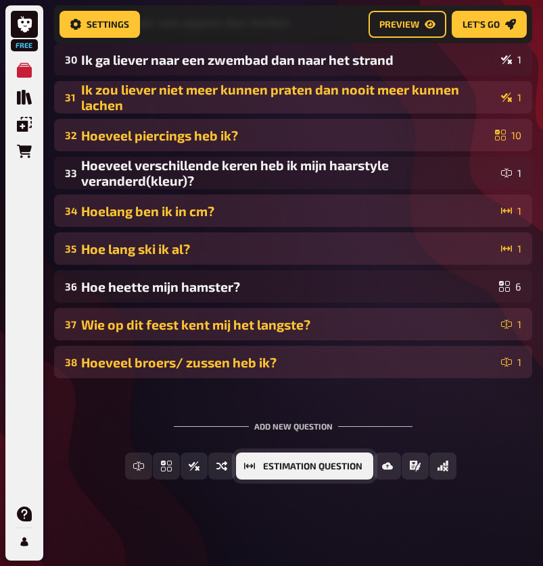
click at [307, 469] on span "Estimation Question" at bounding box center [312, 466] width 99 height 9
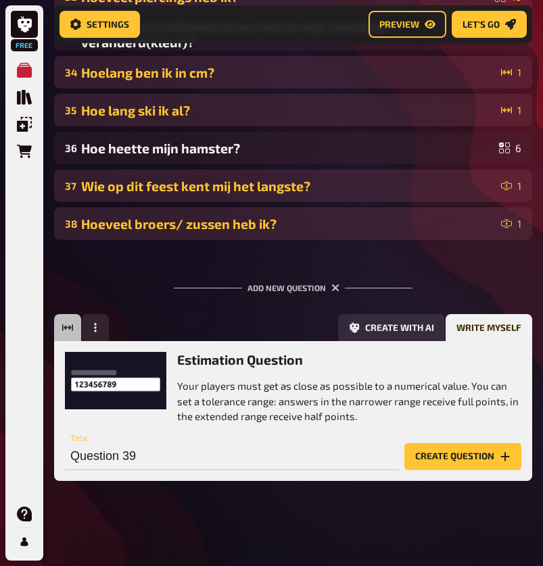
click at [207, 451] on input "Question 39" at bounding box center [232, 456] width 334 height 27
type input "Hoe lang woon ik al in [GEOGRAPHIC_DATA]?"
click at [462, 455] on button "Create question" at bounding box center [462, 456] width 117 height 27
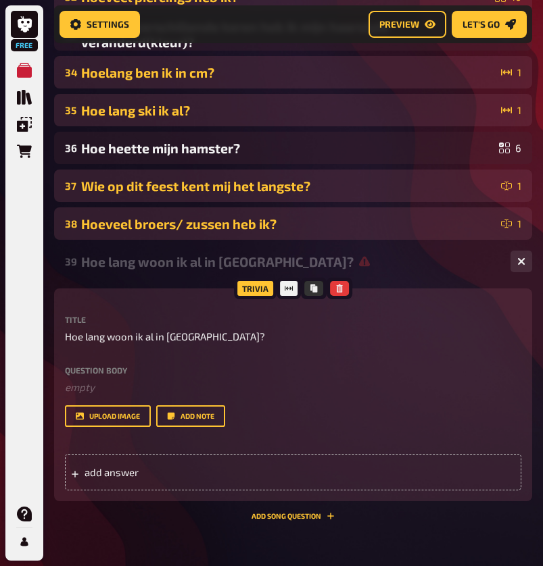
scroll to position [0, -1]
click at [226, 470] on div "add answer" at bounding box center [293, 472] width 456 height 36
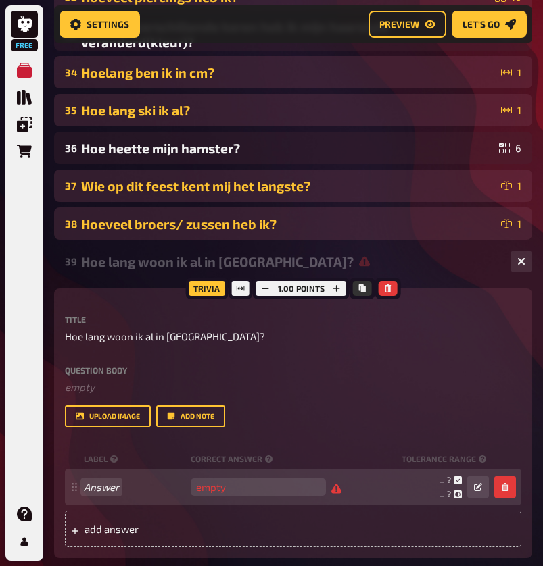
click at [120, 490] on span "Answer" at bounding box center [134, 487] width 101 height 12
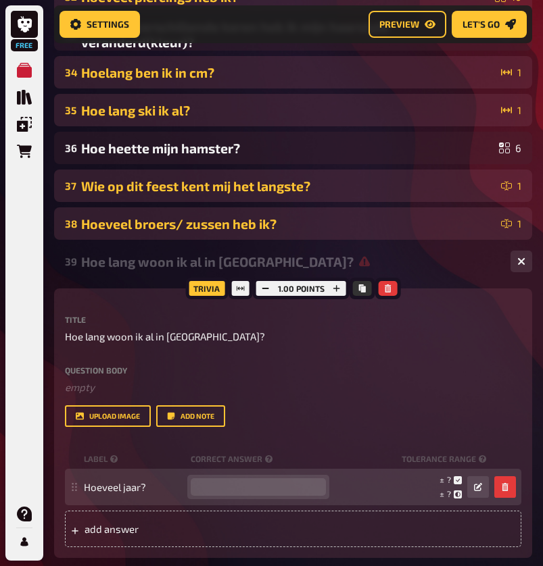
click at [216, 489] on input "number" at bounding box center [258, 487] width 135 height 18
type input "3"
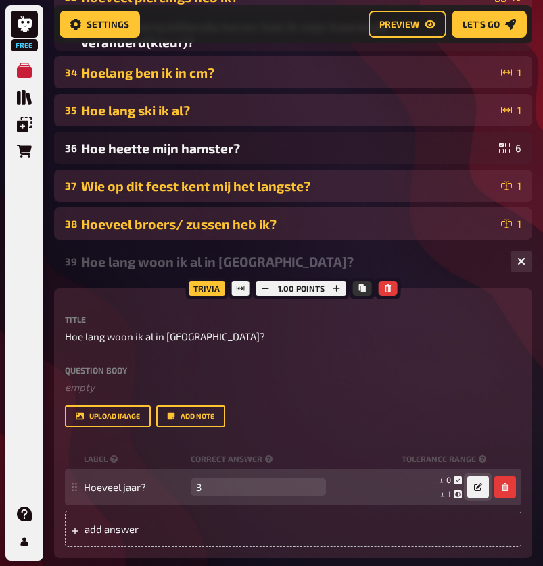
click at [472, 486] on button "button" at bounding box center [478, 487] width 22 height 22
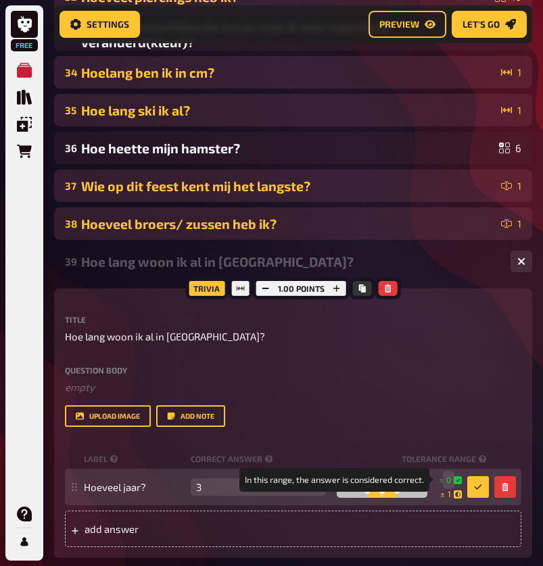
click at [445, 478] on small "± 0" at bounding box center [449, 479] width 23 height 11
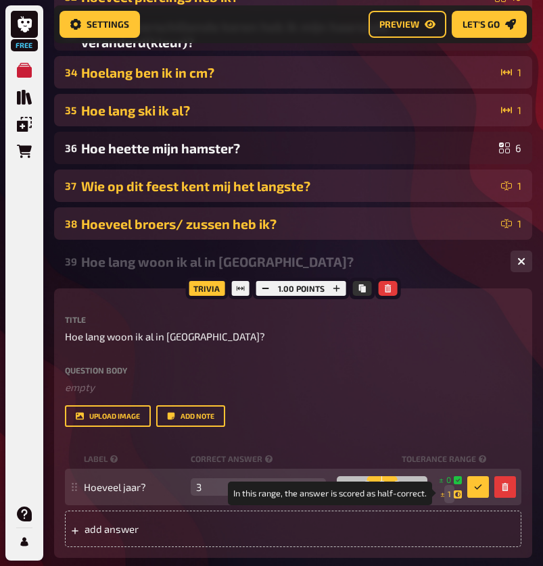
click at [448, 492] on span "1" at bounding box center [448, 493] width 3 height 11
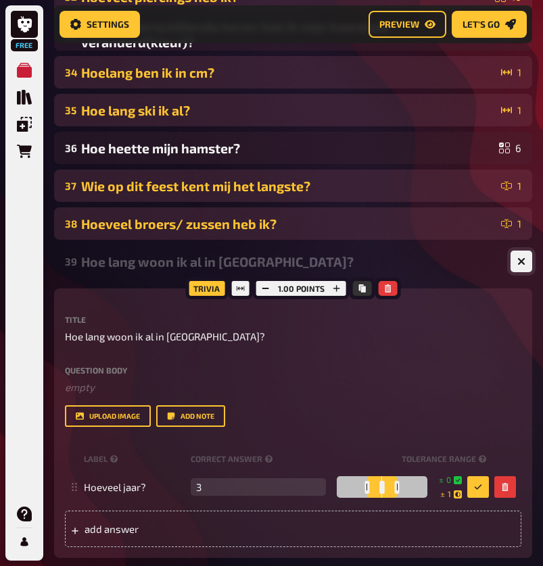
click at [518, 263] on icon "button" at bounding box center [521, 261] width 8 height 8
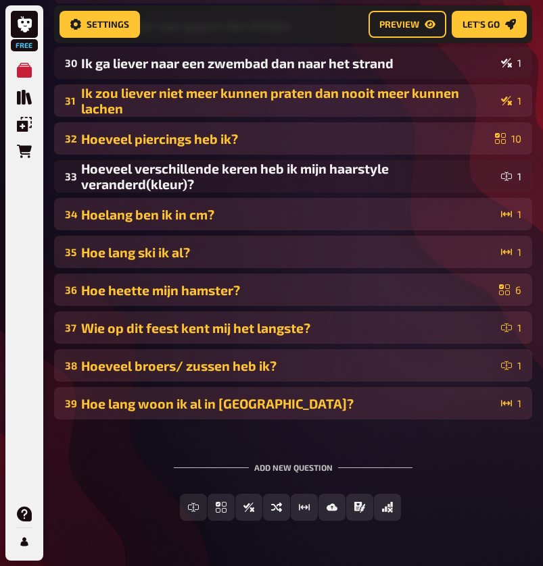
scroll to position [1324, 0]
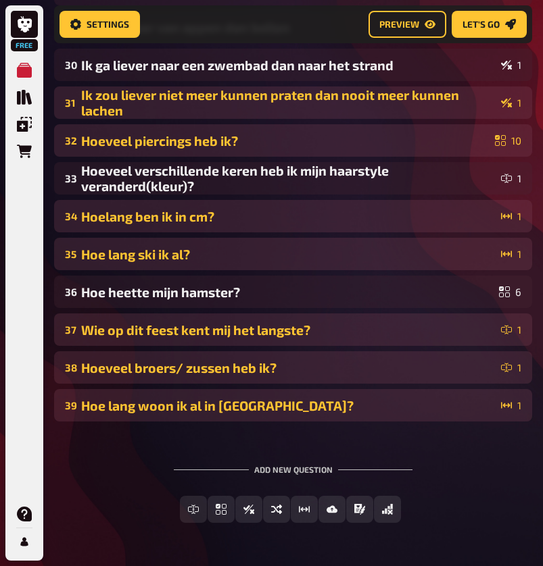
click at [445, 255] on div "Hoe lang ski ik al?" at bounding box center [288, 255] width 414 height 16
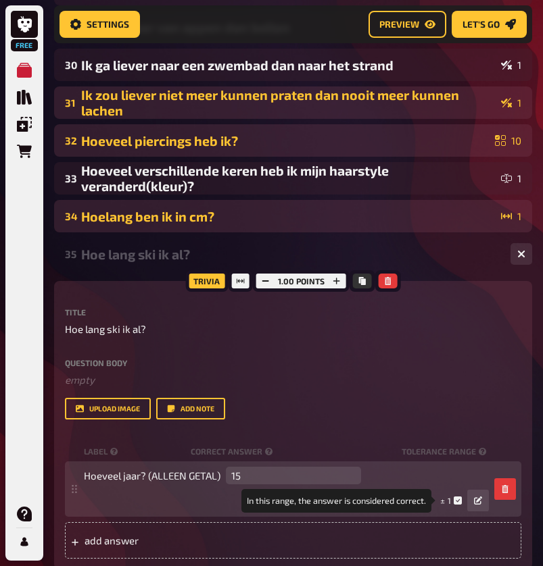
click at [451, 498] on small "± 1" at bounding box center [451, 500] width 22 height 11
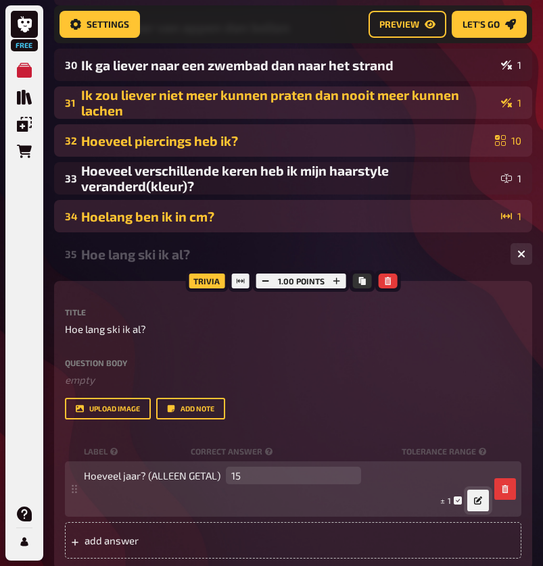
click at [470, 499] on button "button" at bounding box center [478, 501] width 22 height 22
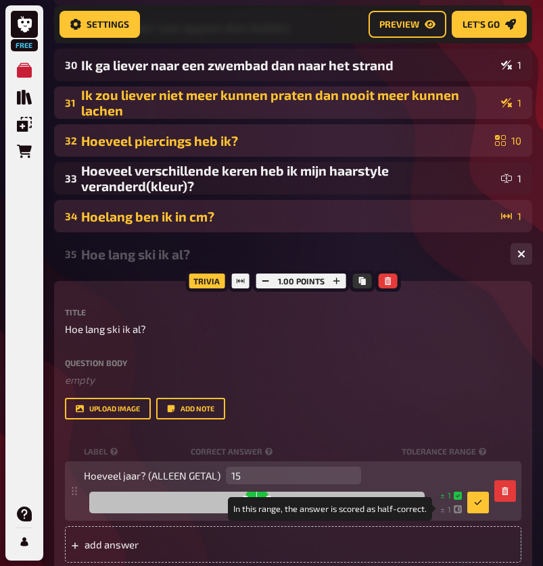
click at [455, 508] on icon at bounding box center [457, 509] width 8 height 8
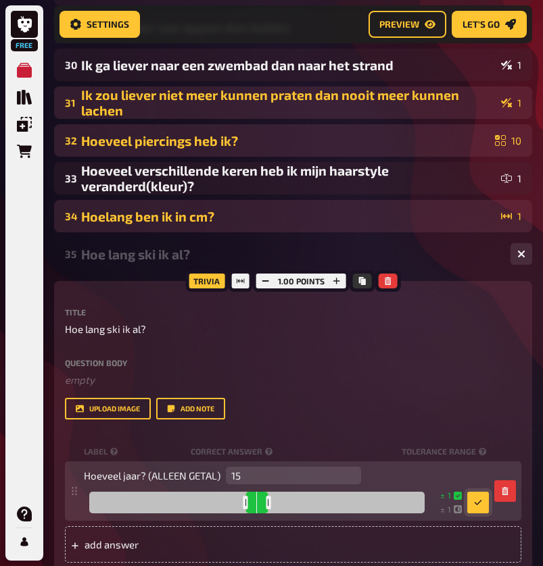
click at [478, 499] on icon "button" at bounding box center [478, 503] width 8 height 8
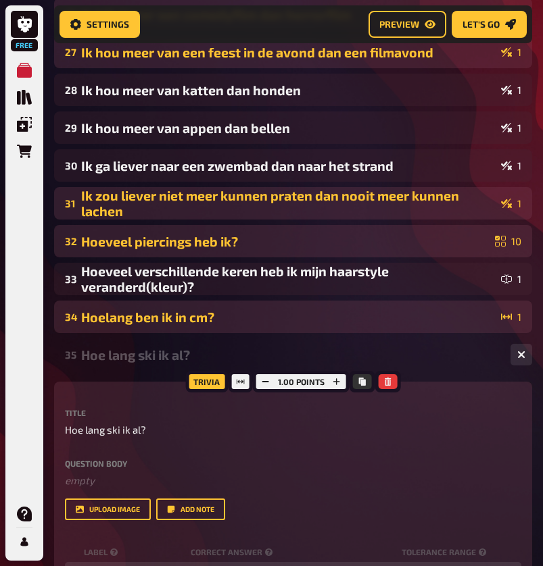
scroll to position [1207, 0]
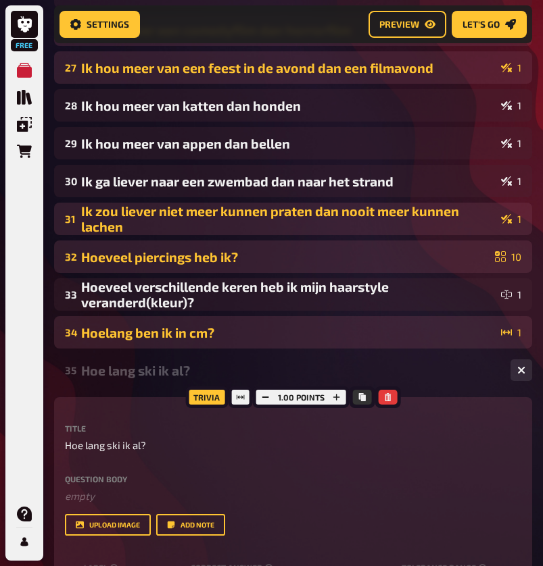
click at [463, 333] on div "Hoelang ben ik in cm?" at bounding box center [288, 333] width 414 height 16
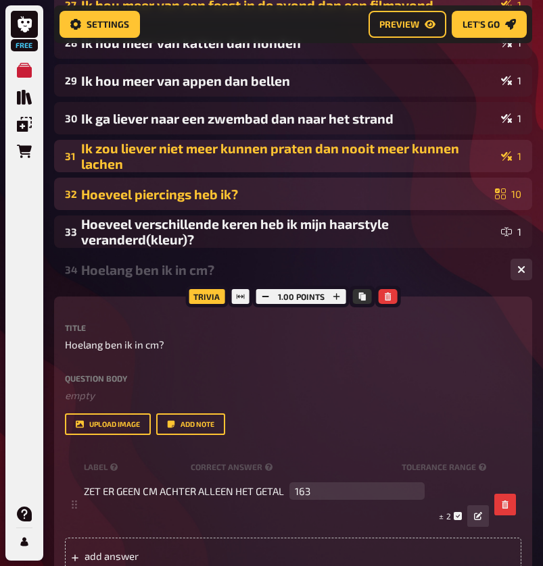
scroll to position [1309, 0]
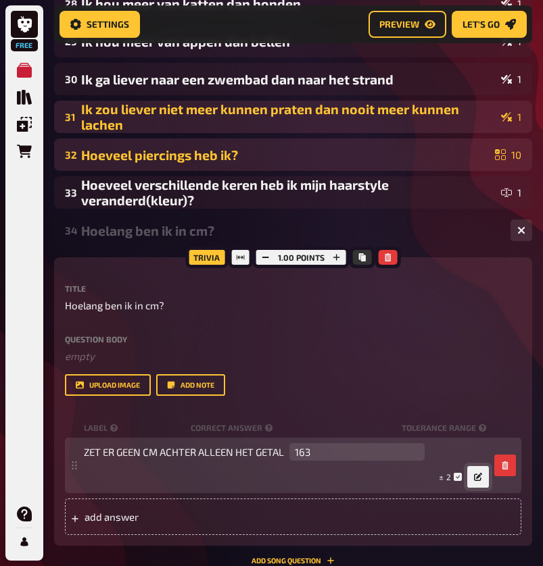
click at [482, 476] on button "button" at bounding box center [478, 477] width 22 height 22
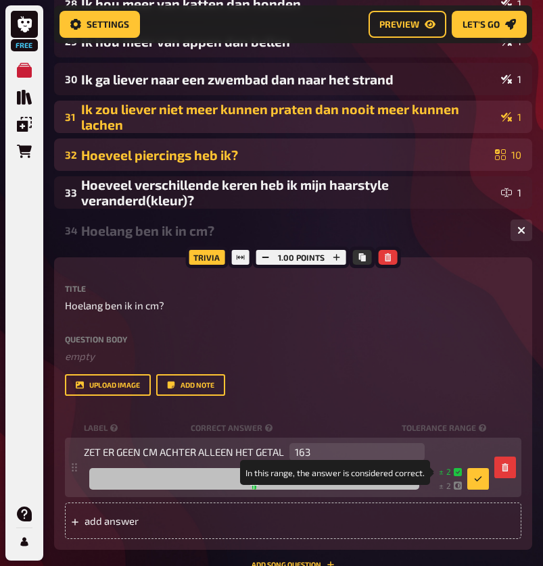
click at [456, 472] on icon at bounding box center [457, 472] width 8 height 8
click at [446, 471] on span "2" at bounding box center [448, 471] width 5 height 11
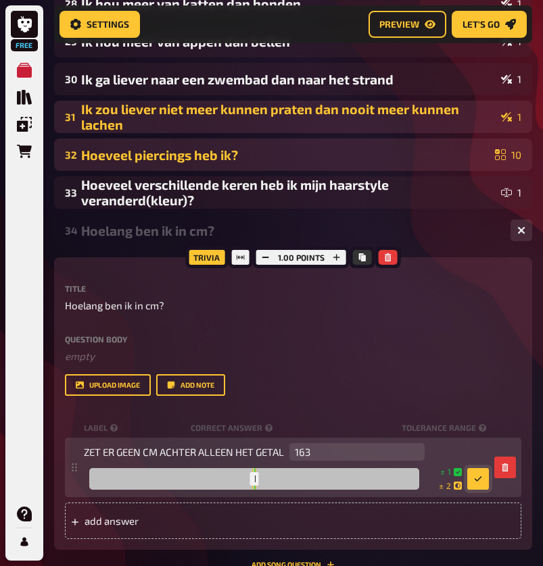
click at [474, 482] on button "button" at bounding box center [478, 479] width 22 height 22
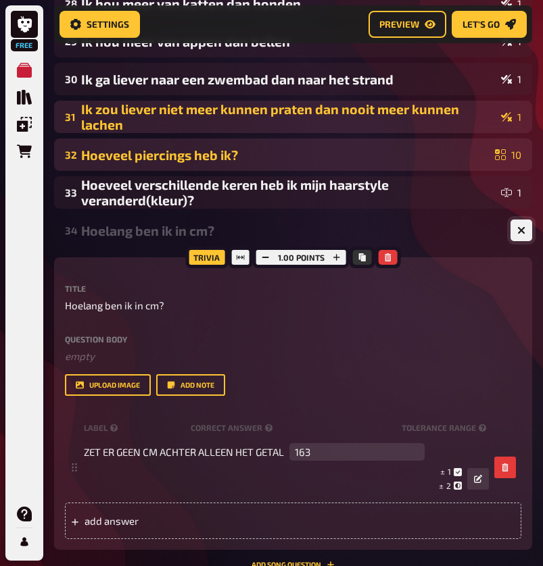
click at [513, 228] on button "button" at bounding box center [521, 231] width 22 height 22
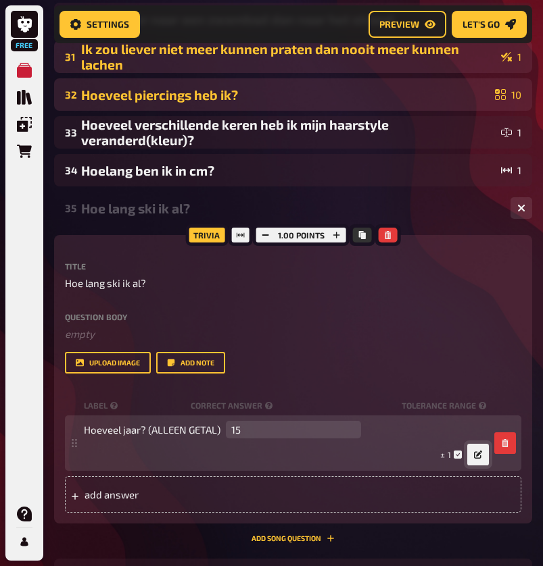
scroll to position [1373, 0]
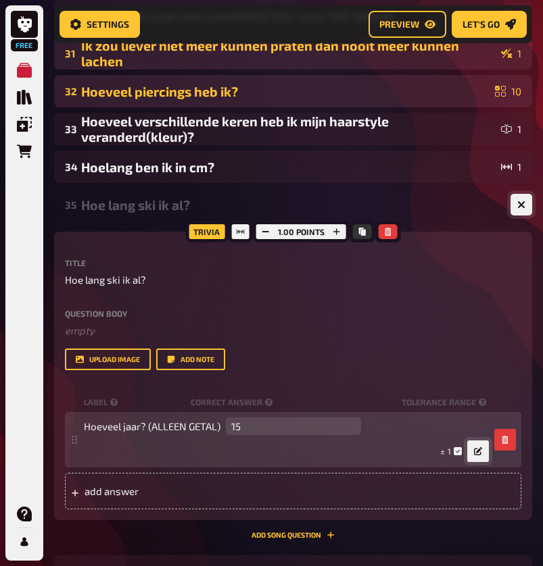
click at [522, 205] on icon "button" at bounding box center [521, 205] width 13 height 13
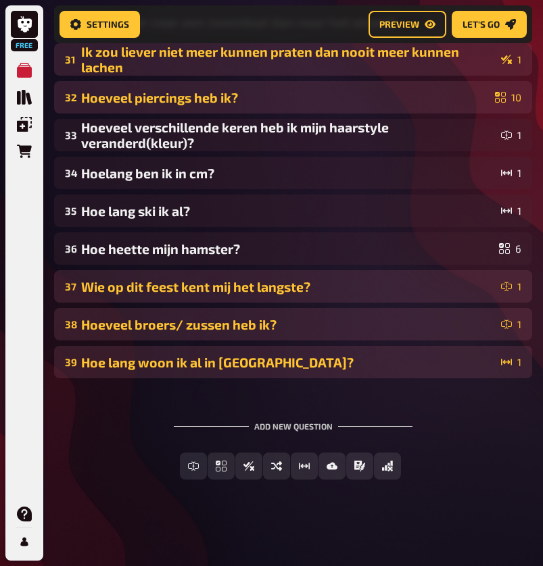
scroll to position [1367, 0]
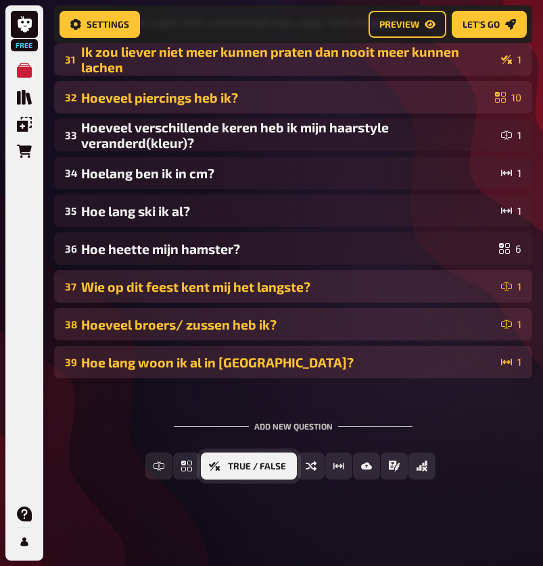
click at [226, 466] on button "True / False" at bounding box center [249, 466] width 96 height 27
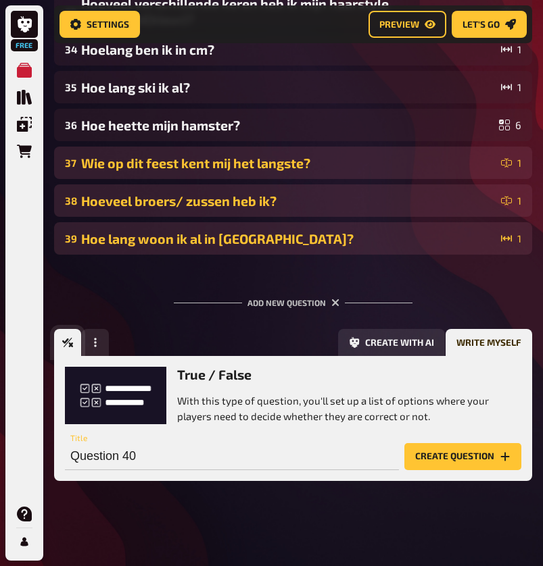
scroll to position [0, 0]
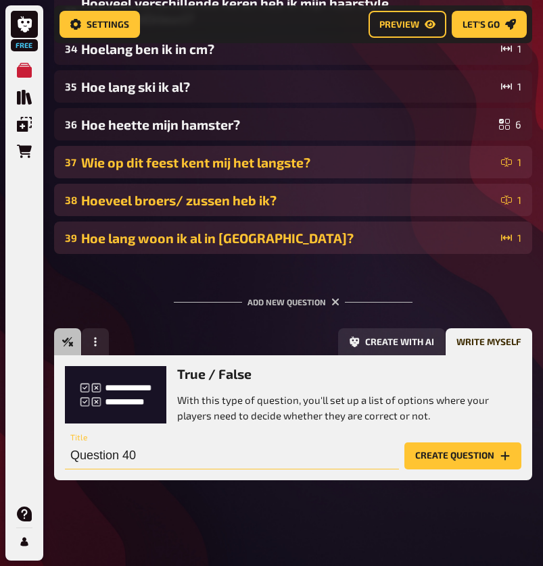
click at [218, 461] on input "Question 40" at bounding box center [232, 456] width 334 height 27
type input "Ik geloof in een [DEMOGRAPHIC_DATA]/ hogere macht"
click at [462, 455] on button "Create question" at bounding box center [462, 456] width 117 height 27
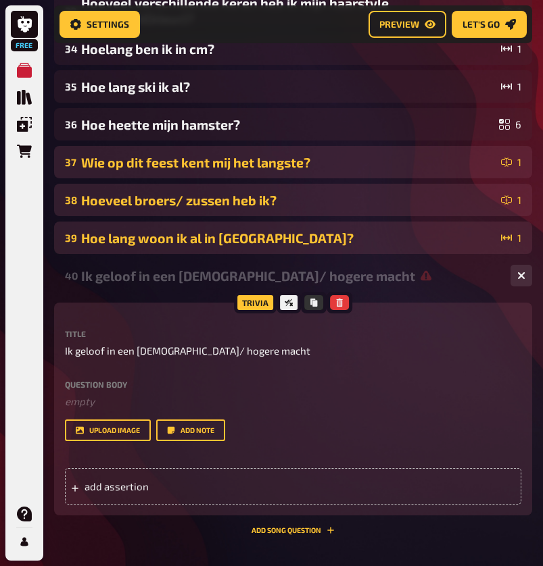
scroll to position [0, -1]
click at [218, 479] on div "add assertion" at bounding box center [293, 486] width 456 height 36
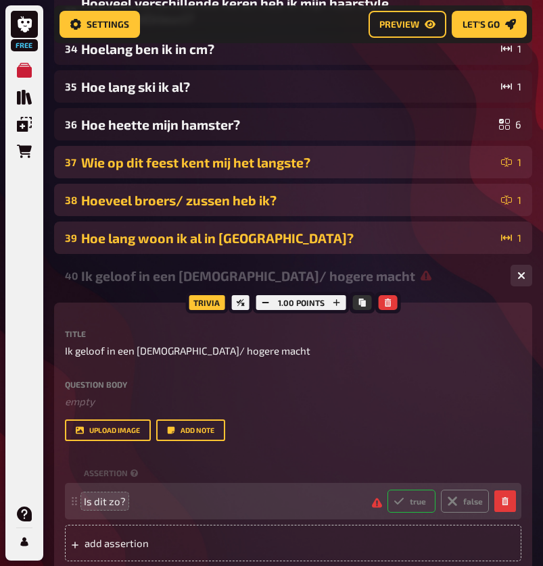
click at [415, 500] on label "true" at bounding box center [411, 501] width 48 height 23
click at [387, 490] on input "true" at bounding box center [386, 489] width 1 height 1
radio input "true"
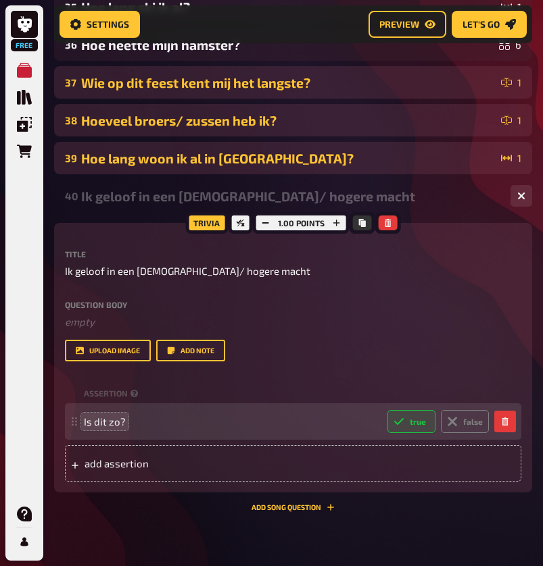
scroll to position [1573, 0]
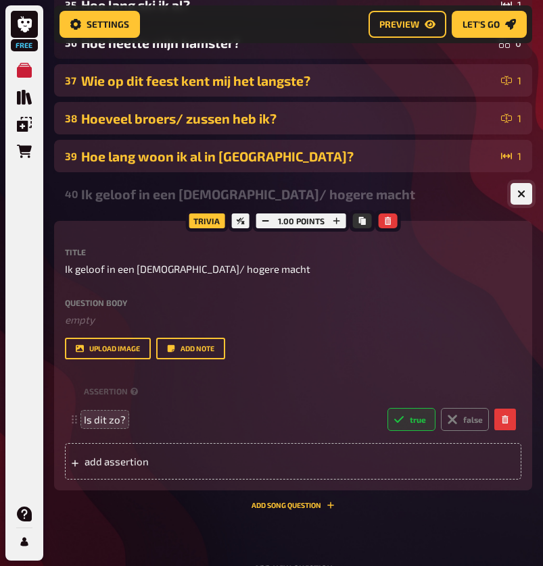
click at [530, 198] on button "button" at bounding box center [521, 194] width 22 height 22
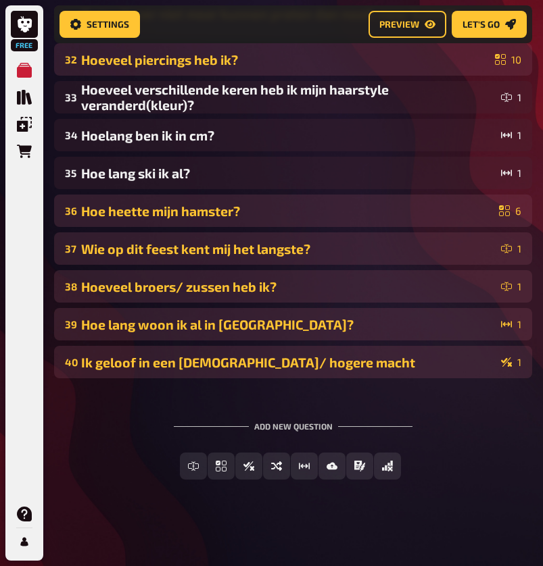
scroll to position [1405, 0]
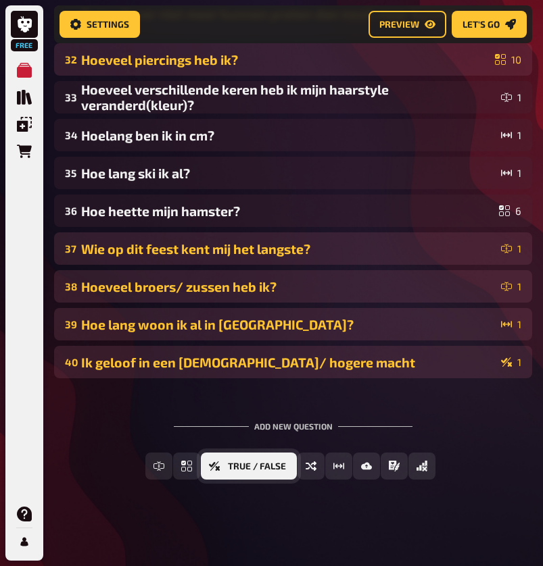
click at [272, 468] on span "True / False" at bounding box center [257, 466] width 58 height 9
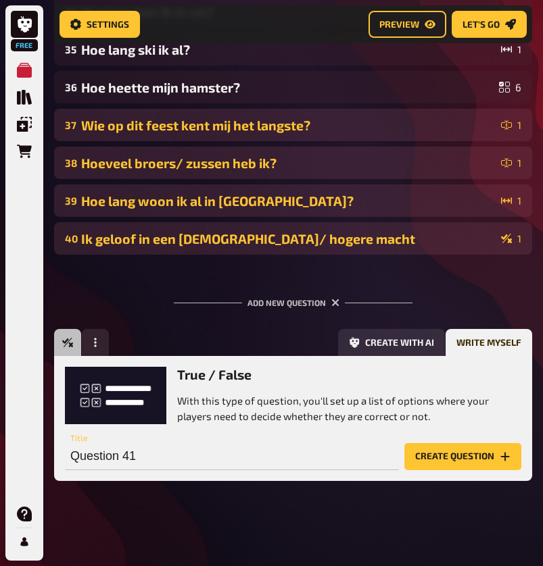
scroll to position [1529, 0]
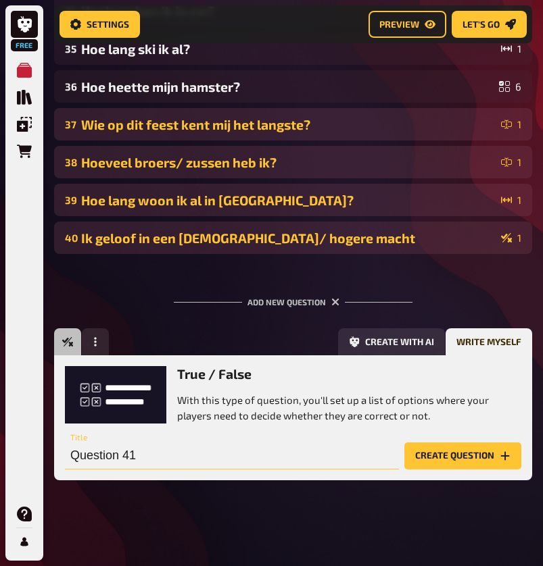
click at [202, 461] on input "Question 41" at bounding box center [232, 456] width 334 height 27
type input "Ik heb wel eens gerookt"
click at [462, 455] on button "Create question" at bounding box center [462, 456] width 117 height 27
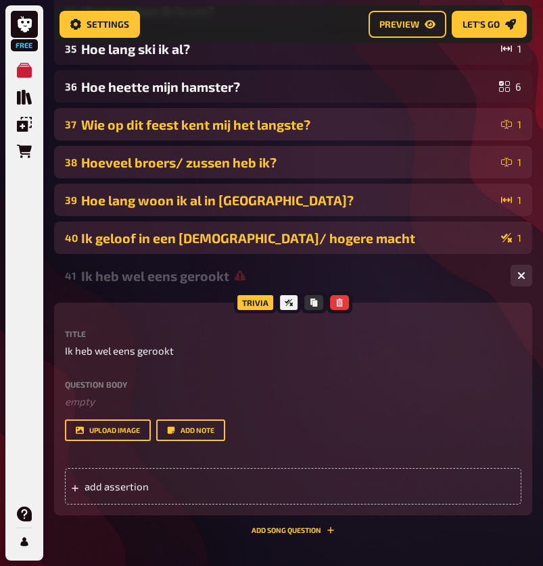
scroll to position [0, -1]
click at [208, 488] on span "add assertion" at bounding box center [150, 486] width 133 height 12
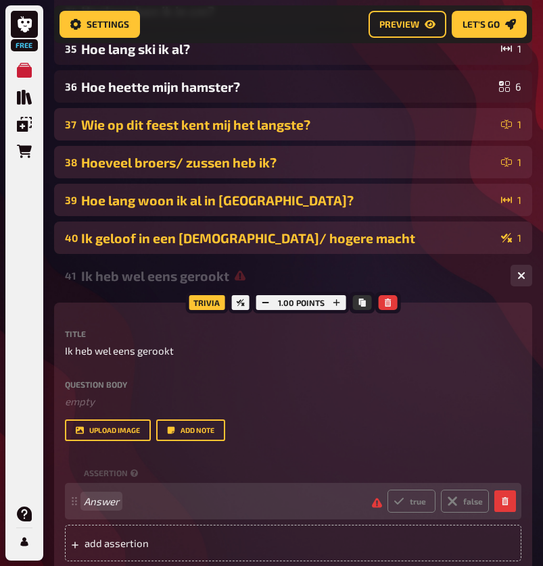
click at [120, 499] on span "Answer" at bounding box center [222, 501] width 277 height 12
click at [457, 507] on label "false" at bounding box center [465, 501] width 48 height 23
click at [387, 490] on input "false" at bounding box center [386, 489] width 1 height 1
radio input "true"
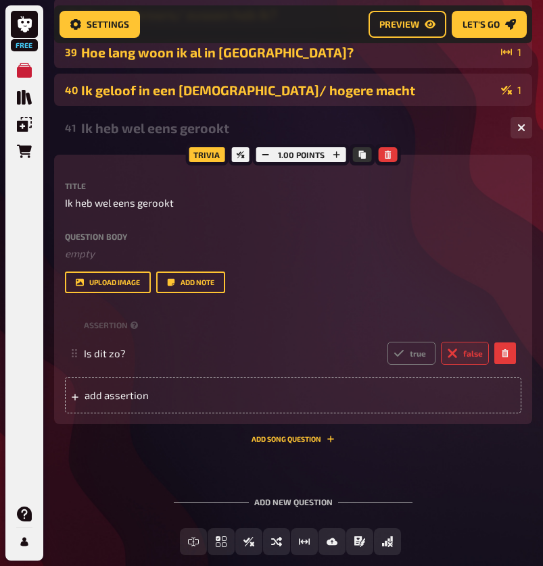
scroll to position [1693, 0]
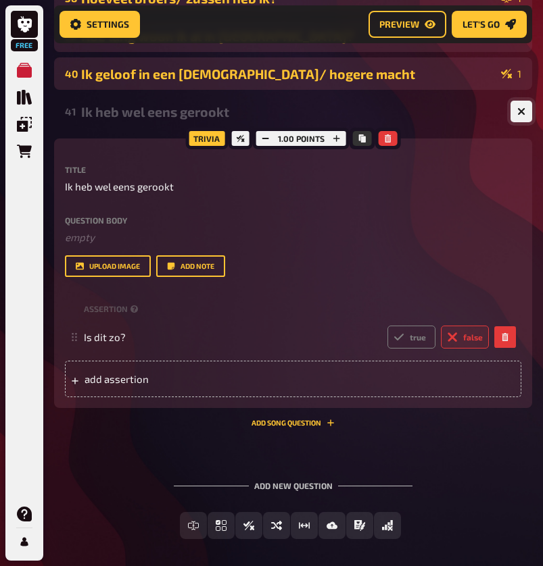
click at [520, 107] on icon "button" at bounding box center [521, 111] width 8 height 8
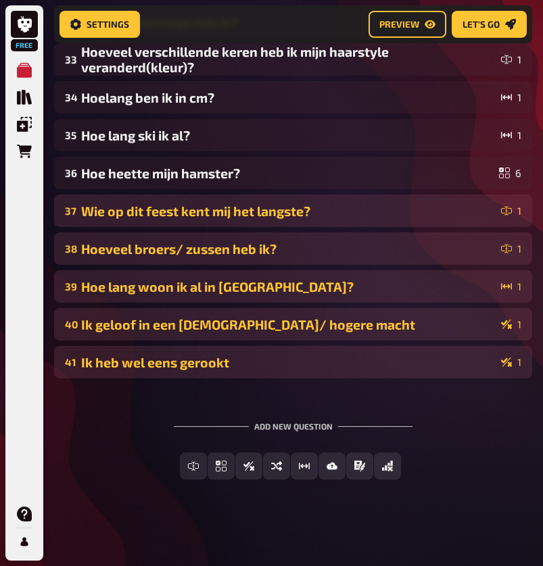
scroll to position [1442, 0]
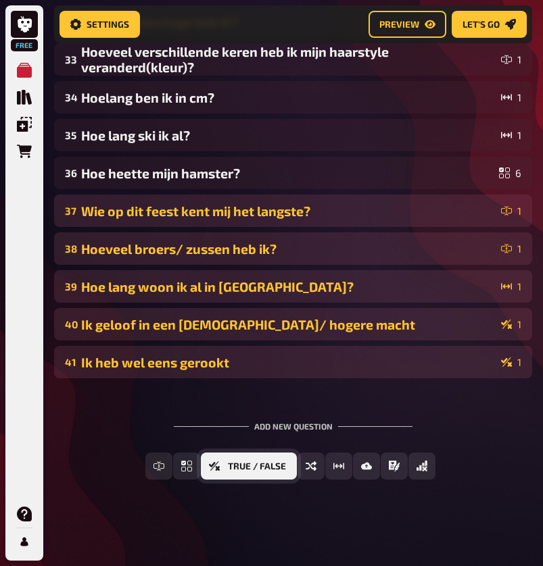
click at [257, 465] on span "True / False" at bounding box center [257, 466] width 58 height 9
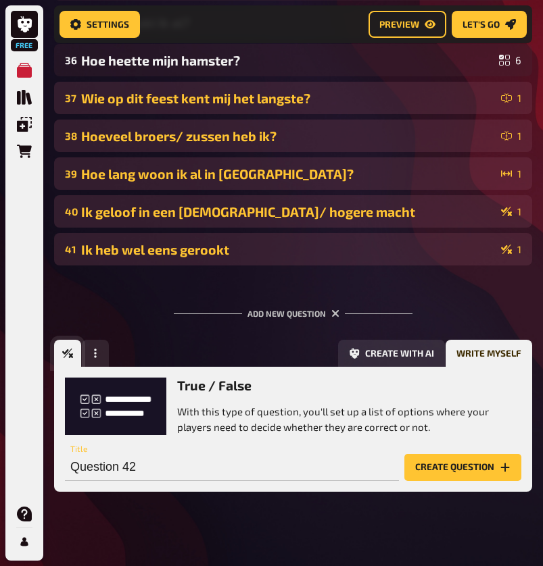
scroll to position [1567, 0]
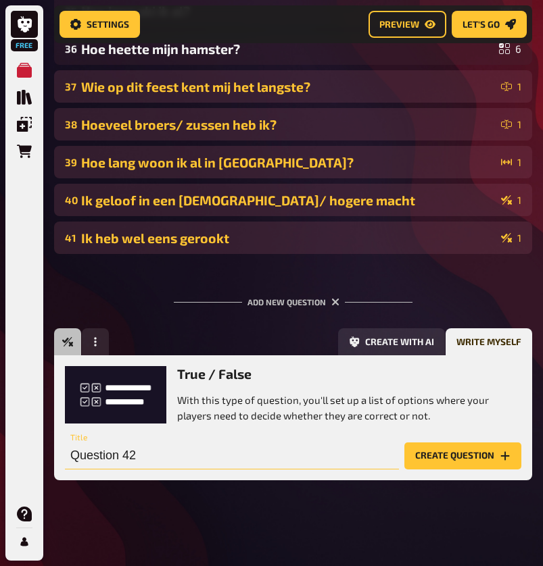
click at [228, 459] on input "Question 42" at bounding box center [232, 456] width 334 height 27
type input "Ik ben rechtshandig"
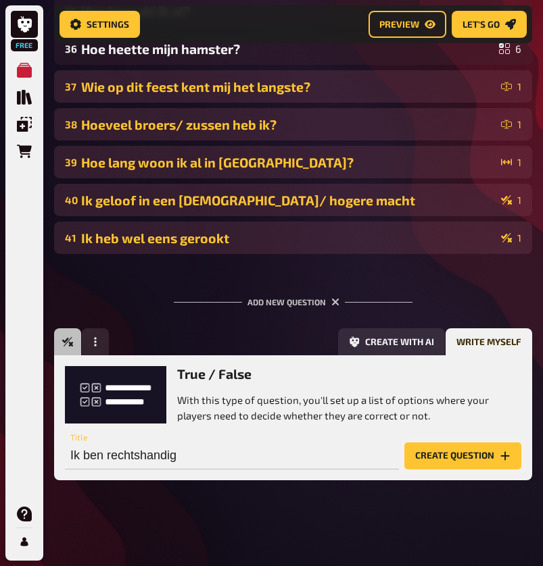
click at [493, 462] on button "Create question" at bounding box center [462, 456] width 117 height 27
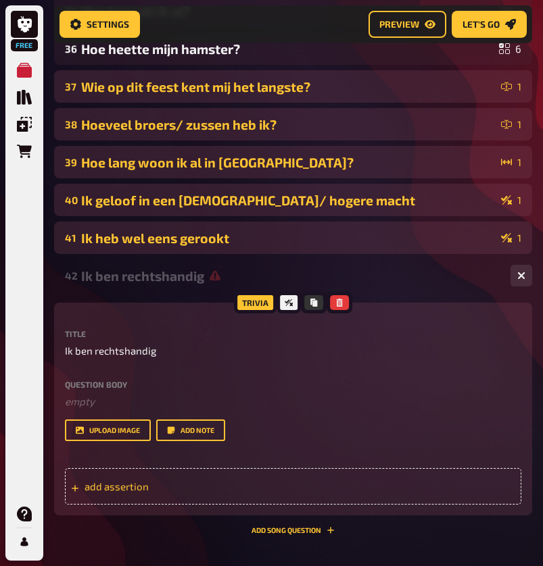
click at [253, 499] on div "add assertion" at bounding box center [293, 486] width 456 height 36
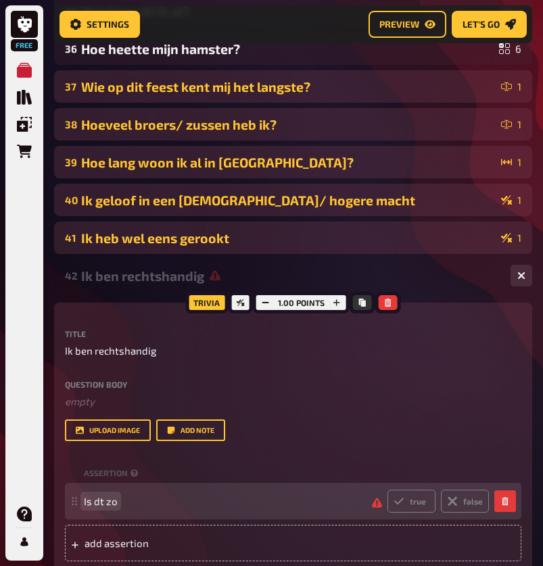
click at [101, 498] on span "Is dt zo" at bounding box center [101, 501] width 34 height 12
click at [418, 500] on label "true" at bounding box center [411, 501] width 48 height 23
click at [387, 490] on input "true" at bounding box center [386, 489] width 1 height 1
radio input "true"
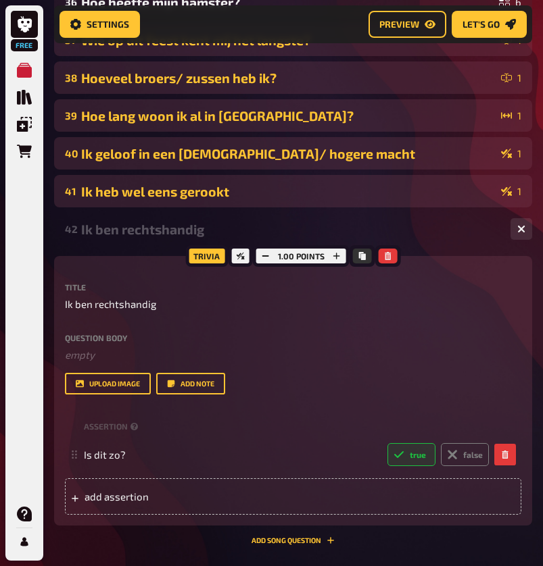
scroll to position [1617, 0]
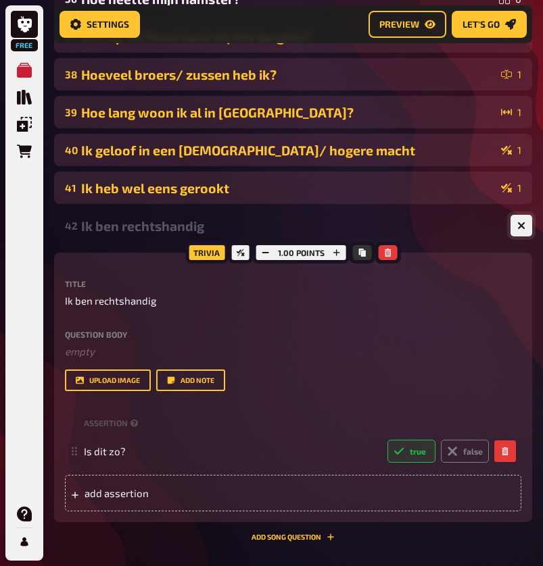
click at [519, 232] on button "button" at bounding box center [521, 226] width 22 height 22
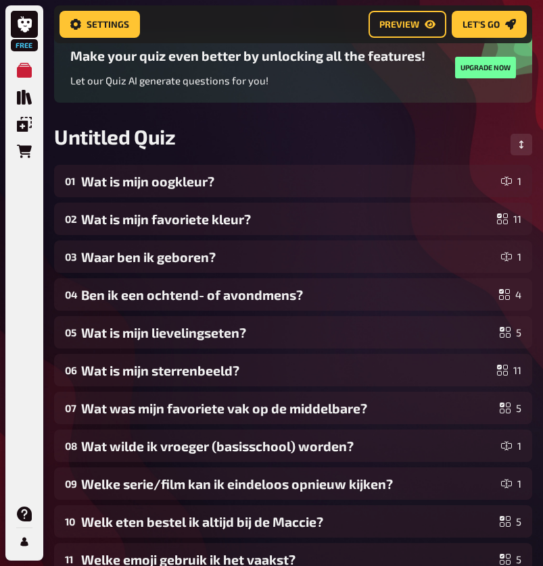
scroll to position [96, 0]
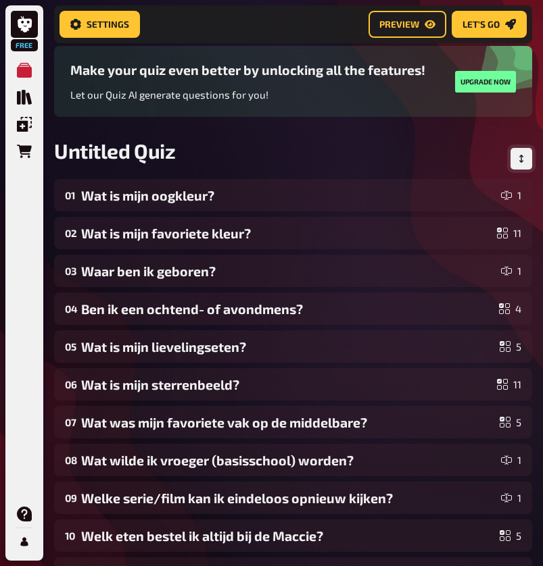
click at [515, 161] on button "Change Order" at bounding box center [521, 159] width 22 height 22
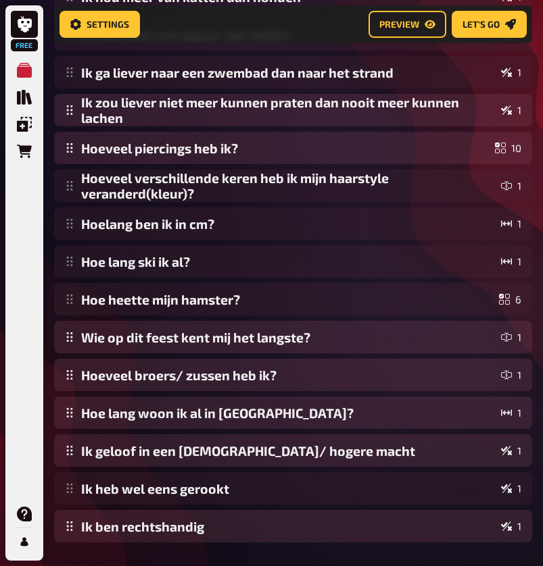
scroll to position [1316, 0]
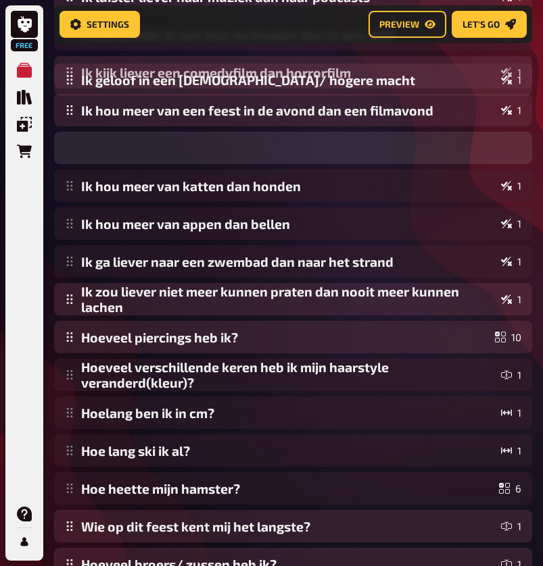
drag, startPoint x: 70, startPoint y: 455, endPoint x: 61, endPoint y: 89, distance: 366.3
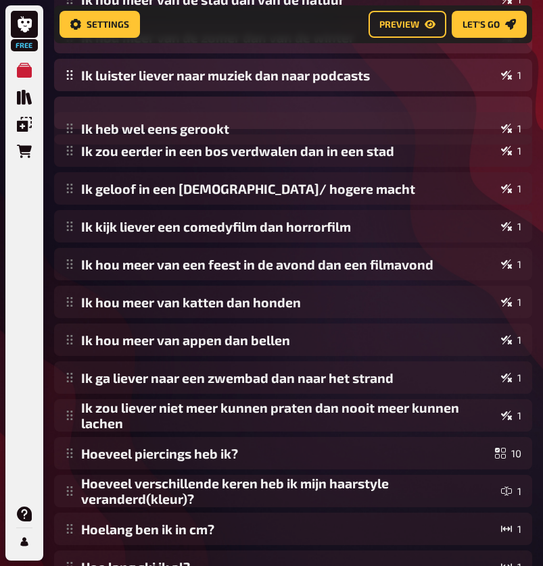
scroll to position [1055, 0]
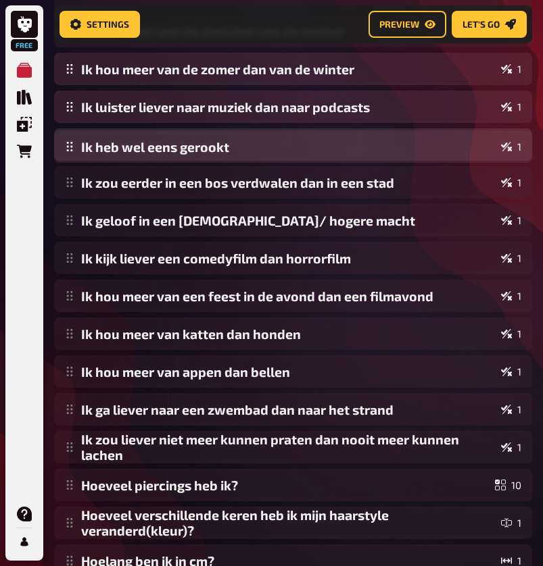
drag, startPoint x: 68, startPoint y: 455, endPoint x: 117, endPoint y: 155, distance: 304.6
click at [117, 155] on div "Wat is mijn oogkleur? 1 Wat is mijn favoriete kleur? 11 Waar ben ik geboren? 1 …" at bounding box center [293, 12] width 478 height 1584
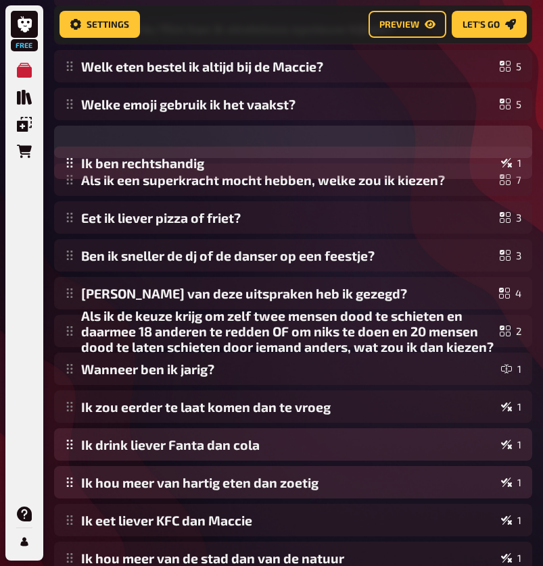
scroll to position [563, 0]
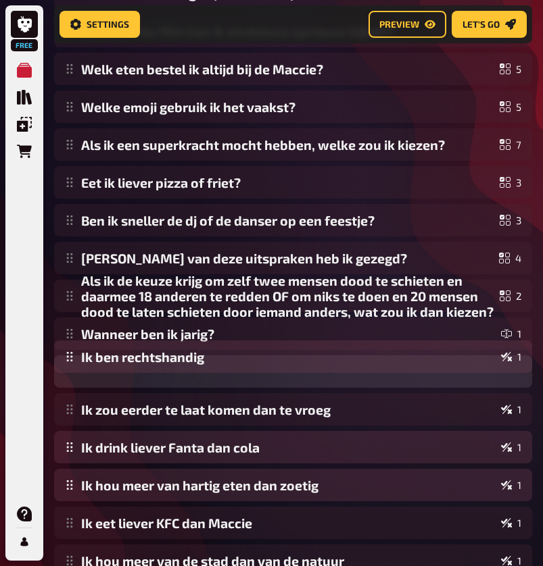
drag, startPoint x: 68, startPoint y: 488, endPoint x: 118, endPoint y: 361, distance: 135.6
click at [118, 361] on div "Wat is mijn oogkleur? 1 Wat is mijn favoriete kleur? 11 Waar ben ik geboren? 1 …" at bounding box center [293, 504] width 478 height 1584
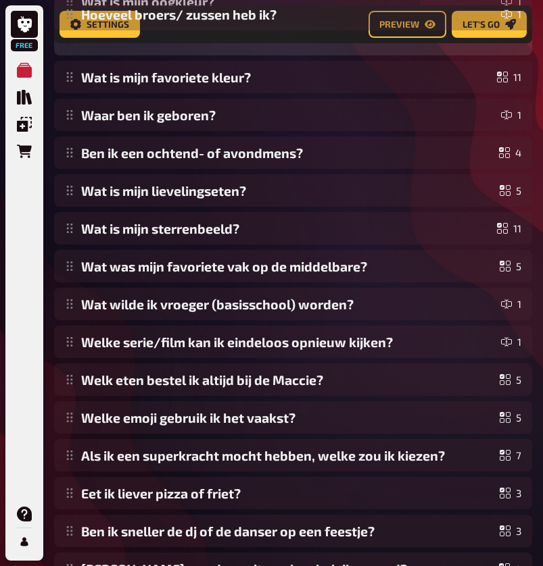
scroll to position [222, 0]
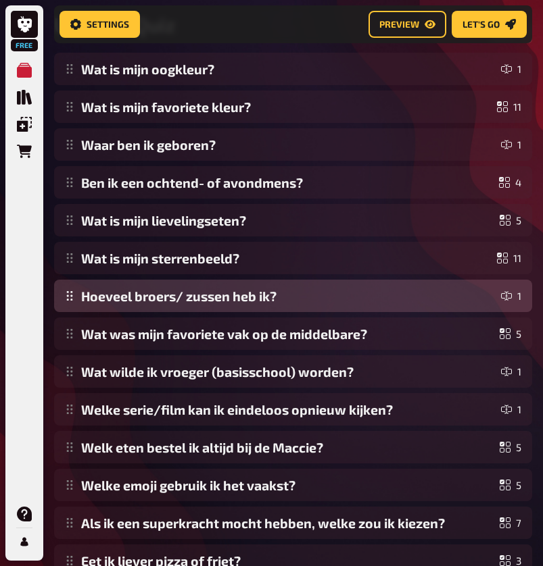
drag, startPoint x: 68, startPoint y: 453, endPoint x: 120, endPoint y: 314, distance: 148.0
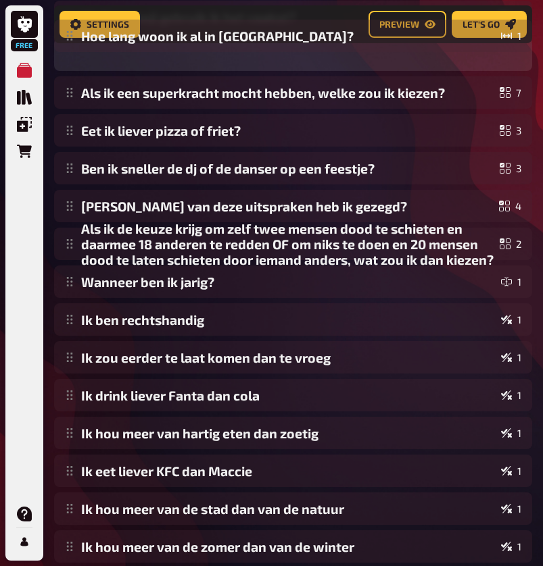
scroll to position [663, 0]
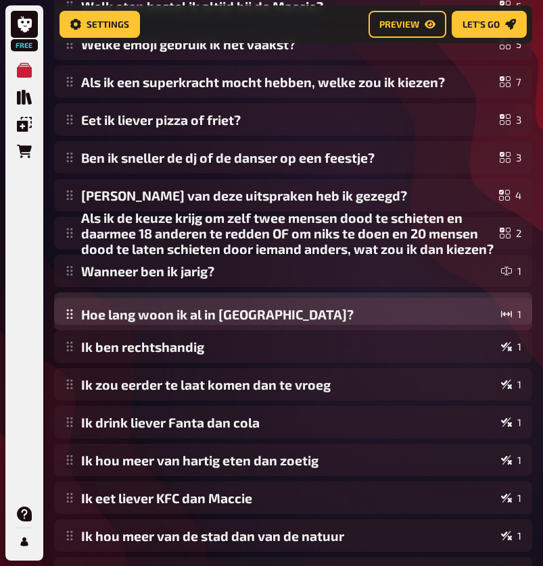
drag, startPoint x: 64, startPoint y: 493, endPoint x: 108, endPoint y: 322, distance: 176.5
click at [108, 322] on div "Wat is mijn oogkleur? 1 Wat is mijn favoriete kleur? 11 Waar ben ik geboren? 1 …" at bounding box center [293, 404] width 478 height 1584
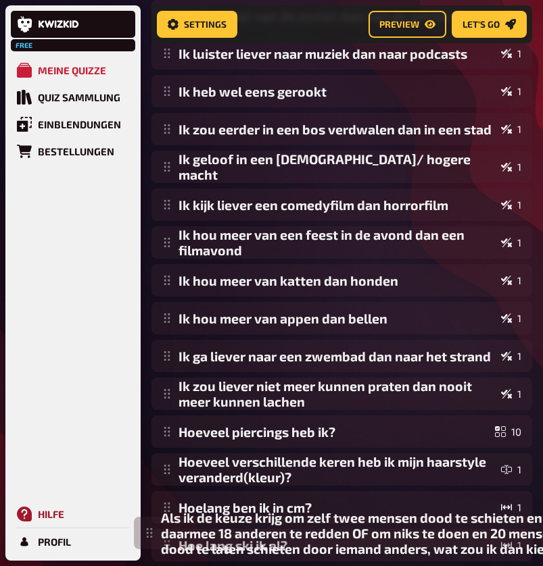
scroll to position [1269, 0]
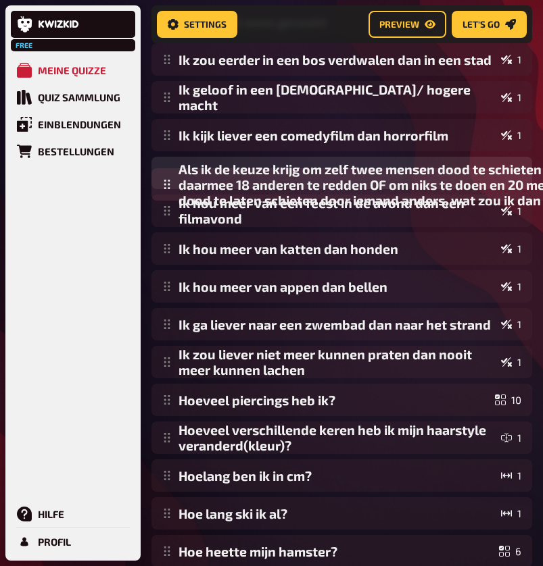
drag, startPoint x: 72, startPoint y: 214, endPoint x: 250, endPoint y: 166, distance: 184.2
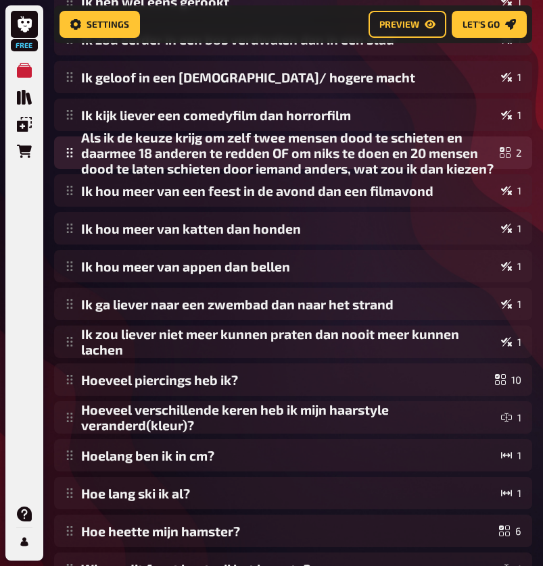
scroll to position [1275, 0]
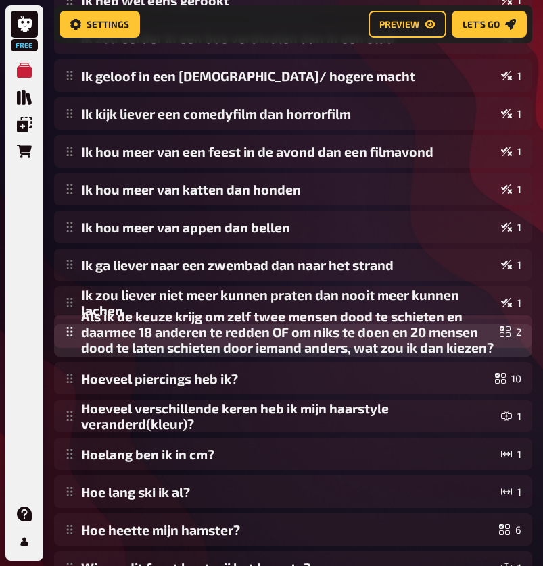
drag, startPoint x: 72, startPoint y: 155, endPoint x: 146, endPoint y: 335, distance: 195.1
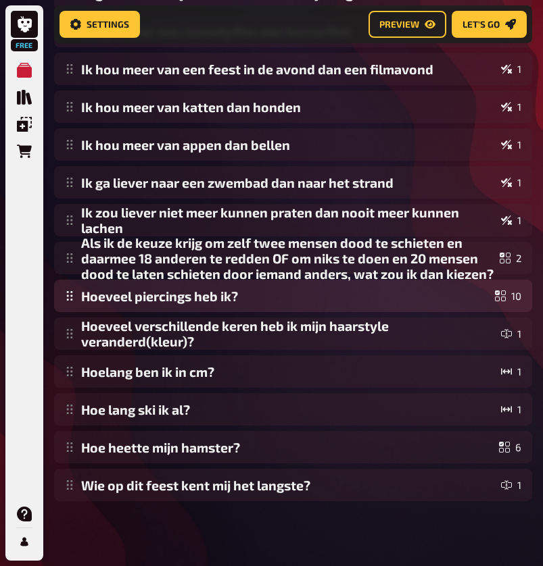
scroll to position [1357, 0]
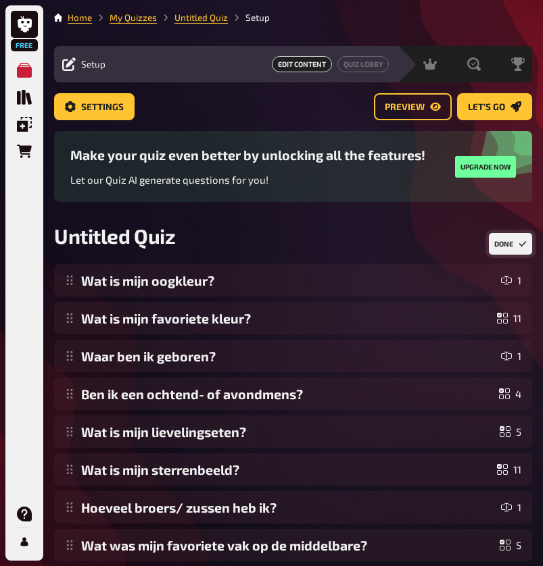
scroll to position [0, 0]
click at [500, 251] on button "Done" at bounding box center [509, 244] width 43 height 22
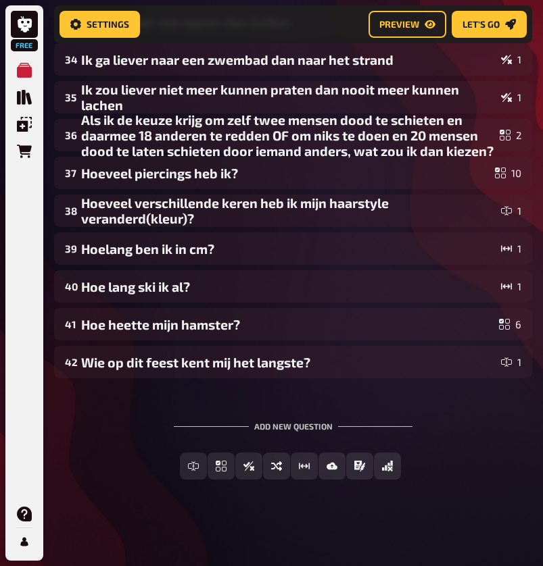
scroll to position [1480, 0]
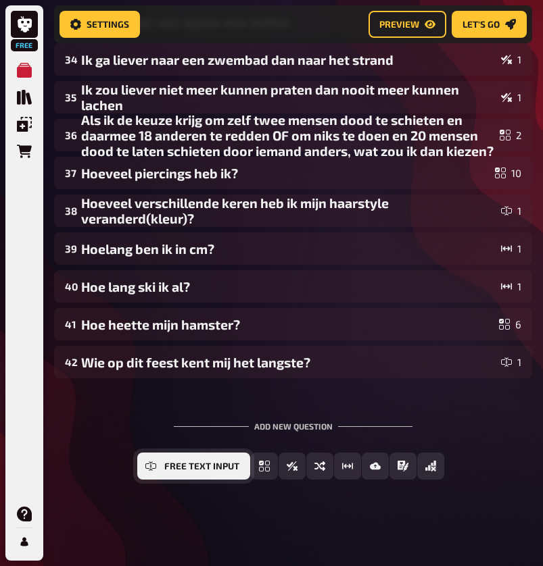
click at [160, 463] on button "Free Text Input" at bounding box center [193, 466] width 113 height 27
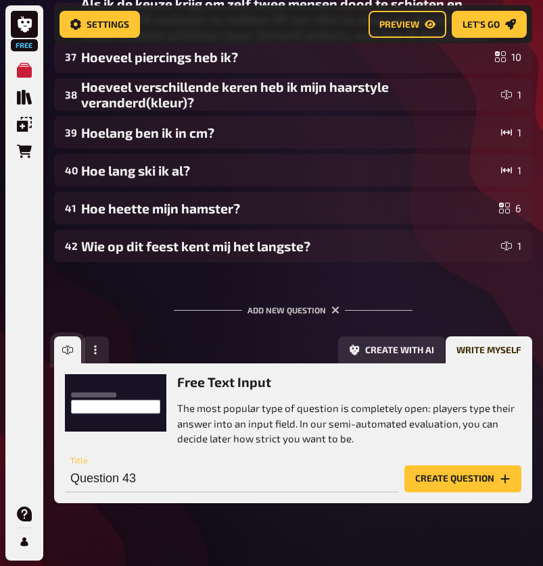
scroll to position [1619, 0]
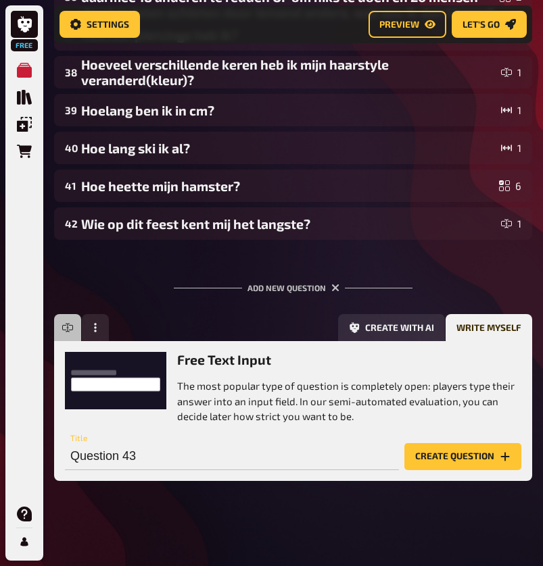
click at [161, 474] on div "Free Text Input The most popular type of question is completely open: players t…" at bounding box center [293, 411] width 478 height 140
click at [158, 451] on input "Question 43" at bounding box center [232, 456] width 334 height 27
type input "Hoe oud ben ik geworden?"
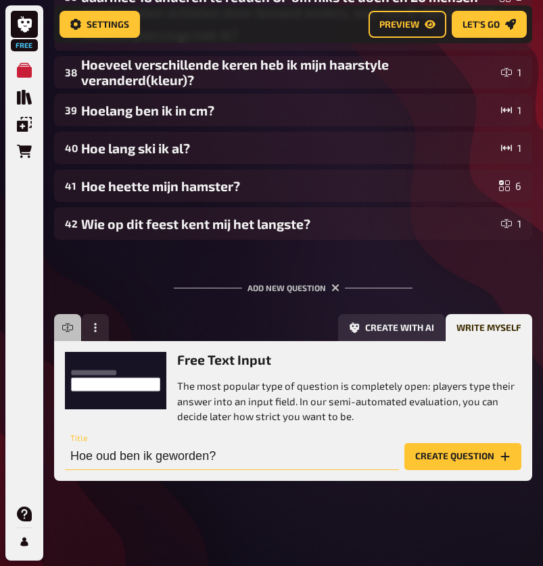
click at [462, 455] on button "Create question" at bounding box center [462, 456] width 117 height 27
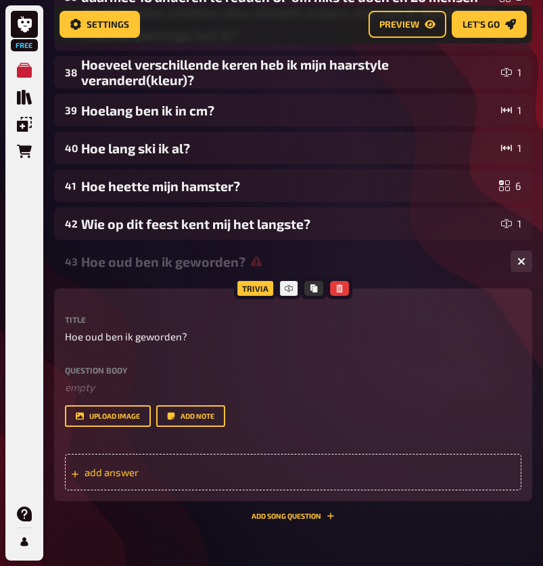
click at [157, 478] on div "add answer" at bounding box center [293, 472] width 456 height 36
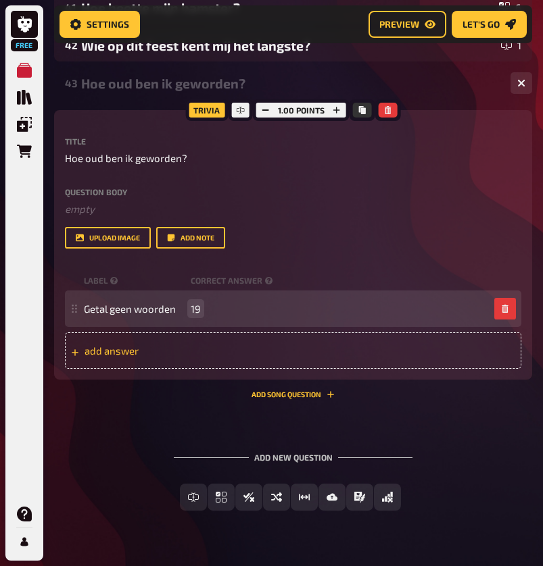
scroll to position [1803, 0]
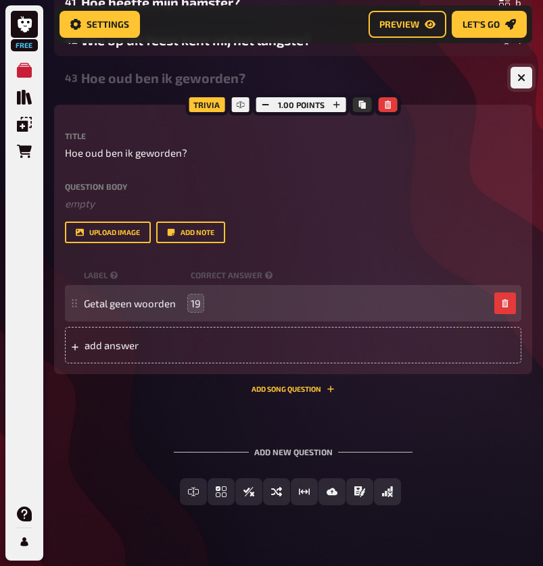
click at [527, 82] on button "button" at bounding box center [521, 78] width 22 height 22
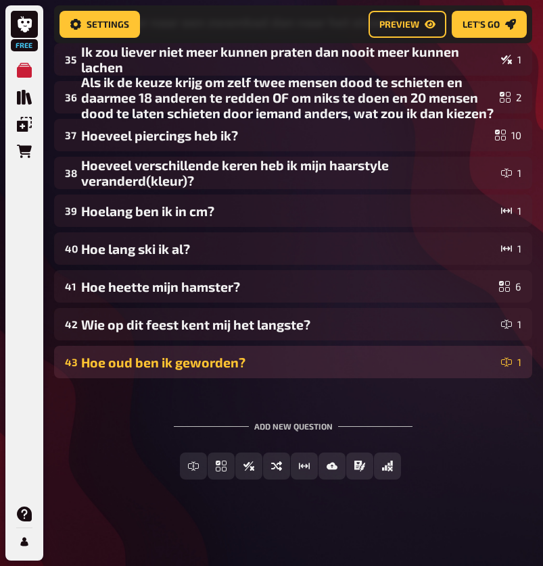
scroll to position [1518, 0]
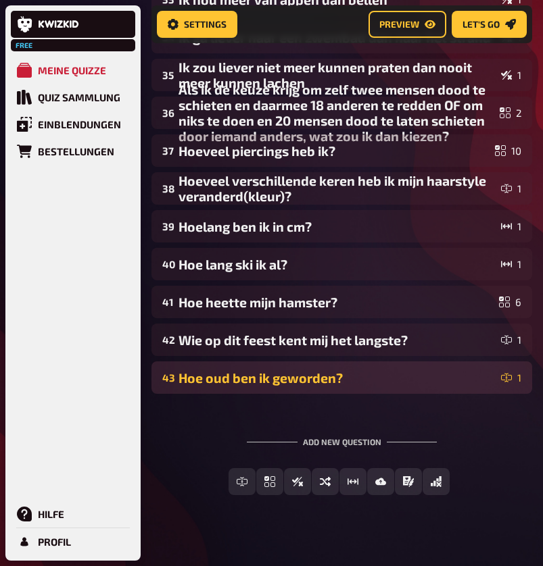
click at [488, 439] on div "Add new question Free Text Input Multiple Choice True / False Sorting Question …" at bounding box center [341, 466] width 380 height 101
click at [420, 20] on button "Preview" at bounding box center [407, 24] width 78 height 27
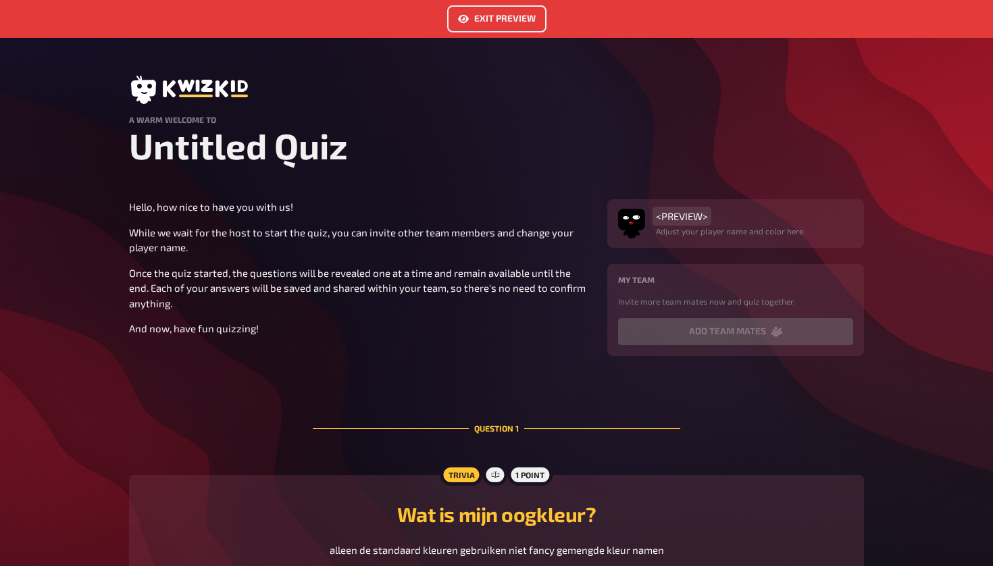
click at [542, 218] on span "<PREVIEW>" at bounding box center [682, 216] width 52 height 12
click at [542, 216] on span "<PREVIEW>" at bounding box center [682, 216] width 52 height 12
click at [542, 247] on div "<PREVIEW> Adjust your player name and color here." at bounding box center [735, 223] width 257 height 49
click at [542, 217] on icon at bounding box center [717, 216] width 8 height 8
click at [542, 216] on img "button" at bounding box center [631, 219] width 27 height 27
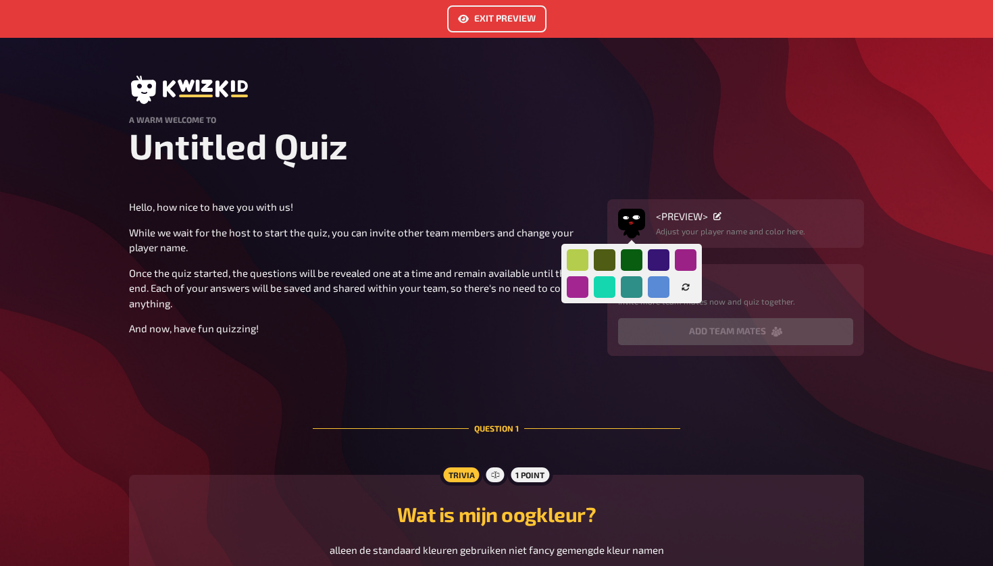
click at [542, 276] on div at bounding box center [632, 273] width 130 height 49
click at [542, 261] on div at bounding box center [632, 273] width 130 height 49
click at [542, 262] on div at bounding box center [659, 260] width 24 height 24
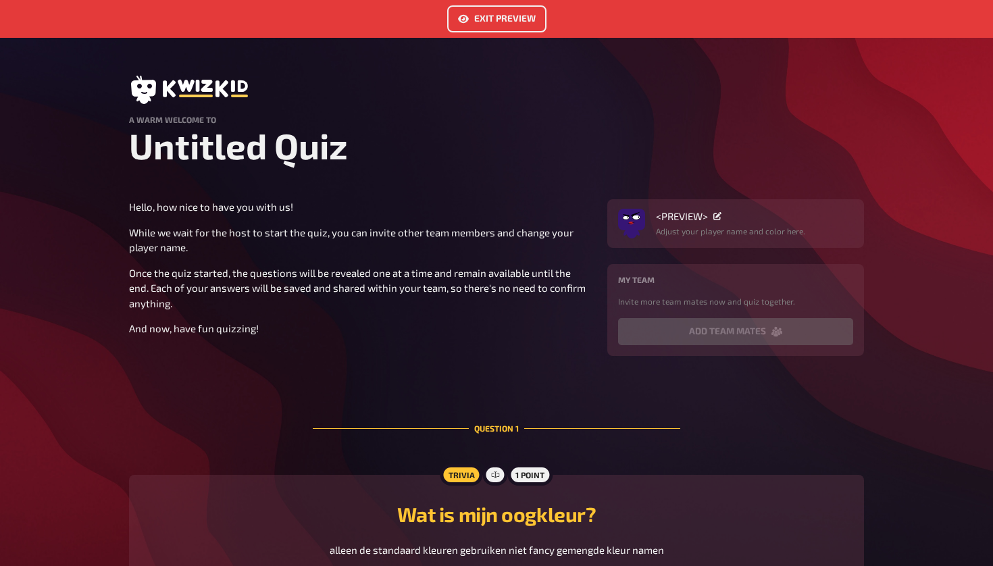
click at [542, 282] on h4 "My team" at bounding box center [735, 279] width 235 height 9
click at [542, 293] on div "My team Invite more team mates now and quiz together." at bounding box center [735, 291] width 235 height 32
click at [326, 309] on div "Hello, how nice to have you with us! While we wait for the host to start the qu…" at bounding box center [360, 267] width 462 height 137
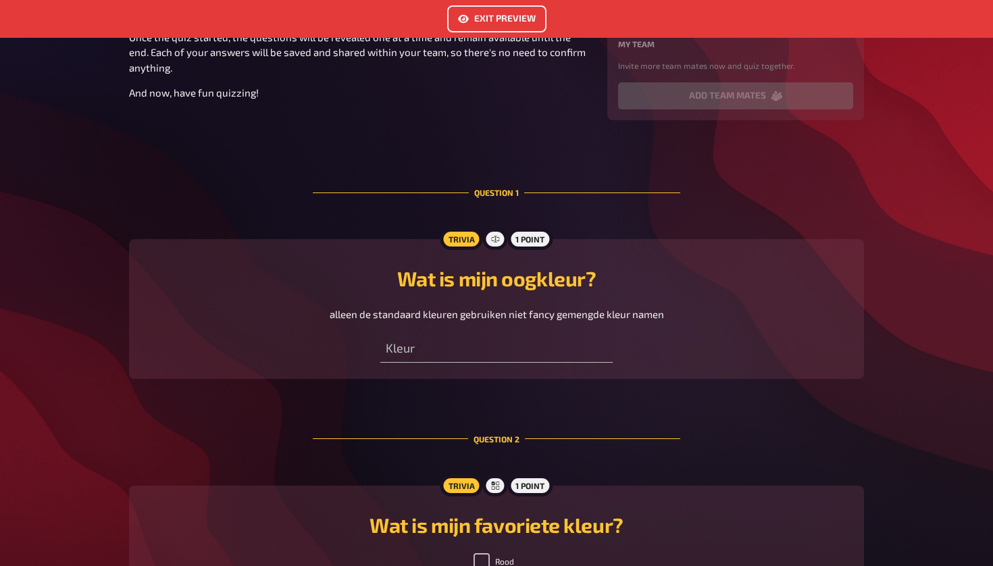
scroll to position [251, 0]
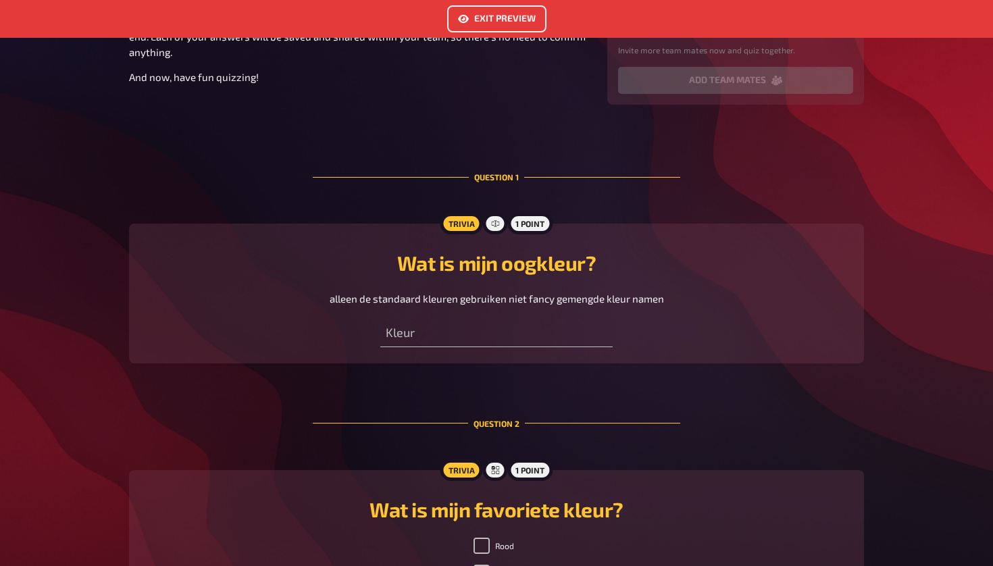
click at [486, 308] on div "Kleur" at bounding box center [496, 327] width 232 height 41
click at [482, 324] on input "text" at bounding box center [496, 333] width 232 height 27
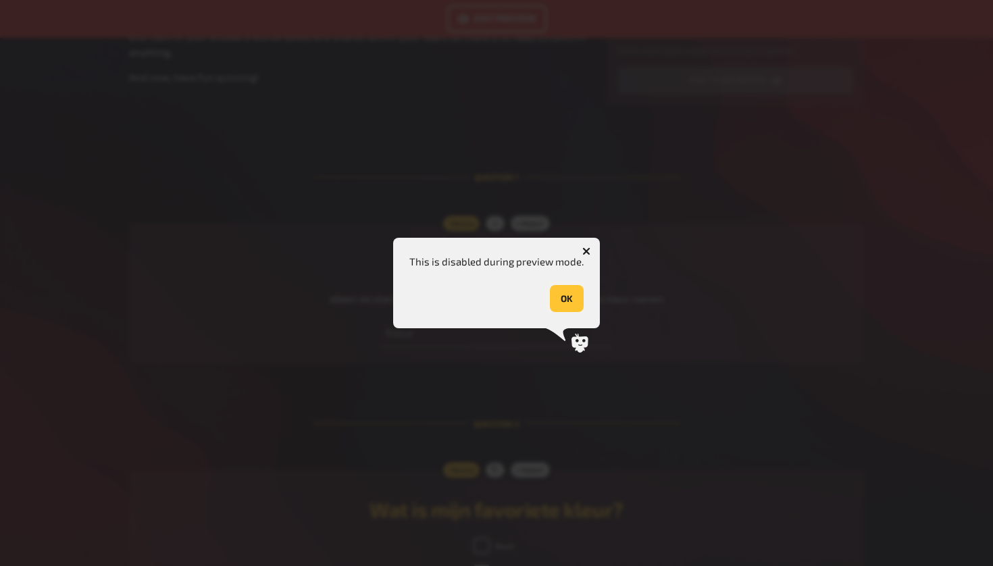
click at [542, 311] on button "OK" at bounding box center [567, 298] width 34 height 27
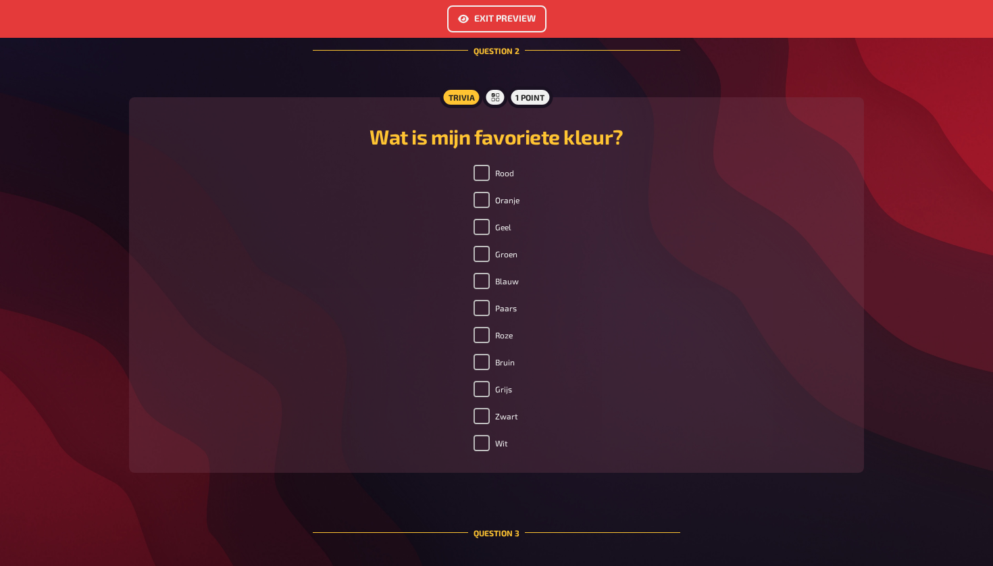
scroll to position [608, 0]
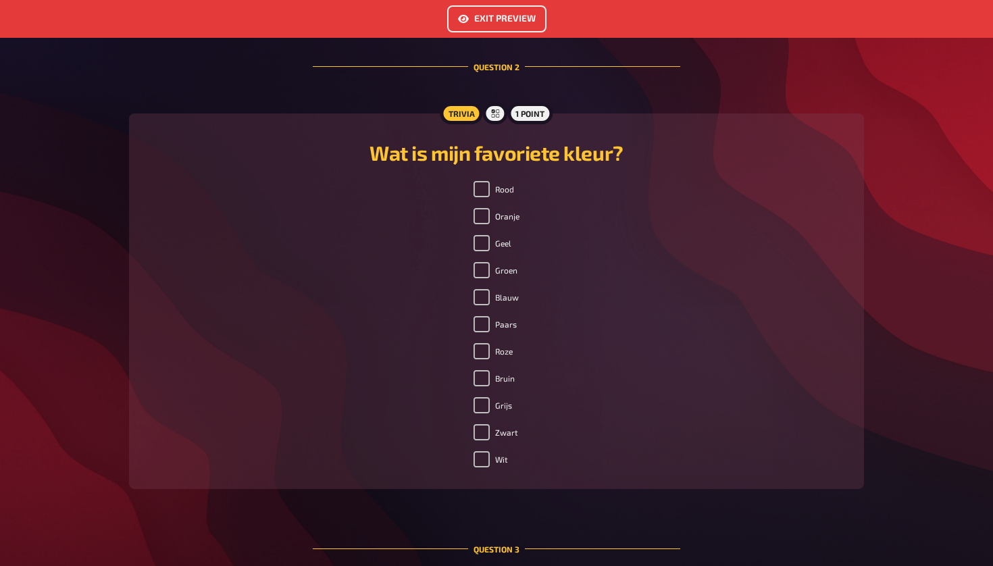
click at [497, 229] on ul "Rood Oranje Geel Groen Blauw Paars Roze Bruin Grijs Zwart Wit" at bounding box center [497, 327] width 46 height 292
click at [490, 241] on input "Geel" at bounding box center [482, 243] width 16 height 16
checkbox input "false"
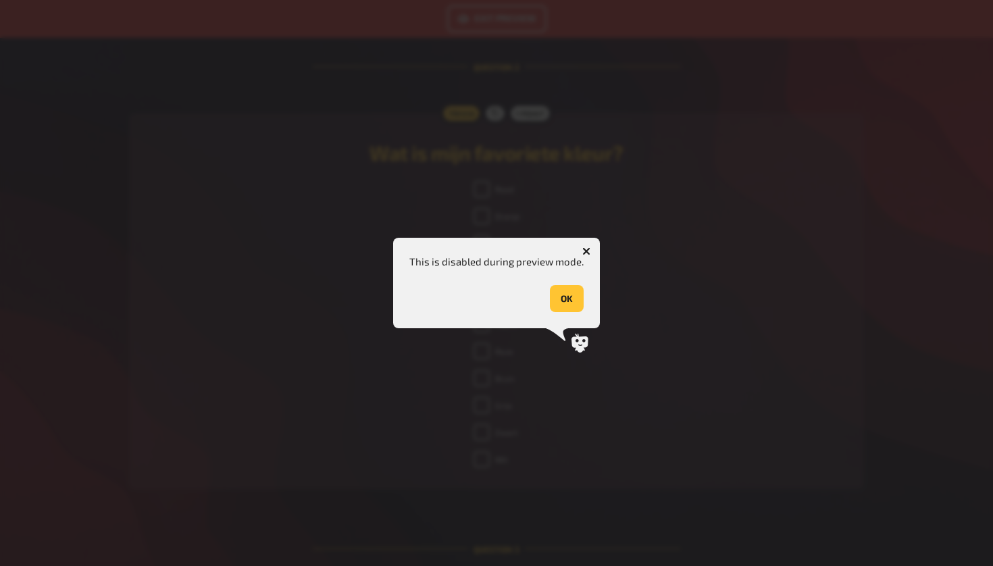
click at [542, 252] on button "button" at bounding box center [587, 252] width 22 height 22
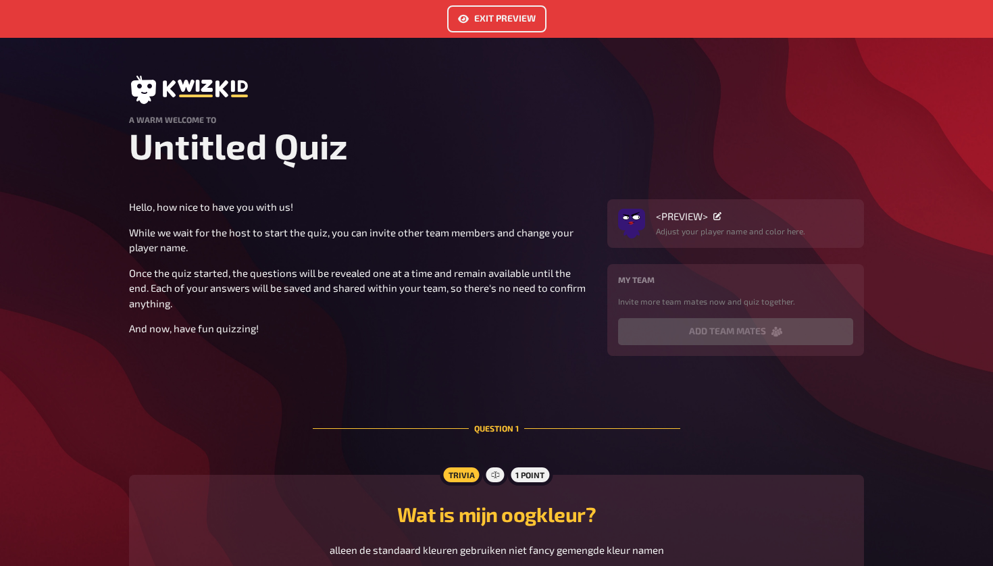
scroll to position [0, 0]
click at [503, 27] on button "Exit Preview" at bounding box center [496, 18] width 99 height 27
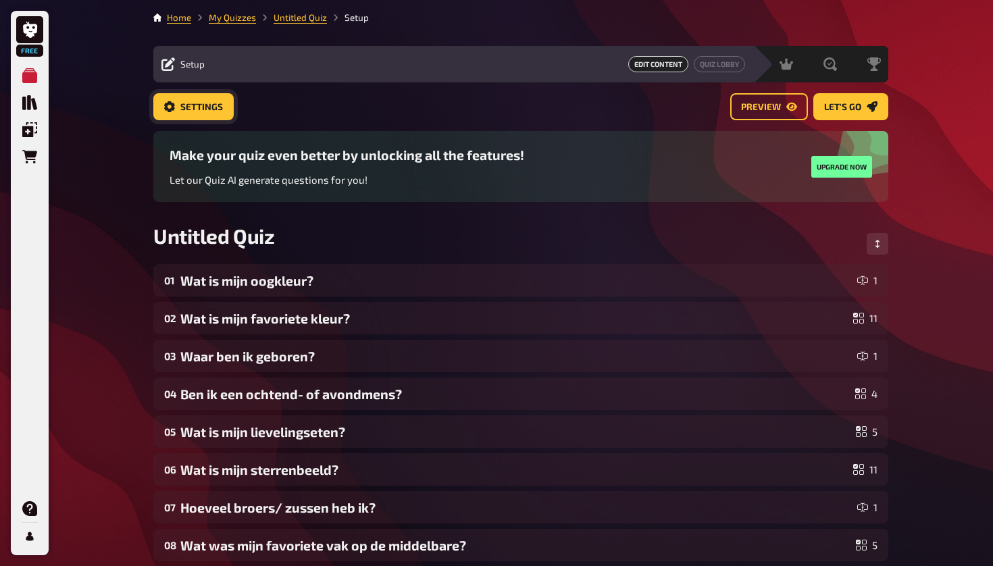
click at [212, 99] on button "Settings" at bounding box center [193, 106] width 80 height 27
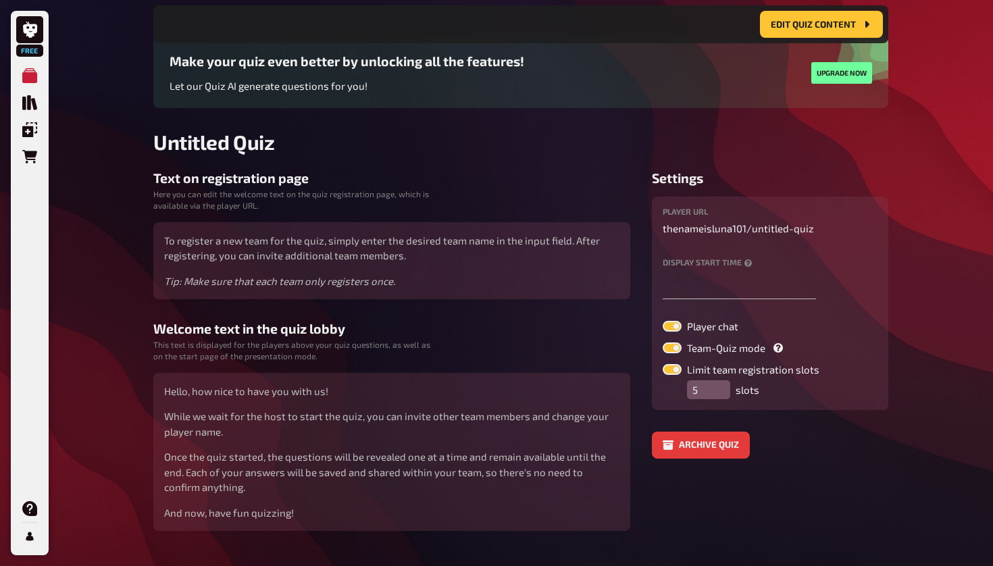
scroll to position [105, 0]
click at [542, 328] on label at bounding box center [672, 325] width 19 height 11
click at [542, 320] on input "Player chat" at bounding box center [662, 320] width 1 height 1
checkbox input "false"
click at [542, 349] on label at bounding box center [672, 347] width 19 height 11
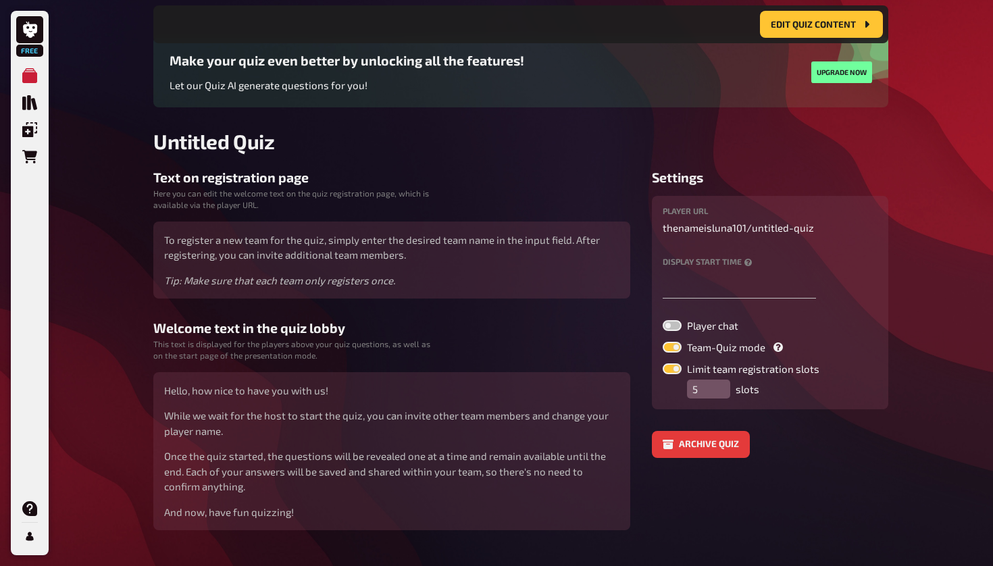
click at [542, 342] on input "Team-Quiz mode" at bounding box center [662, 341] width 1 height 1
checkbox input "false"
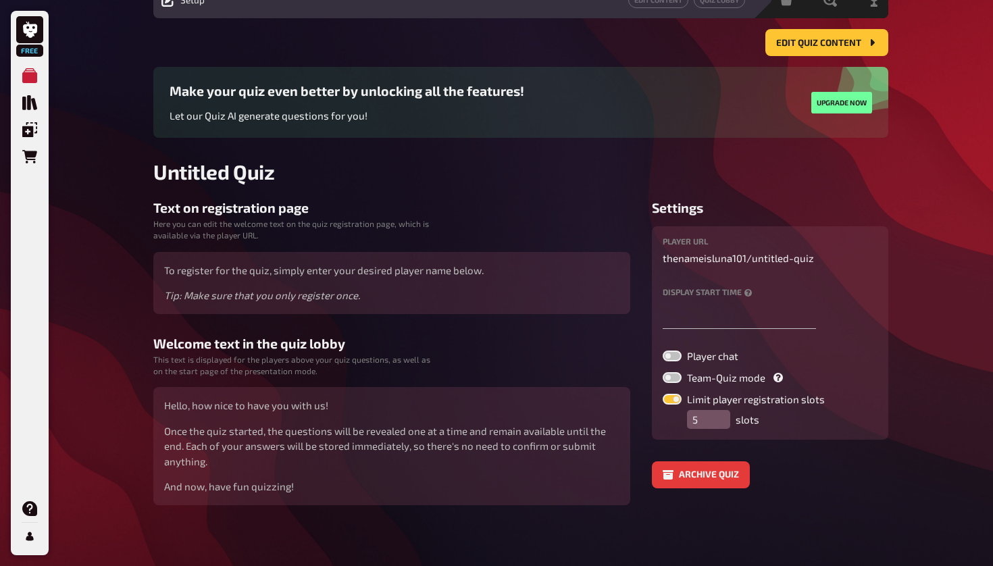
scroll to position [64, 0]
click at [542, 422] on input "5" at bounding box center [708, 420] width 43 height 19
click at [542, 413] on div "5 slots" at bounding box center [782, 420] width 191 height 19
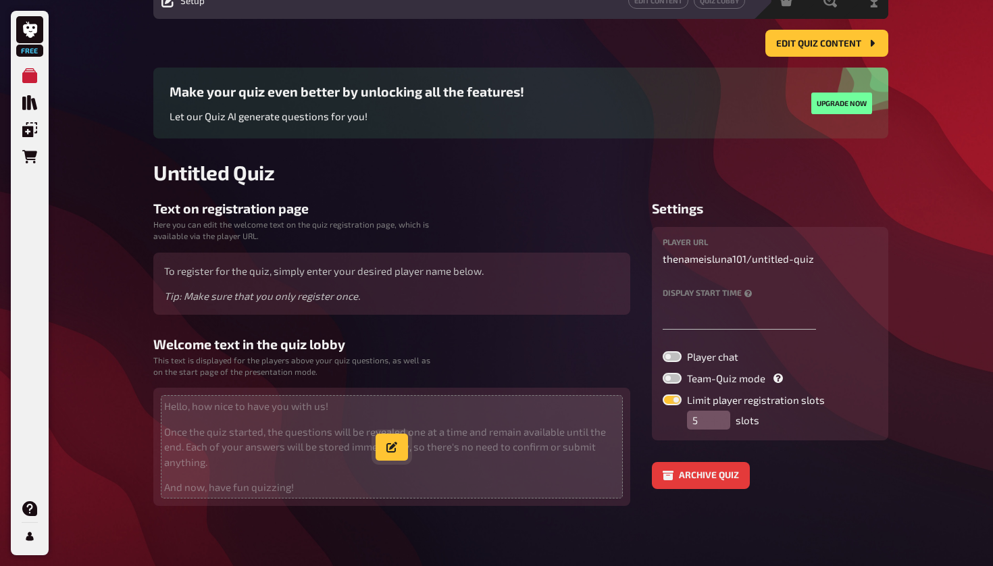
click at [401, 443] on button "button" at bounding box center [392, 447] width 32 height 27
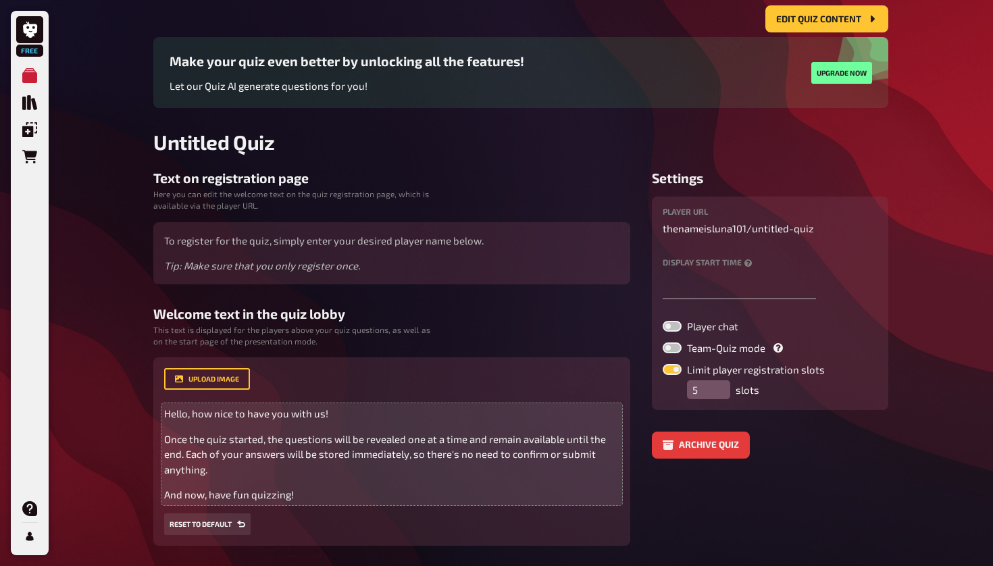
scroll to position [113, 0]
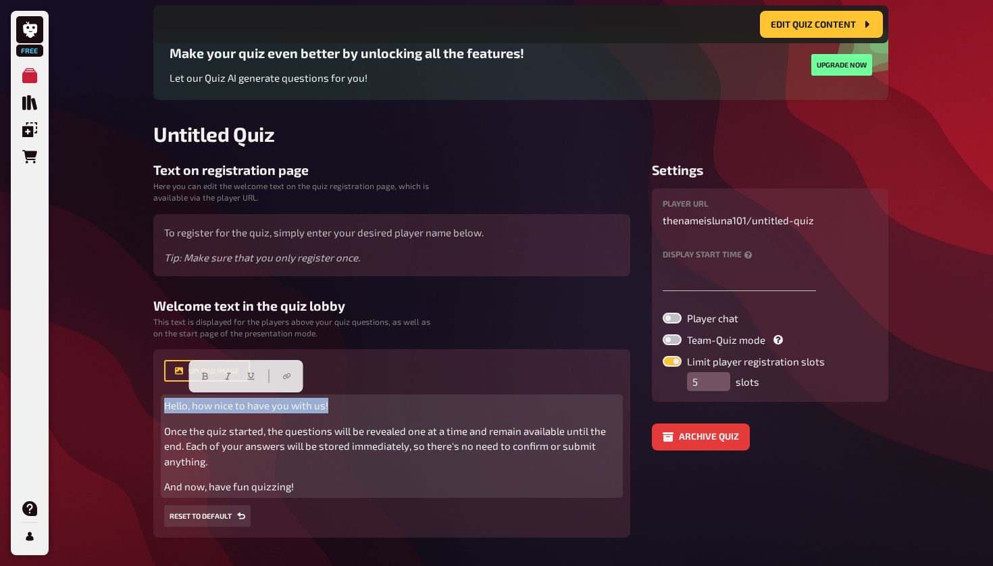
drag, startPoint x: 166, startPoint y: 404, endPoint x: 403, endPoint y: 407, distance: 237.8
click at [403, 407] on p "Hello, how nice to have you with us!" at bounding box center [391, 406] width 455 height 16
click at [357, 479] on p "And now, have fun quizzing!" at bounding box center [391, 487] width 455 height 16
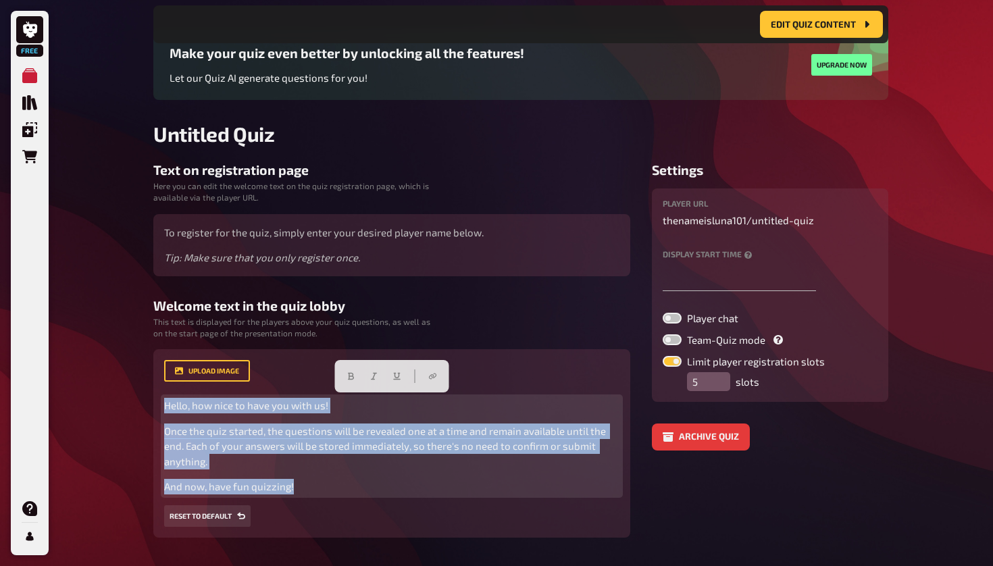
drag, startPoint x: 342, startPoint y: 478, endPoint x: 147, endPoint y: 401, distance: 209.6
click at [147, 401] on div "Home My Quizzes Untitled Quiz Setup Edit Content Quiz Lobby Hosting undefined E…" at bounding box center [521, 244] width 757 height 715
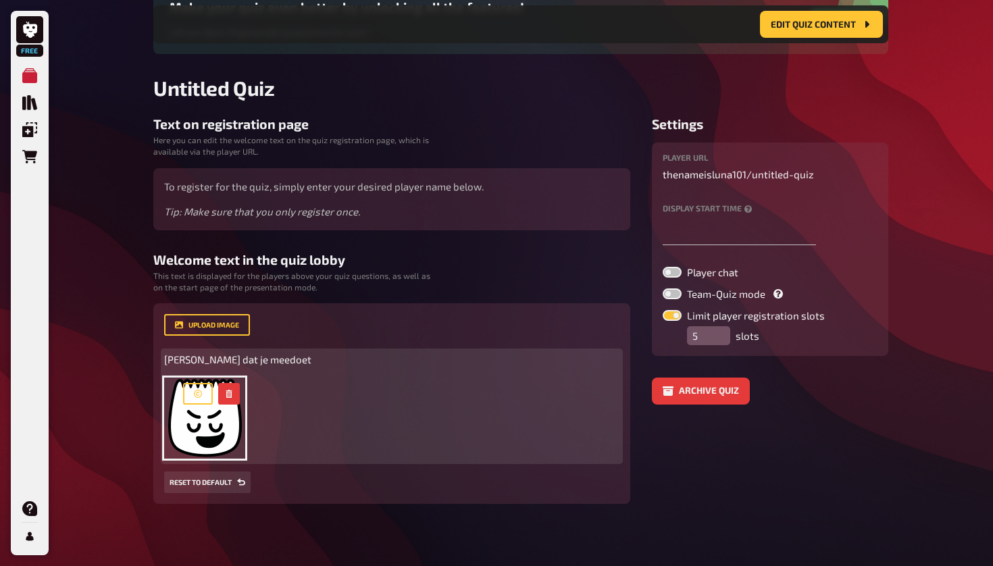
scroll to position [158, 0]
click at [323, 422] on div "[PERSON_NAME] dat je meedoet ﻿" at bounding box center [391, 407] width 455 height 109
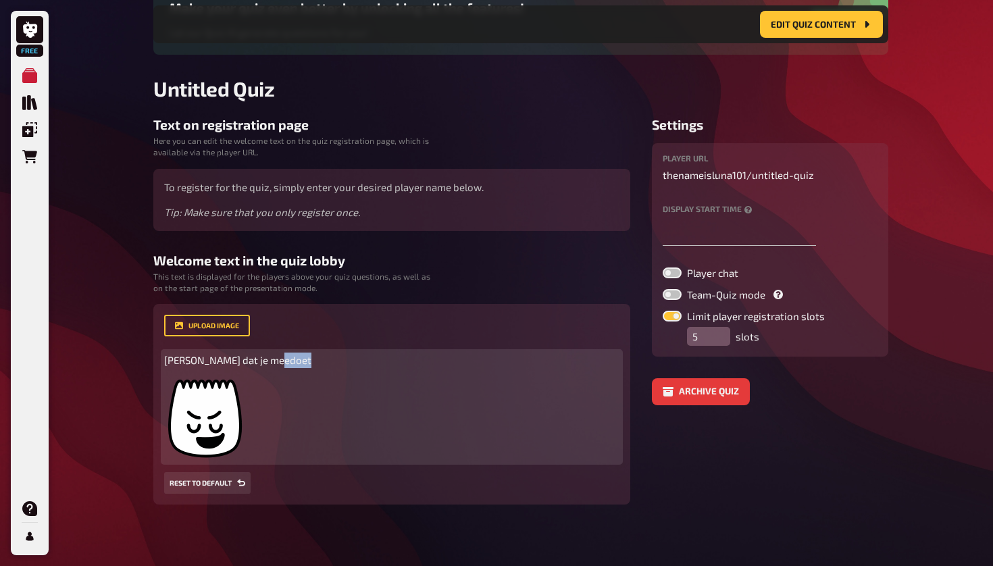
click at [275, 411] on div "[PERSON_NAME] dat je meedoet ﻿" at bounding box center [391, 407] width 455 height 109
click at [288, 368] on div "[PERSON_NAME] dat je meedoet ﻿" at bounding box center [391, 407] width 455 height 109
click at [288, 361] on p "[PERSON_NAME] dat je meedoet" at bounding box center [391, 361] width 455 height 16
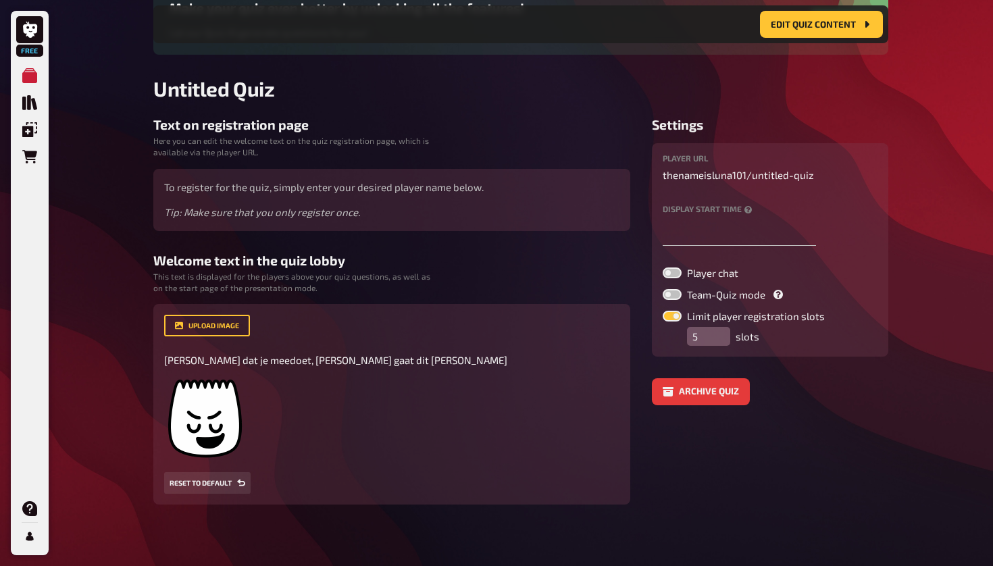
click at [542, 467] on aside "Settings player URL thenameisluna101 / untitled-quiz Display start time Player …" at bounding box center [770, 311] width 236 height 388
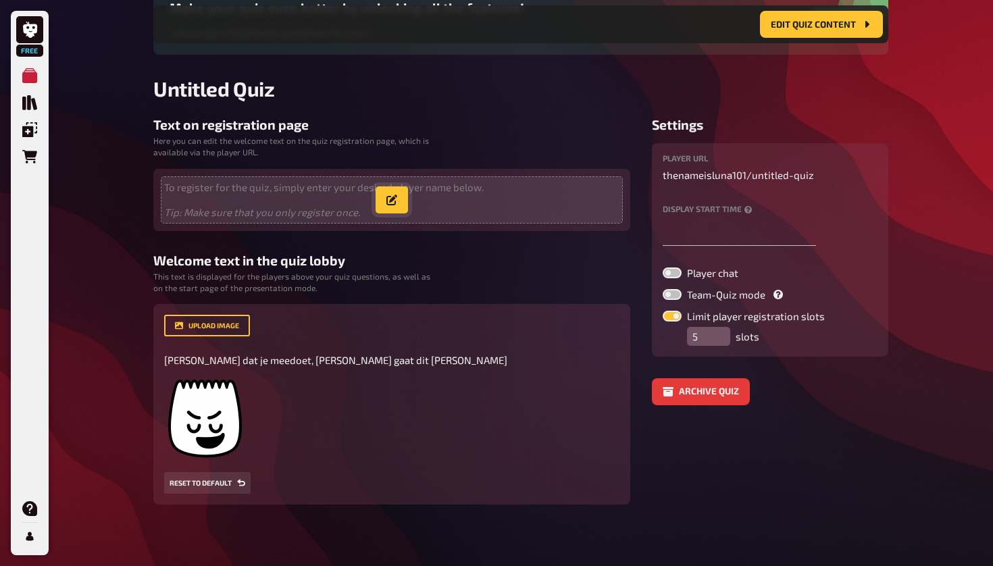
click at [395, 198] on icon "button" at bounding box center [391, 200] width 11 height 11
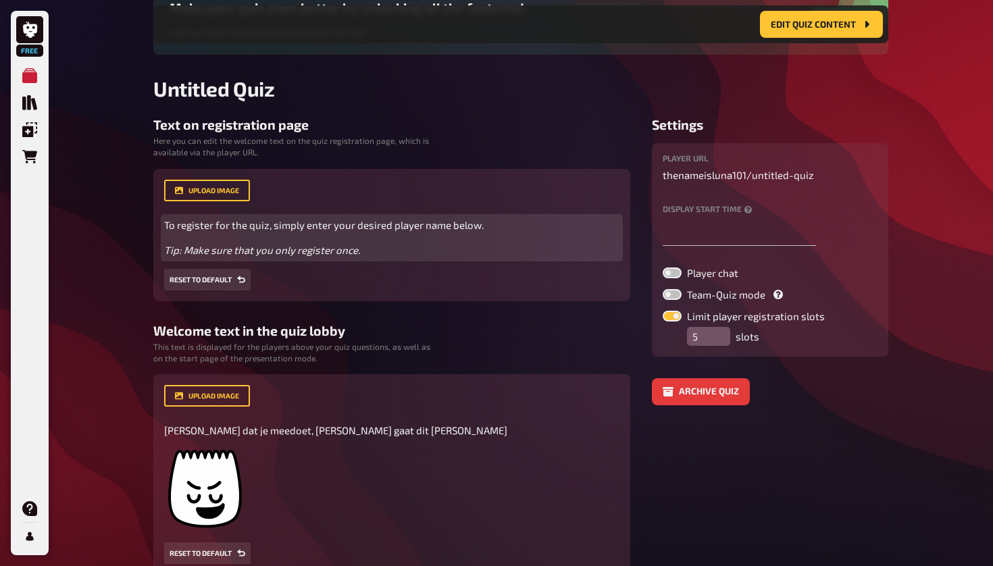
click at [391, 238] on div "To register for the quiz, simply enter your desired player name below. Tip: Mak…" at bounding box center [391, 238] width 455 height 41
click at [516, 227] on p "To register for the quiz, simply enter your desired player name below." at bounding box center [391, 226] width 455 height 16
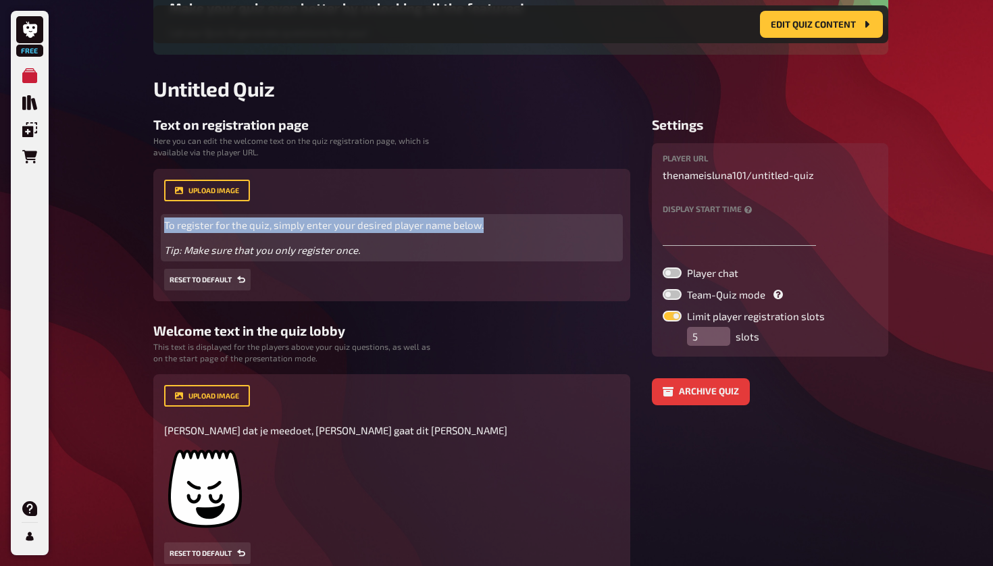
drag, startPoint x: 510, startPoint y: 223, endPoint x: 136, endPoint y: 228, distance: 374.3
click at [136, 228] on div "Free My Quizzes Quiz Library Overlays Orders Help Profile Home My Quizzes Untit…" at bounding box center [496, 241] width 993 height 798
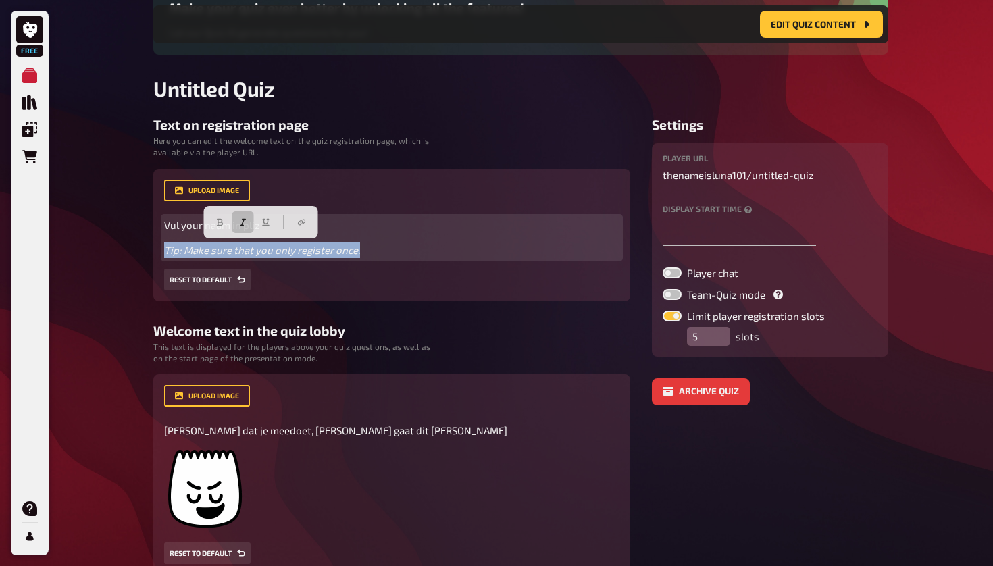
drag, startPoint x: 372, startPoint y: 252, endPoint x: 123, endPoint y: 244, distance: 249.4
click at [123, 245] on div "Free My Quizzes Quiz Library Overlays Orders Help Profile Home My Quizzes Untit…" at bounding box center [496, 241] width 993 height 798
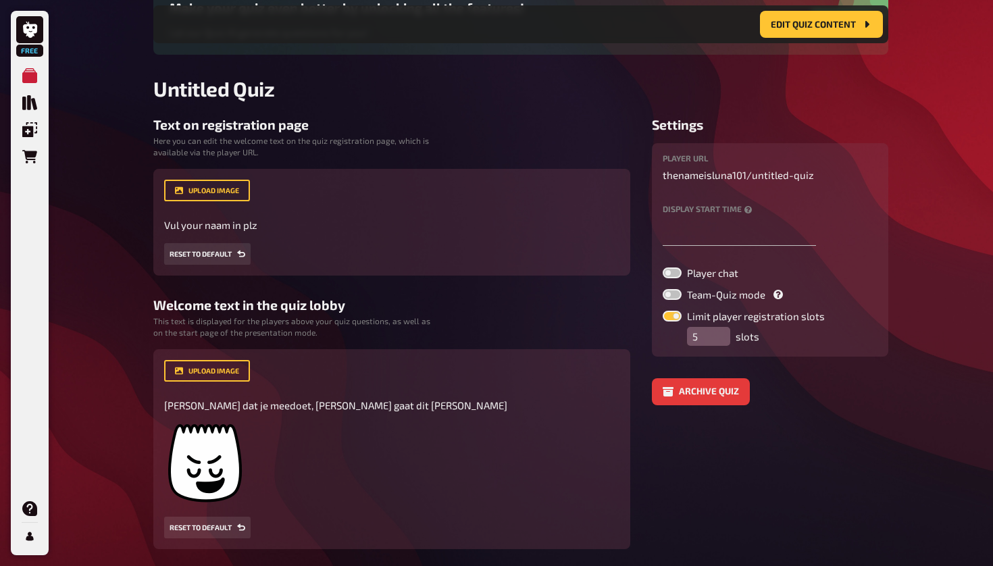
click at [403, 306] on h3 "Welcome text in the quiz lobby" at bounding box center [391, 305] width 477 height 16
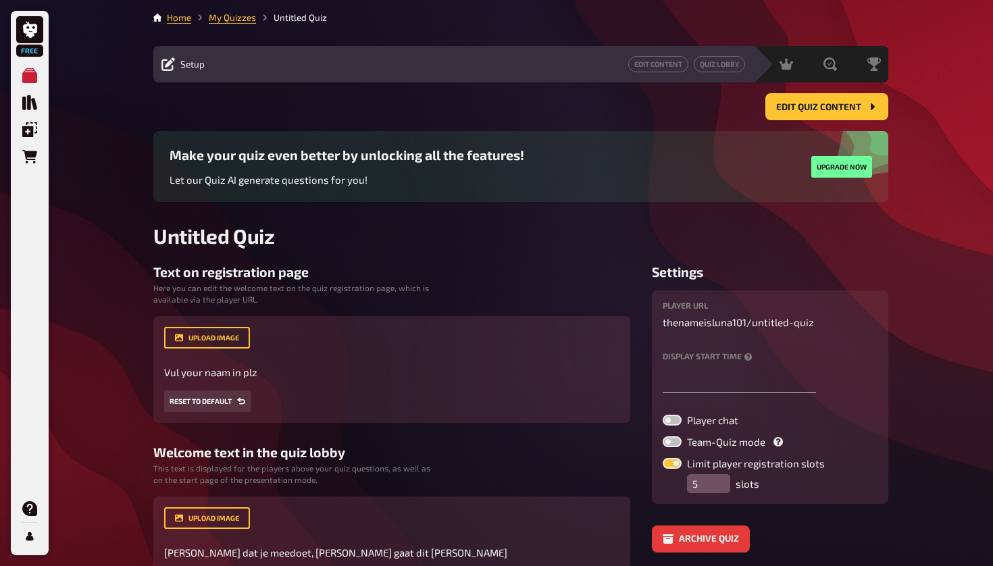
scroll to position [0, 0]
click at [542, 463] on label at bounding box center [672, 463] width 19 height 11
click at [542, 458] on input "Limit player registration slots" at bounding box center [662, 457] width 1 height 1
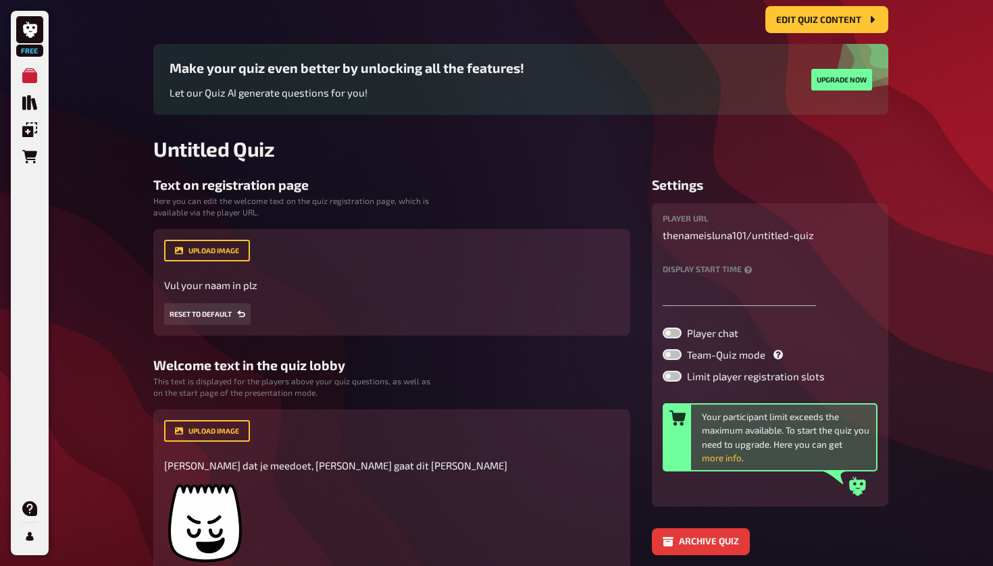
scroll to position [86, 0]
click at [542, 380] on label at bounding box center [672, 377] width 19 height 11
click at [542, 372] on input "Limit player registration slots" at bounding box center [662, 371] width 1 height 1
checkbox input "true"
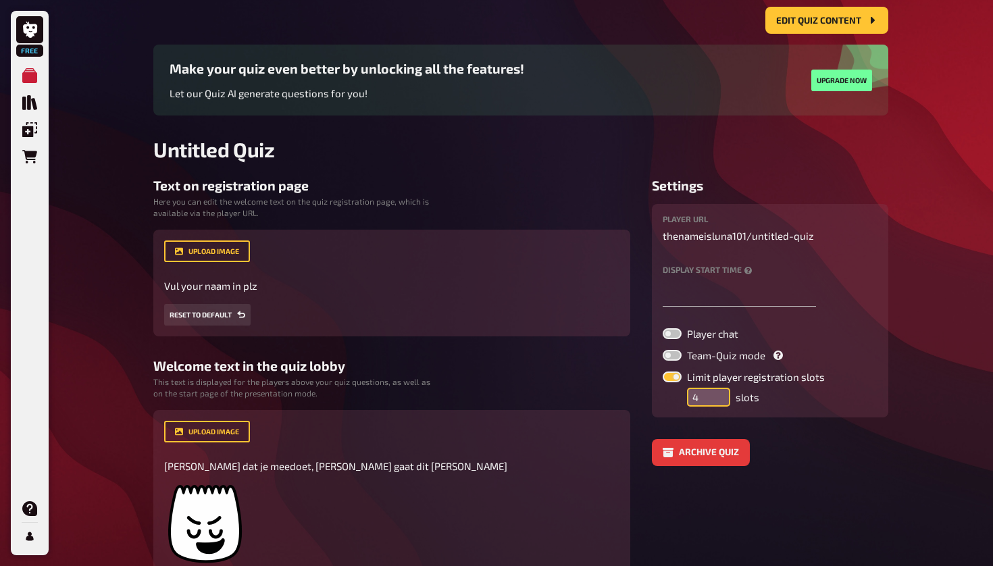
click at [542, 400] on input "4" at bounding box center [708, 397] width 43 height 19
click at [542, 400] on input "3" at bounding box center [708, 397] width 43 height 19
click at [542, 400] on input "2" at bounding box center [708, 397] width 43 height 19
click at [542, 400] on input "1" at bounding box center [708, 397] width 43 height 19
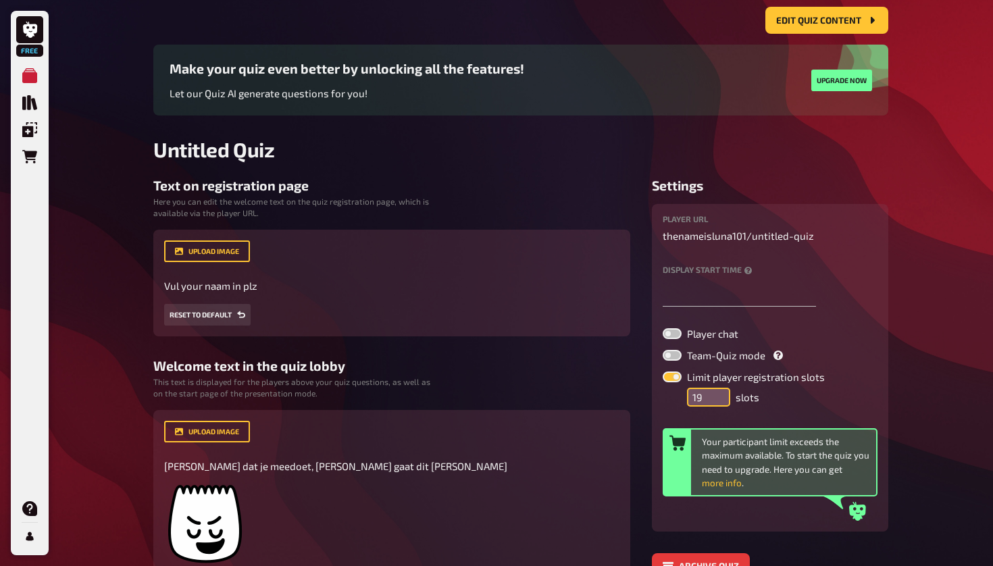
click at [542, 393] on input "19" at bounding box center [708, 397] width 43 height 19
click at [542, 398] on input "18" at bounding box center [708, 397] width 43 height 19
click at [542, 398] on input "17" at bounding box center [708, 397] width 43 height 19
click at [542, 398] on input "16" at bounding box center [708, 397] width 43 height 19
click at [542, 398] on input "15" at bounding box center [708, 397] width 43 height 19
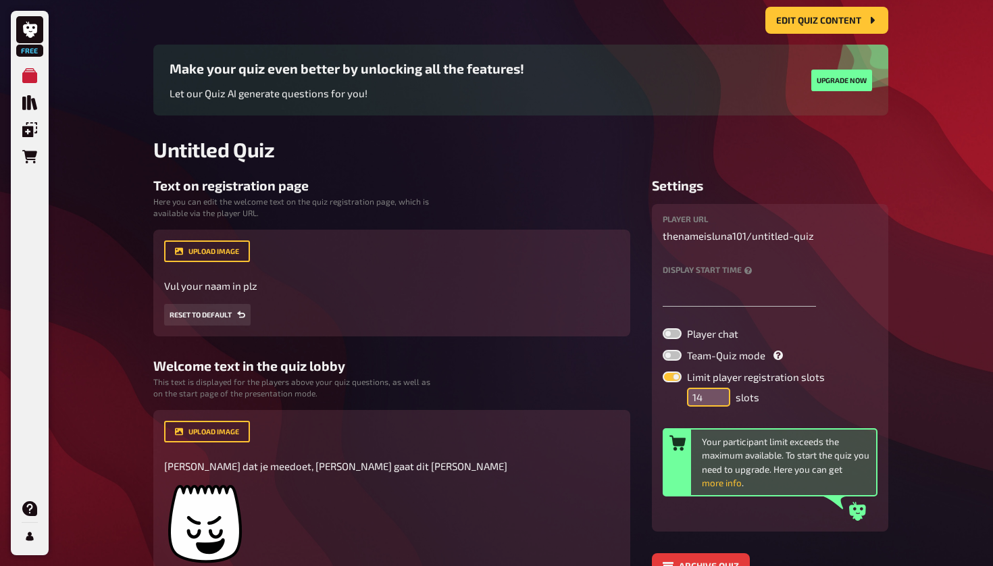
click at [542, 398] on input "14" at bounding box center [708, 397] width 43 height 19
click at [542, 398] on input "13" at bounding box center [708, 397] width 43 height 19
click at [542, 398] on input "12" at bounding box center [708, 397] width 43 height 19
click at [542, 398] on input "11" at bounding box center [708, 397] width 43 height 19
click at [542, 398] on input "10" at bounding box center [708, 397] width 43 height 19
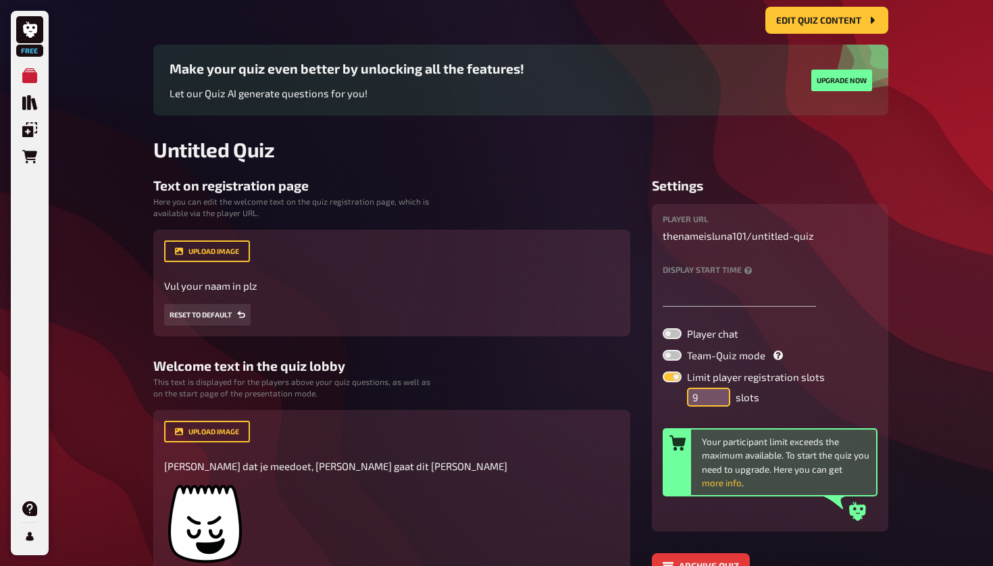
click at [542, 398] on input "9" at bounding box center [708, 397] width 43 height 19
click at [542, 398] on input "8" at bounding box center [708, 397] width 43 height 19
click at [542, 398] on input "7" at bounding box center [708, 397] width 43 height 19
click at [542, 398] on input "6" at bounding box center [708, 397] width 43 height 19
type input "5"
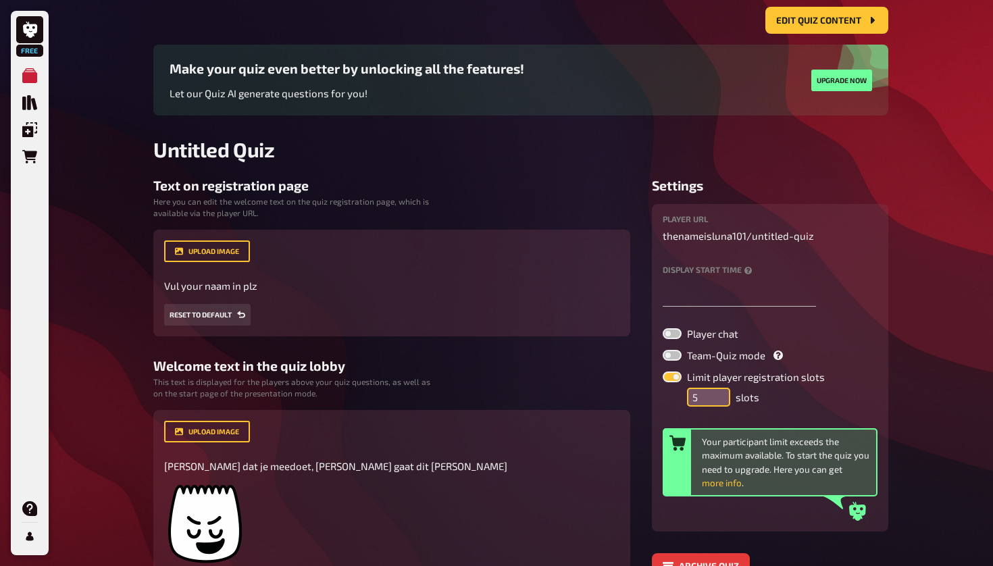
click at [542, 398] on input "5" at bounding box center [708, 397] width 43 height 19
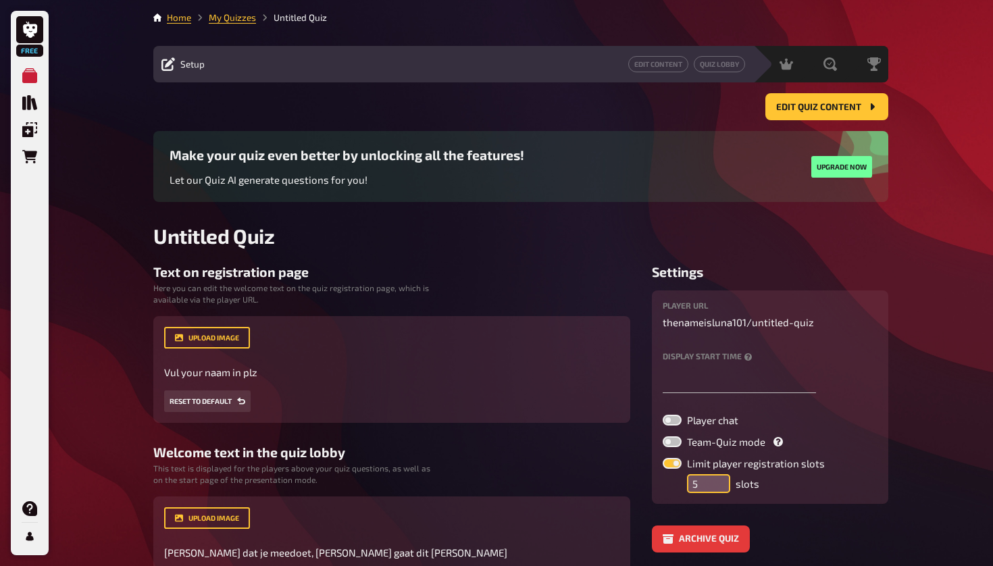
scroll to position [0, 0]
click at [542, 105] on span "Edit Quiz content" at bounding box center [818, 107] width 85 height 9
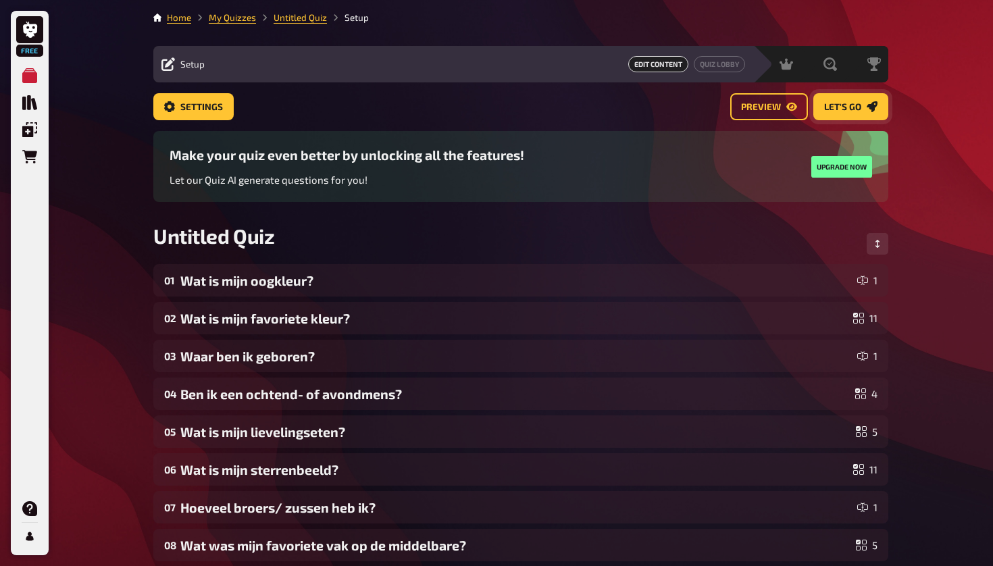
click at [542, 107] on icon "Let's go" at bounding box center [872, 106] width 11 height 11
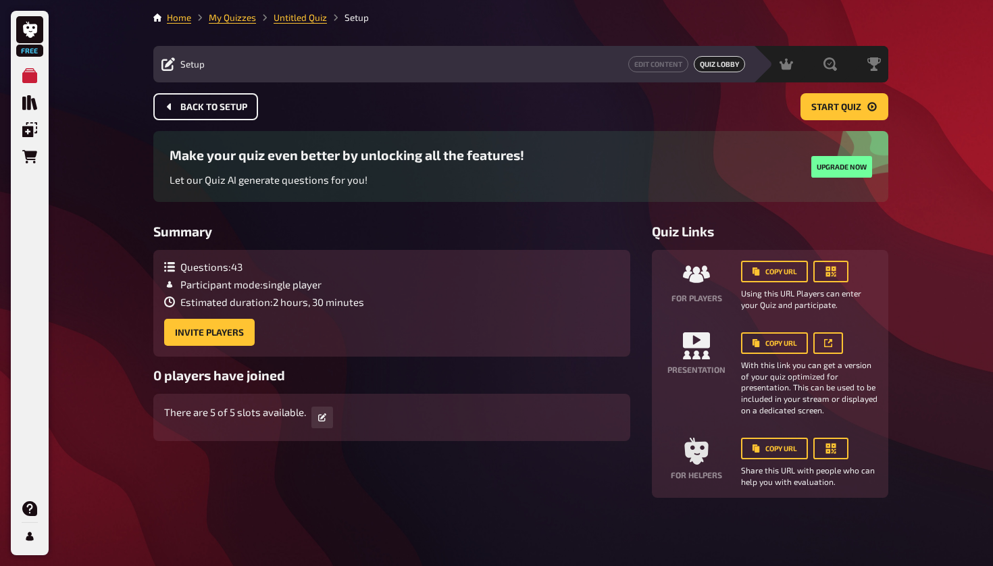
click at [228, 109] on span "Back to setup" at bounding box center [213, 107] width 67 height 9
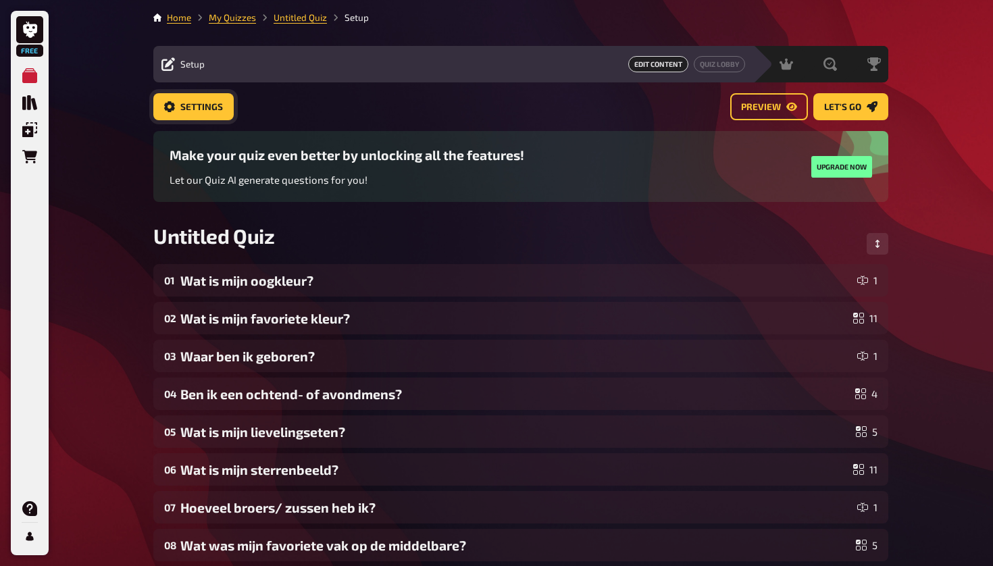
click at [215, 93] on button "Settings" at bounding box center [193, 106] width 80 height 27
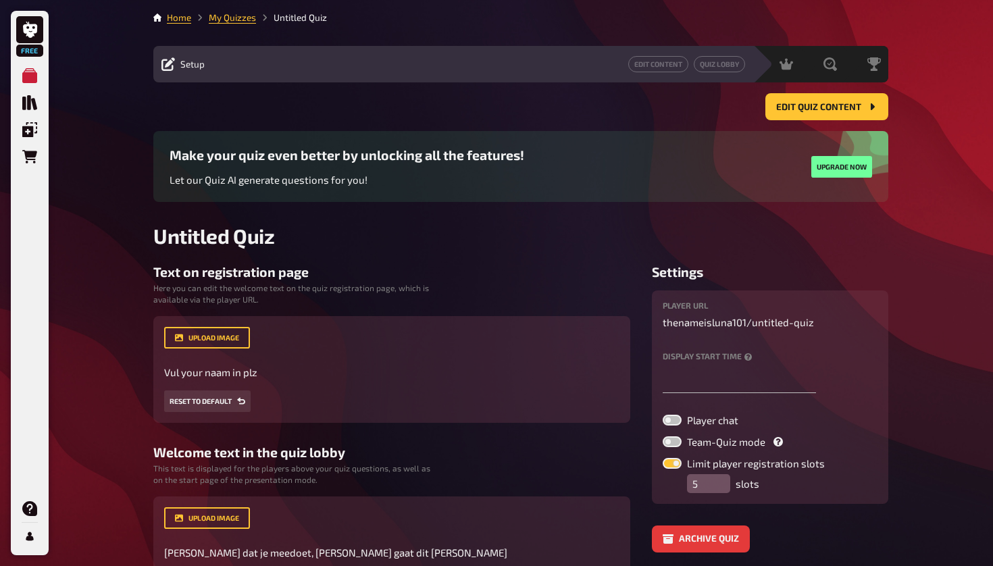
click at [542, 439] on label at bounding box center [672, 441] width 19 height 11
click at [542, 436] on input "Team-Quiz mode" at bounding box center [662, 436] width 1 height 1
checkbox input "true"
click at [542, 479] on input "6" at bounding box center [708, 483] width 43 height 19
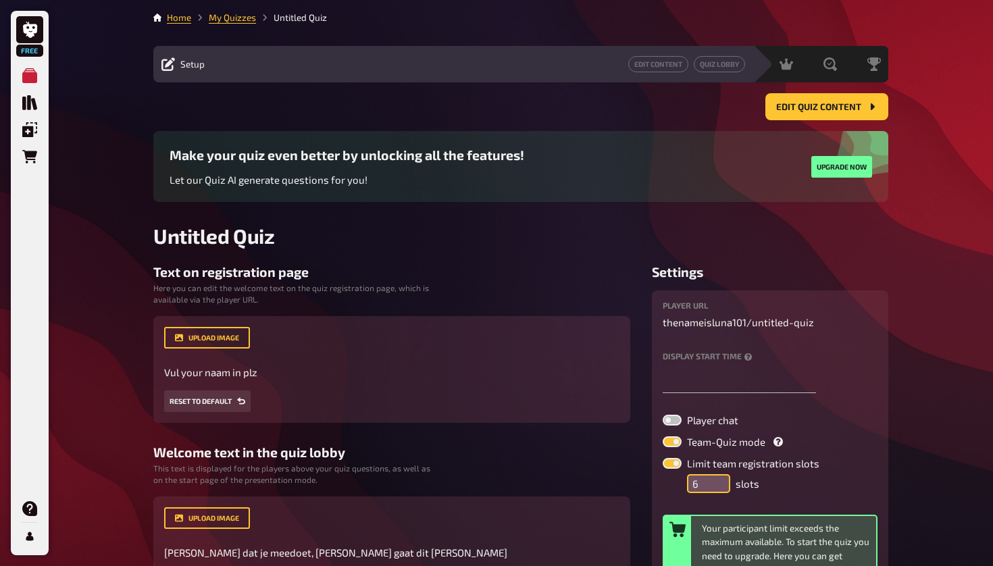
type input "5"
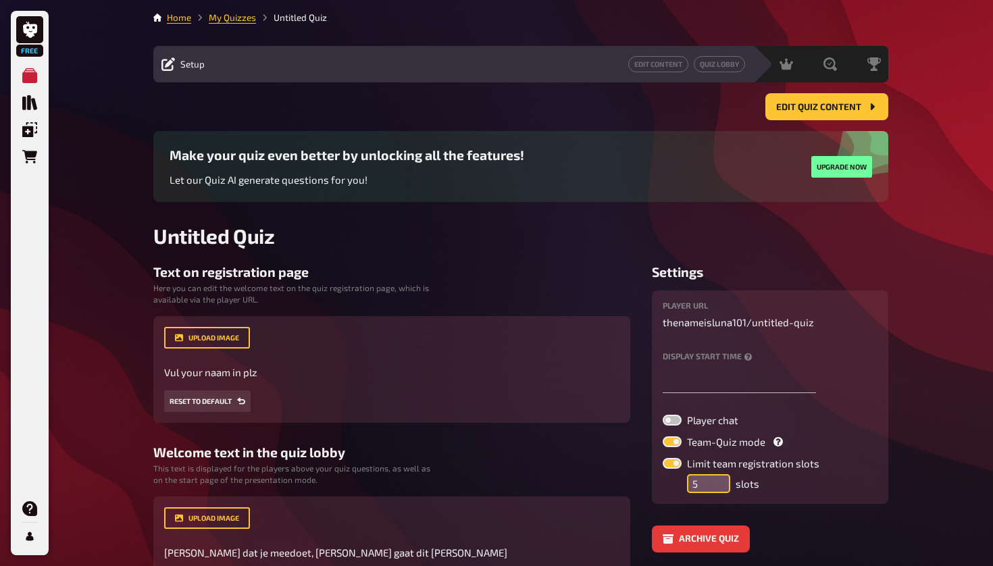
click at [542, 488] on input "5" at bounding box center [708, 483] width 43 height 19
click at [542, 106] on span "Edit Quiz content" at bounding box center [818, 107] width 85 height 9
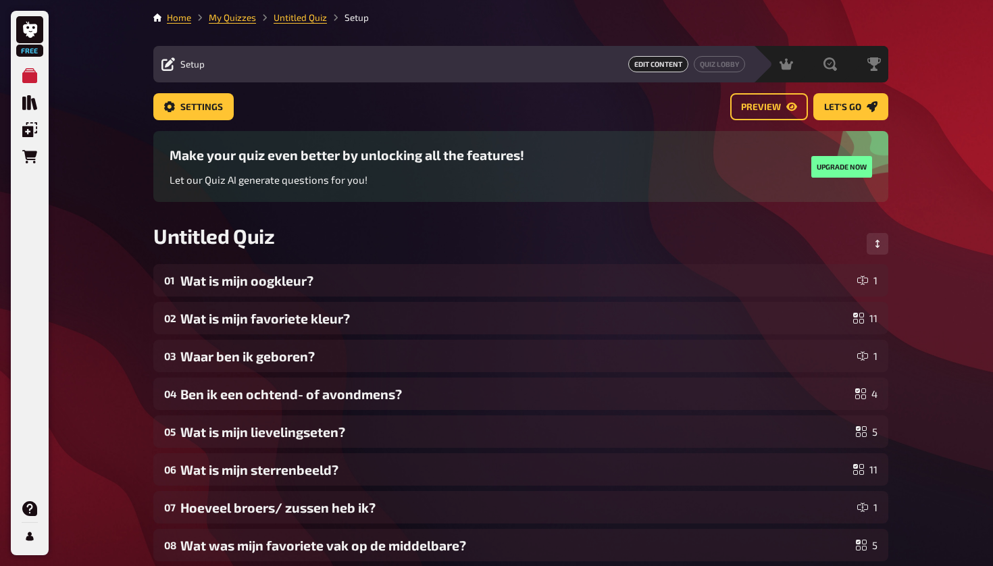
click at [252, 250] on div "Untitled Quiz" at bounding box center [520, 244] width 735 height 41
click at [252, 244] on span "Untitled Quiz" at bounding box center [213, 236] width 121 height 24
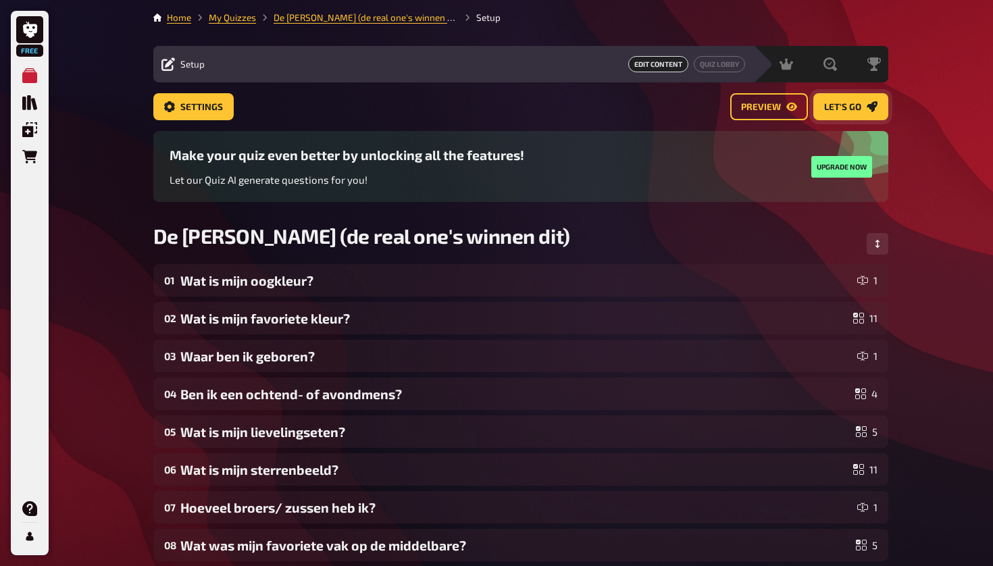
click at [542, 109] on span "Let's go" at bounding box center [842, 107] width 37 height 9
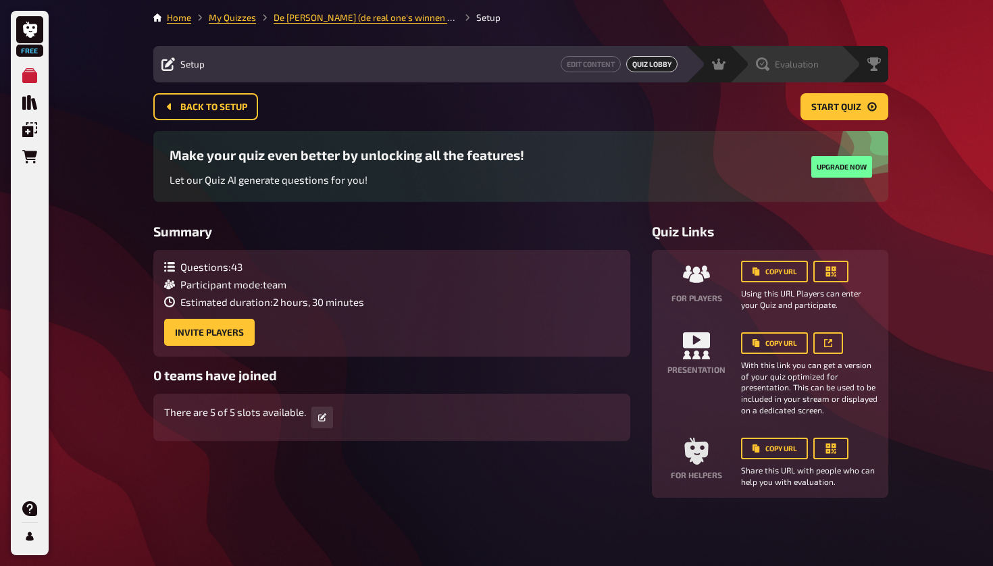
click at [542, 63] on div "Evaluation" at bounding box center [794, 64] width 93 height 14
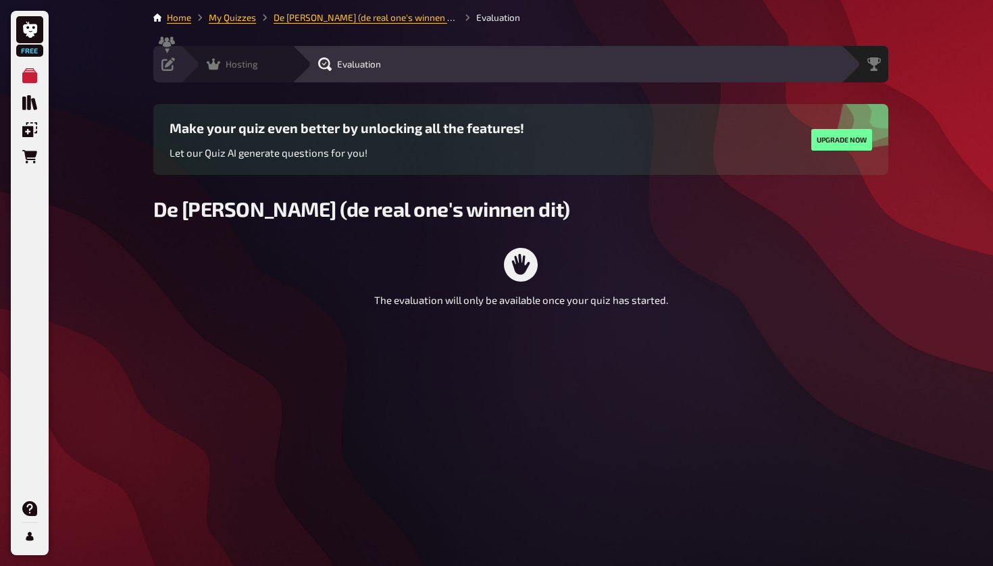
click at [268, 71] on div "Hosting undefined" at bounding box center [235, 64] width 111 height 36
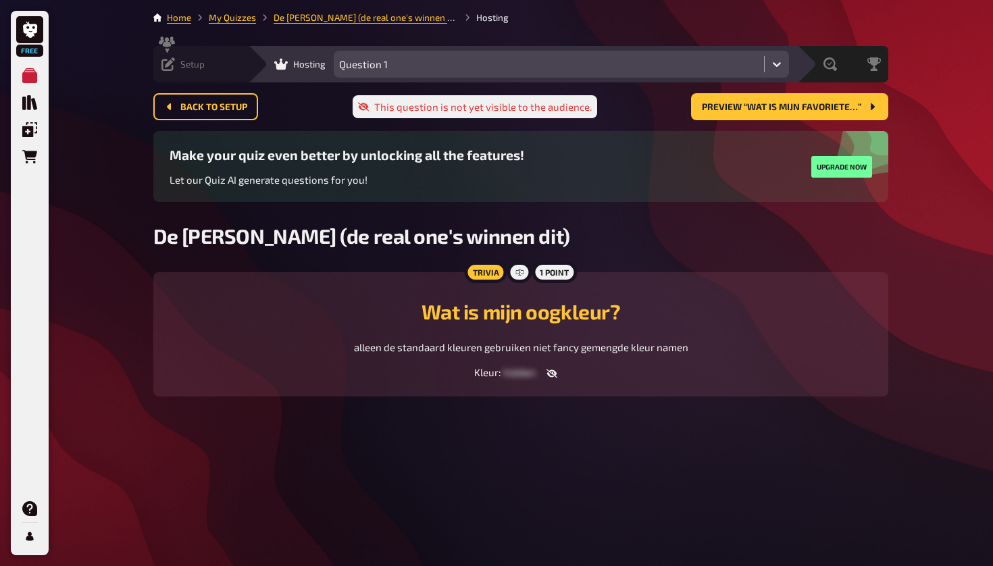
click at [175, 59] on div "Setup" at bounding box center [182, 64] width 43 height 14
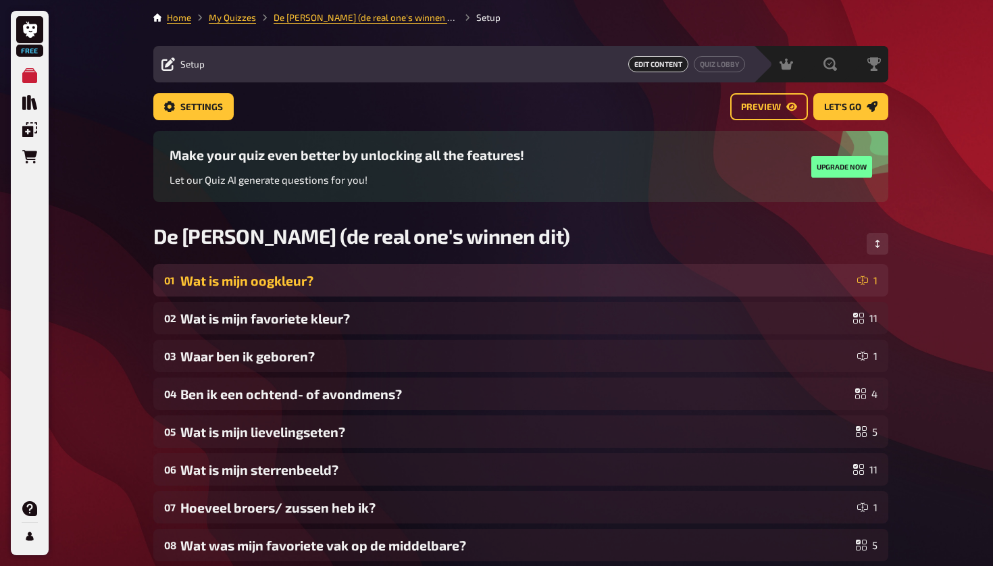
click at [542, 279] on div "Wat is mijn oogkleur?" at bounding box center [516, 281] width 672 height 16
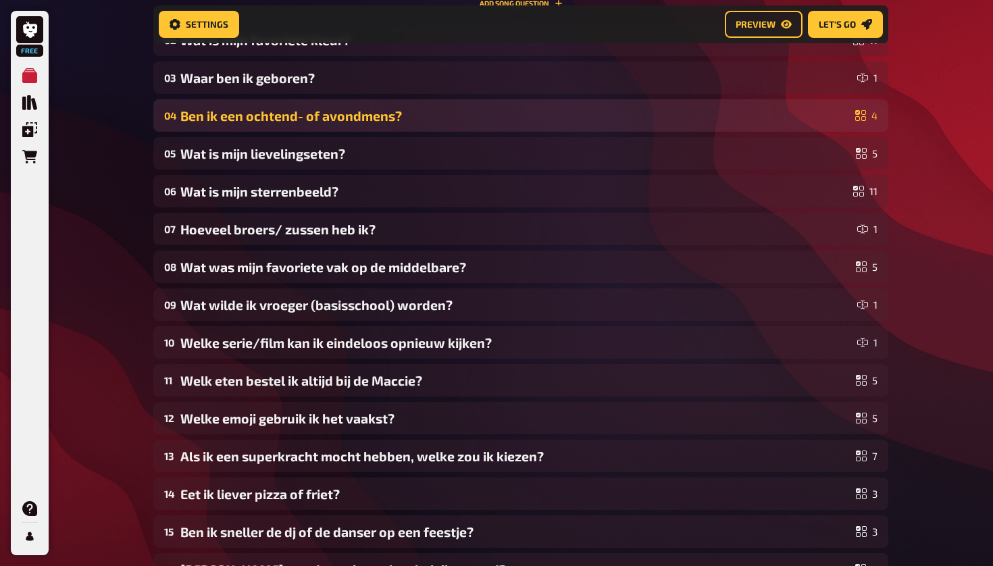
scroll to position [600, 0]
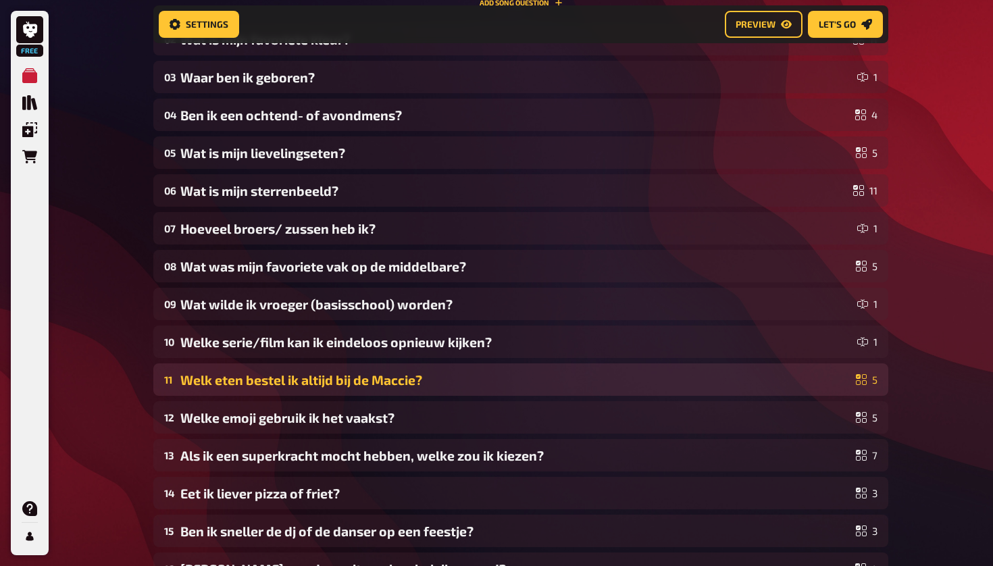
click at [542, 372] on div "Welk eten bestel ik altijd bij de Maccie?" at bounding box center [515, 380] width 670 height 16
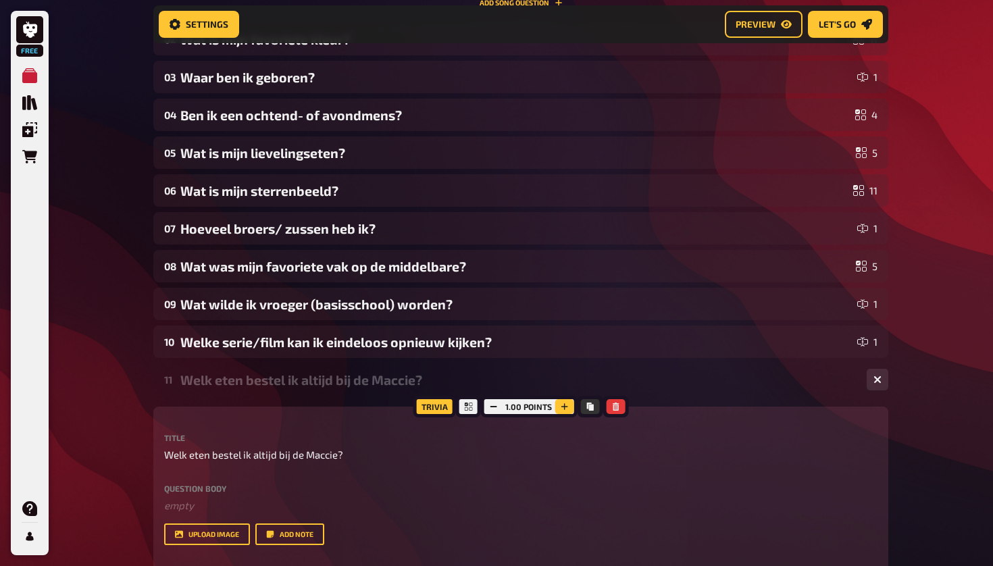
click at [542, 404] on icon "button" at bounding box center [564, 407] width 8 height 8
click at [542, 405] on icon "button" at bounding box center [564, 407] width 8 height 8
click at [542, 386] on button "button" at bounding box center [878, 380] width 22 height 22
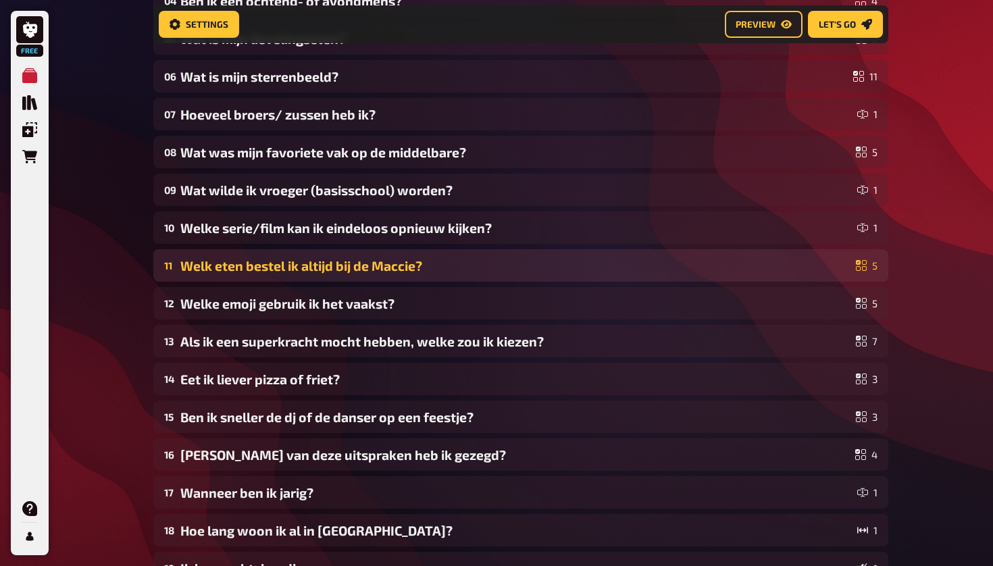
scroll to position [715, 0]
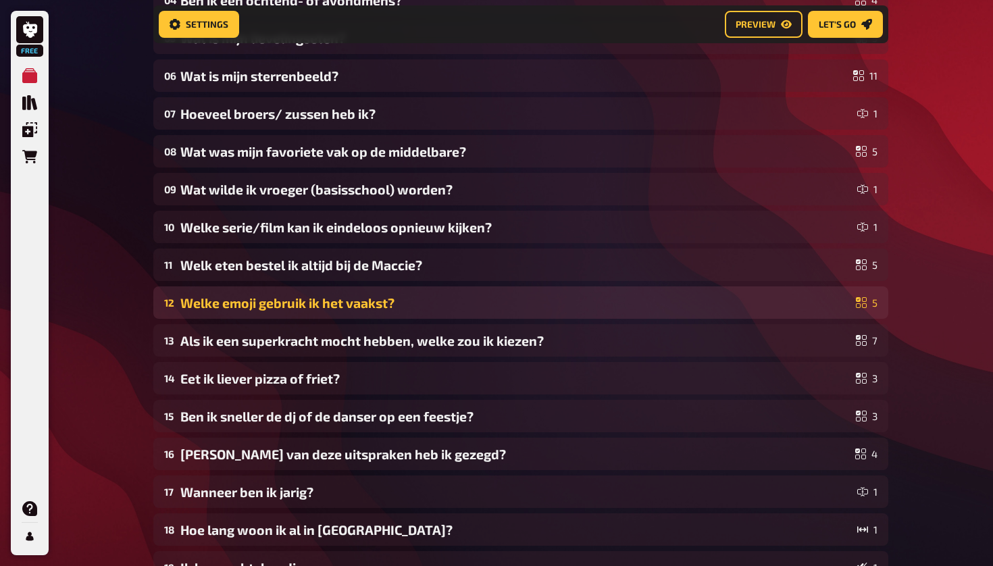
click at [542, 305] on div "Welke emoji gebruik ik het vaakst?" at bounding box center [515, 303] width 670 height 16
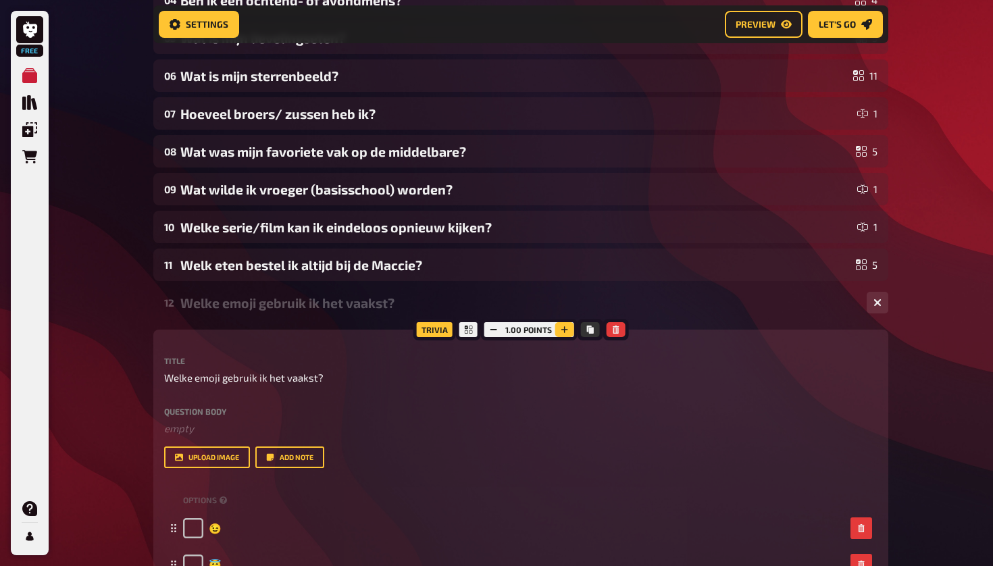
click at [542, 328] on button "button" at bounding box center [564, 329] width 19 height 15
click at [542, 310] on button "button" at bounding box center [878, 303] width 22 height 22
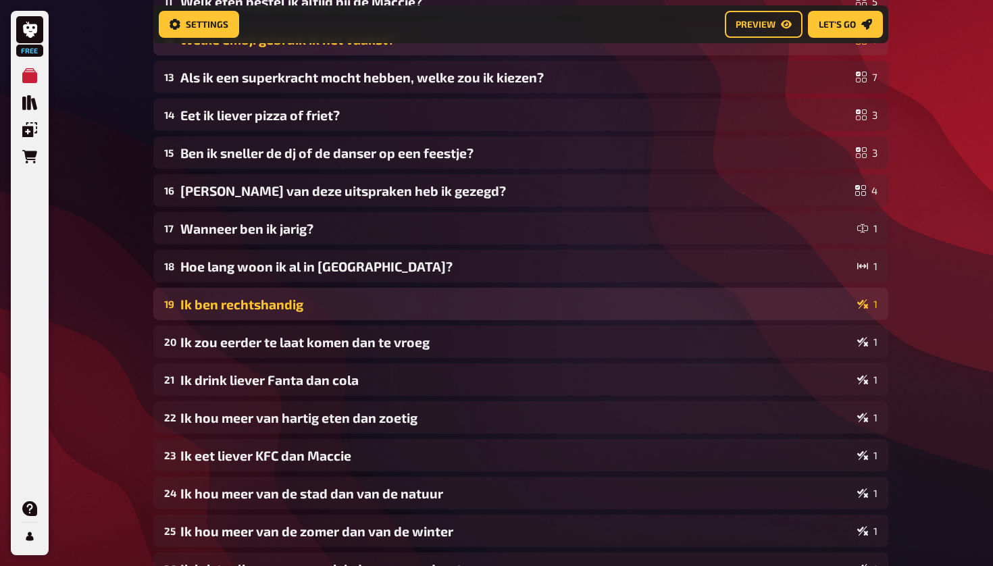
scroll to position [983, 0]
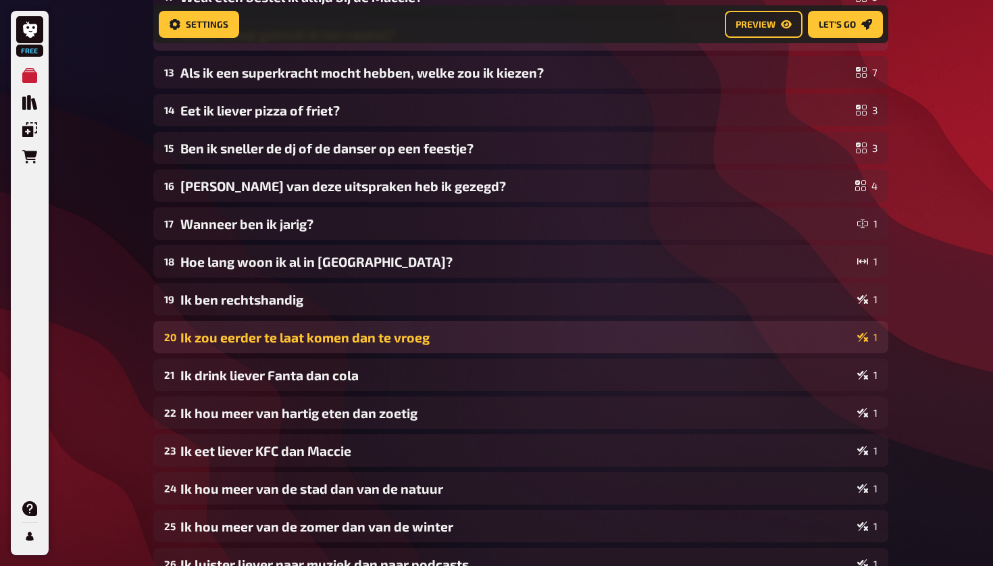
click at [496, 349] on div "20 Ik zou eerder te laat komen dan te vroeg 1" at bounding box center [520, 337] width 735 height 32
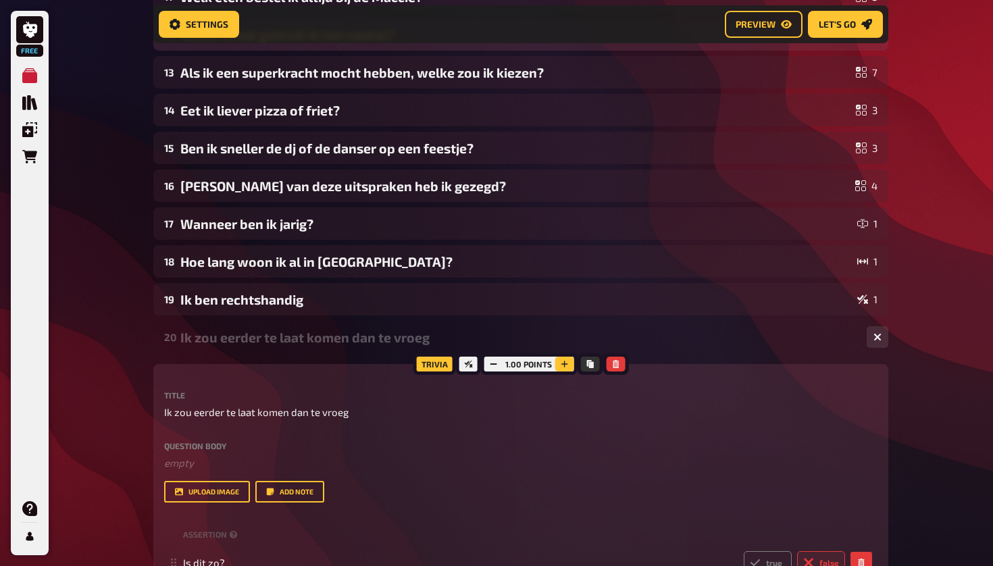
click at [542, 366] on icon "button" at bounding box center [564, 364] width 8 height 8
click at [542, 393] on div "Free My Quizzes Quiz Library Overlays Orders Help Profile Home My Quizzes De [P…" at bounding box center [496, 369] width 993 height 2705
click at [542, 340] on button "button" at bounding box center [878, 337] width 22 height 22
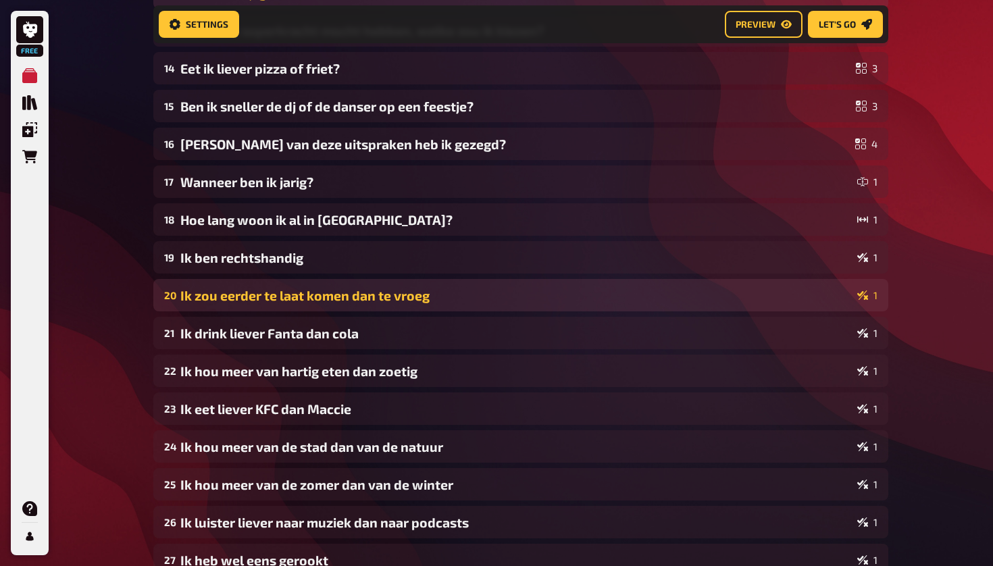
scroll to position [1061, 0]
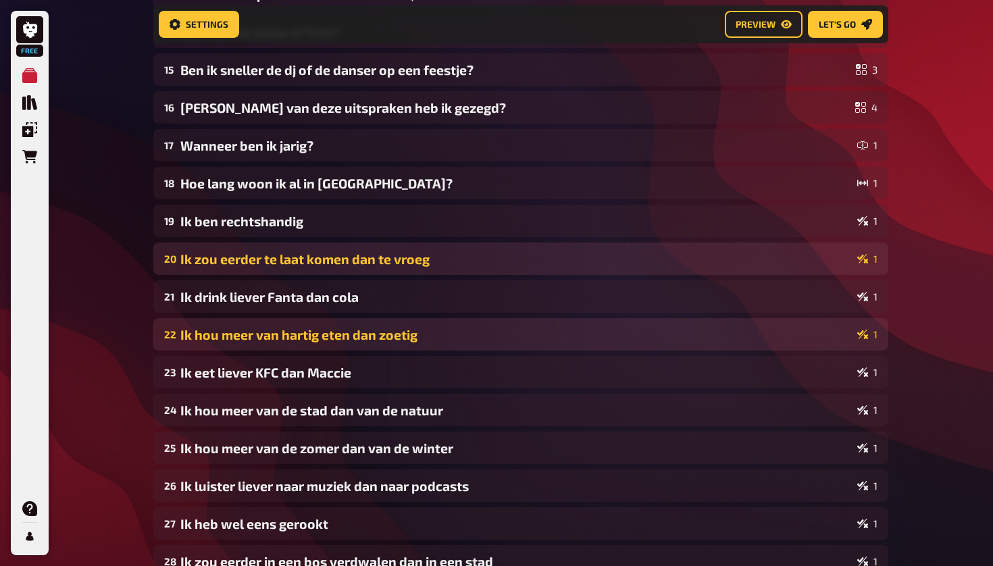
click at [542, 322] on div "22 Ik hou meer van hartig eten dan zoetig 1" at bounding box center [520, 334] width 735 height 32
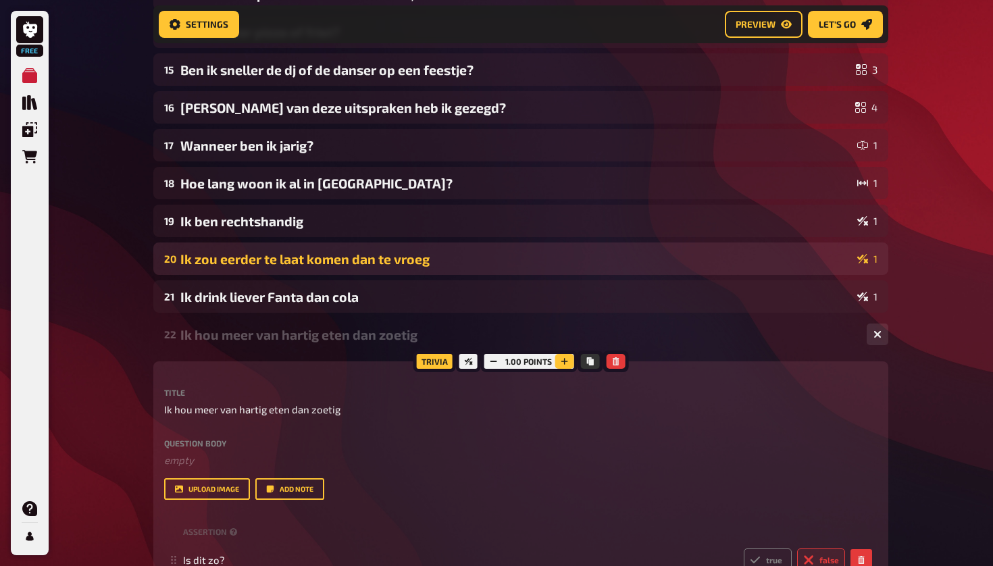
click at [542, 362] on icon "button" at bounding box center [564, 361] width 8 height 8
click at [542, 362] on icon "button" at bounding box center [565, 361] width 8 height 8
click at [542, 327] on div "Home My Quizzes De [PERSON_NAME] (de real one's winnen dit) Setup Setup Edit Co…" at bounding box center [521, 291] width 757 height 2705
click at [542, 332] on button "button" at bounding box center [878, 335] width 22 height 22
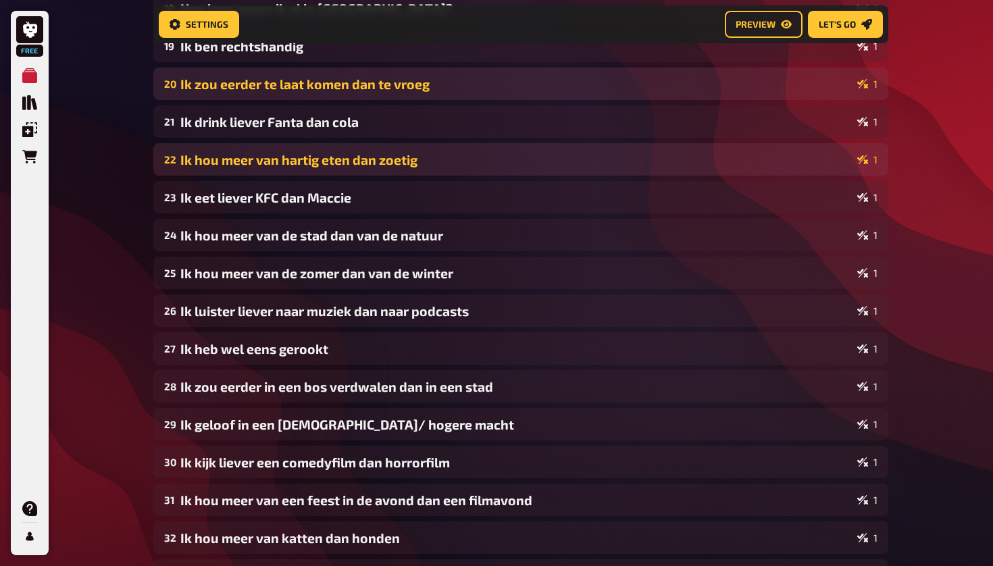
scroll to position [1240, 0]
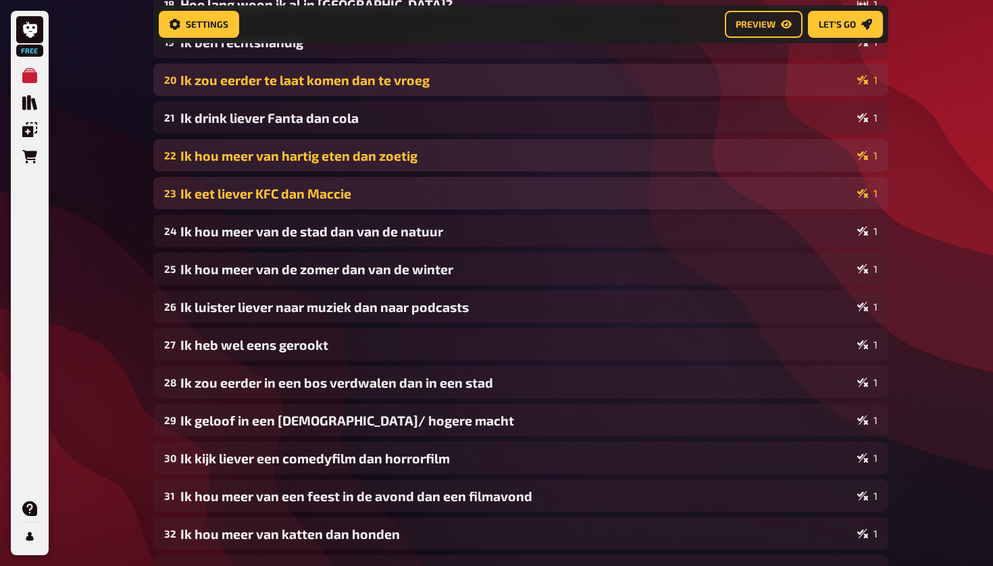
click at [526, 193] on div "Ik eet liever KFC dan Maccie" at bounding box center [516, 194] width 672 height 16
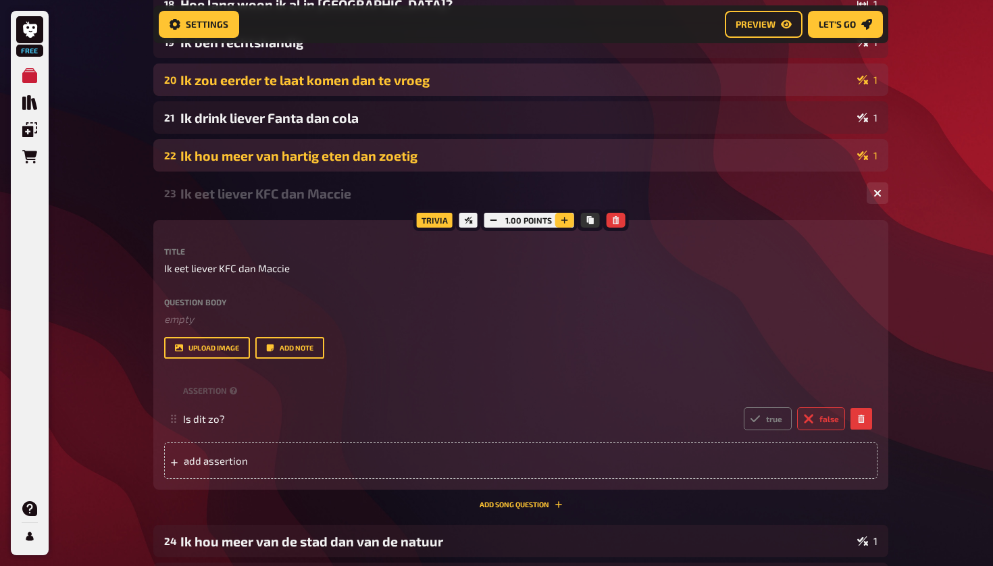
click at [542, 217] on button "button" at bounding box center [564, 220] width 19 height 15
click at [542, 281] on div "Free My Quizzes Quiz Library Overlays Orders Help Profile Home My Quizzes De [P…" at bounding box center [496, 112] width 993 height 2705
click at [542, 193] on icon "button" at bounding box center [878, 193] width 8 height 8
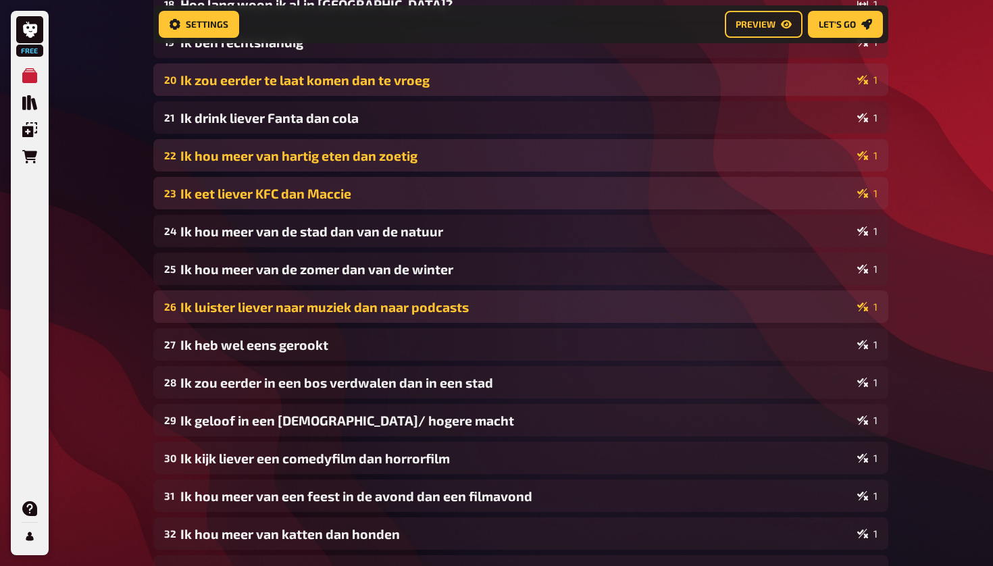
click at [542, 311] on div "Ik luister liever naar muziek dan naar podcasts" at bounding box center [516, 307] width 672 height 16
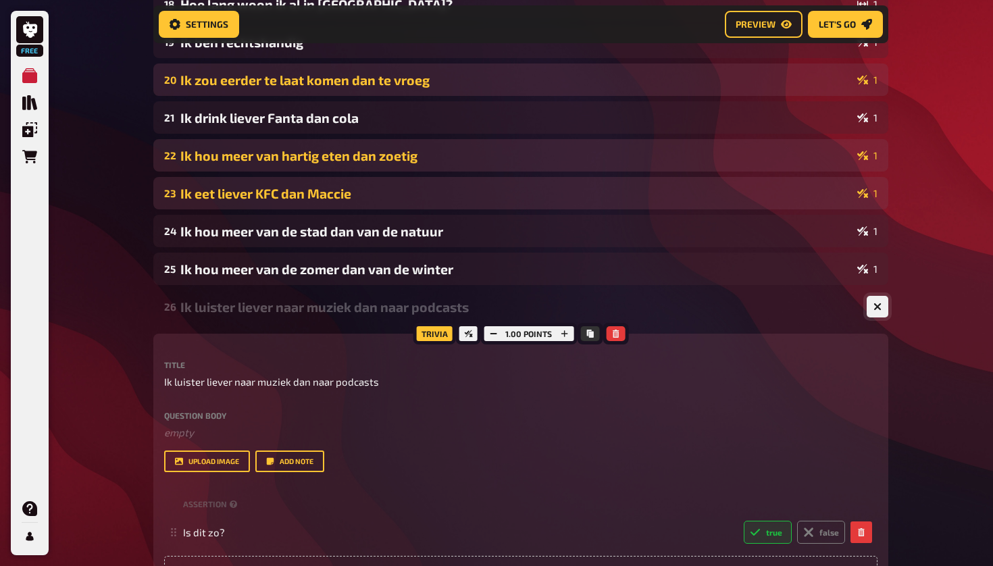
click at [542, 307] on icon "button" at bounding box center [878, 307] width 13 height 13
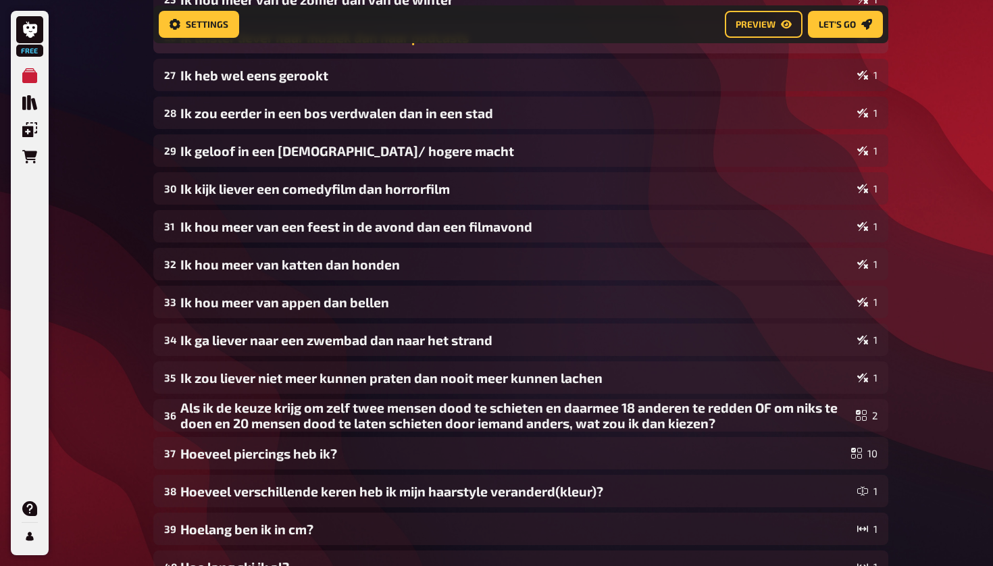
scroll to position [1512, 0]
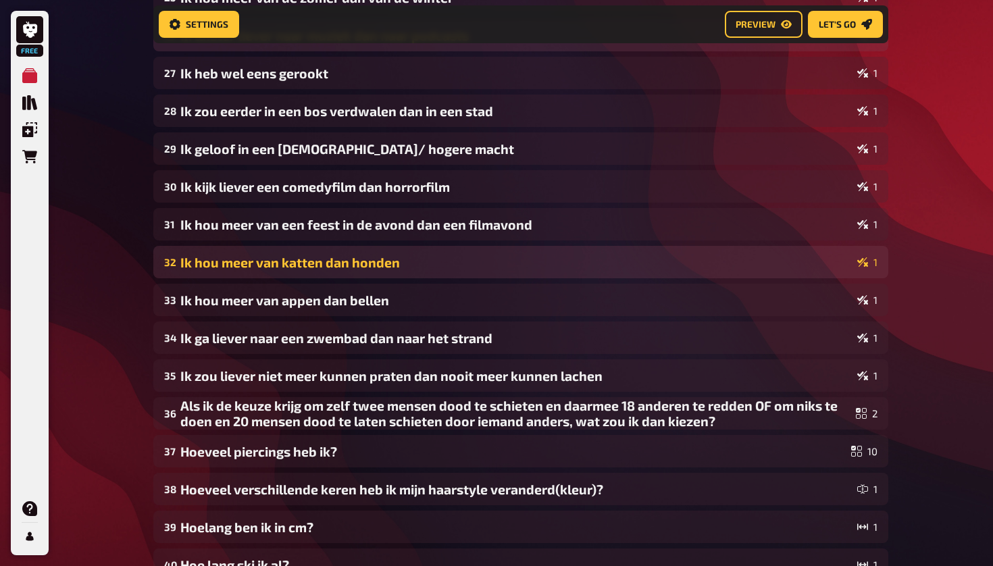
click at [542, 267] on div "Ik hou meer van katten dan honden" at bounding box center [516, 263] width 672 height 16
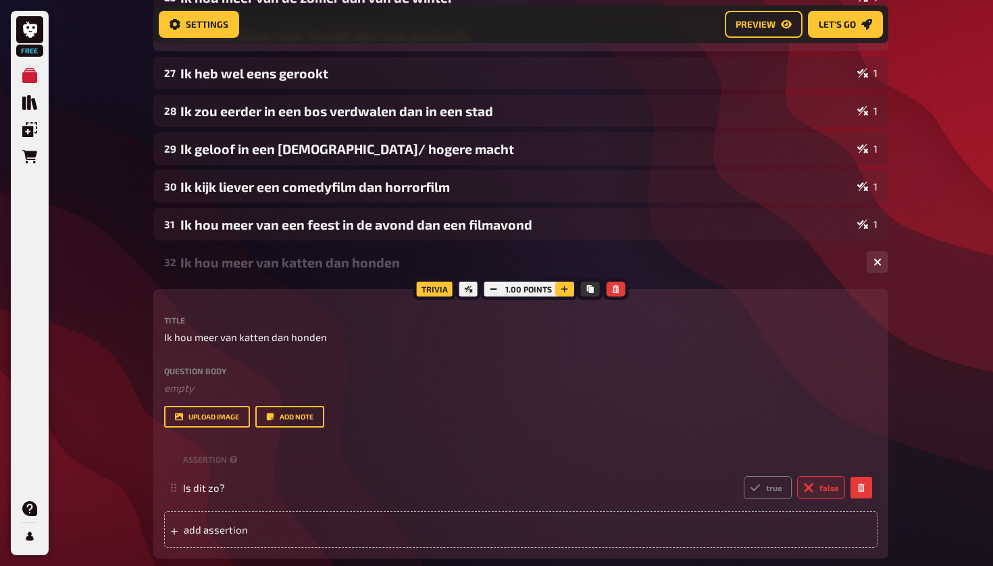
click at [542, 285] on button "button" at bounding box center [564, 289] width 19 height 15
click at [542, 285] on div "2.50 points" at bounding box center [528, 289] width 97 height 22
click at [542, 291] on button "button" at bounding box center [564, 289] width 19 height 15
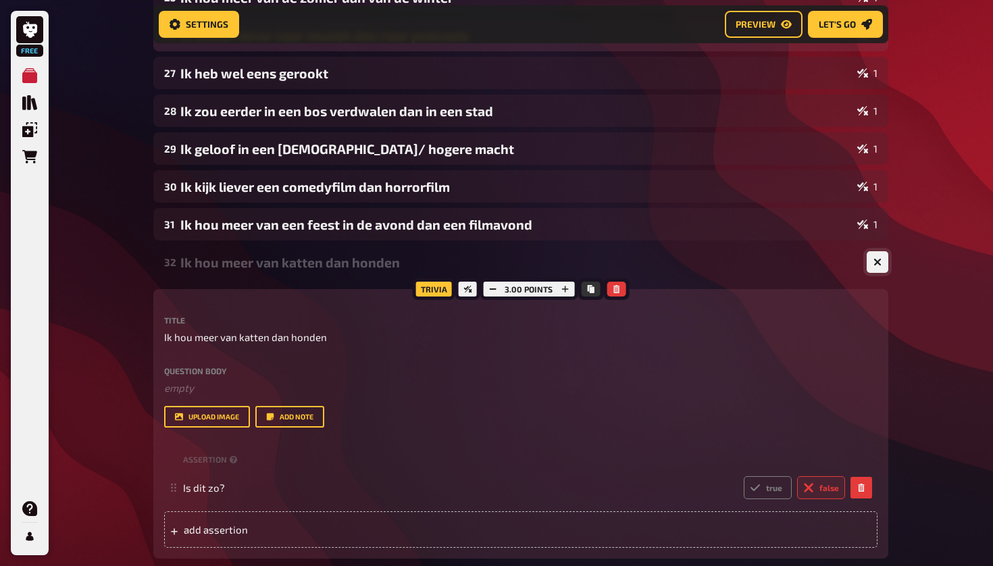
click at [542, 264] on button "button" at bounding box center [878, 262] width 22 height 22
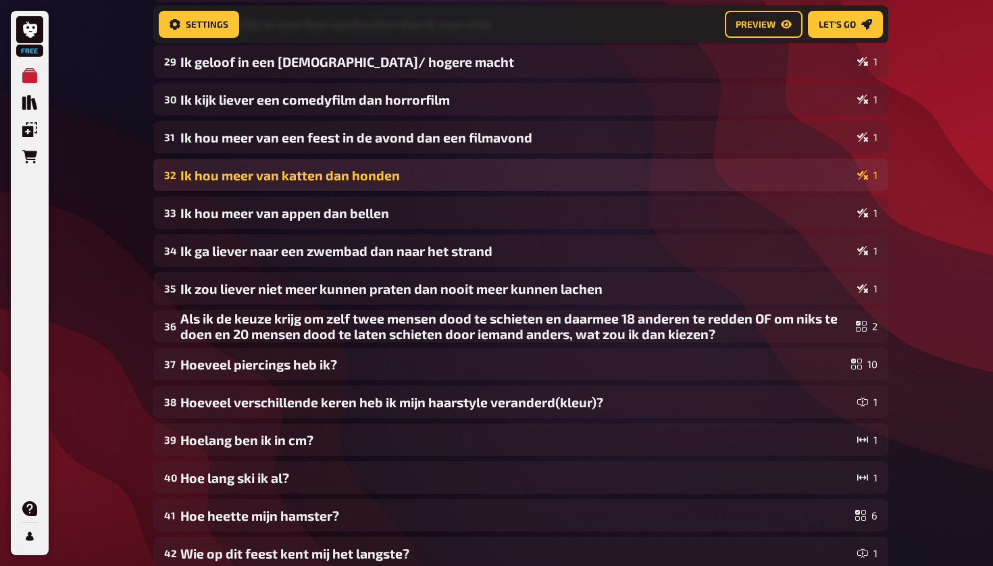
scroll to position [1605, 0]
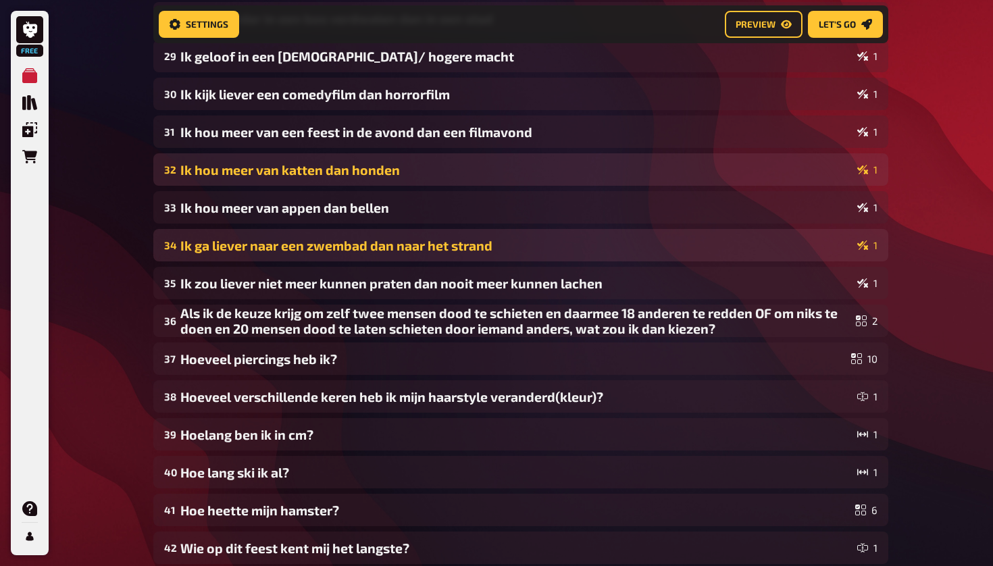
click at [542, 250] on div "Ik ga liever naar een zwembad dan naar het strand" at bounding box center [516, 246] width 672 height 16
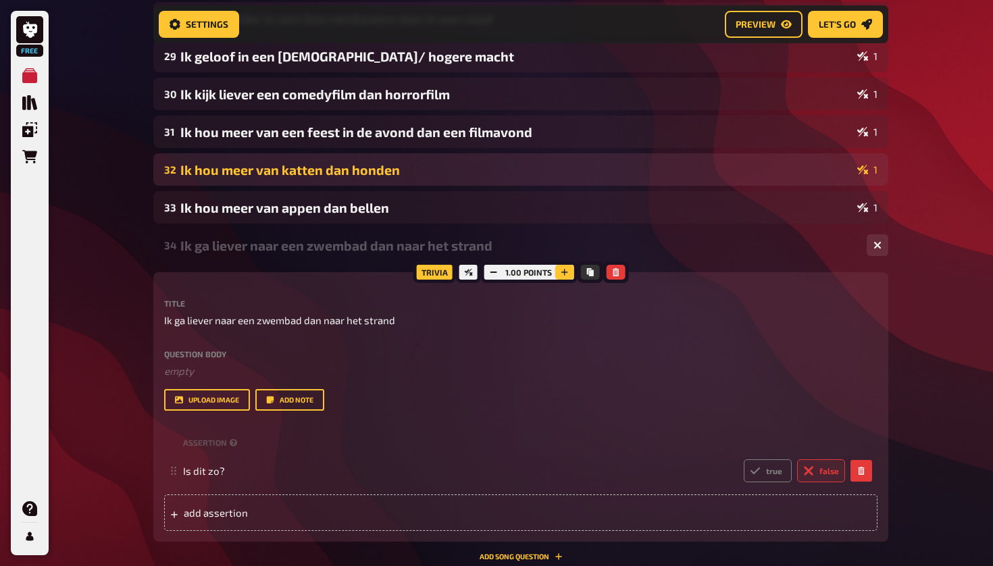
click at [542, 268] on icon "button" at bounding box center [564, 272] width 8 height 8
click at [542, 247] on icon "button" at bounding box center [878, 245] width 8 height 8
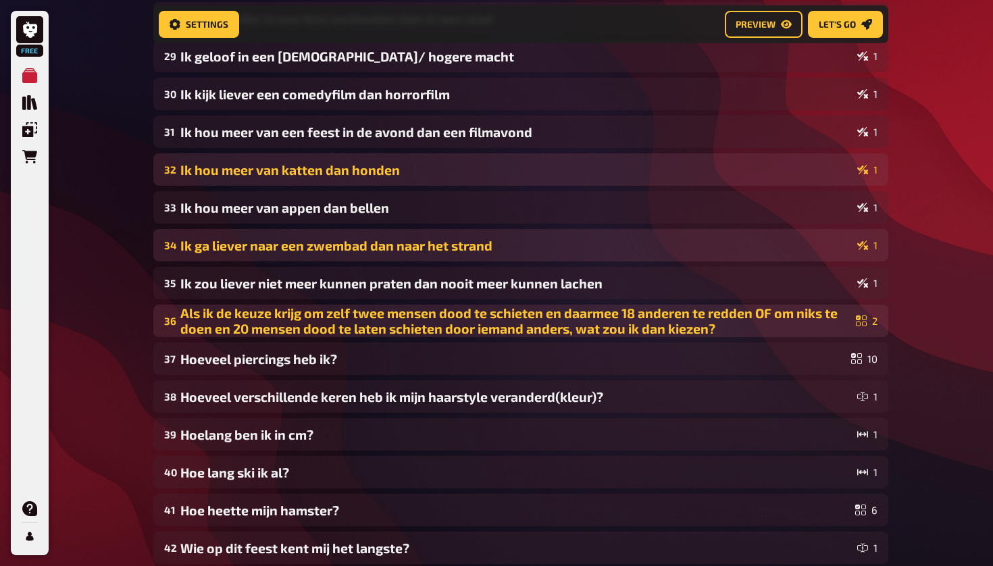
click at [542, 309] on div "Als ik de keuze krijg om zelf twee mensen dood te schieten en daarmee 18 andere…" at bounding box center [515, 320] width 670 height 31
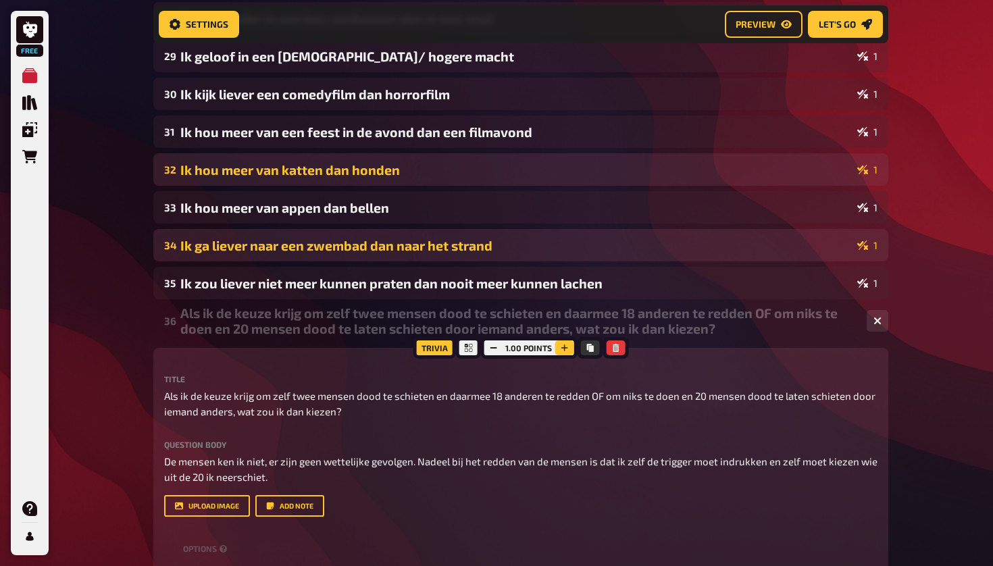
click at [542, 349] on icon "button" at bounding box center [564, 348] width 8 height 8
click at [542, 318] on button "button" at bounding box center [878, 321] width 22 height 22
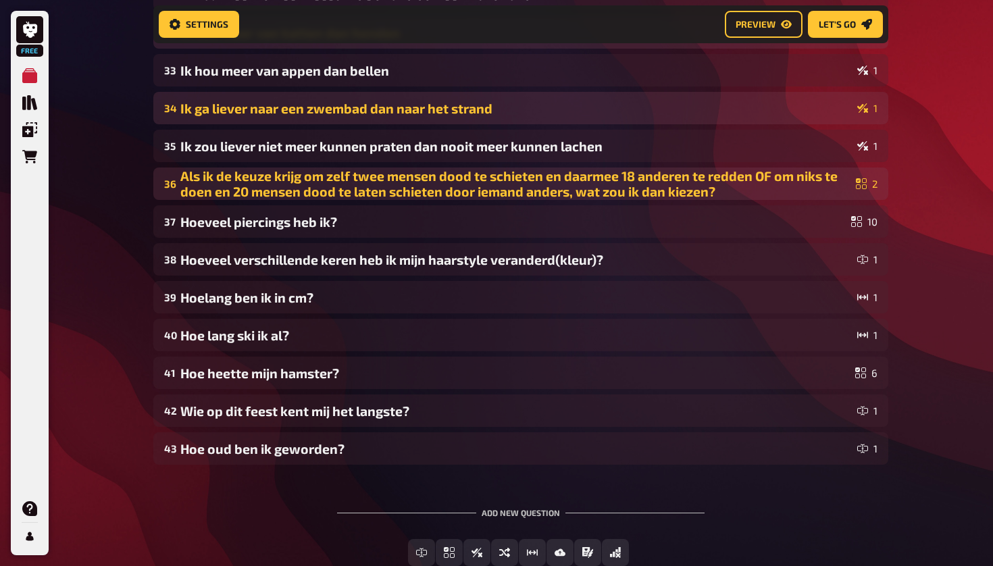
scroll to position [1757, 0]
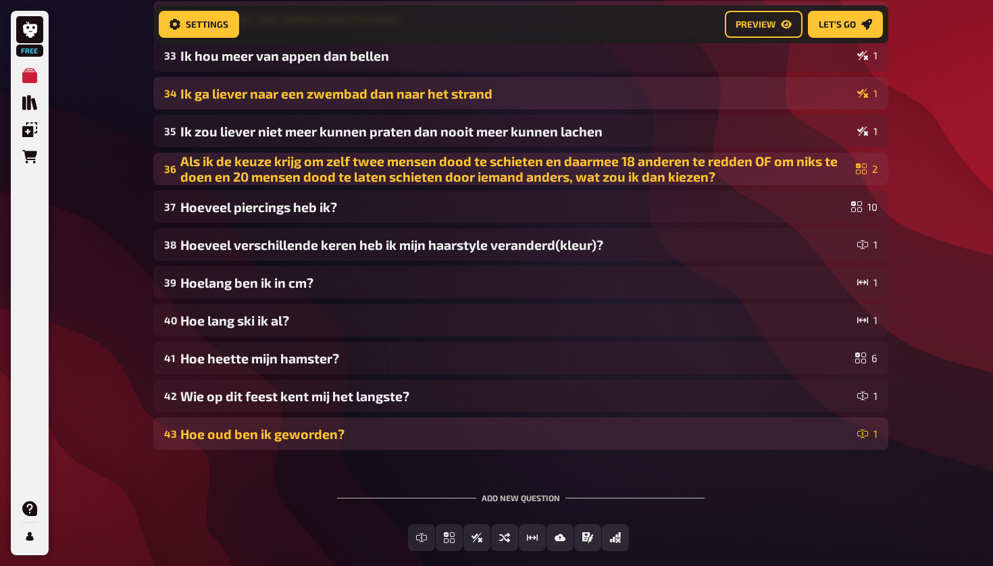
click at [542, 436] on div "Hoe oud ben ik geworden?" at bounding box center [516, 434] width 672 height 16
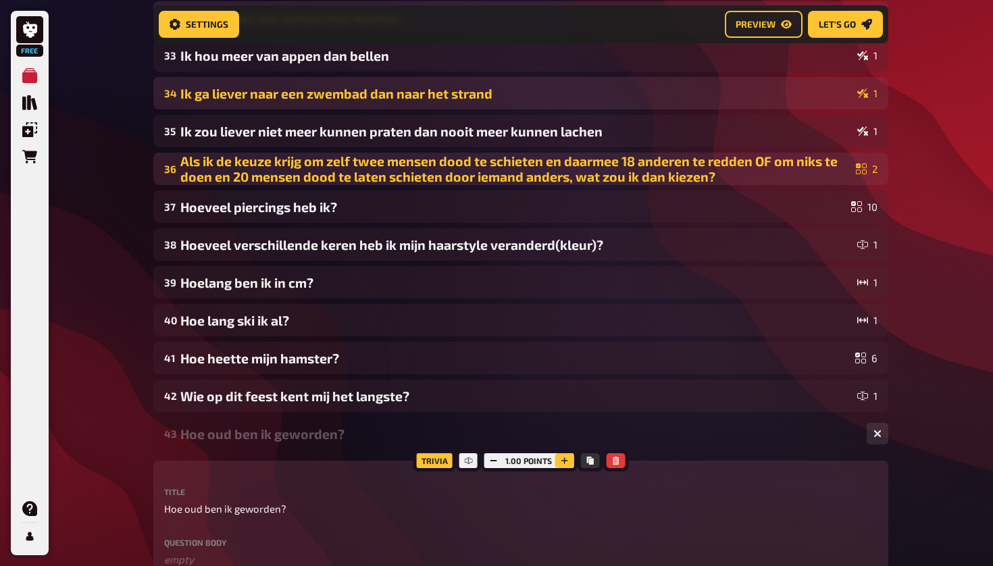
click at [542, 458] on button "button" at bounding box center [564, 460] width 19 height 15
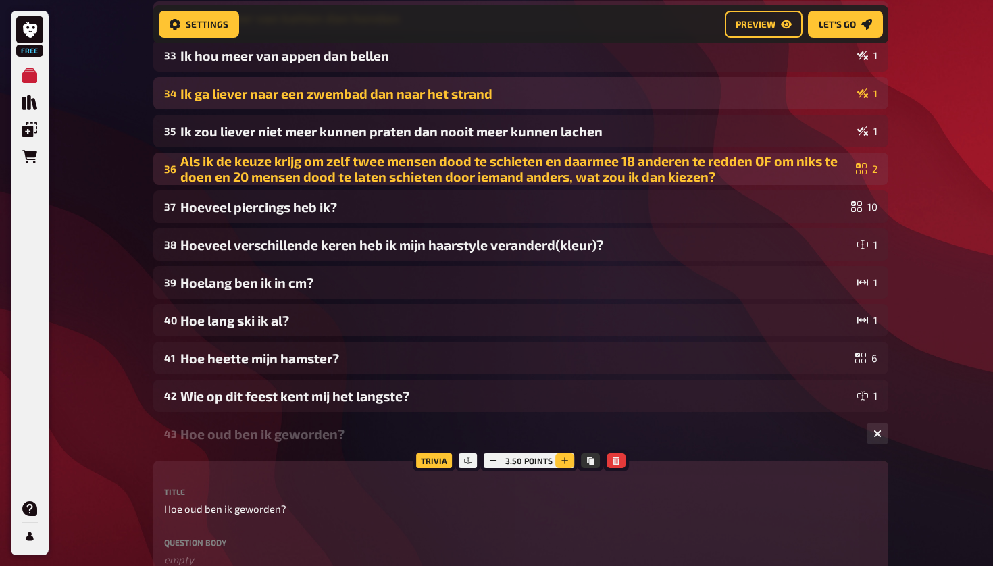
click at [542, 458] on button "button" at bounding box center [564, 460] width 19 height 15
click at [542, 458] on button "button" at bounding box center [565, 460] width 19 height 15
click at [542, 459] on button "button" at bounding box center [564, 460] width 19 height 15
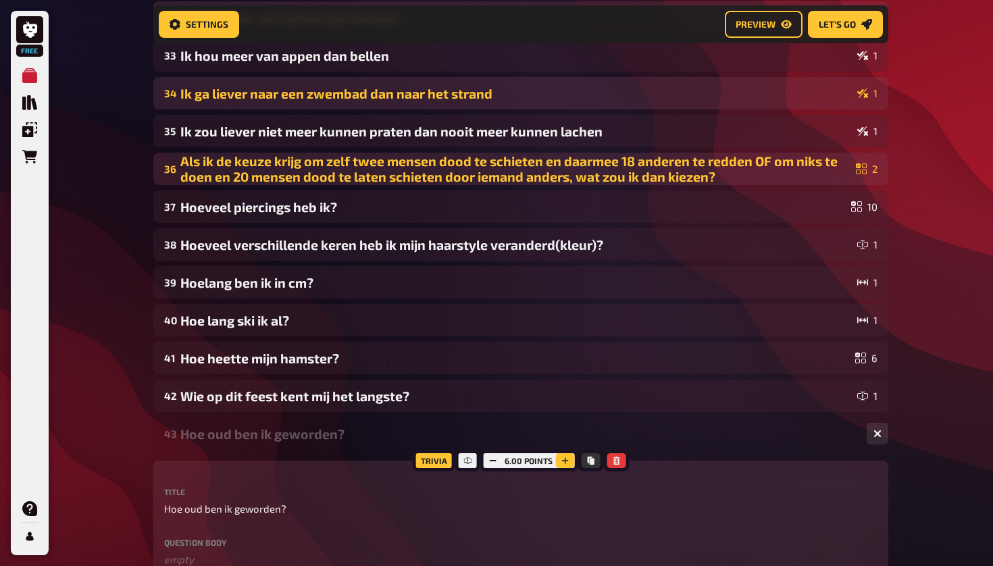
click at [542, 459] on button "button" at bounding box center [564, 460] width 19 height 15
click at [494, 459] on icon "button" at bounding box center [493, 461] width 8 height 8
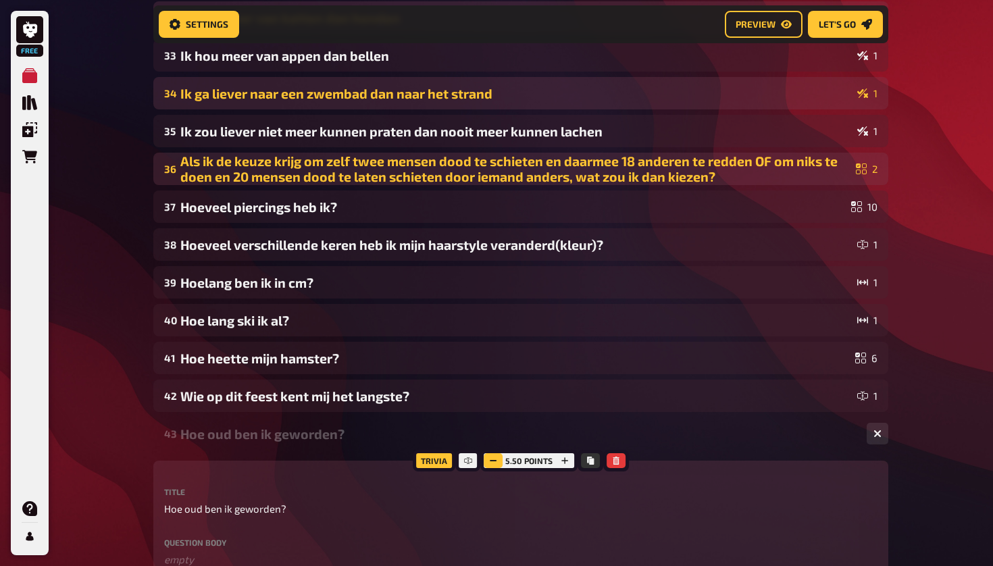
click at [494, 459] on icon "button" at bounding box center [493, 461] width 8 height 8
click at [494, 459] on icon "button" at bounding box center [492, 461] width 8 height 8
click at [494, 459] on icon "button" at bounding box center [493, 461] width 8 height 8
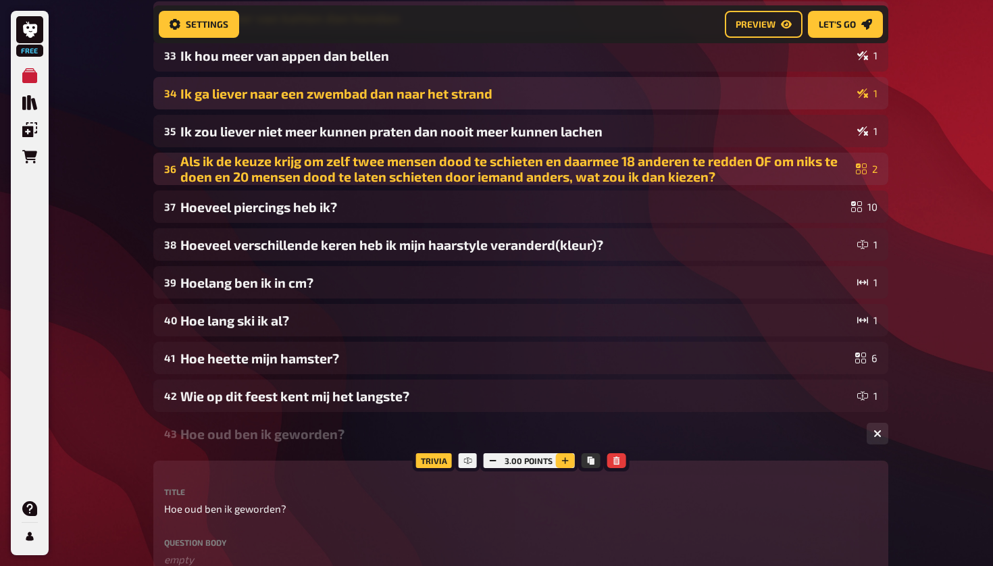
click at [542, 462] on icon "button" at bounding box center [565, 461] width 8 height 8
click at [542, 438] on div "43 Hoe oud ben ik geworden? 1" at bounding box center [520, 434] width 735 height 32
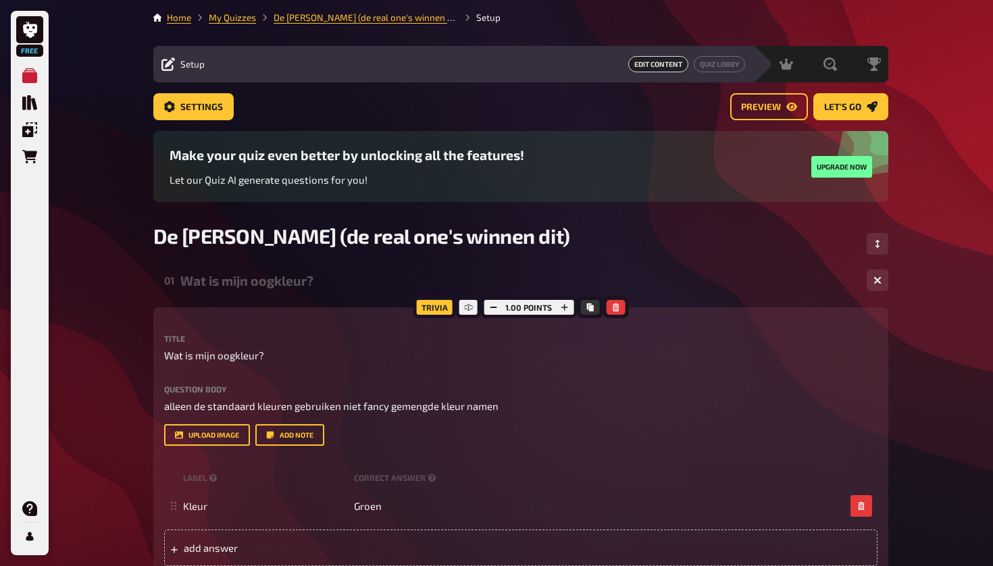
scroll to position [0, 0]
click at [212, 122] on div "Settings Preview Let's go" at bounding box center [520, 112] width 735 height 38
click at [212, 120] on button "Settings" at bounding box center [193, 106] width 80 height 27
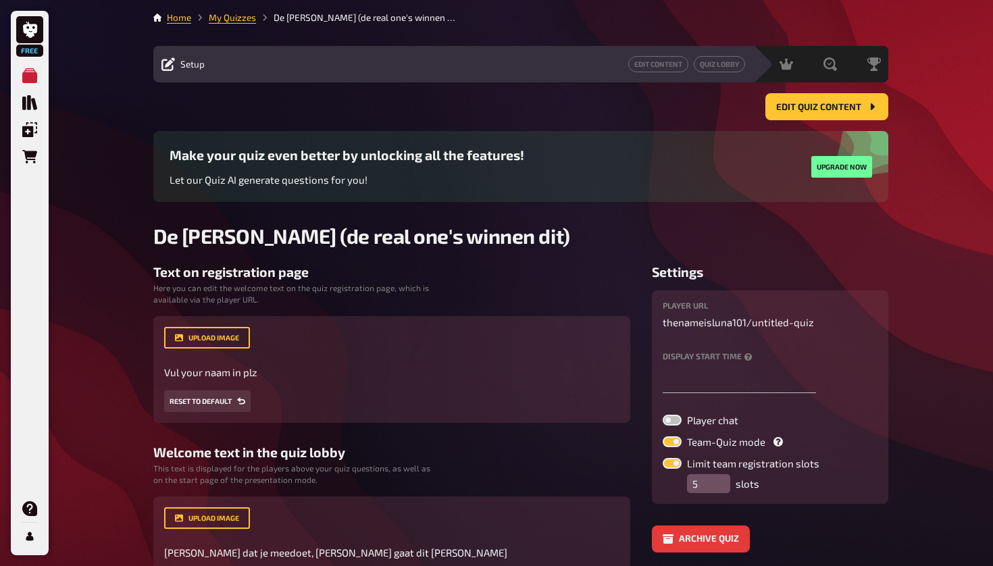
click at [198, 63] on span "Setup" at bounding box center [192, 64] width 24 height 11
click at [154, 54] on div "Setup Edit Content Quiz Lobby" at bounding box center [453, 64] width 600 height 36
click at [169, 61] on icon at bounding box center [168, 64] width 14 height 14
click at [542, 71] on div "Hosting undefined" at bounding box center [741, 64] width 111 height 36
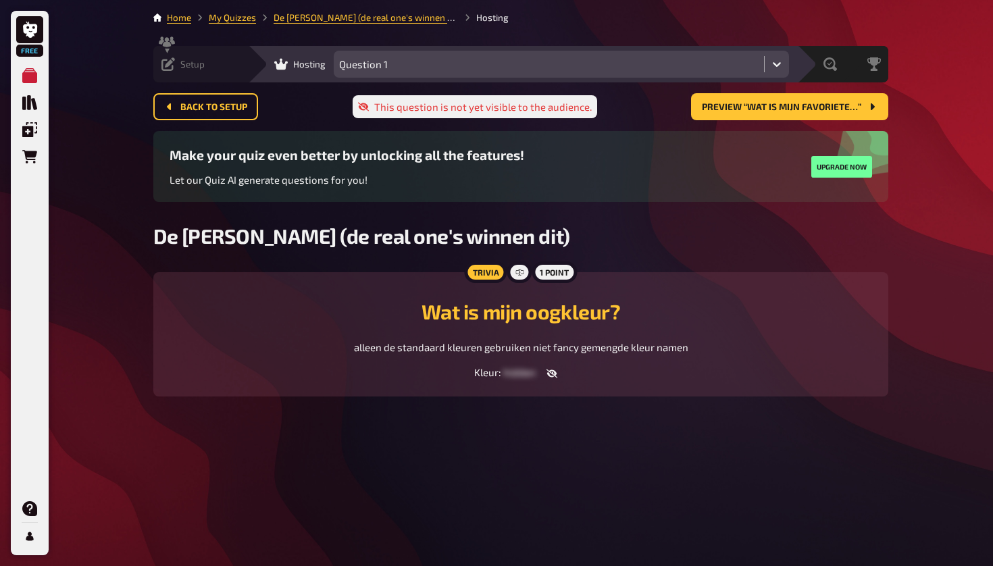
click at [181, 64] on span "Setup" at bounding box center [192, 64] width 24 height 11
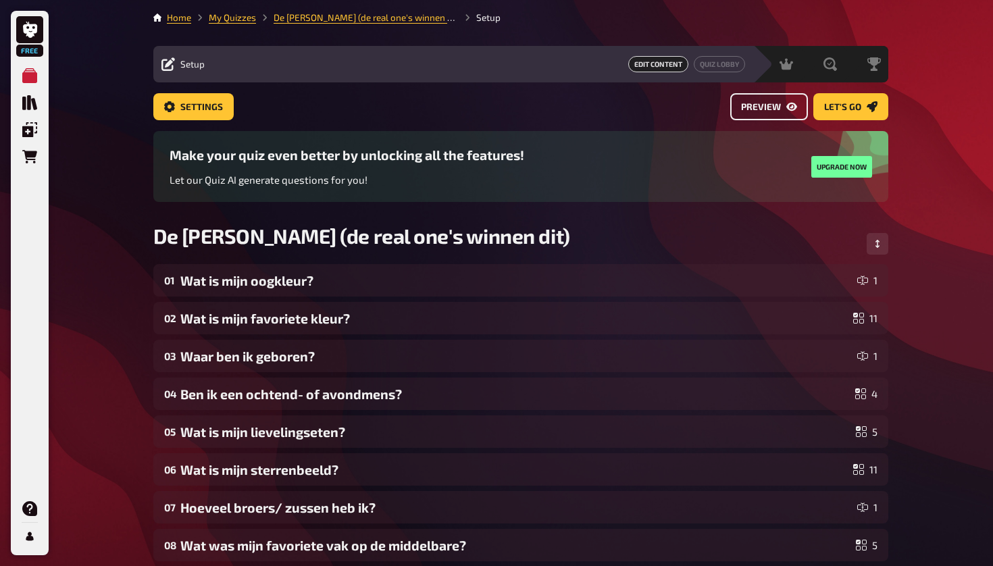
click at [542, 105] on icon "Preview" at bounding box center [791, 106] width 11 height 11
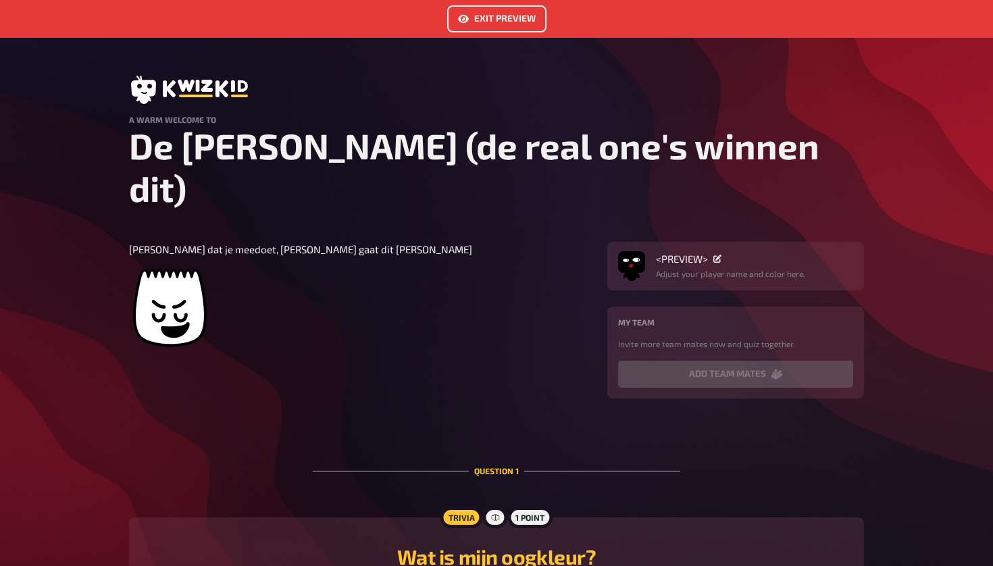
click at [522, 16] on button "Exit Preview" at bounding box center [496, 18] width 99 height 27
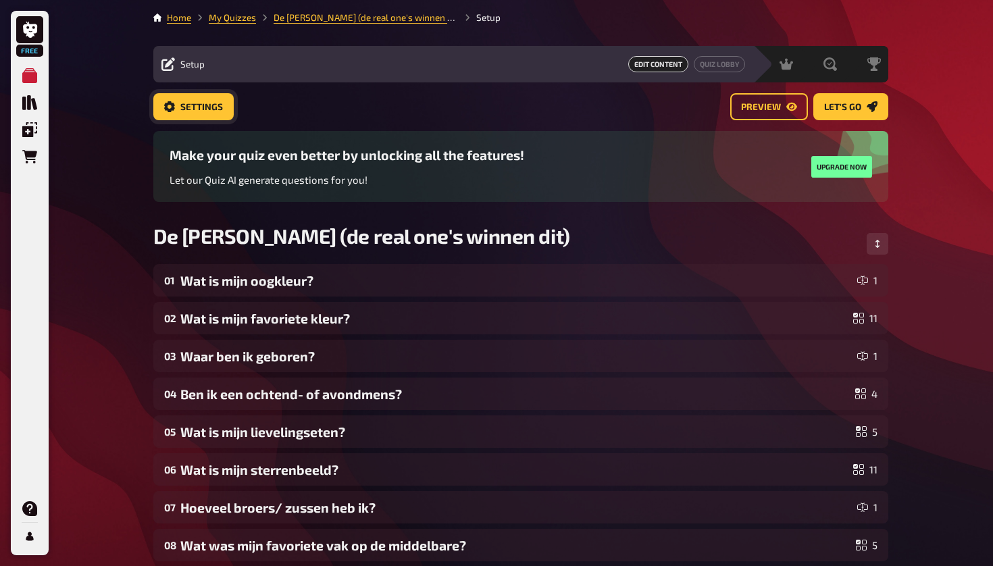
click at [216, 103] on span "Settings" at bounding box center [201, 107] width 43 height 9
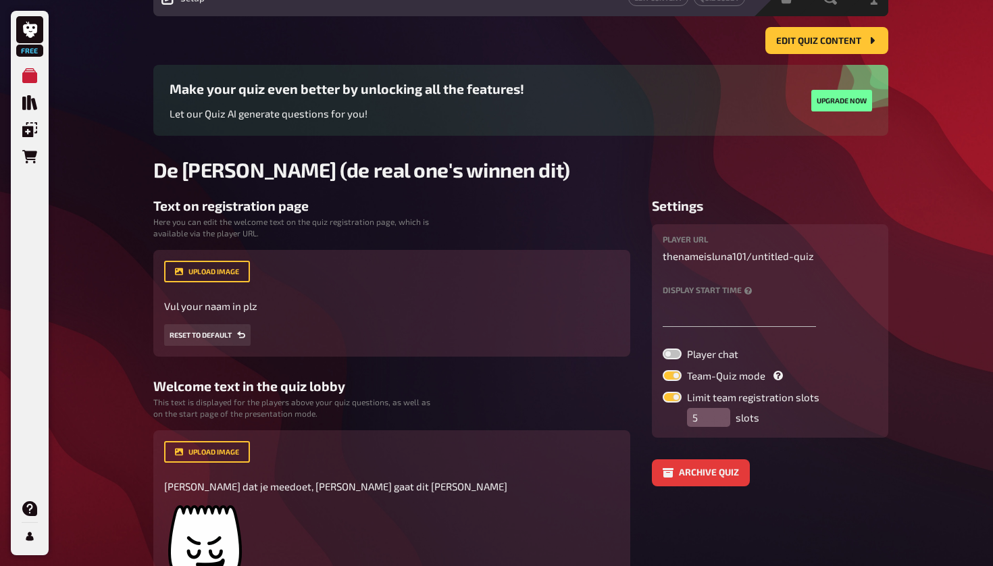
scroll to position [124, 0]
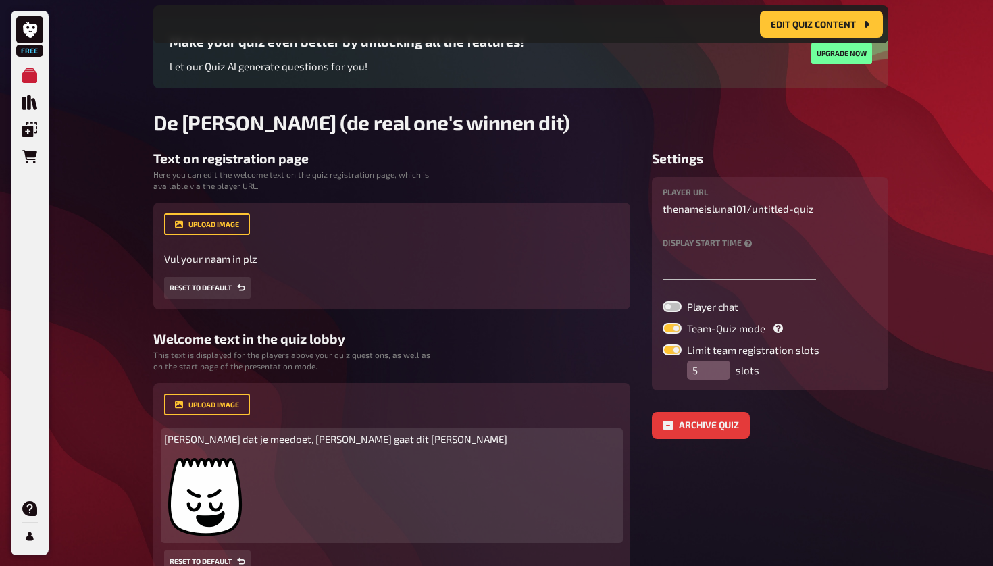
click at [274, 433] on span "[PERSON_NAME] dat je meedoet, [PERSON_NAME] gaat dit [PERSON_NAME]" at bounding box center [335, 439] width 343 height 12
click at [284, 437] on span "[PERSON_NAME] dat je meedoet, [PERSON_NAME] gaat dit [PERSON_NAME]" at bounding box center [335, 439] width 343 height 12
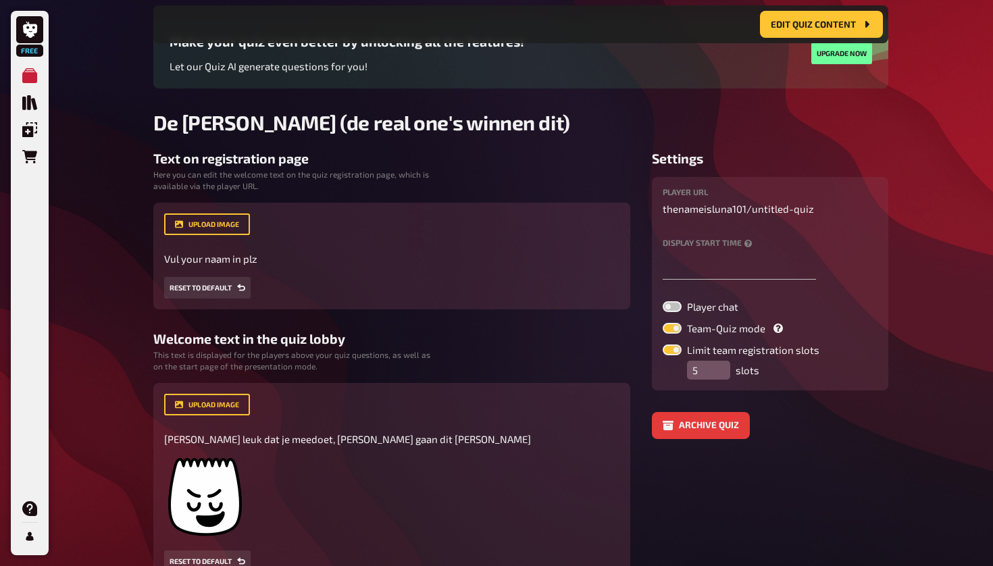
click at [542, 504] on aside "Settings player URL thenameisluna101 / untitled-quiz Display start time Player …" at bounding box center [770, 367] width 236 height 432
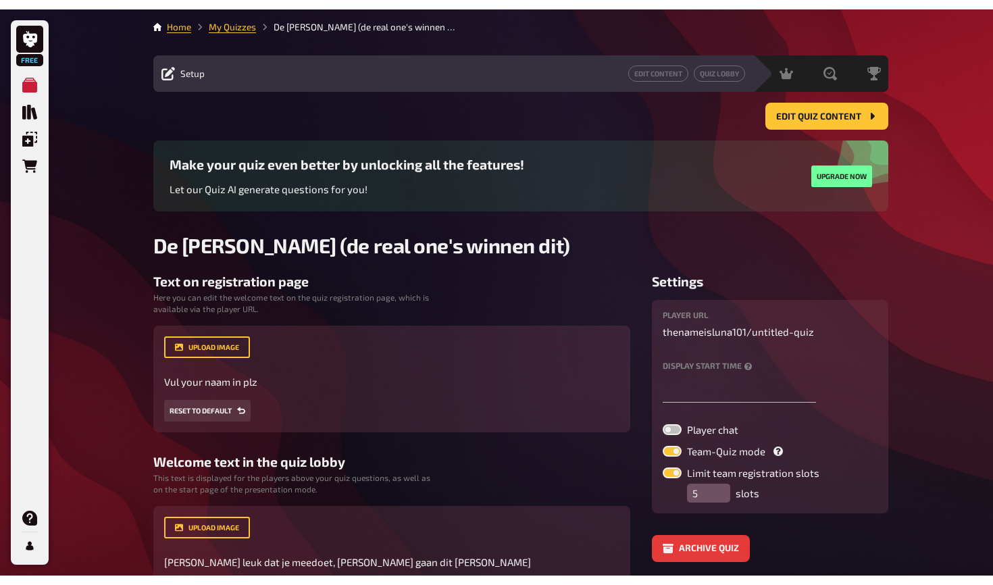
scroll to position [0, 0]
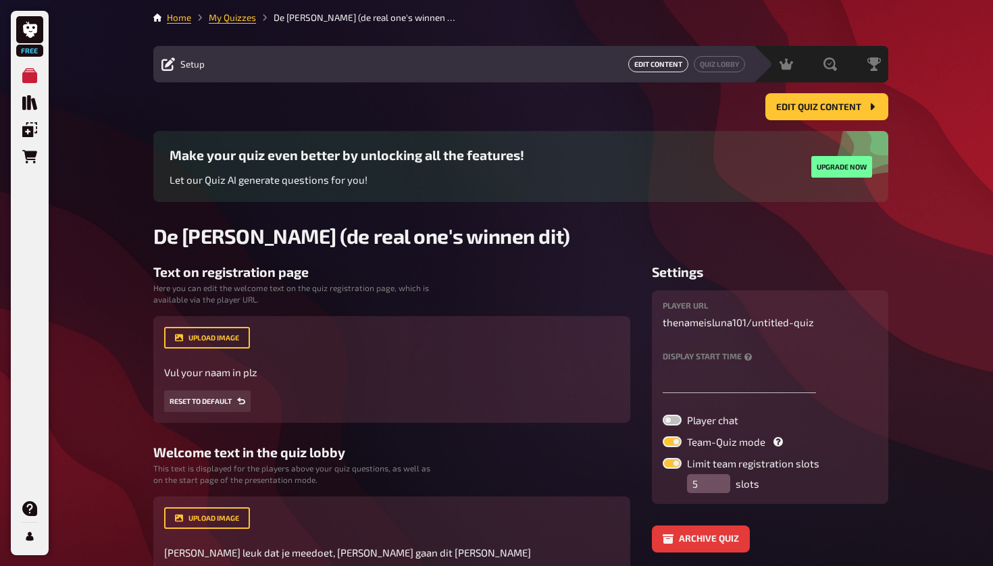
click at [542, 64] on button "Edit Content" at bounding box center [658, 64] width 60 height 16
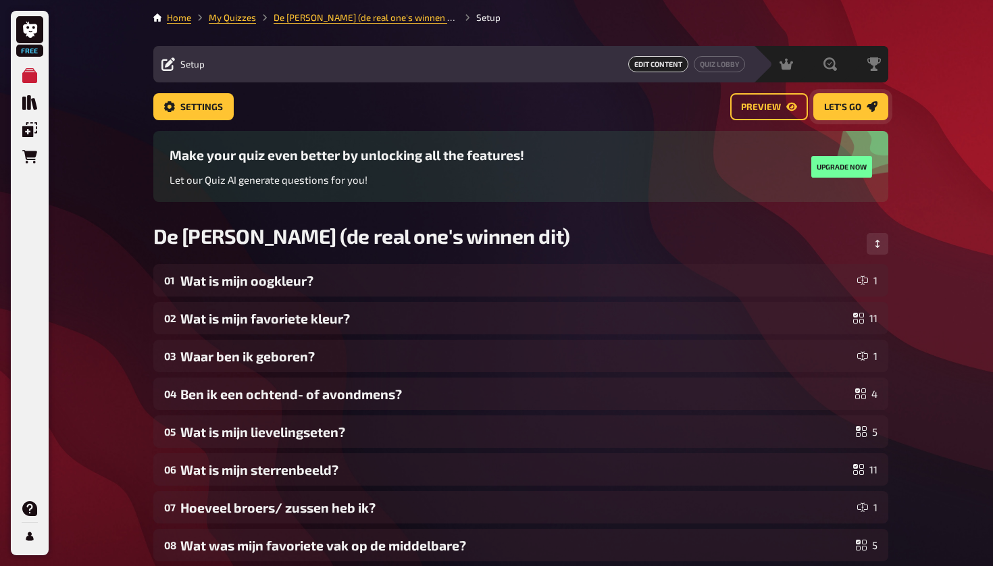
click at [542, 116] on button "Let's go" at bounding box center [850, 106] width 75 height 27
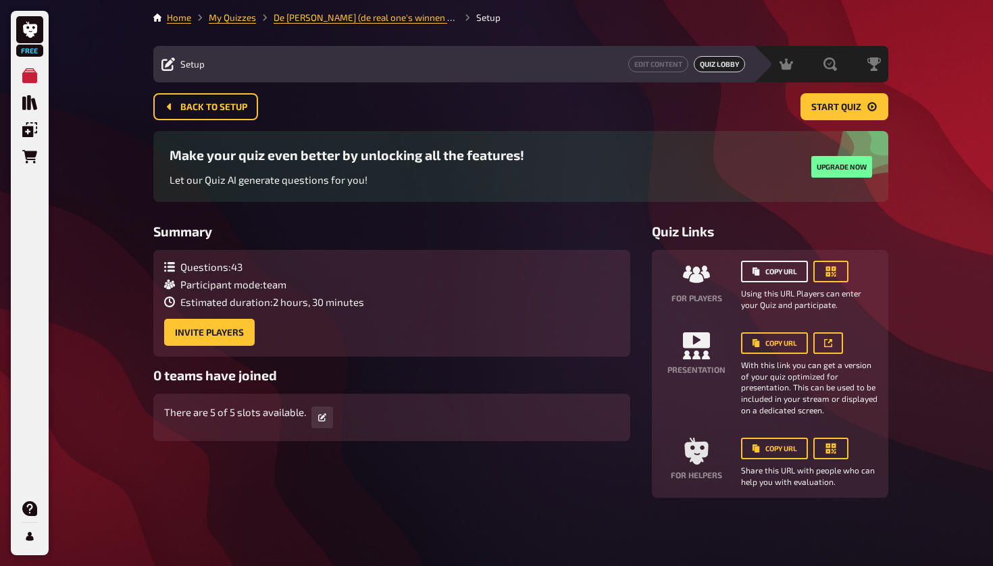
click at [542, 277] on button "Copy URL" at bounding box center [774, 272] width 67 height 22
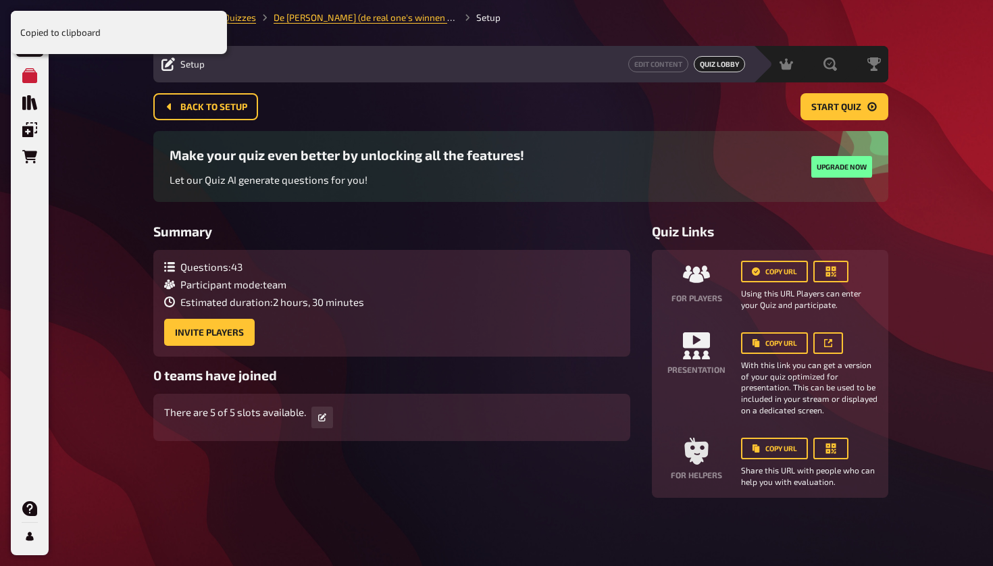
click at [59, 95] on div "Copied to clipboard Free My Quizzes Quiz Library Overlays Orders Help Profile H…" at bounding box center [496, 283] width 993 height 566
click at [542, 37] on main "Home My Quizzes De [PERSON_NAME] (de real one's winnen dit) Setup Setup Edit Co…" at bounding box center [520, 254] width 735 height 487
